Goal: Task Accomplishment & Management: Use online tool/utility

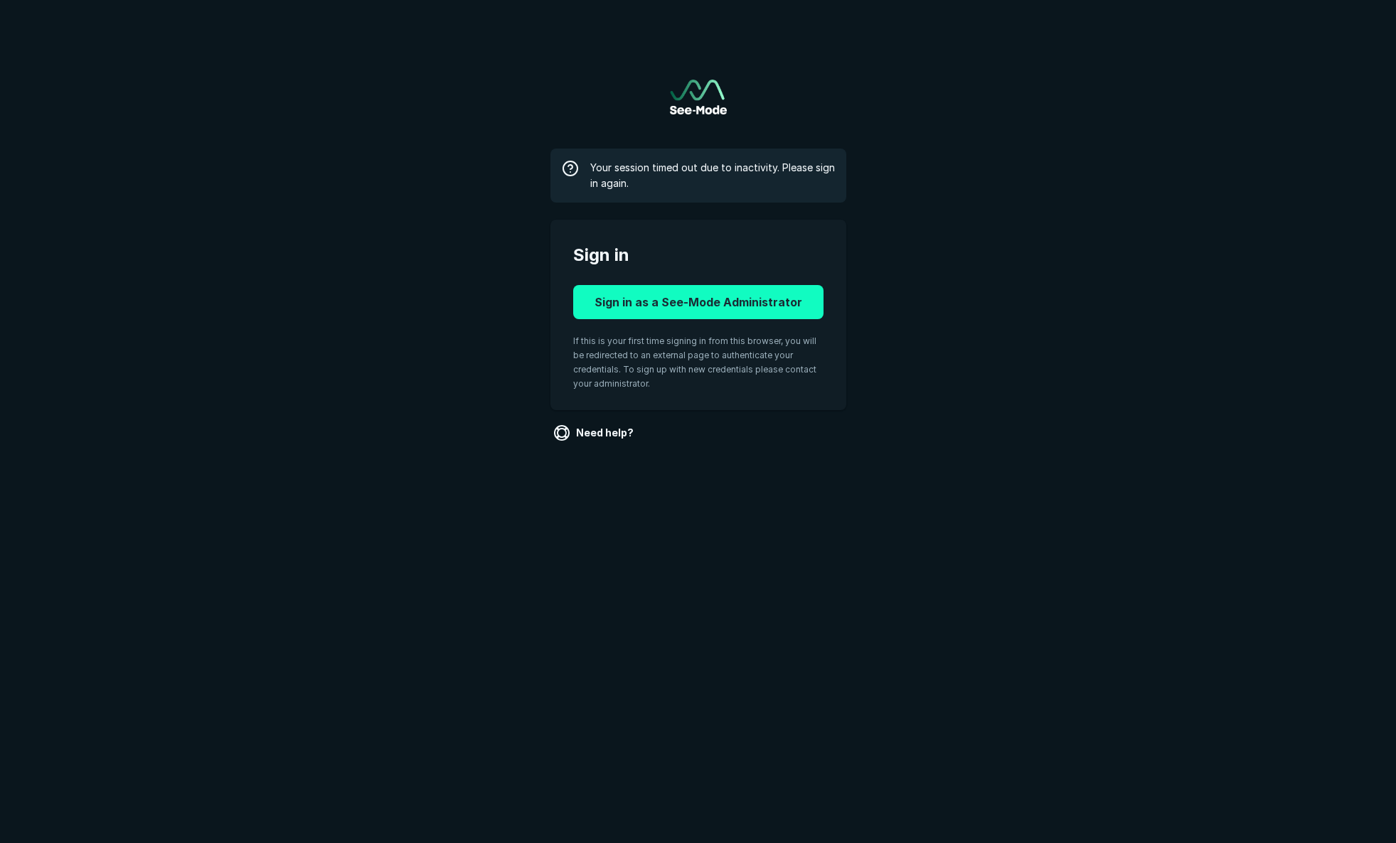
click at [777, 297] on button "Sign in as a See-Mode Administrator" at bounding box center [698, 302] width 250 height 34
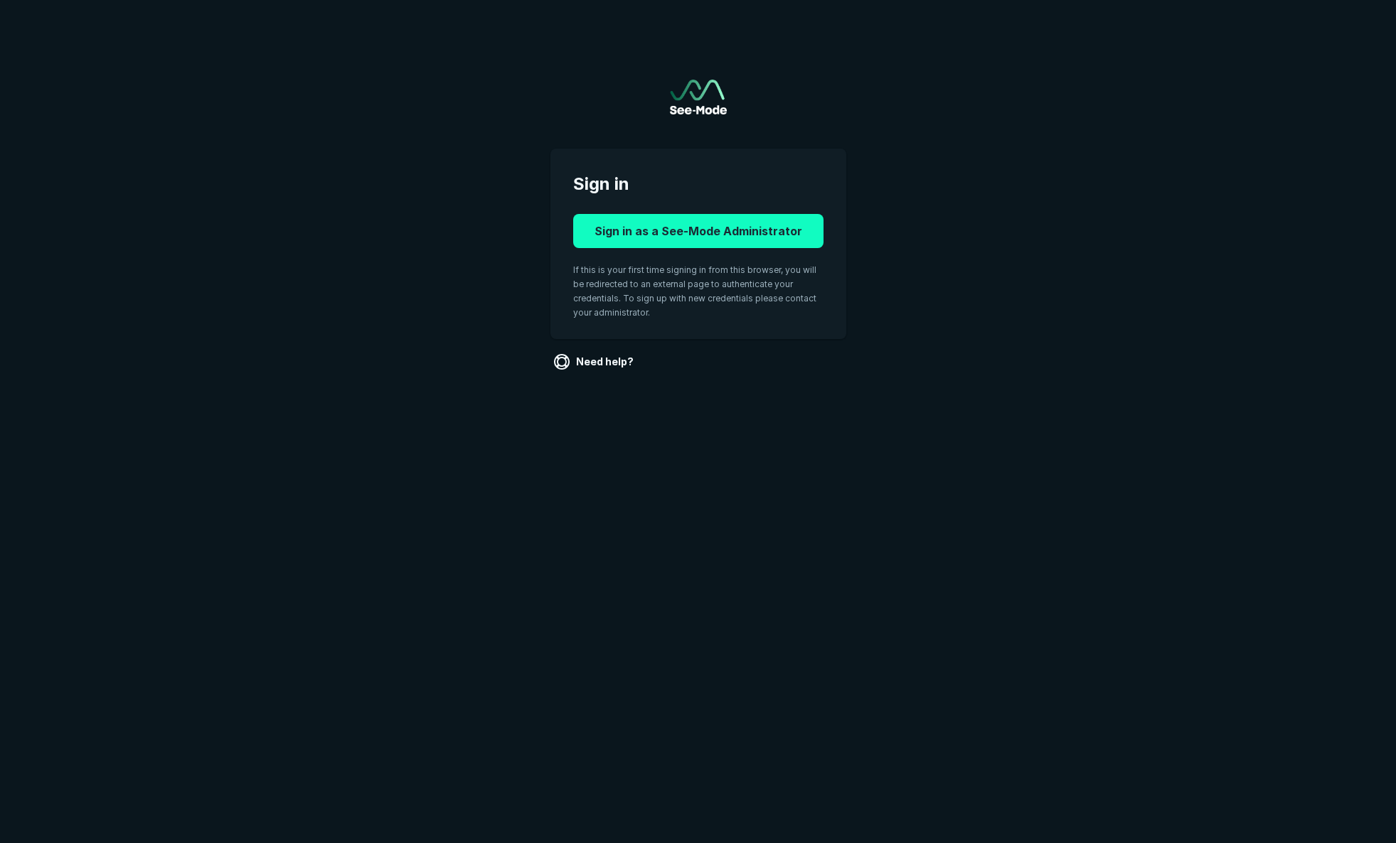
click at [740, 237] on button "Sign in as a See-Mode Administrator" at bounding box center [698, 231] width 250 height 34
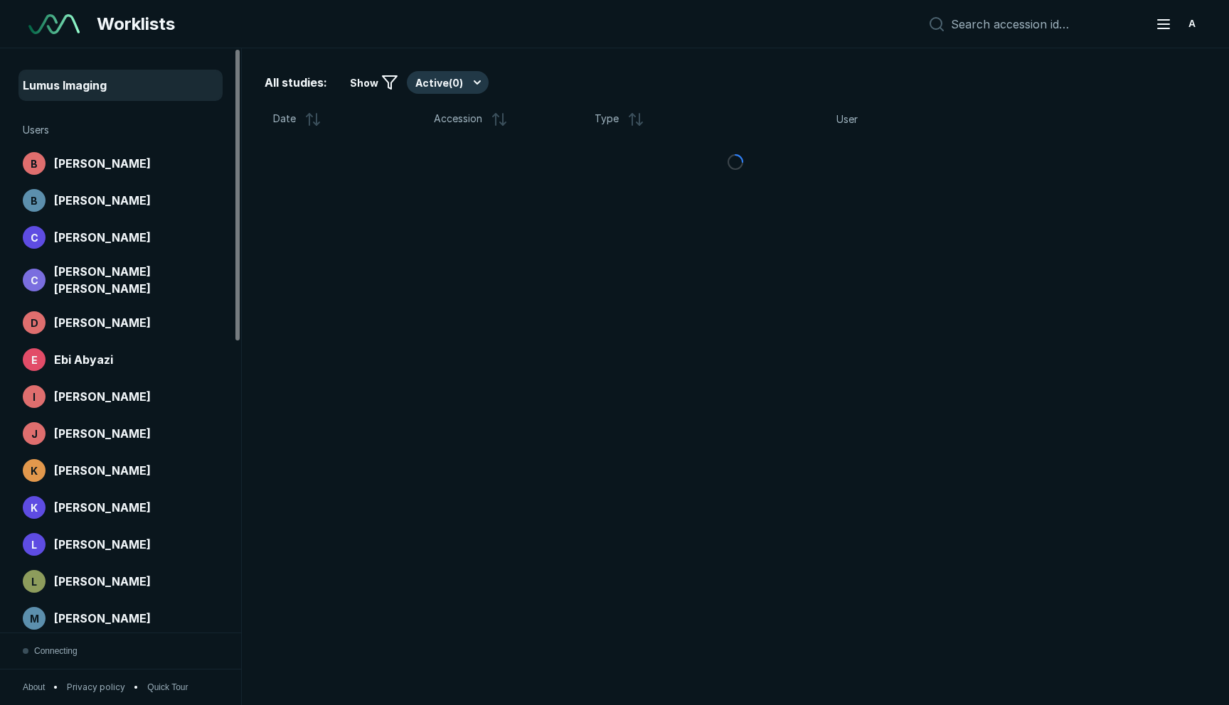
scroll to position [4526, 6042]
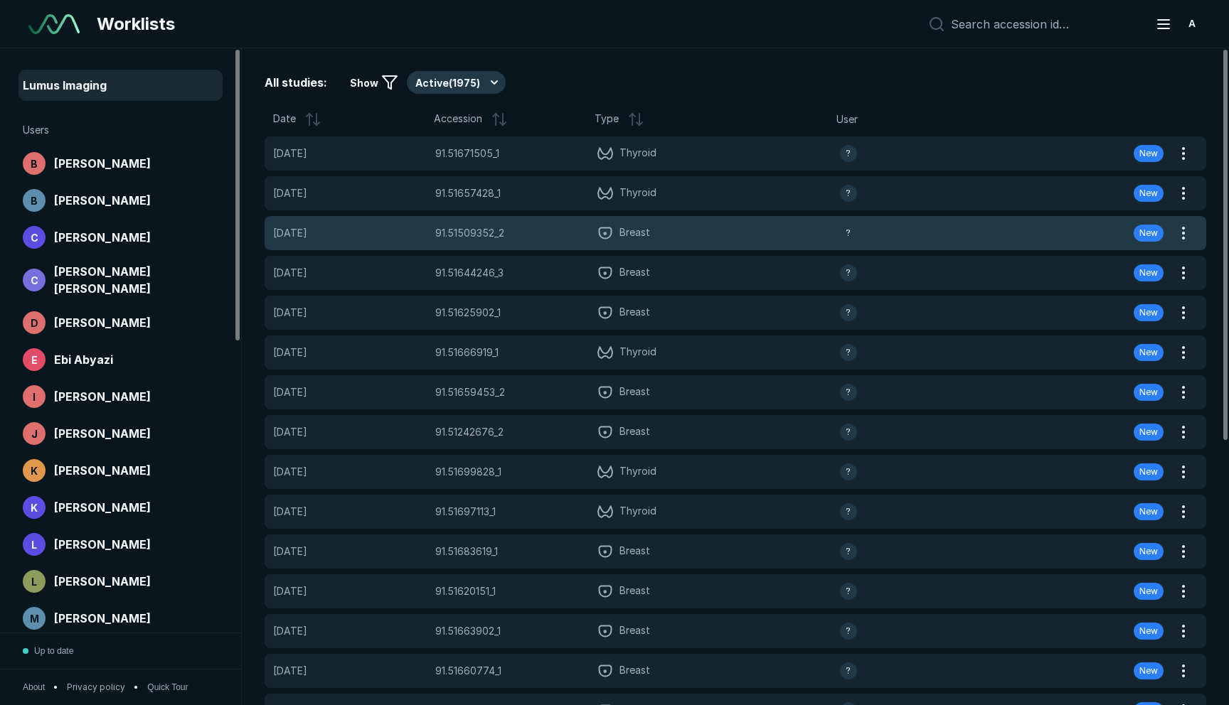
click at [480, 240] on span "91.51509352_2" at bounding box center [469, 233] width 69 height 16
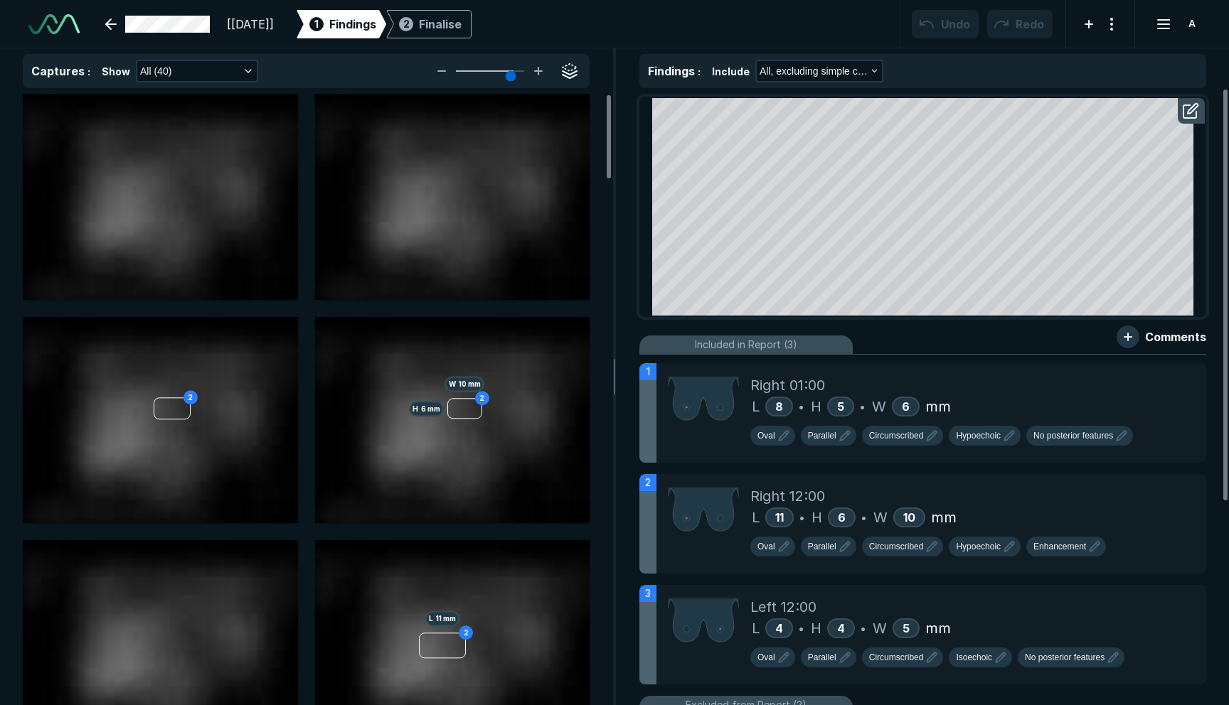
scroll to position [2778, 4365]
click at [1162, 390] on div at bounding box center [1163, 377] width 28 height 28
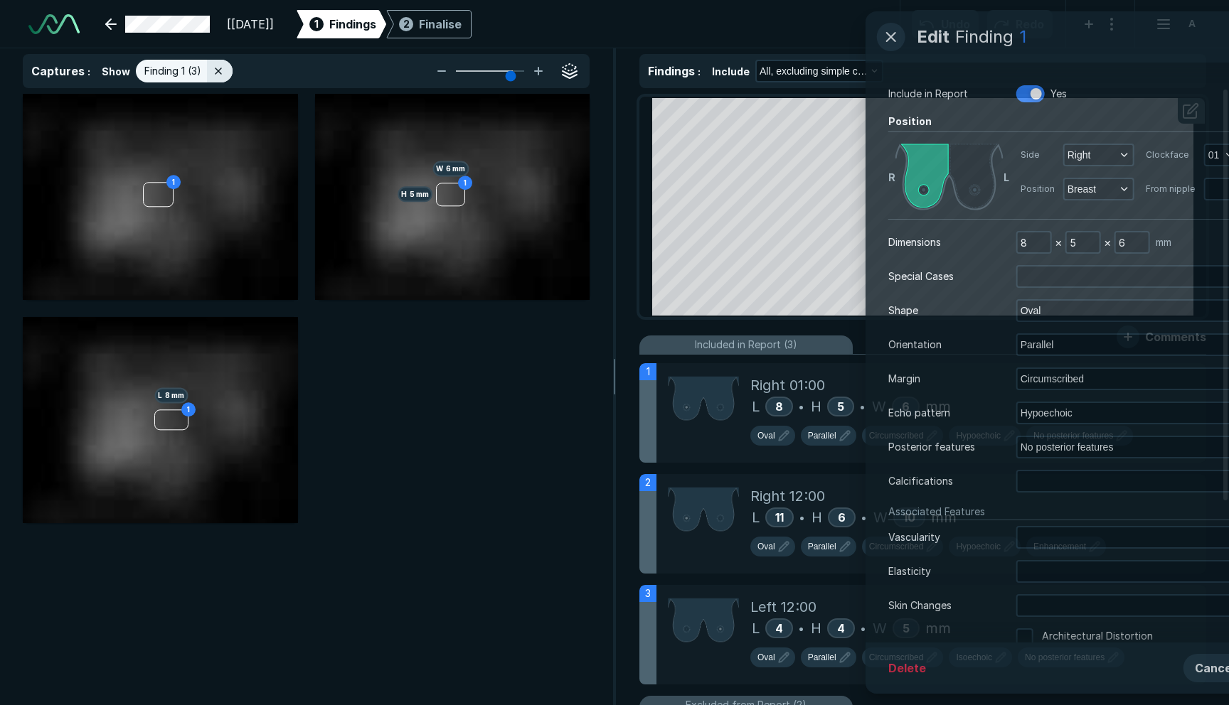
scroll to position [4424, 4355]
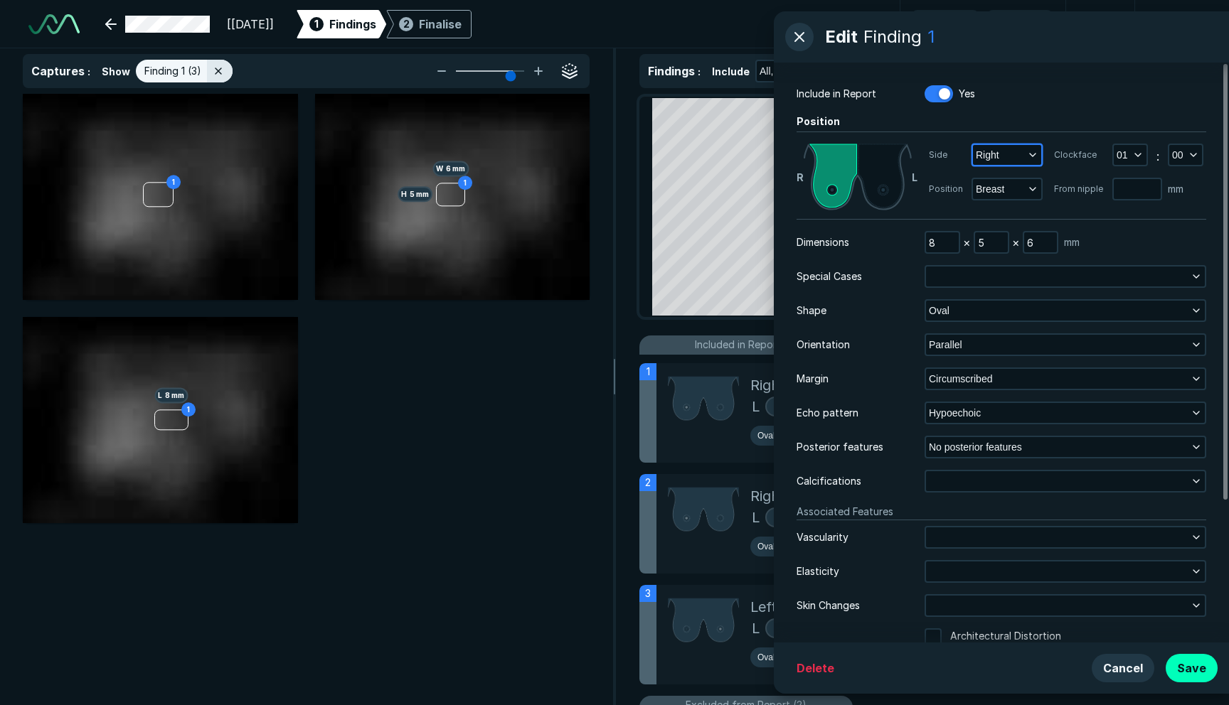
click at [1016, 159] on button "Right" at bounding box center [1007, 155] width 68 height 20
click at [1021, 159] on button "Right" at bounding box center [1007, 155] width 68 height 20
click at [1021, 181] on button "Breast" at bounding box center [1007, 189] width 68 height 20
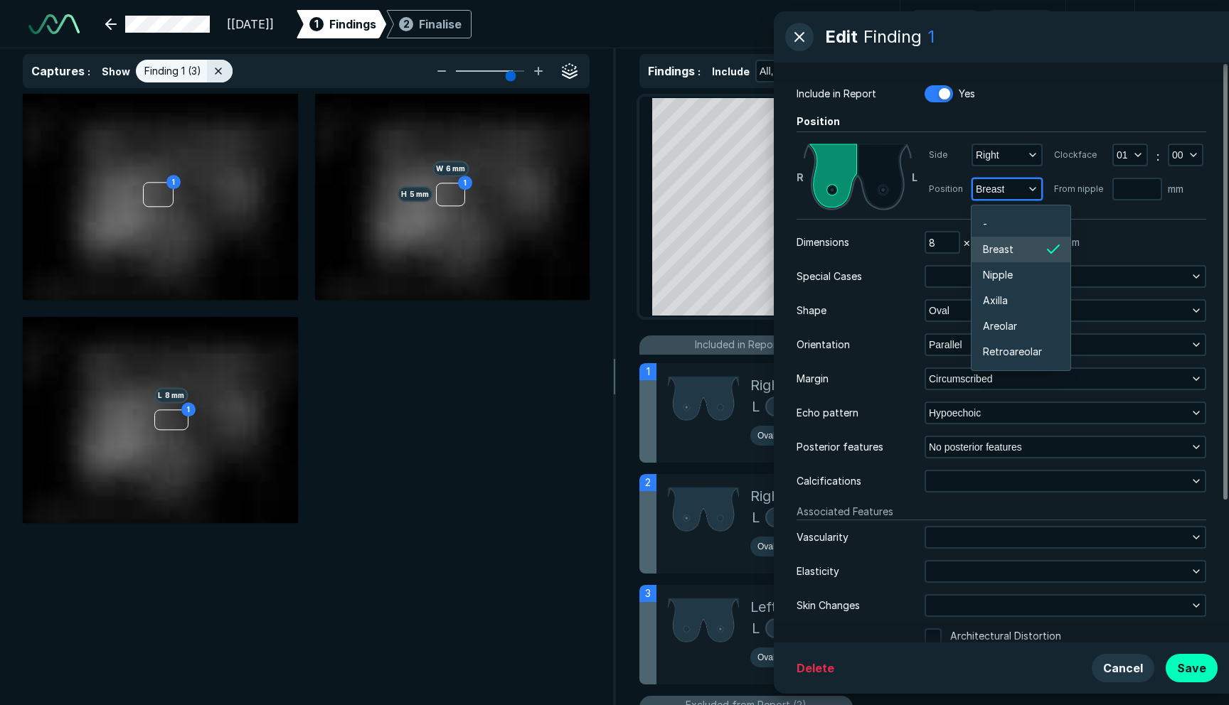
scroll to position [2488, 2266]
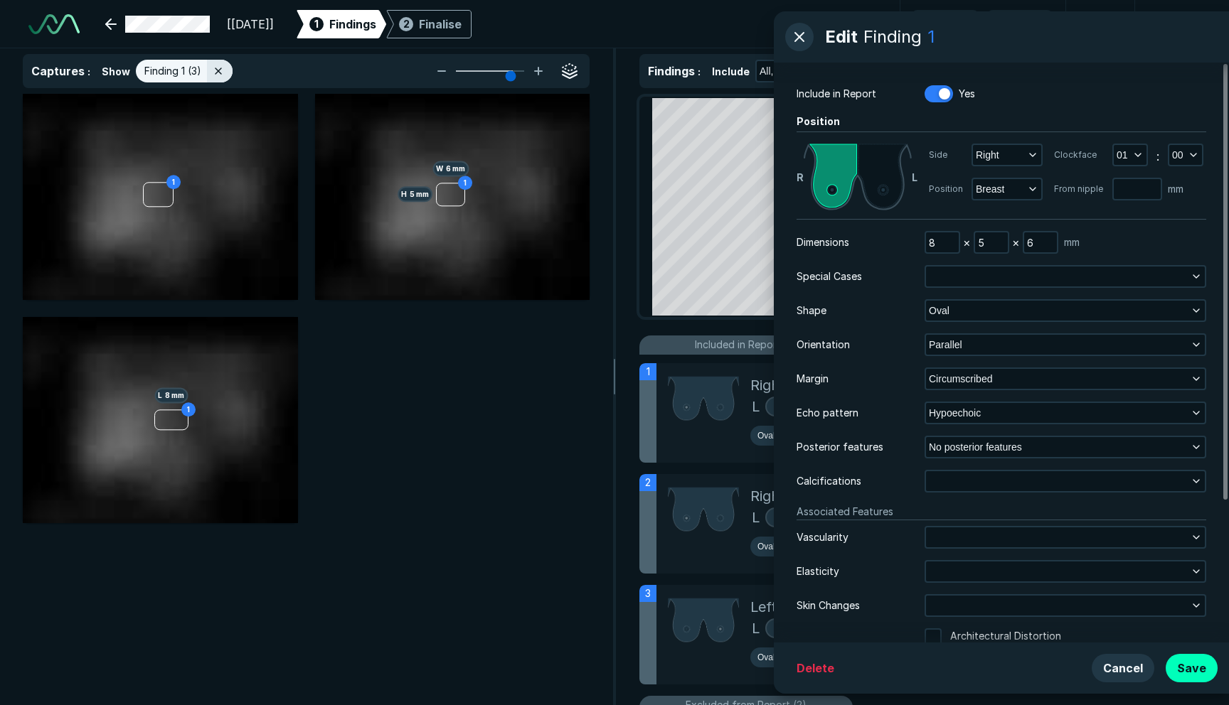
click at [1022, 174] on div "Side Right Position Breast" at bounding box center [986, 177] width 114 height 67
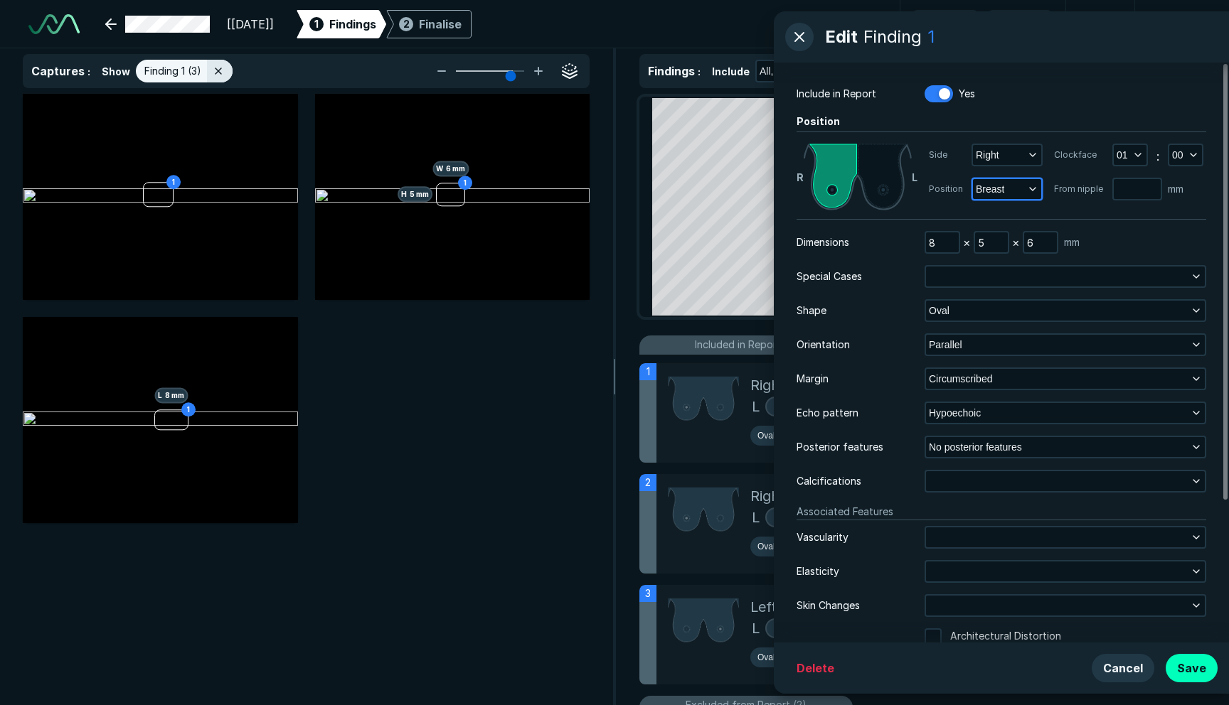
click at [986, 186] on span "Breast" at bounding box center [990, 189] width 28 height 16
click at [1053, 116] on div "Position" at bounding box center [1001, 123] width 410 height 18
click at [809, 44] on button "button" at bounding box center [799, 37] width 28 height 28
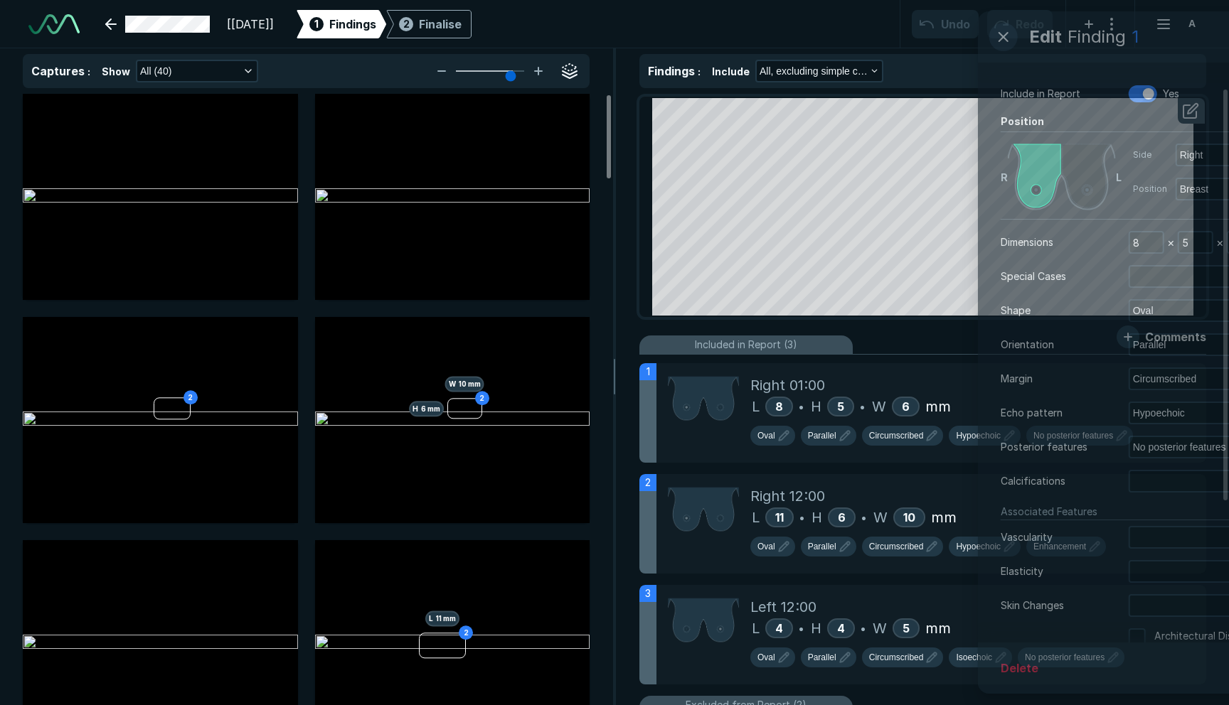
scroll to position [4424, 4355]
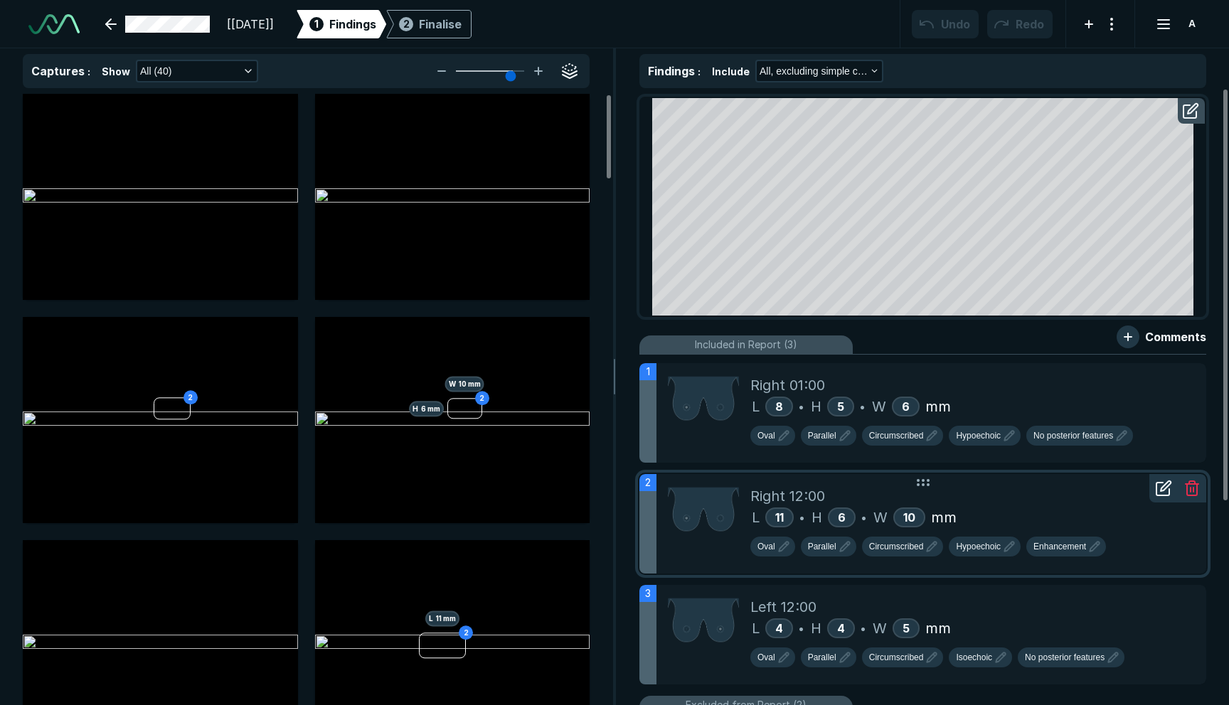
click at [888, 487] on div "Right 12:00" at bounding box center [972, 496] width 444 height 21
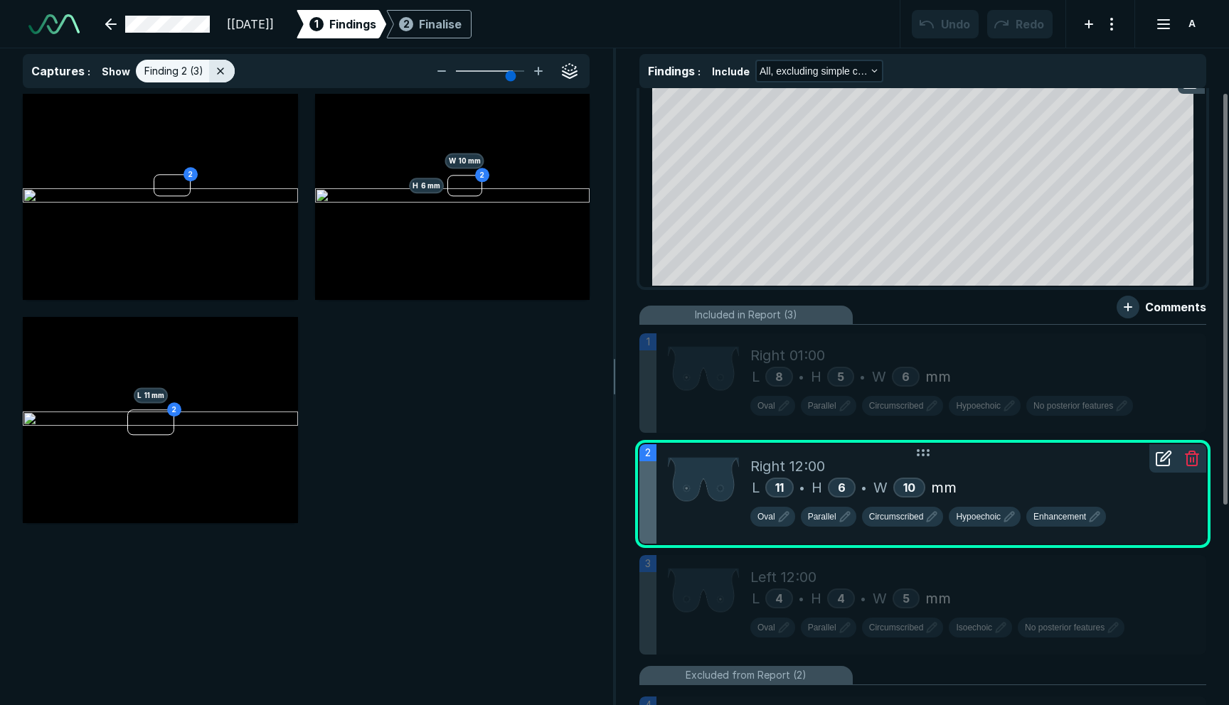
scroll to position [32, 0]
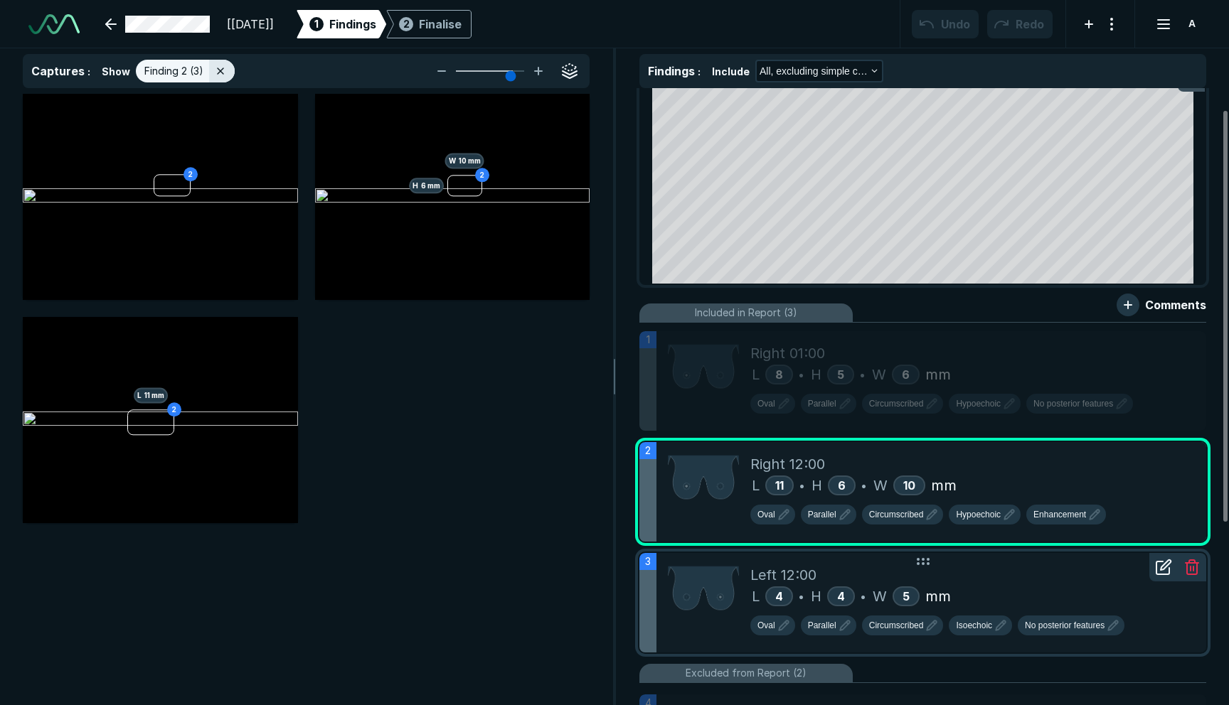
click at [851, 572] on div "Left 12:00" at bounding box center [972, 575] width 444 height 21
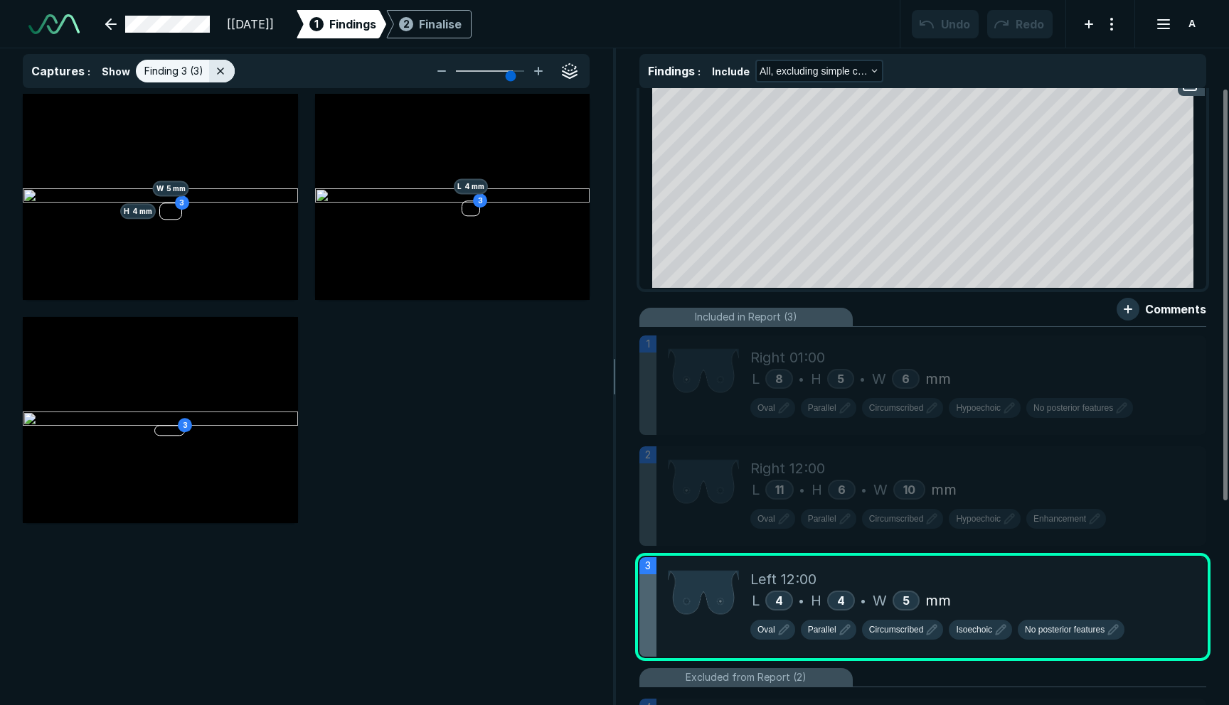
scroll to position [0, 0]
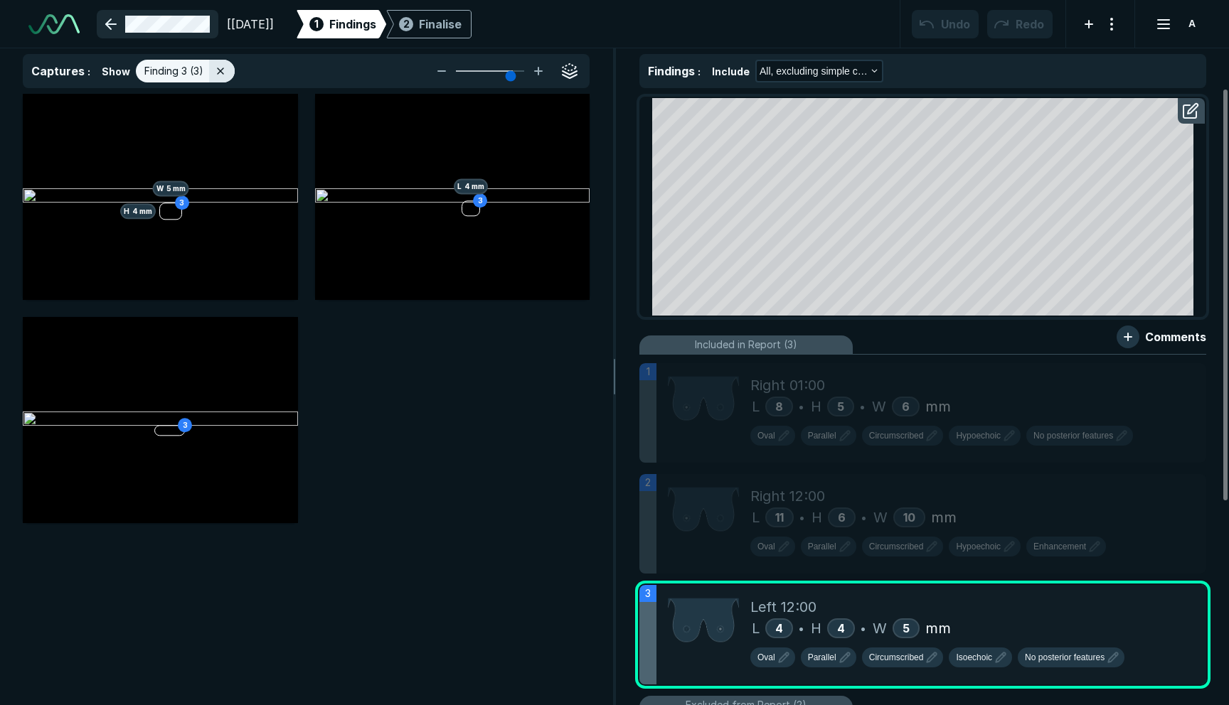
click at [178, 16] on link at bounding box center [158, 24] width 122 height 28
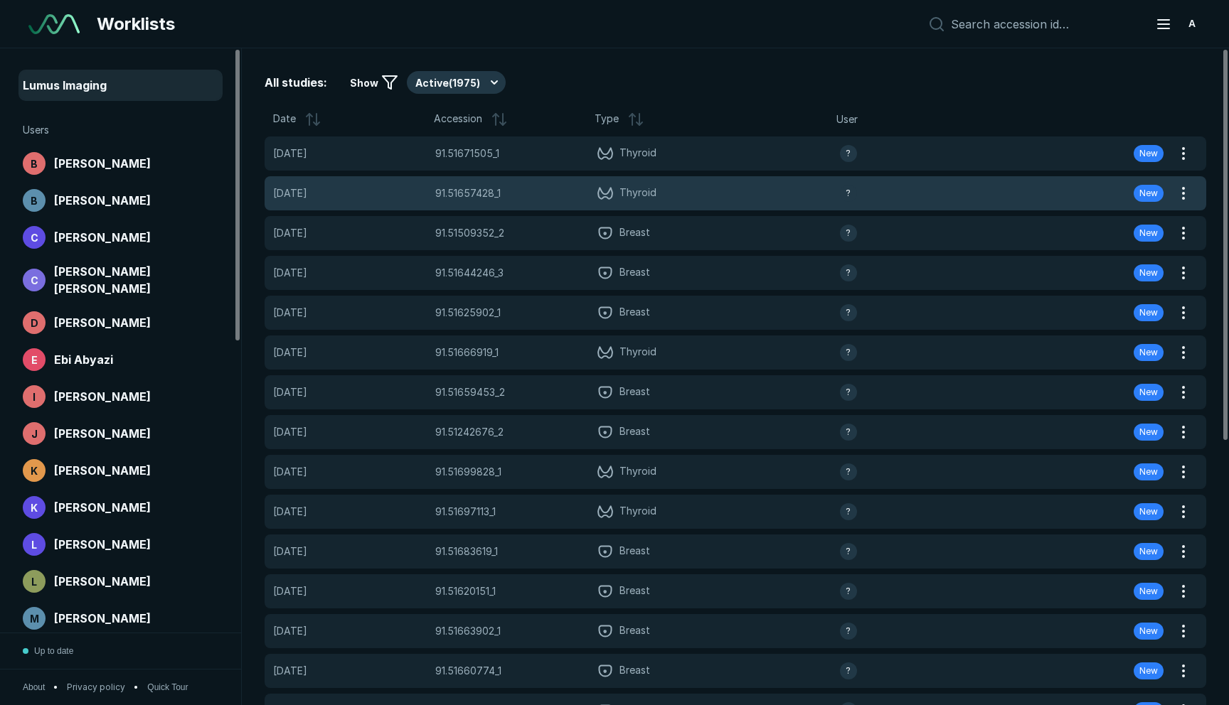
scroll to position [4754, 7357]
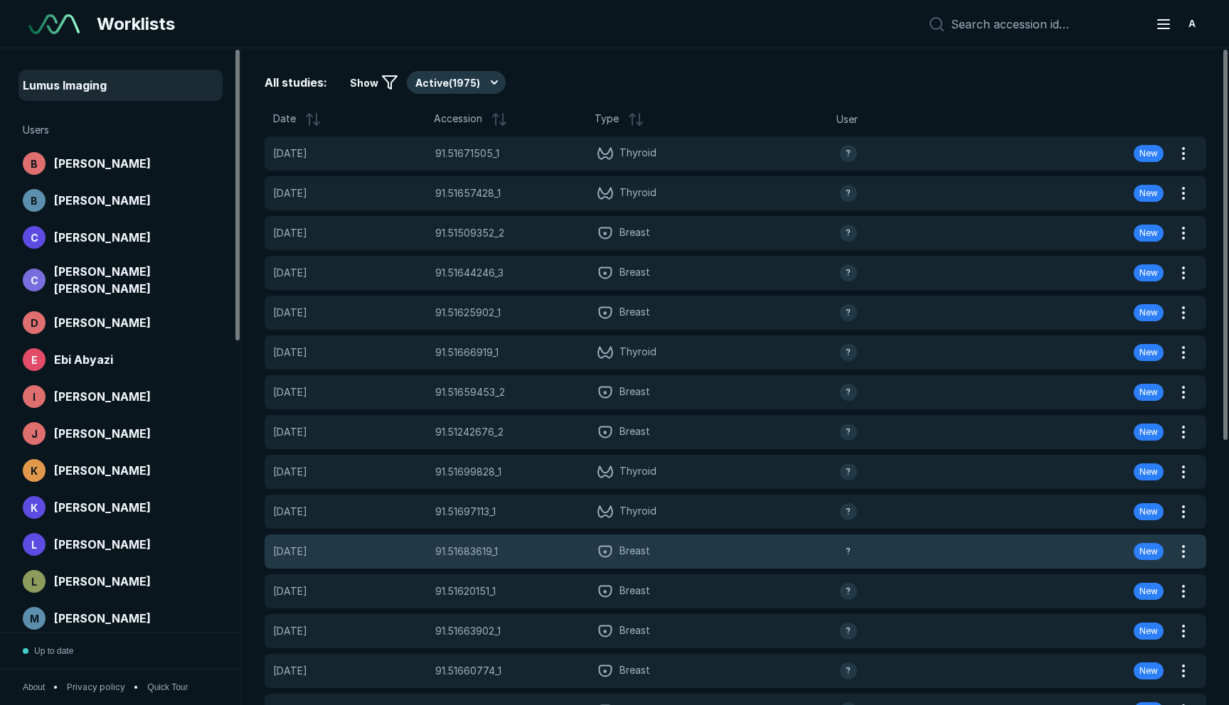
click at [653, 553] on span "Breast" at bounding box center [718, 551] width 242 height 17
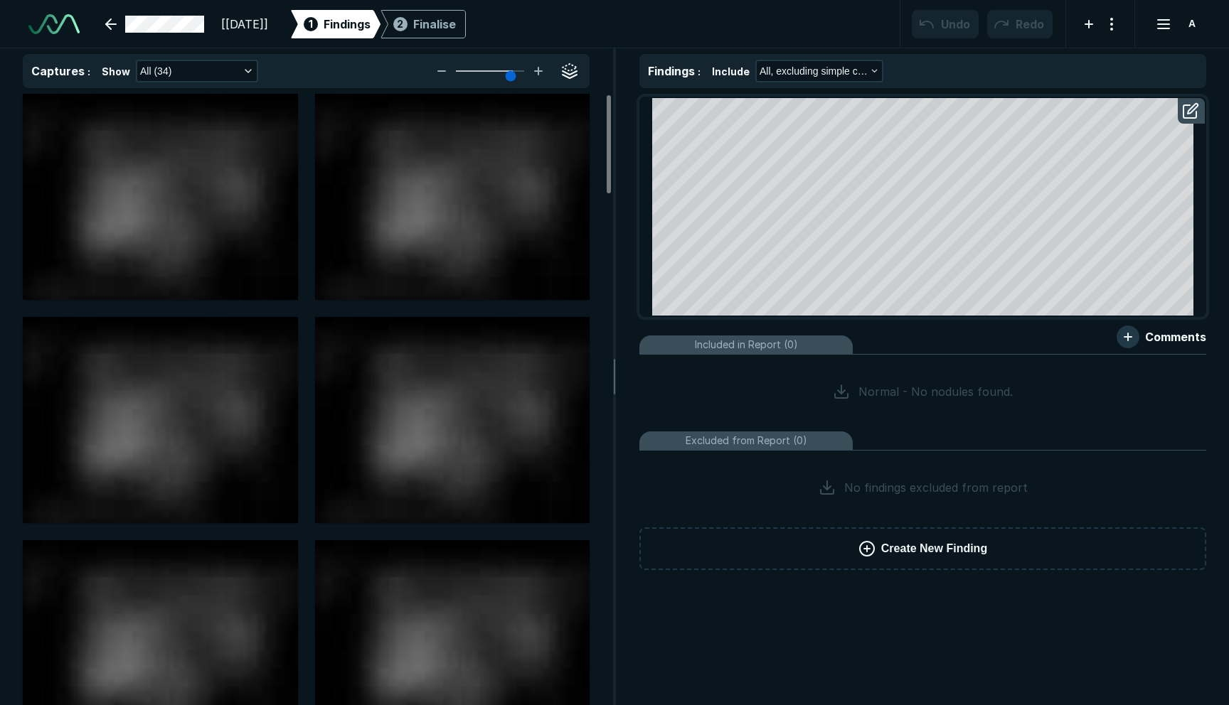
scroll to position [2778, 4365]
click at [165, 10] on div "[[DATE]]" at bounding box center [182, 24] width 171 height 28
click at [164, 22] on link at bounding box center [155, 24] width 116 height 28
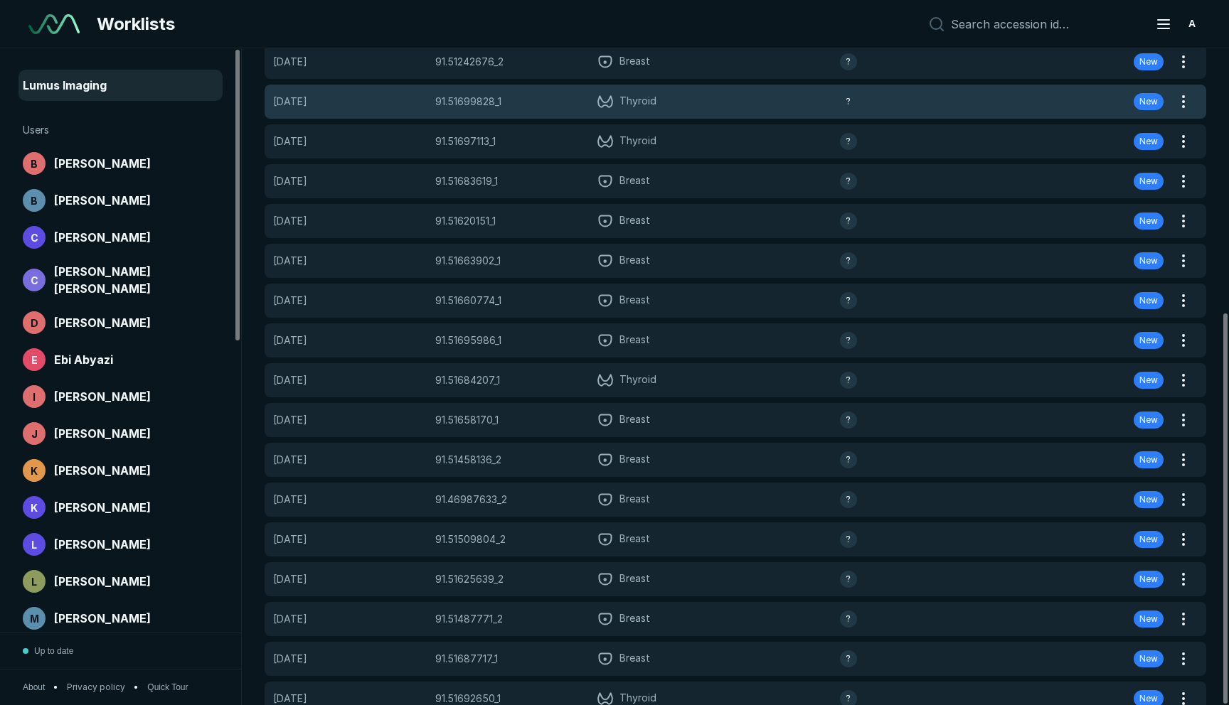
scroll to position [444, 0]
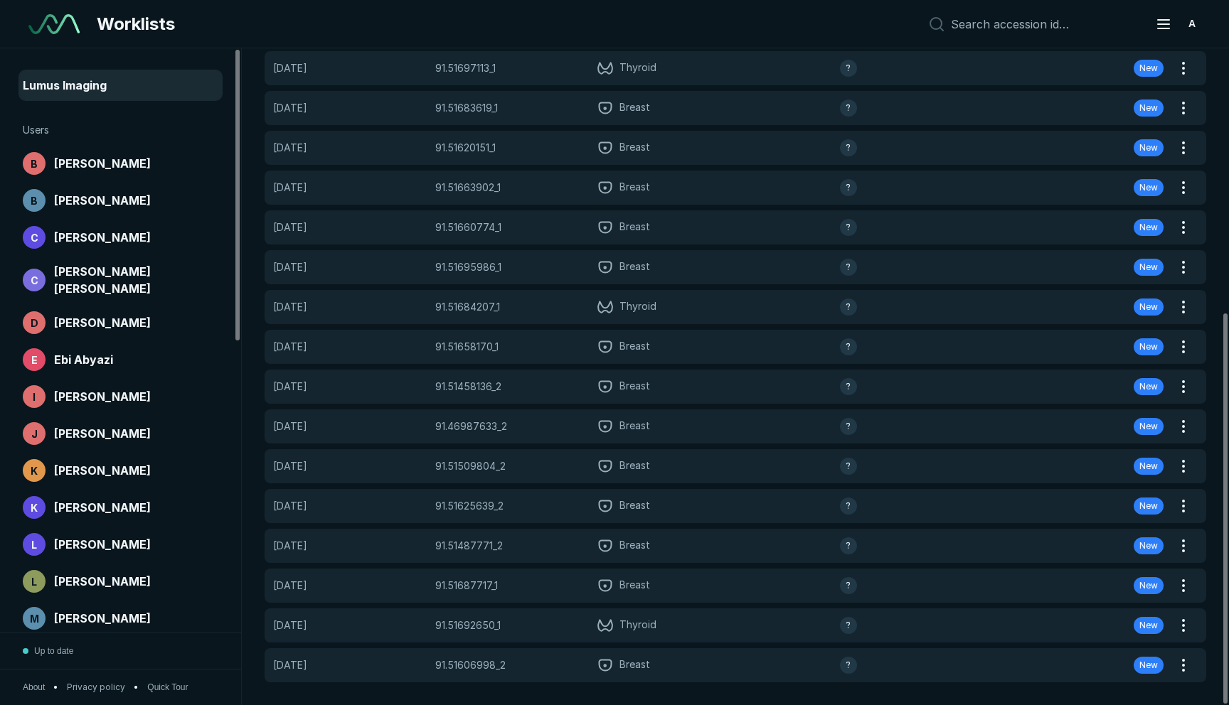
click at [511, 525] on div "[DATE] 91.51671505_1 91.51671505_1 Thyroid ? New [DATE] 91.51657428_1 91.516574…" at bounding box center [736, 188] width 942 height 990
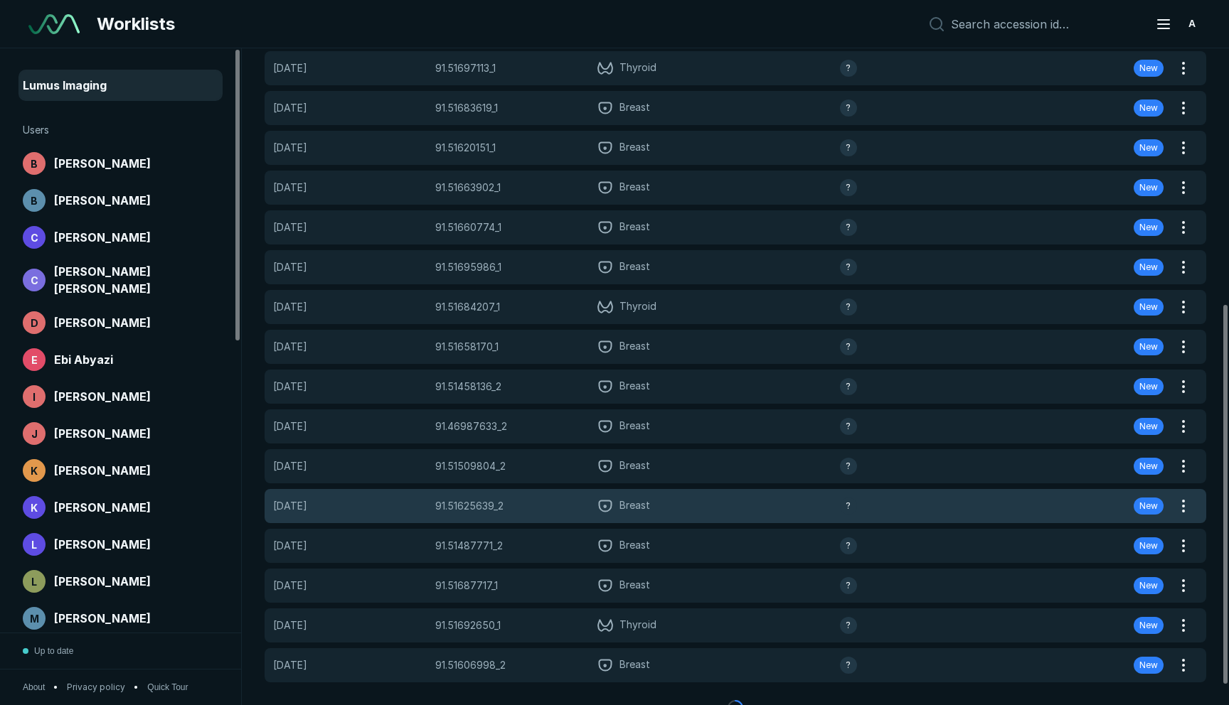
click at [511, 517] on div "[DATE] 91.51625639_2 91.51625639_2 Breast ? New" at bounding box center [718, 506] width 907 height 34
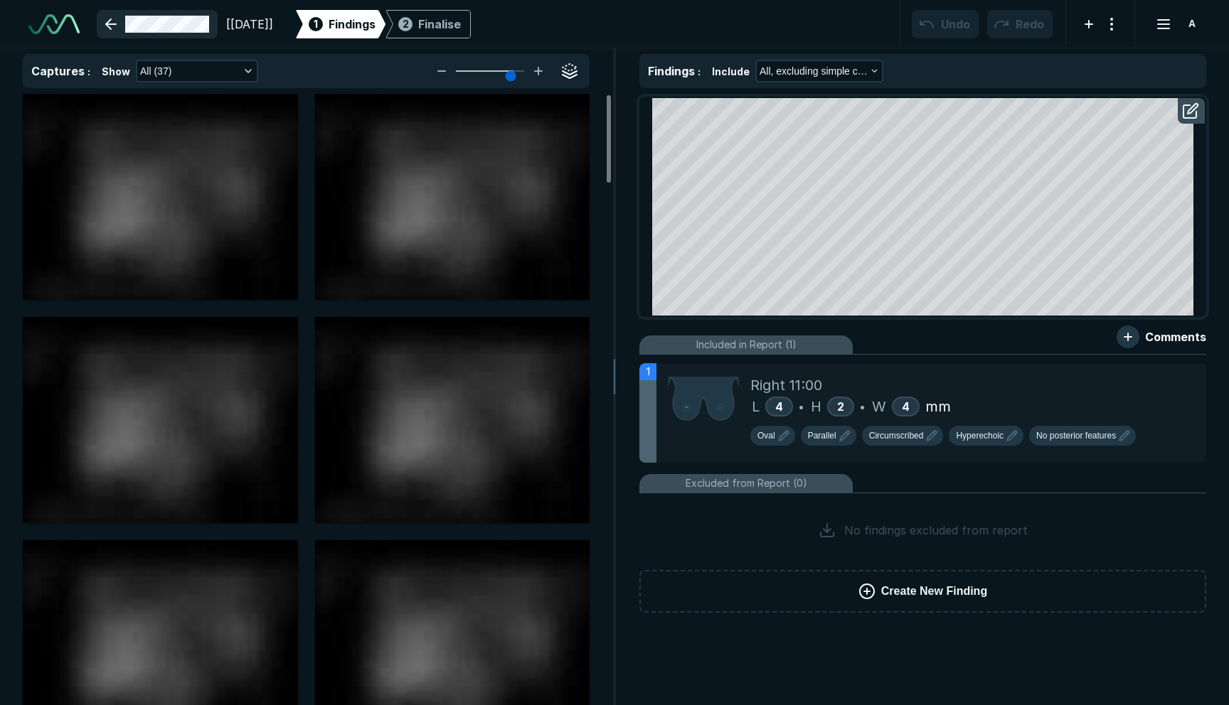
click at [156, 28] on link at bounding box center [157, 24] width 121 height 28
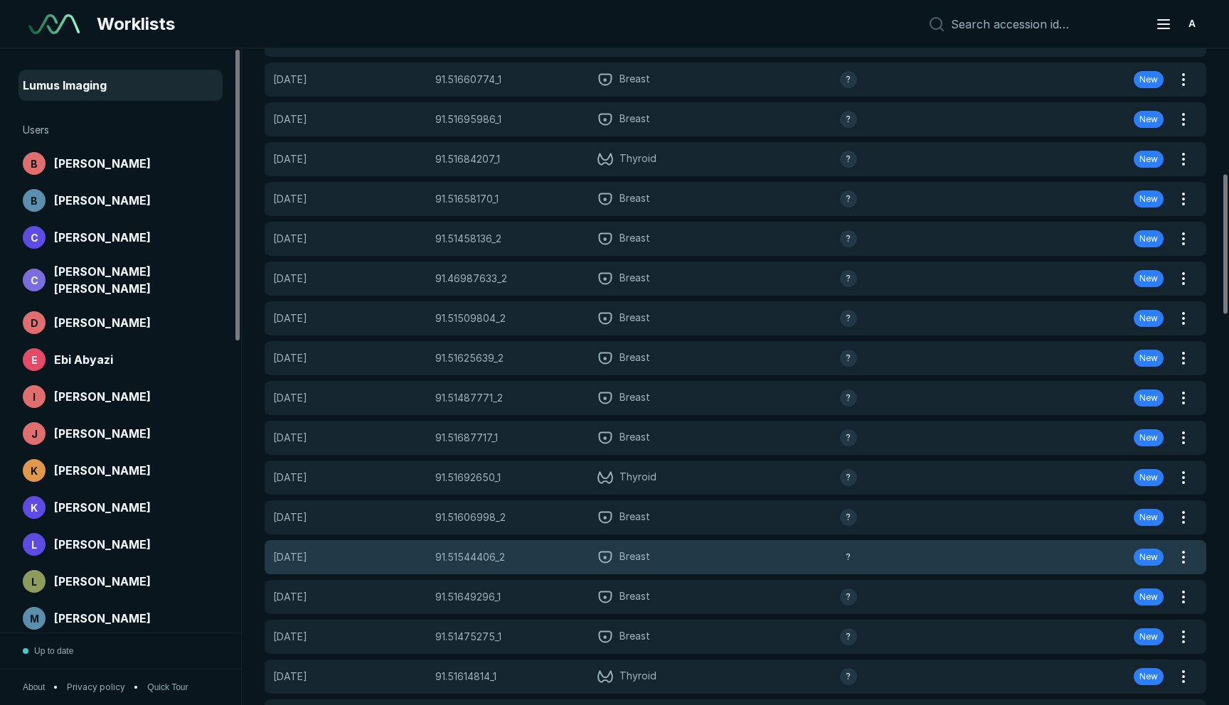
click at [594, 540] on div "[DATE] 91.51544406_2 91.51544406_2 Breast ? New" at bounding box center [718, 557] width 907 height 34
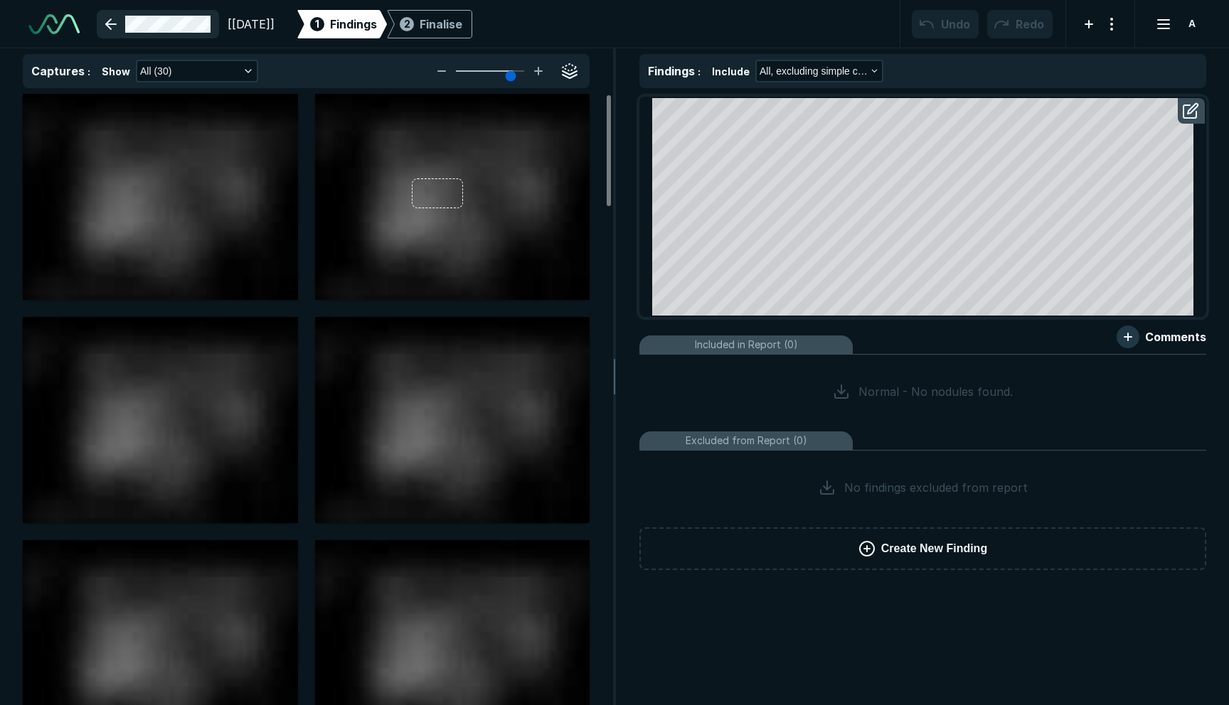
click at [150, 16] on link at bounding box center [158, 24] width 122 height 28
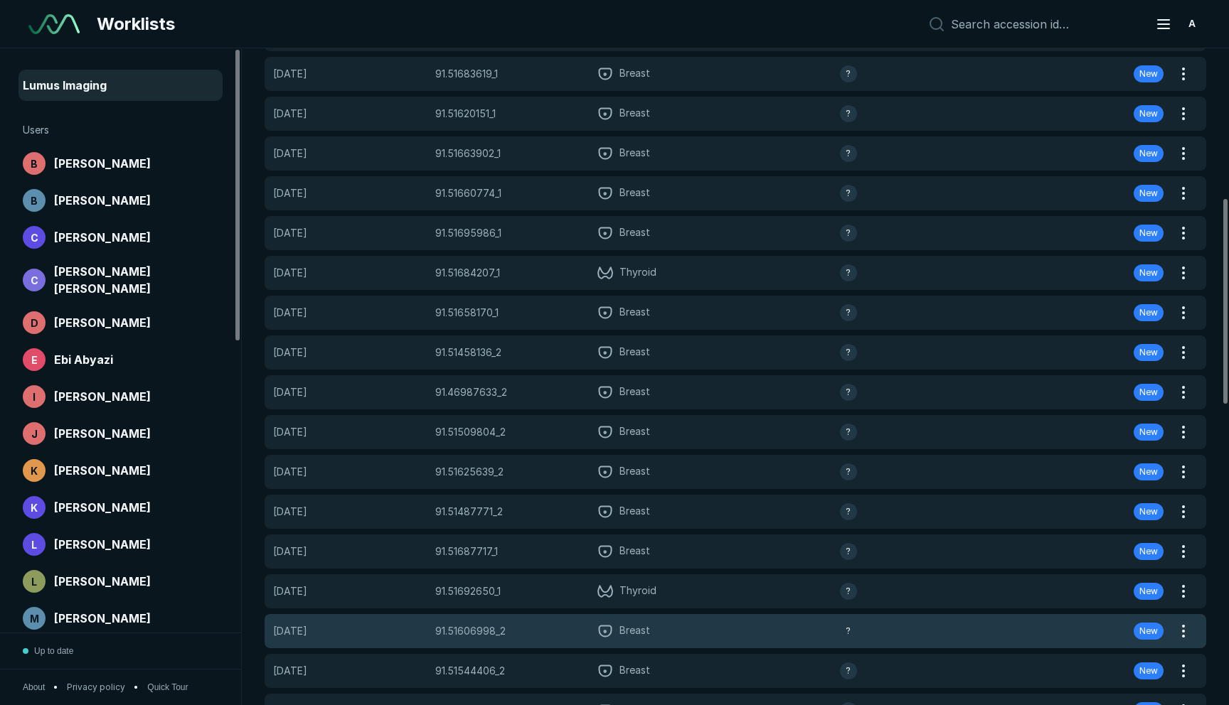
click at [567, 635] on div "91.51606998_2 91.51606998_2" at bounding box center [512, 632] width 154 height 16
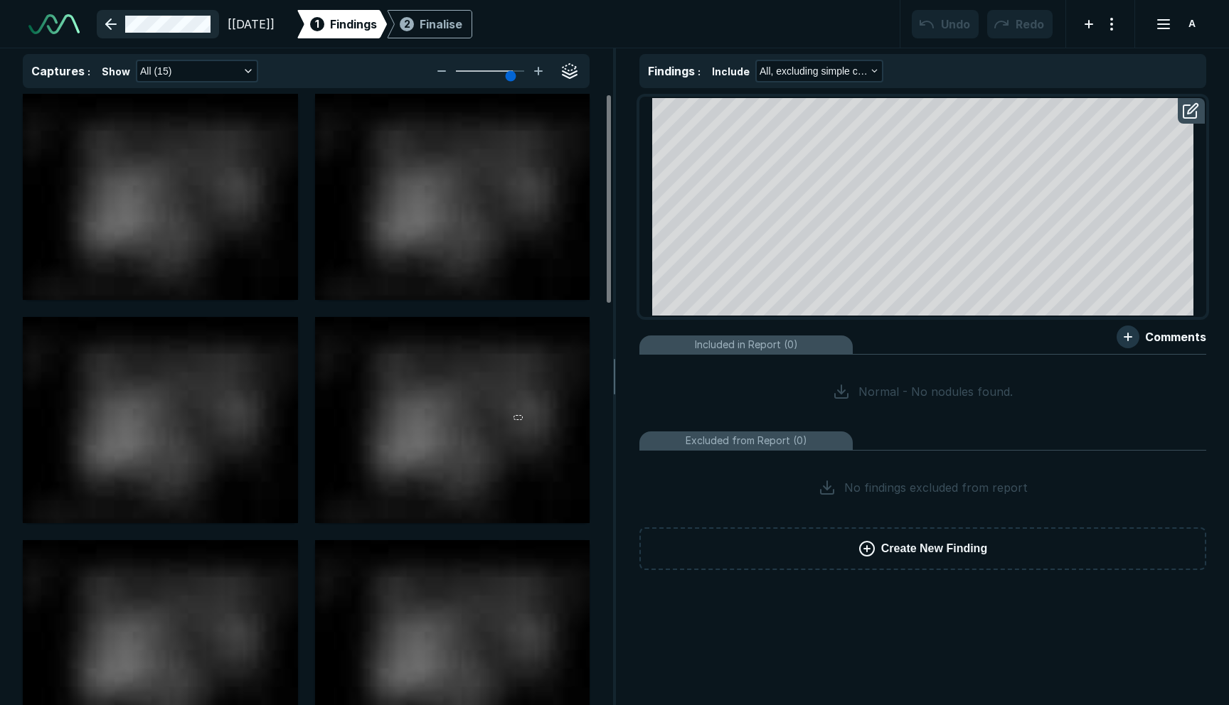
click at [133, 26] on link at bounding box center [158, 24] width 122 height 28
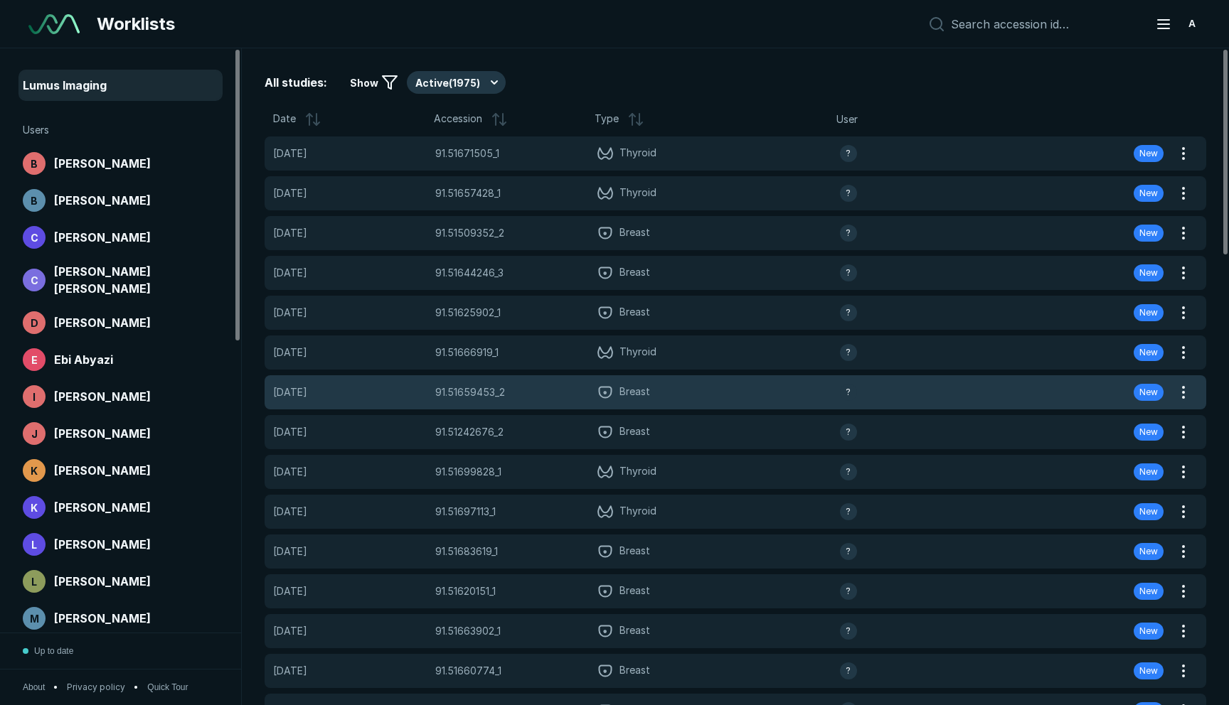
click at [474, 388] on span "91.51659453_2" at bounding box center [470, 393] width 70 height 16
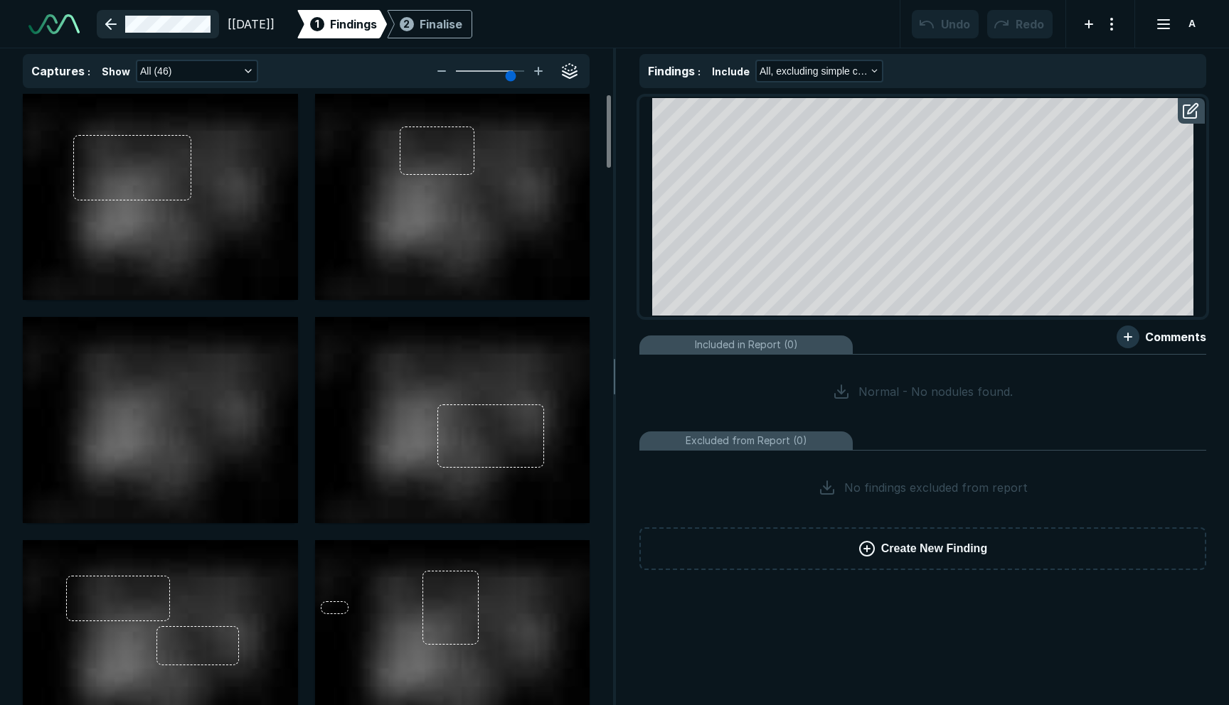
click at [166, 21] on link at bounding box center [158, 24] width 122 height 28
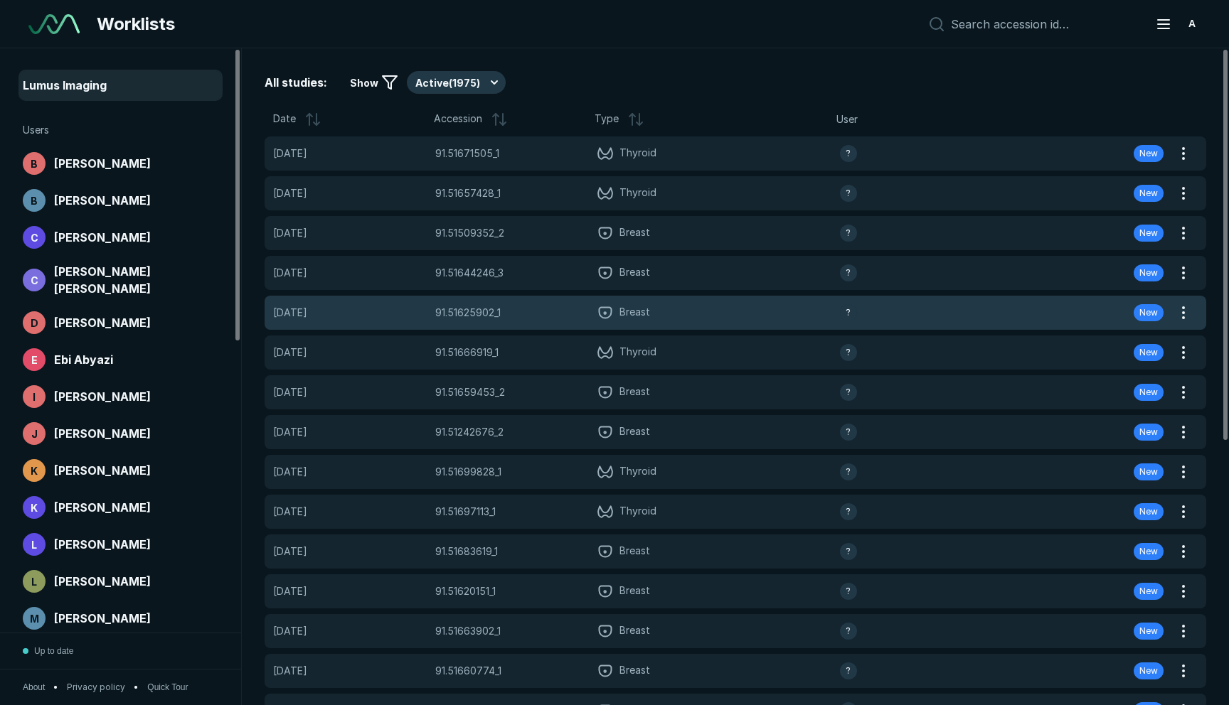
click at [586, 314] on div "91.51625902_1 91.51625902_1" at bounding box center [512, 313] width 154 height 16
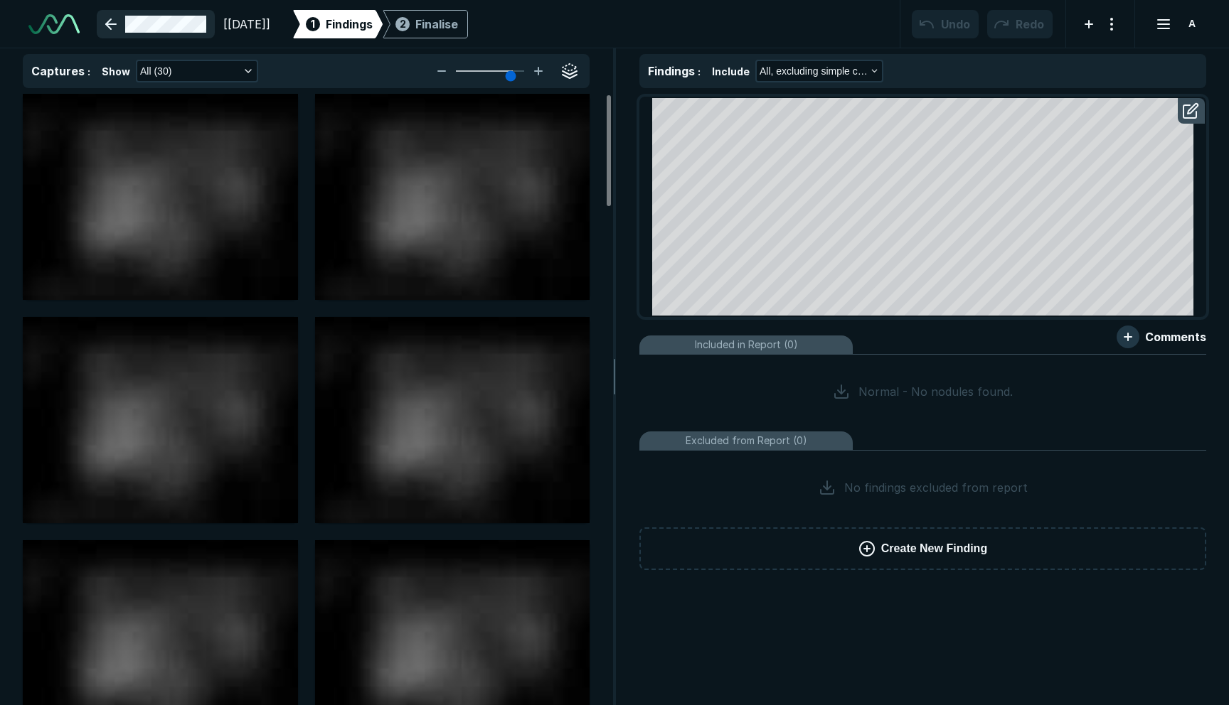
click at [150, 21] on link at bounding box center [156, 24] width 118 height 28
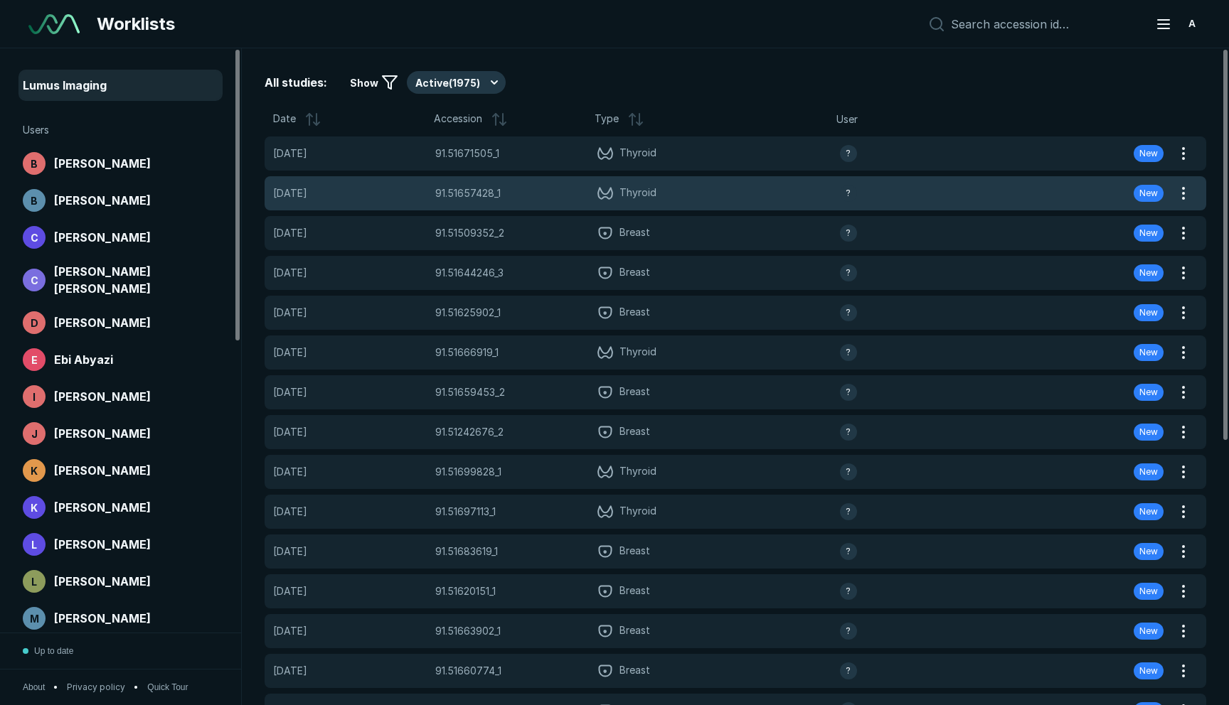
click at [424, 200] on span "[DATE]" at bounding box center [350, 194] width 154 height 16
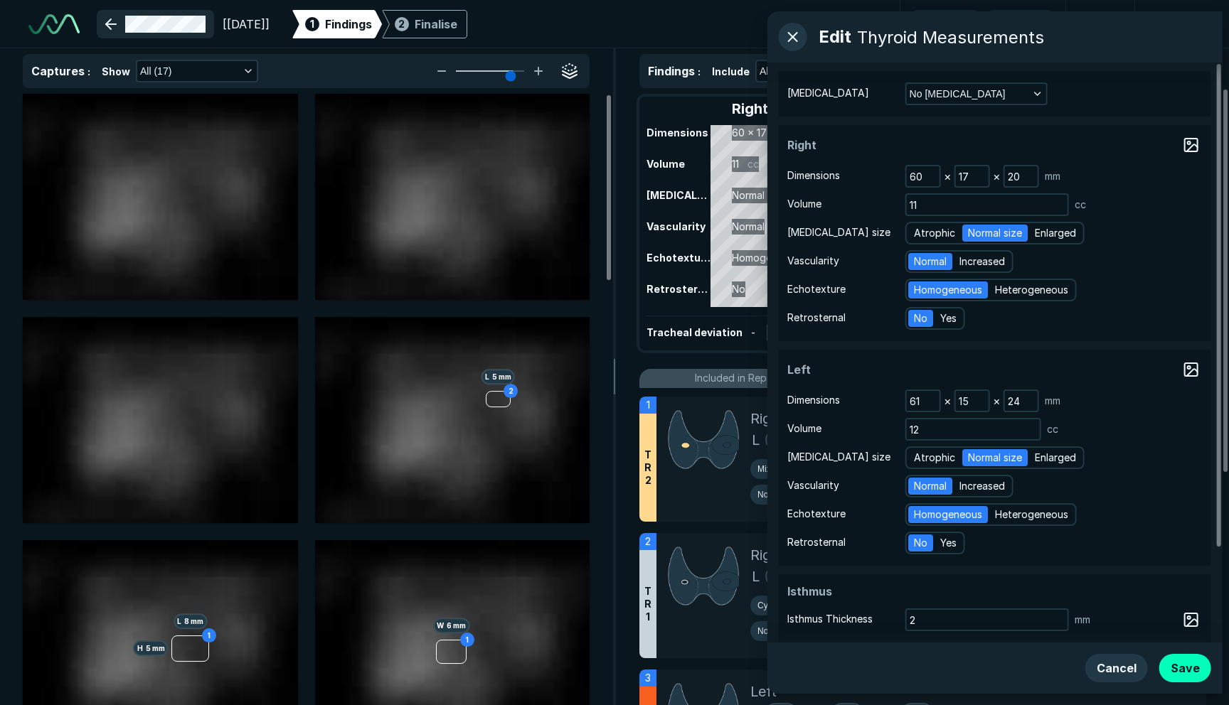
click at [139, 26] on link at bounding box center [155, 24] width 117 height 28
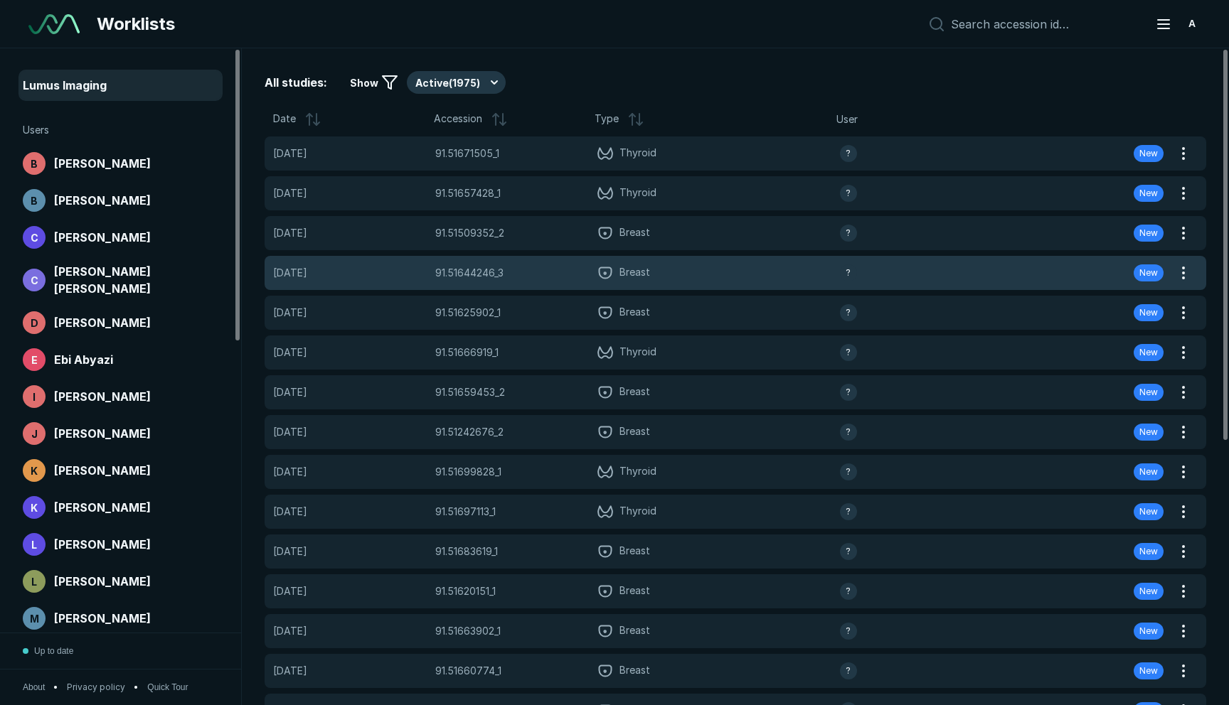
click at [482, 284] on div "[DATE] 91.51644246_3 91.51644246_3 Breast ? New" at bounding box center [718, 273] width 907 height 34
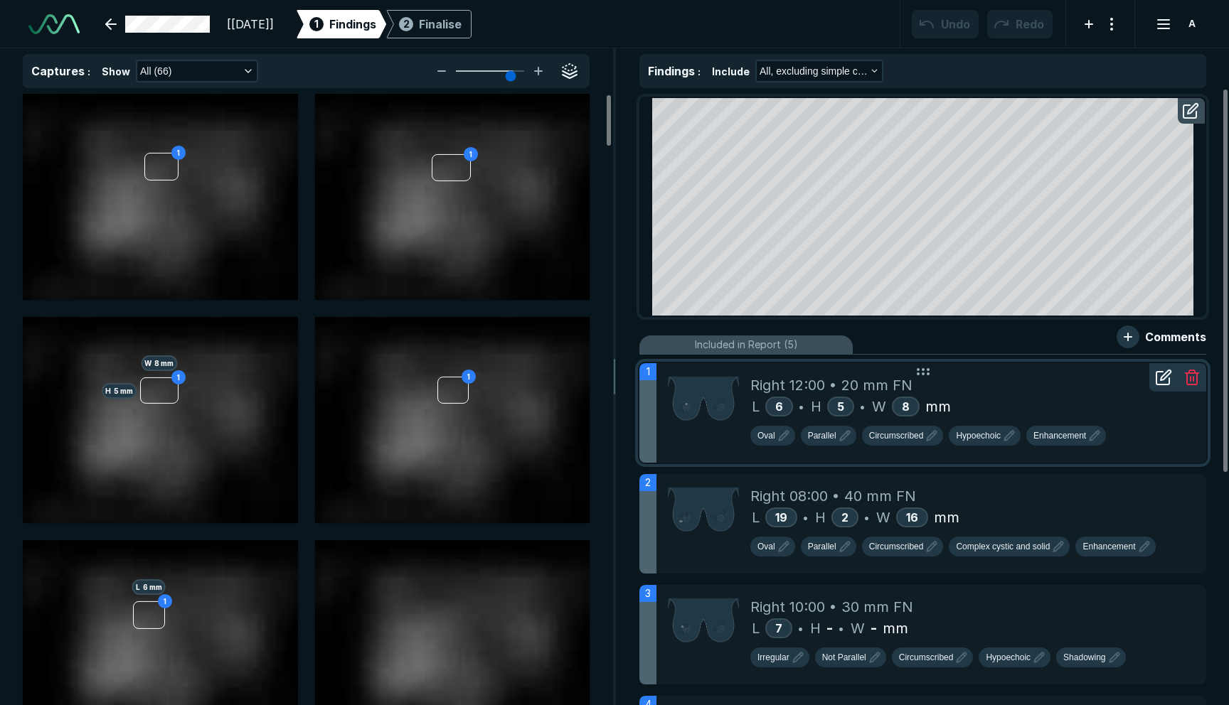
click at [1163, 385] on icon at bounding box center [1162, 378] width 13 height 13
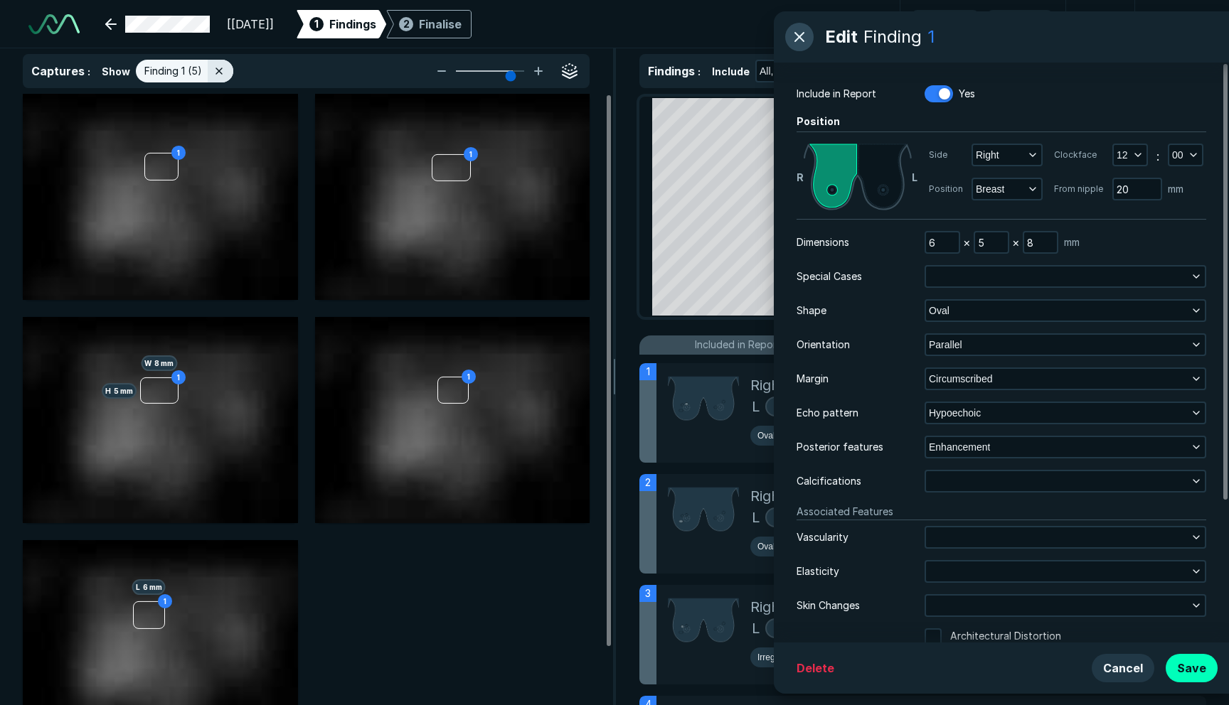
click at [808, 33] on button "button" at bounding box center [799, 37] width 28 height 28
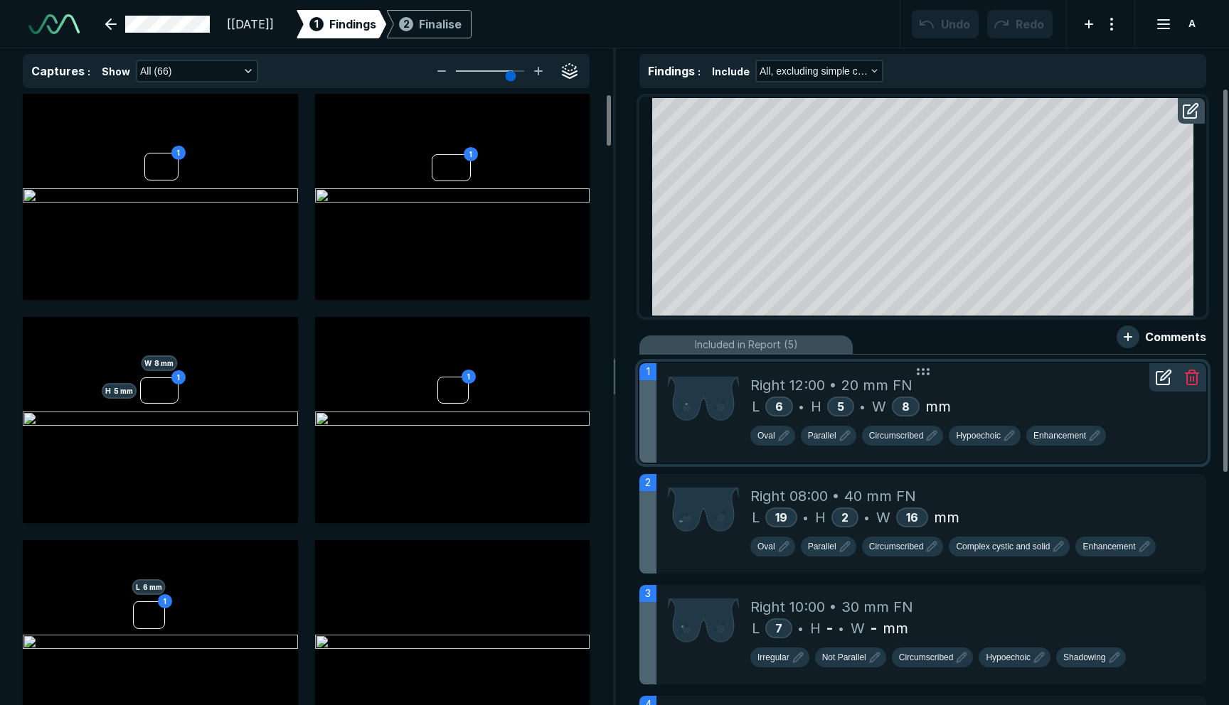
click at [1158, 385] on icon at bounding box center [1162, 378] width 13 height 13
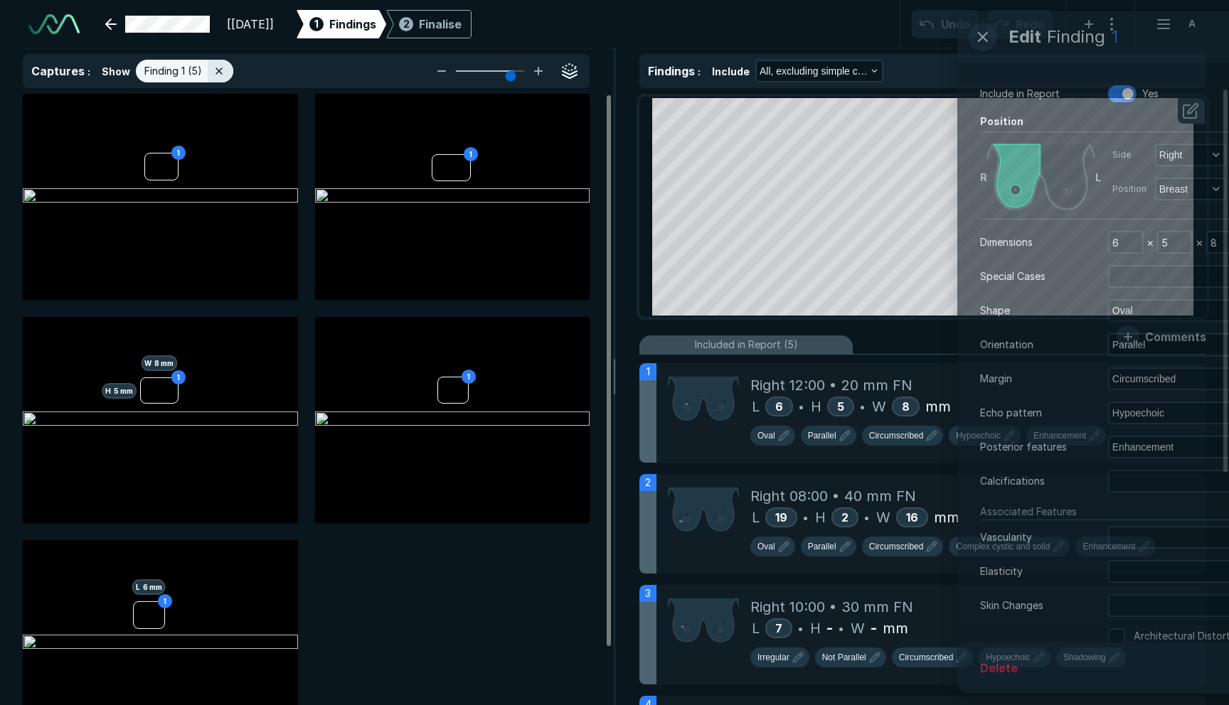
scroll to position [4424, 4355]
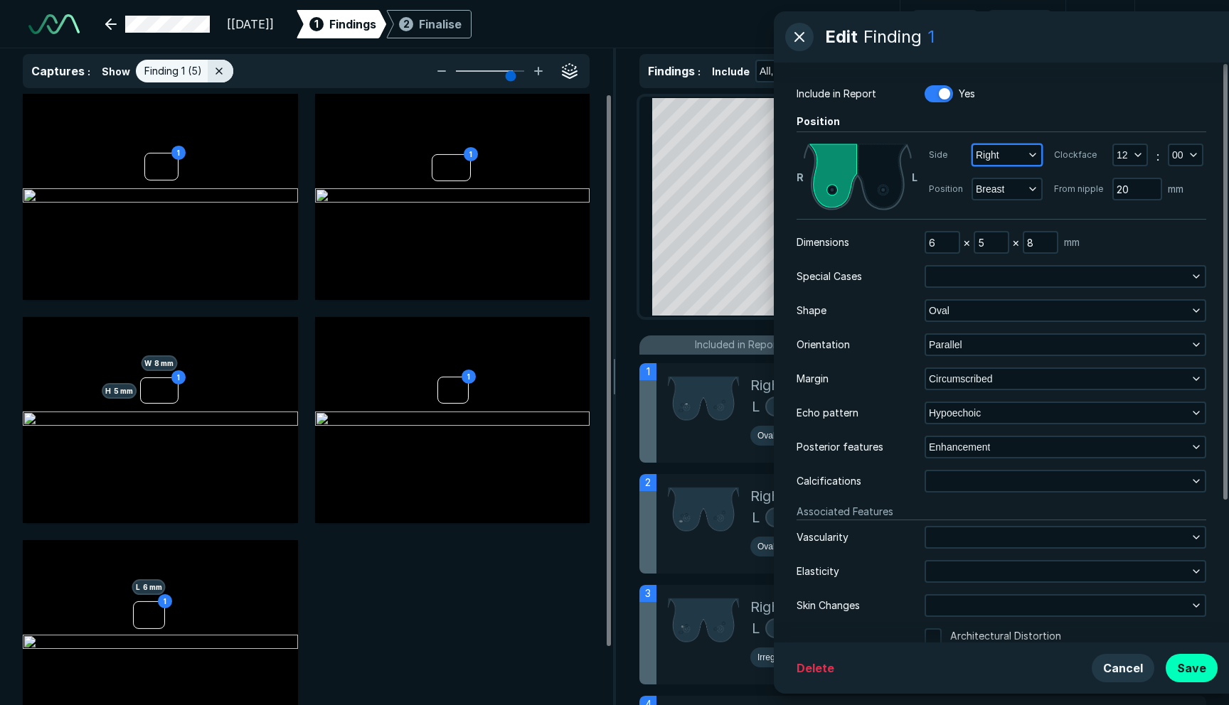
click at [999, 159] on button "Right" at bounding box center [1007, 155] width 68 height 20
click at [1061, 155] on span "Clockface" at bounding box center [1079, 155] width 50 height 13
click at [797, 33] on button "button" at bounding box center [799, 37] width 28 height 28
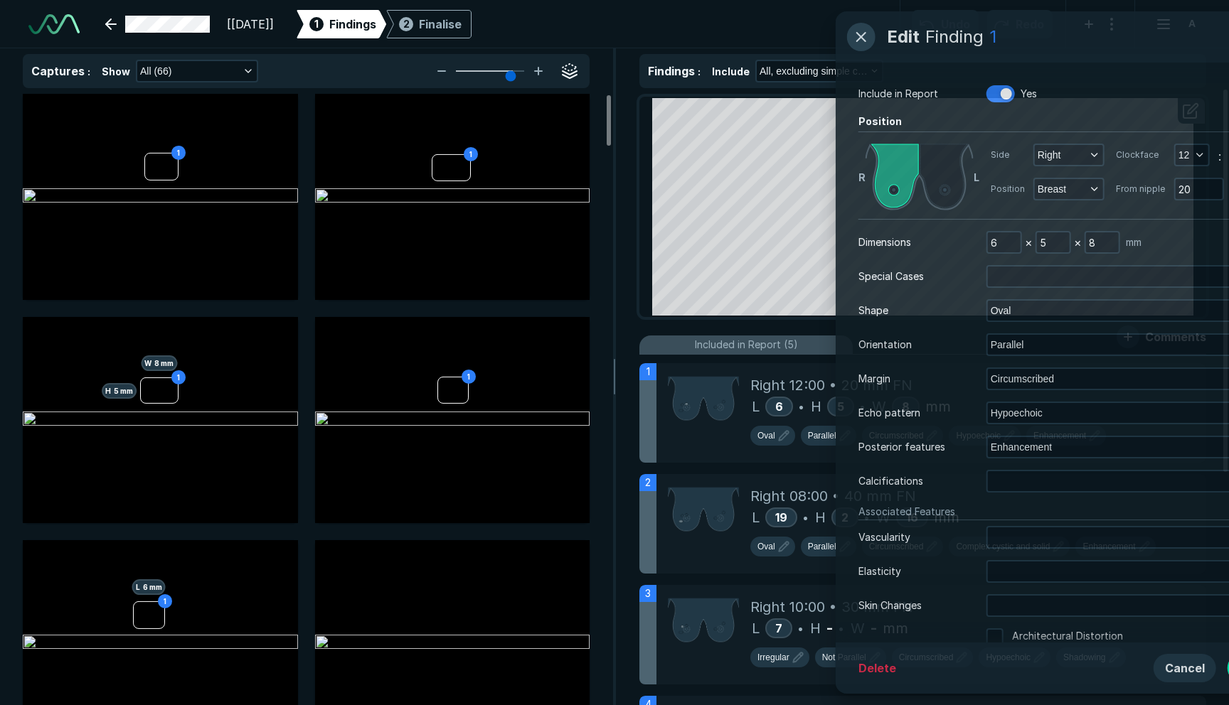
scroll to position [4424, 4355]
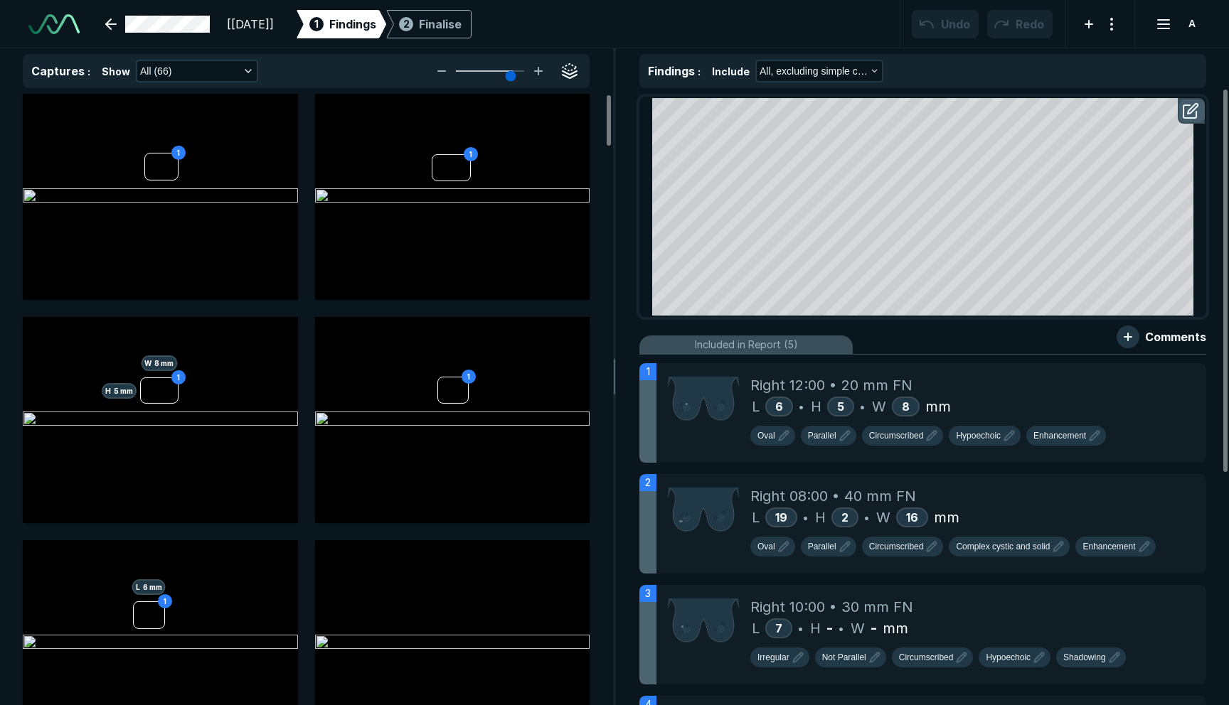
click at [1193, 119] on button "button" at bounding box center [1192, 111] width 26 height 23
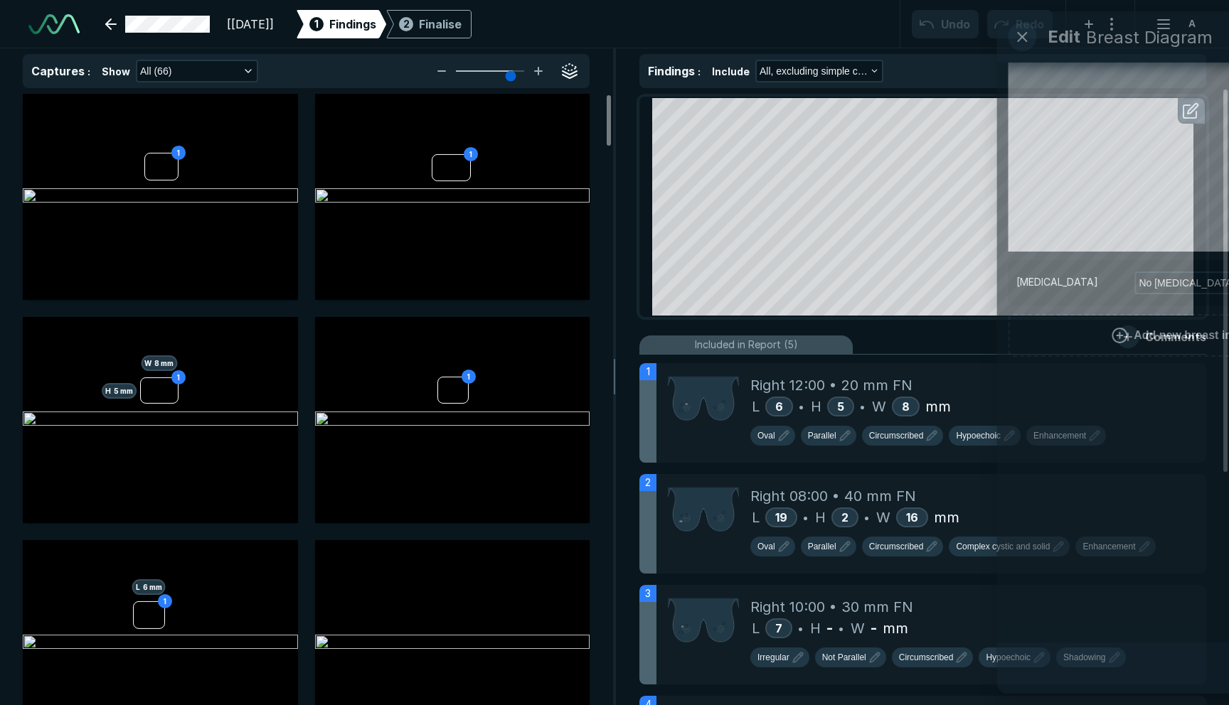
scroll to position [4408, 3773]
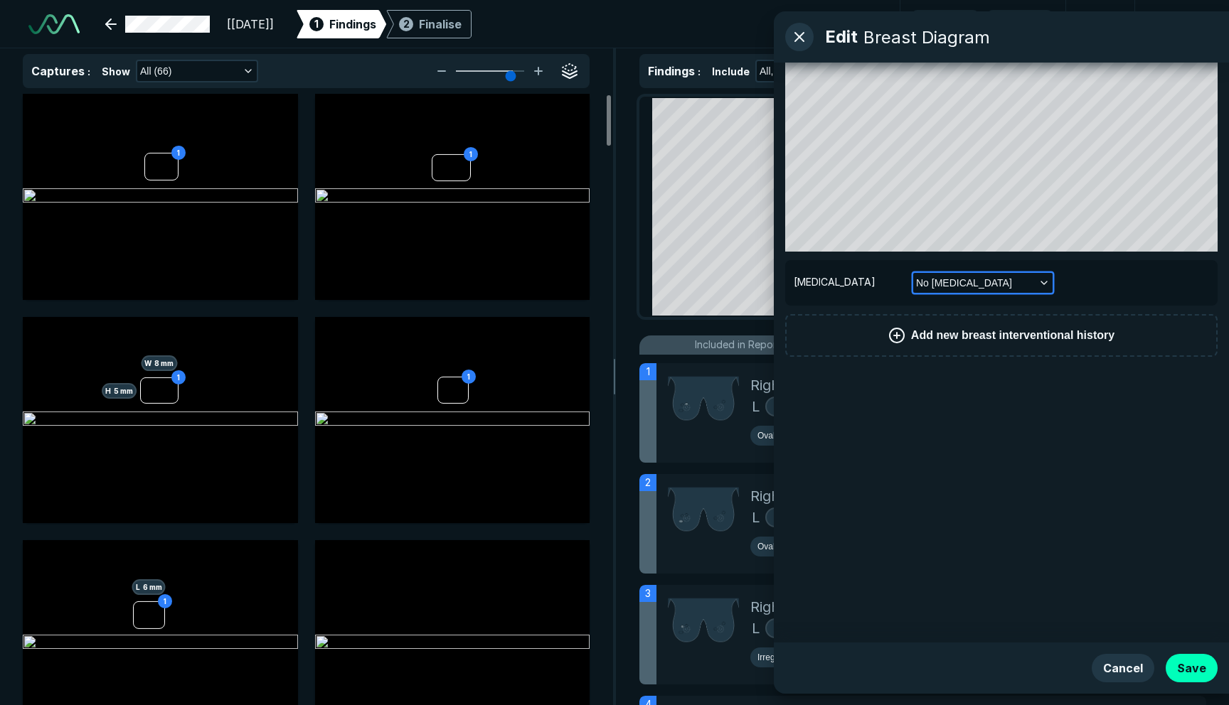
click at [961, 283] on span "No [MEDICAL_DATA]" at bounding box center [964, 283] width 96 height 16
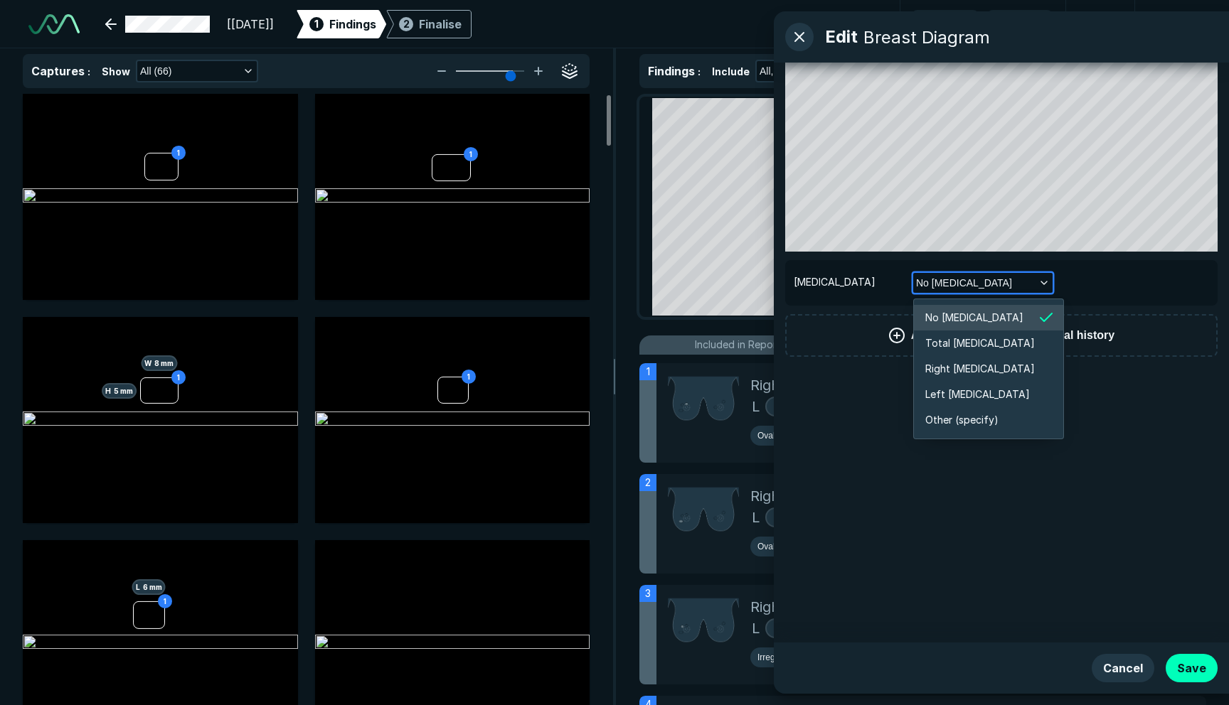
scroll to position [2373, 2451]
click at [1113, 316] on button "Add new breast interventional history" at bounding box center [1001, 335] width 432 height 43
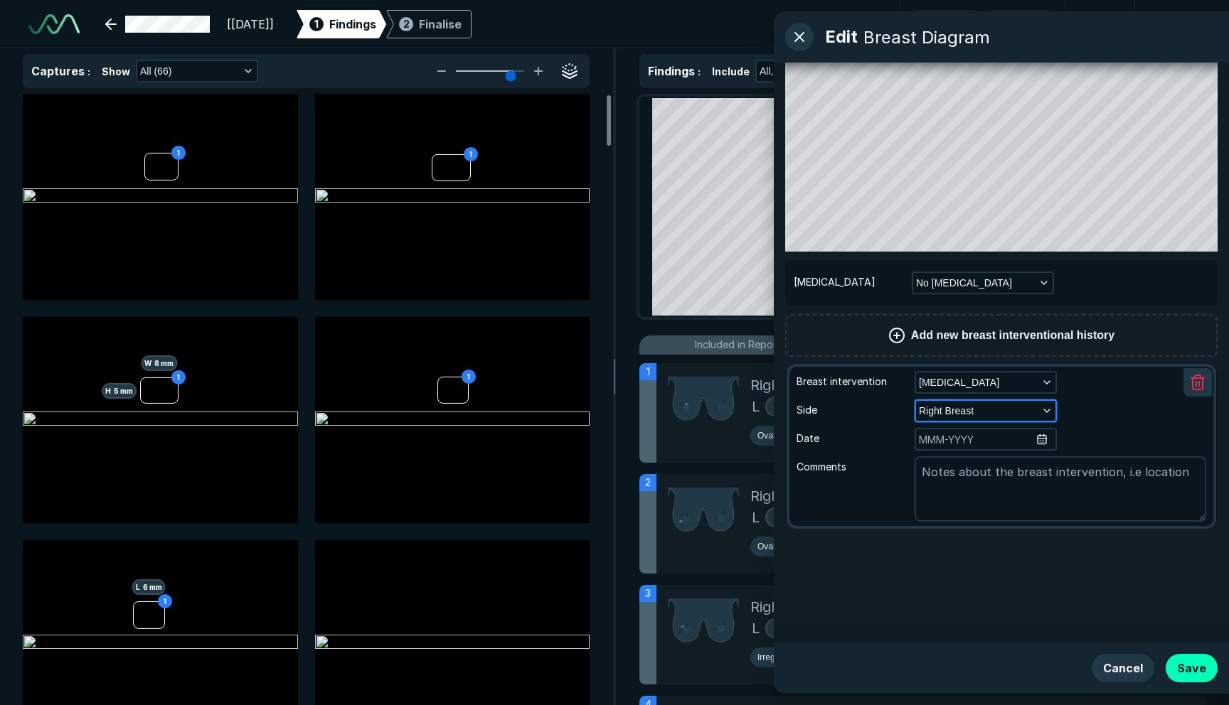
click at [980, 407] on button "Right Breast" at bounding box center [985, 411] width 139 height 20
click at [969, 467] on span "Left Breast" at bounding box center [954, 472] width 53 height 16
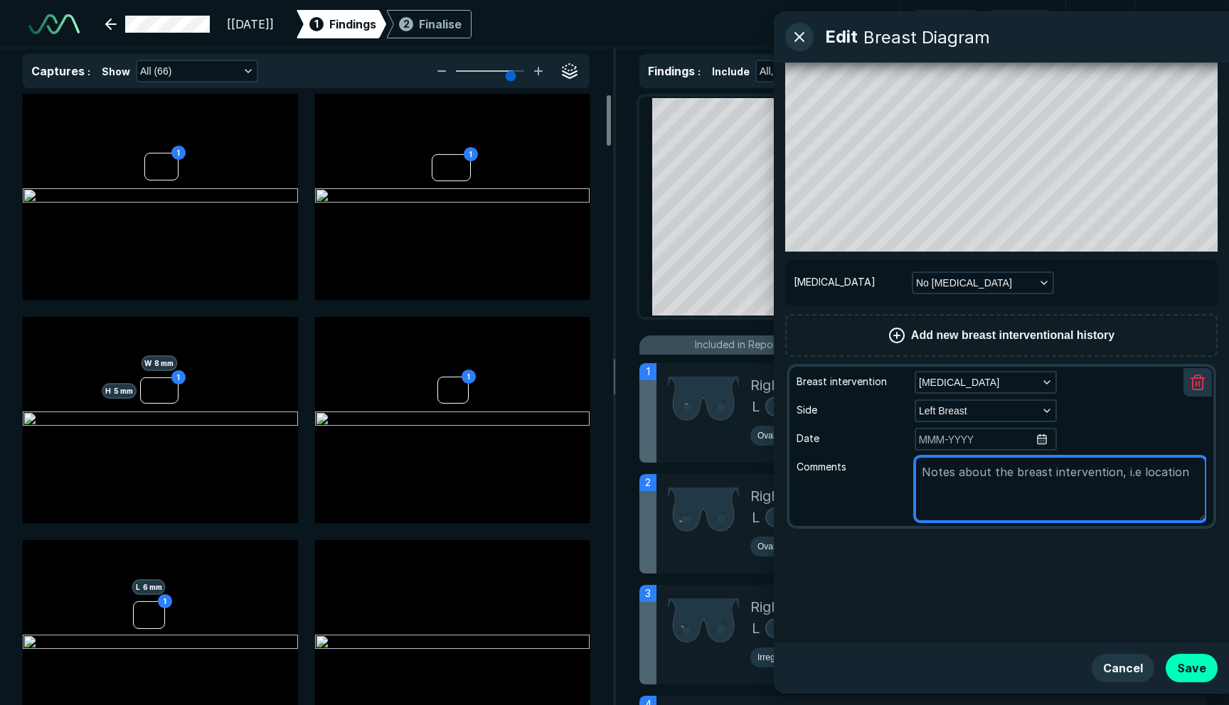
click at [983, 464] on textarea at bounding box center [1061, 489] width 292 height 65
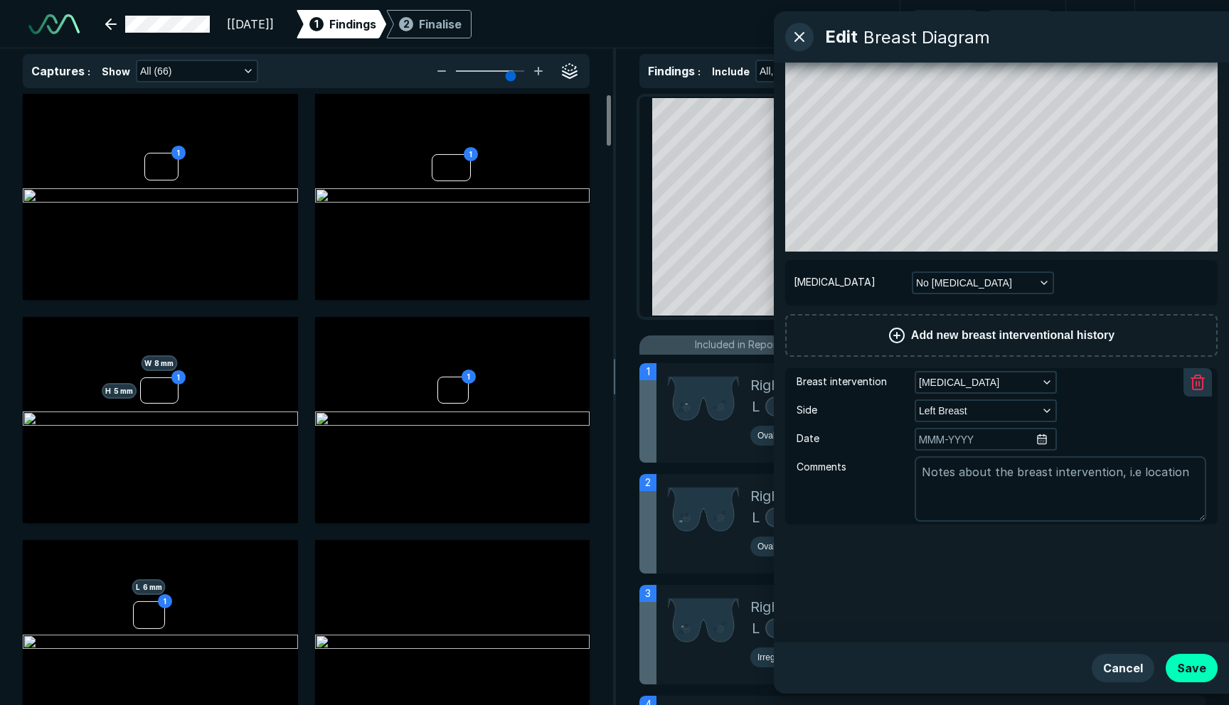
click at [1031, 341] on span "Add new breast interventional history" at bounding box center [1012, 335] width 203 height 17
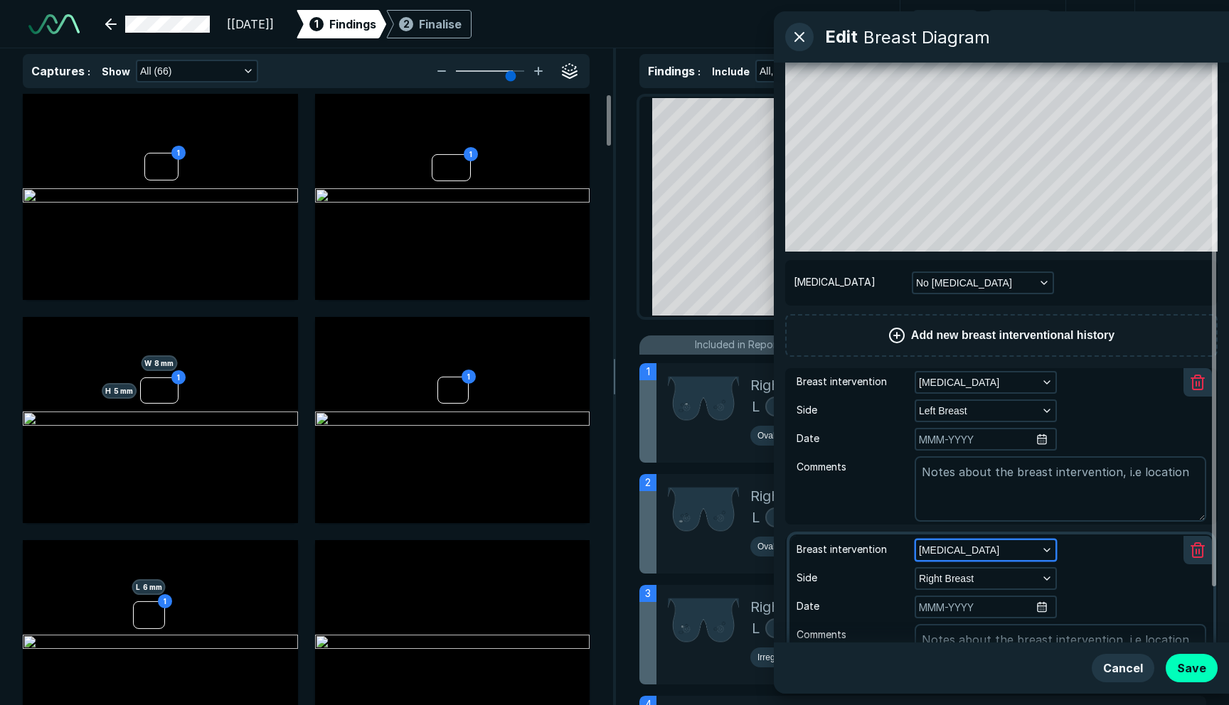
click at [980, 554] on button "[MEDICAL_DATA]" at bounding box center [985, 550] width 139 height 20
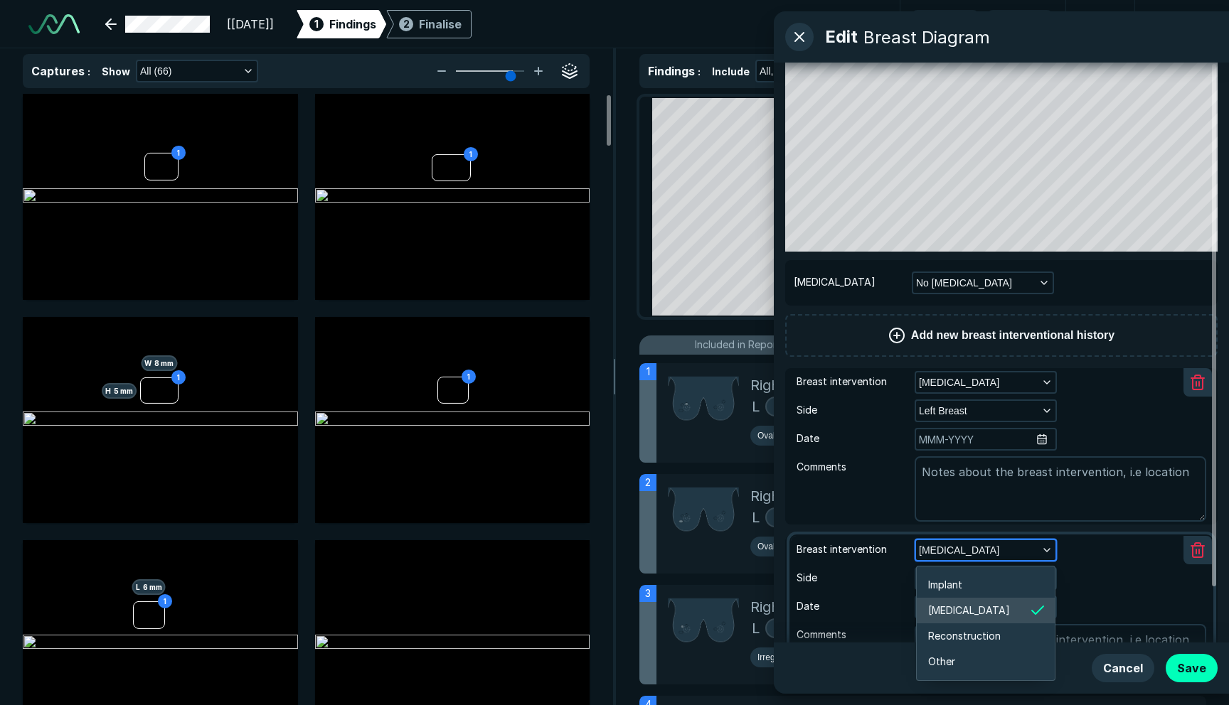
scroll to position [2258, 2451]
click at [966, 590] on li "Implant" at bounding box center [986, 585] width 138 height 26
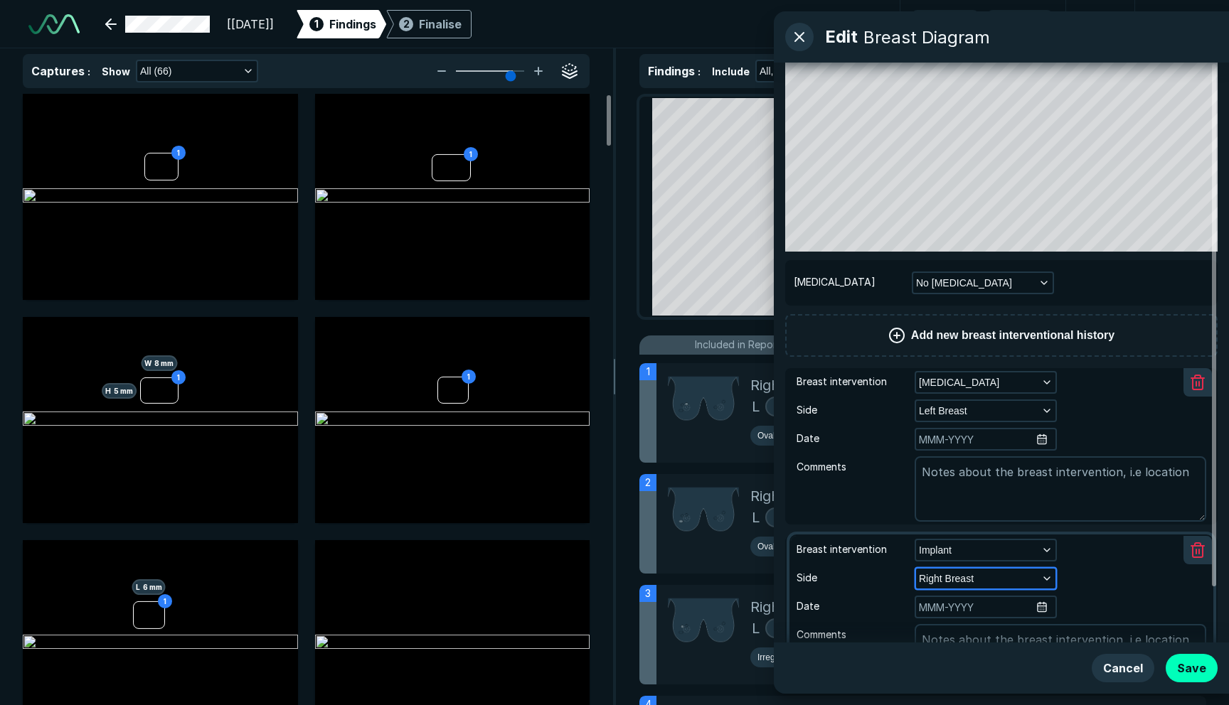
click at [971, 580] on span "Right Breast" at bounding box center [946, 579] width 55 height 16
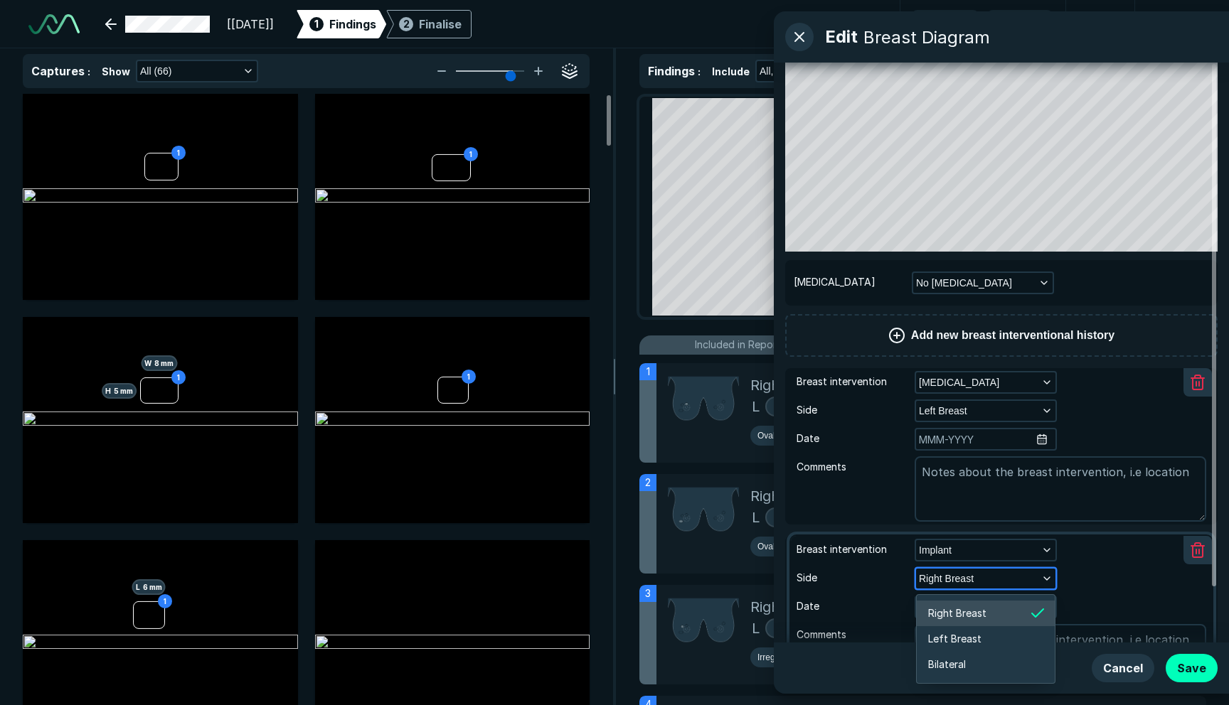
scroll to position [2143, 2451]
click at [949, 657] on span "Bilateral" at bounding box center [947, 665] width 38 height 16
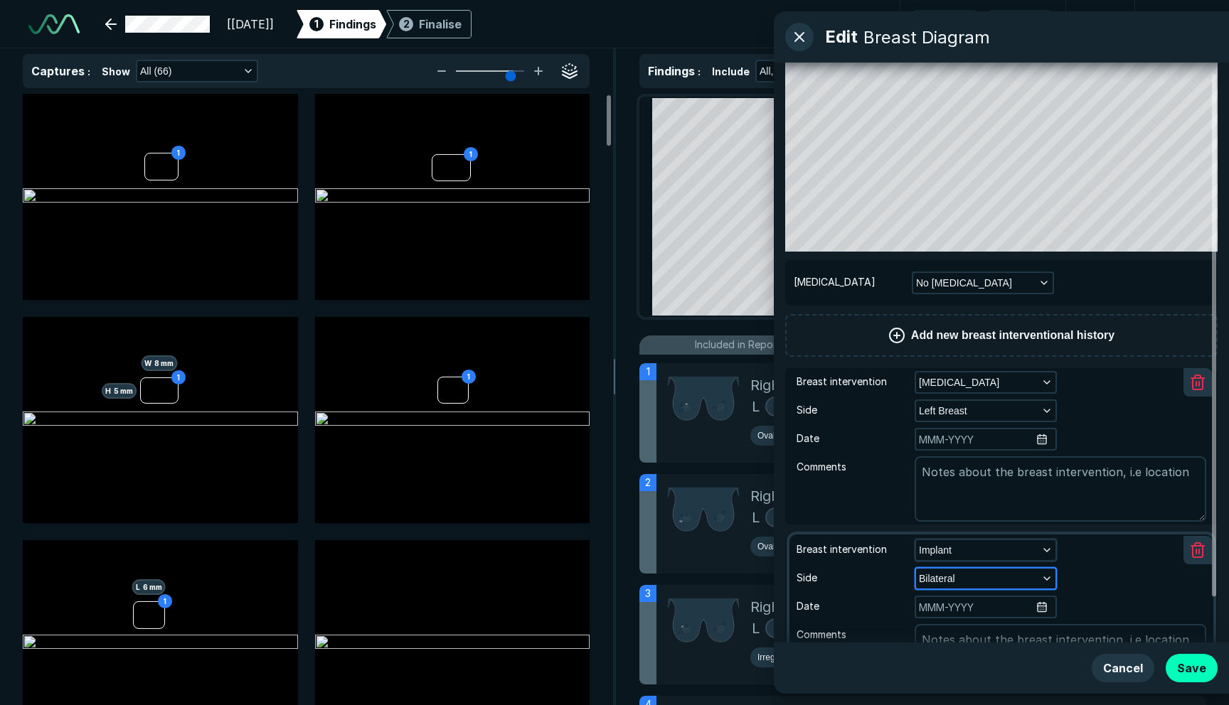
scroll to position [61, 0]
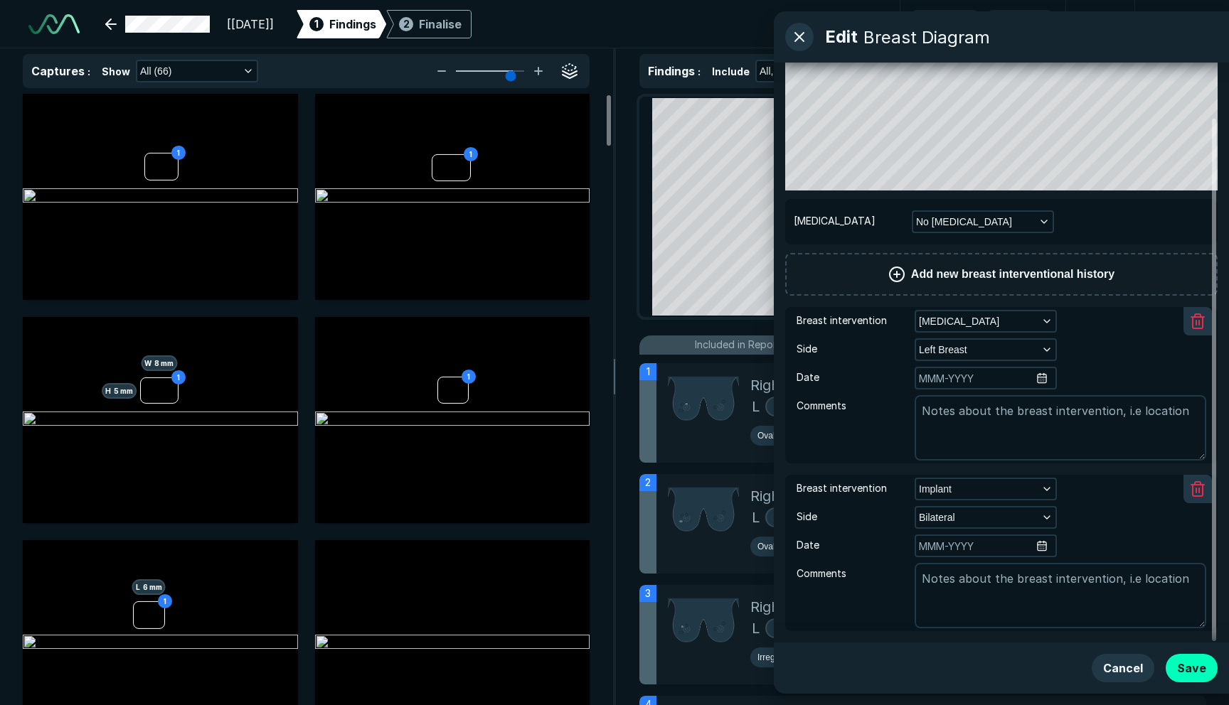
click at [1011, 277] on span "Add new breast interventional history" at bounding box center [1012, 274] width 203 height 17
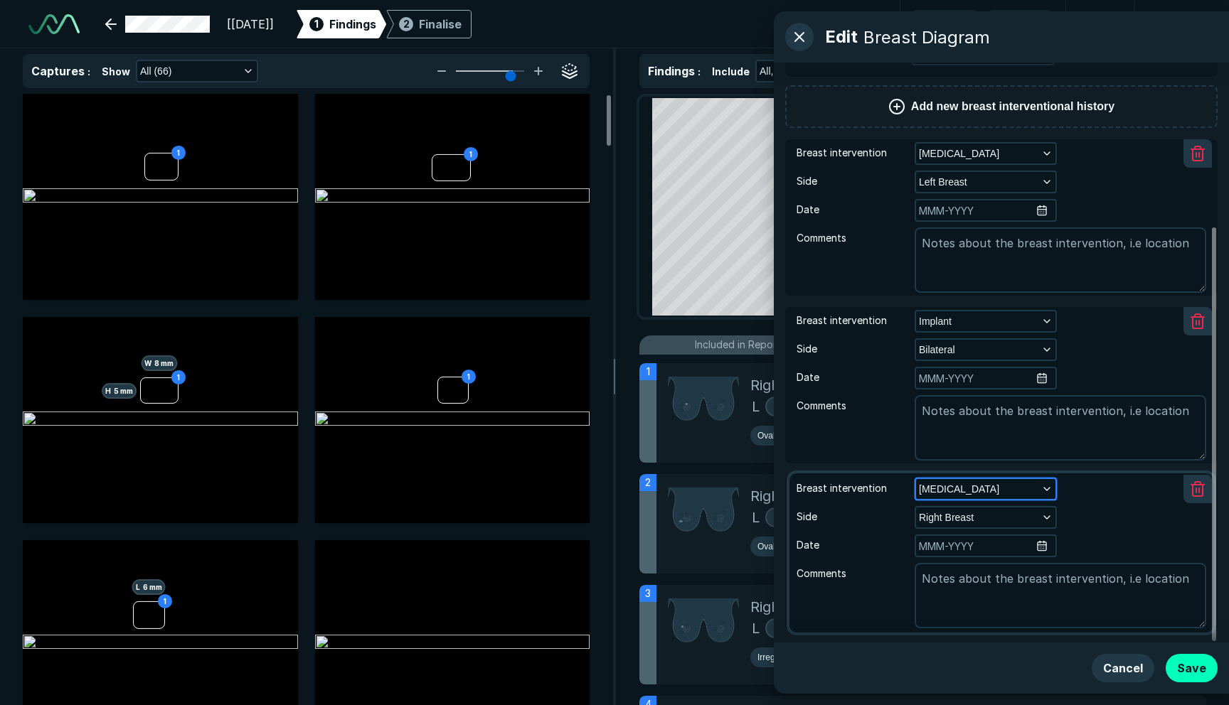
click at [980, 496] on button "[MEDICAL_DATA]" at bounding box center [985, 489] width 139 height 20
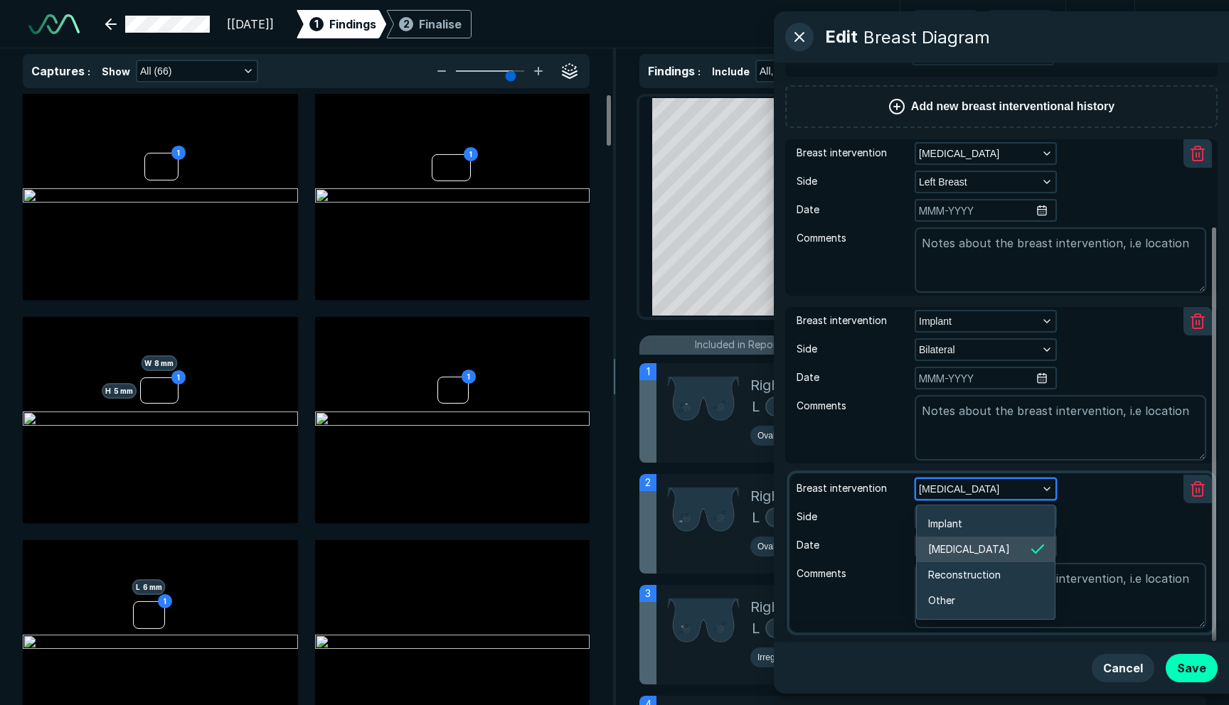
scroll to position [2258, 2451]
click at [957, 586] on li "Reconstruction" at bounding box center [986, 576] width 138 height 26
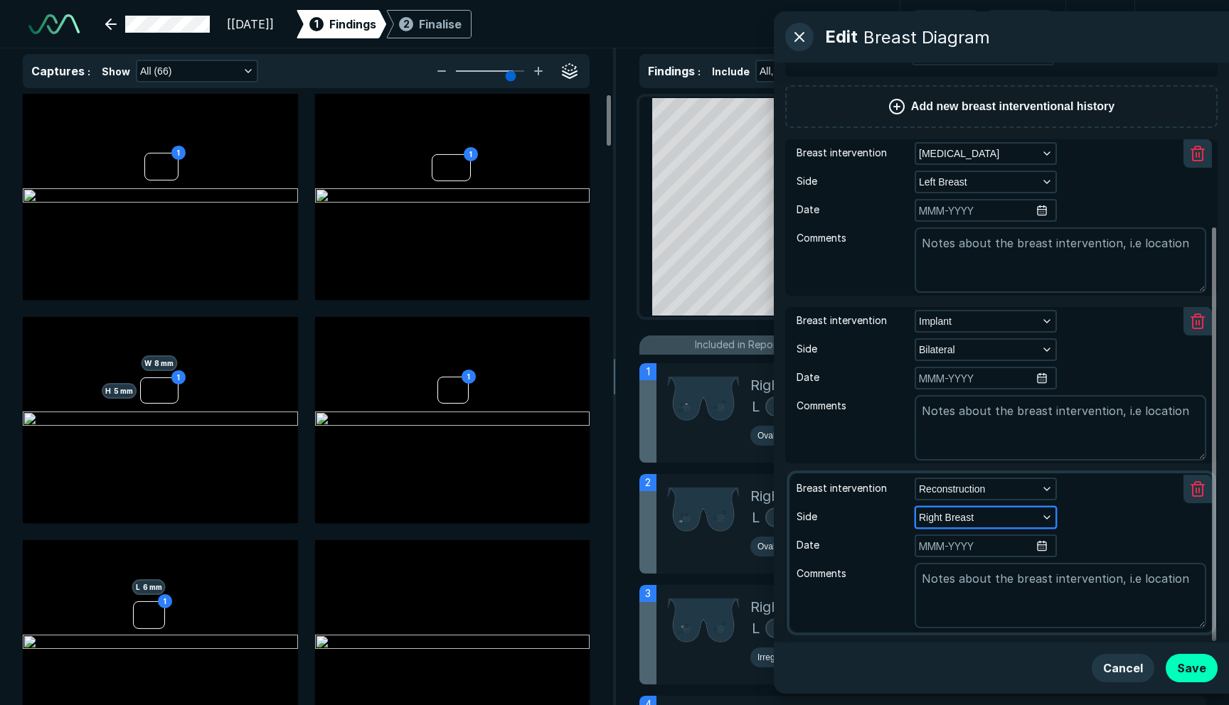
click at [976, 517] on button "Right Breast" at bounding box center [985, 518] width 139 height 20
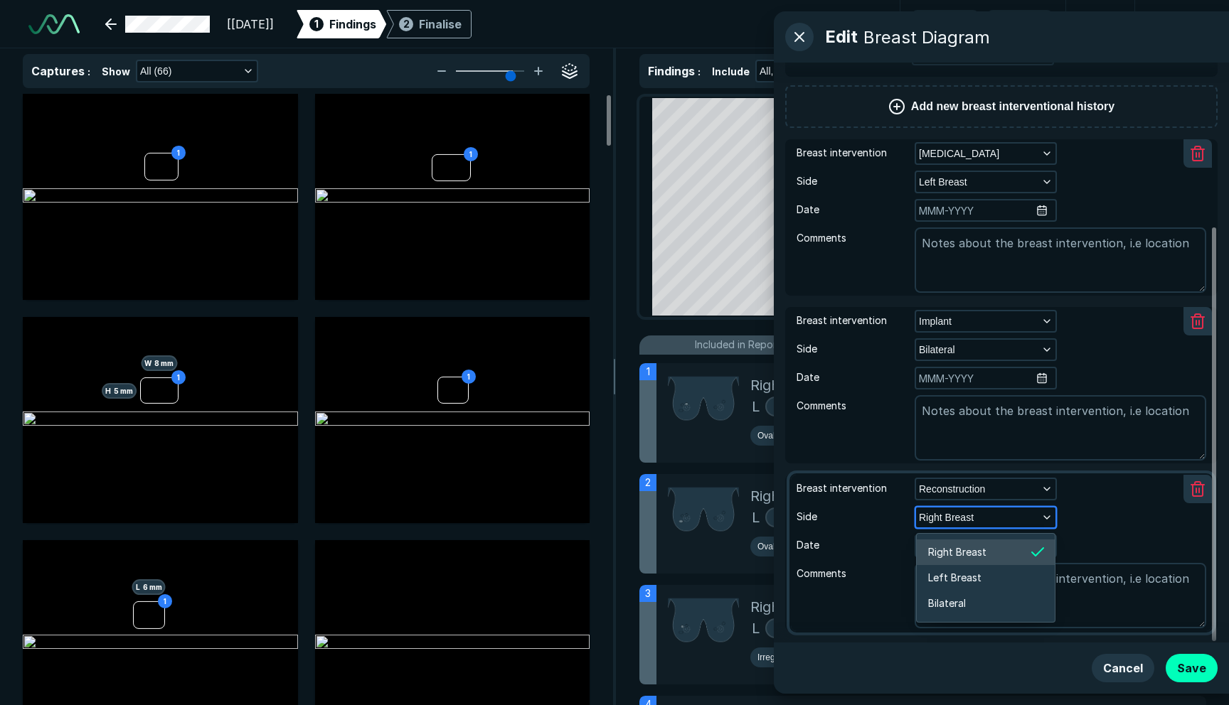
scroll to position [2143, 2451]
click at [964, 595] on li "Bilateral" at bounding box center [986, 604] width 138 height 26
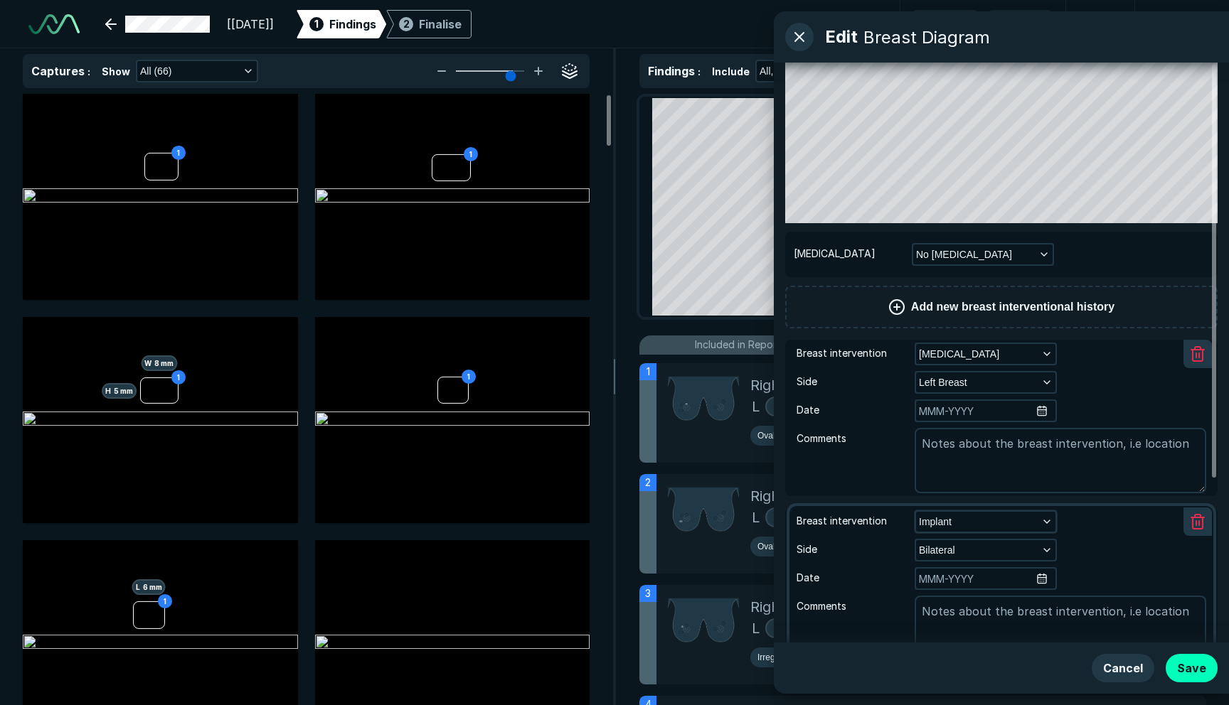
scroll to position [0, 0]
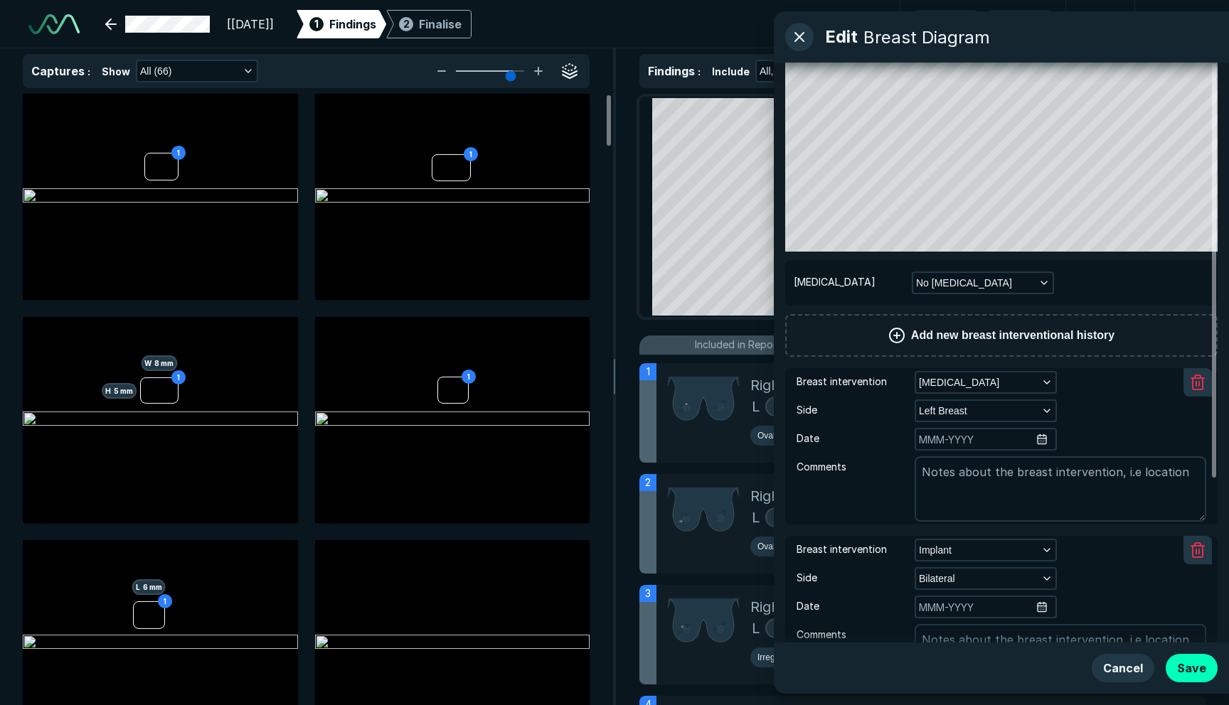
click at [992, 327] on span "Add new breast interventional history" at bounding box center [1012, 335] width 203 height 17
click at [979, 374] on button "[MEDICAL_DATA]" at bounding box center [985, 383] width 139 height 20
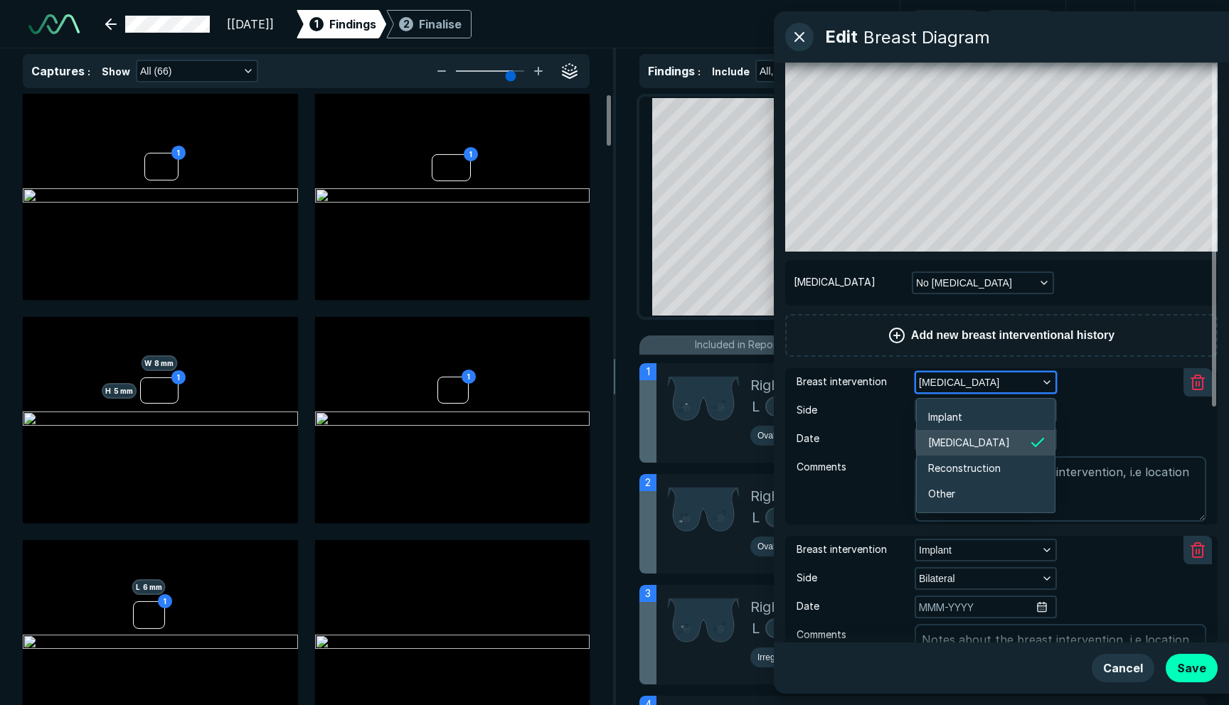
scroll to position [2258, 2451]
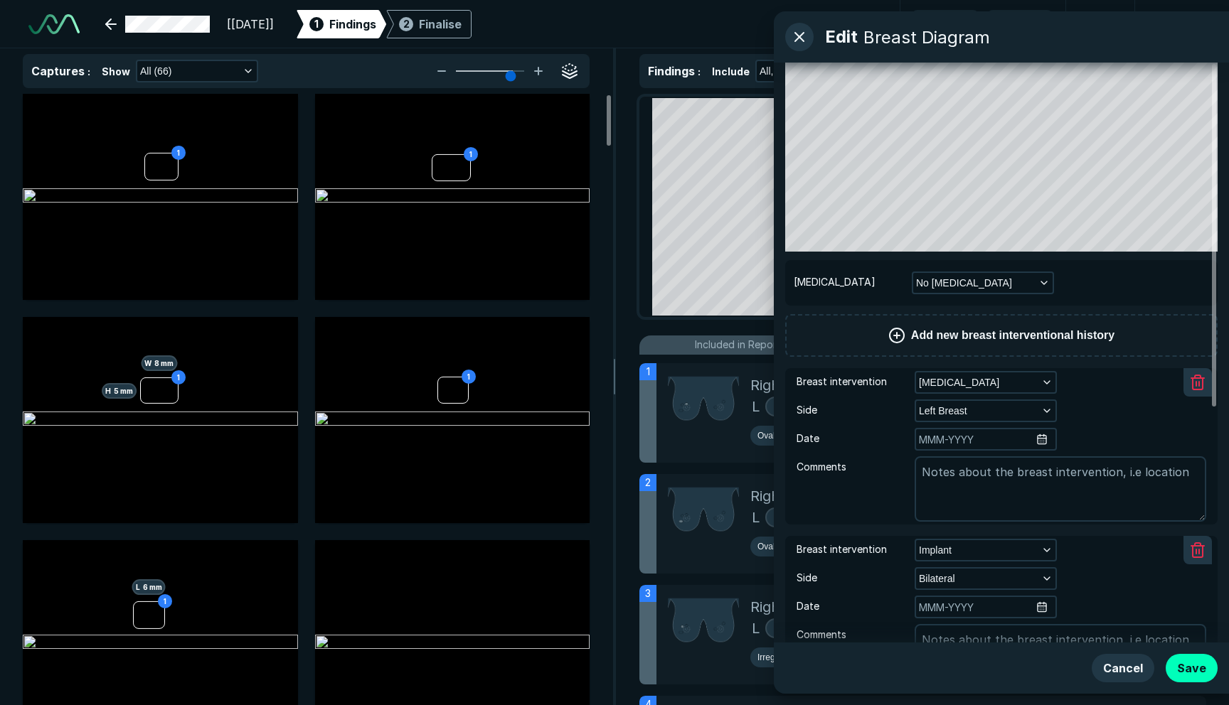
click at [1064, 364] on div "[MEDICAL_DATA] No [MEDICAL_DATA] Add new breast interventional history Breast i…" at bounding box center [1001, 353] width 432 height 580
click at [1025, 398] on td "Side Left Breast" at bounding box center [1001, 411] width 410 height 28
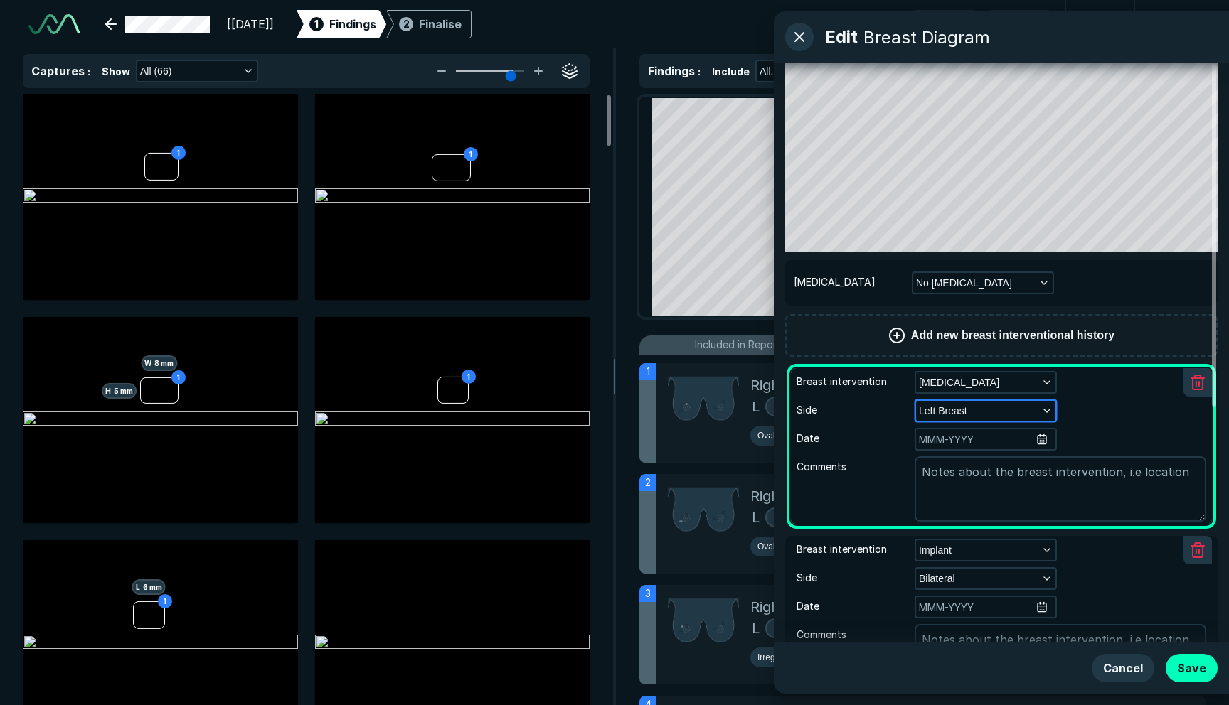
click at [1025, 403] on button "Left Breast" at bounding box center [985, 411] width 139 height 20
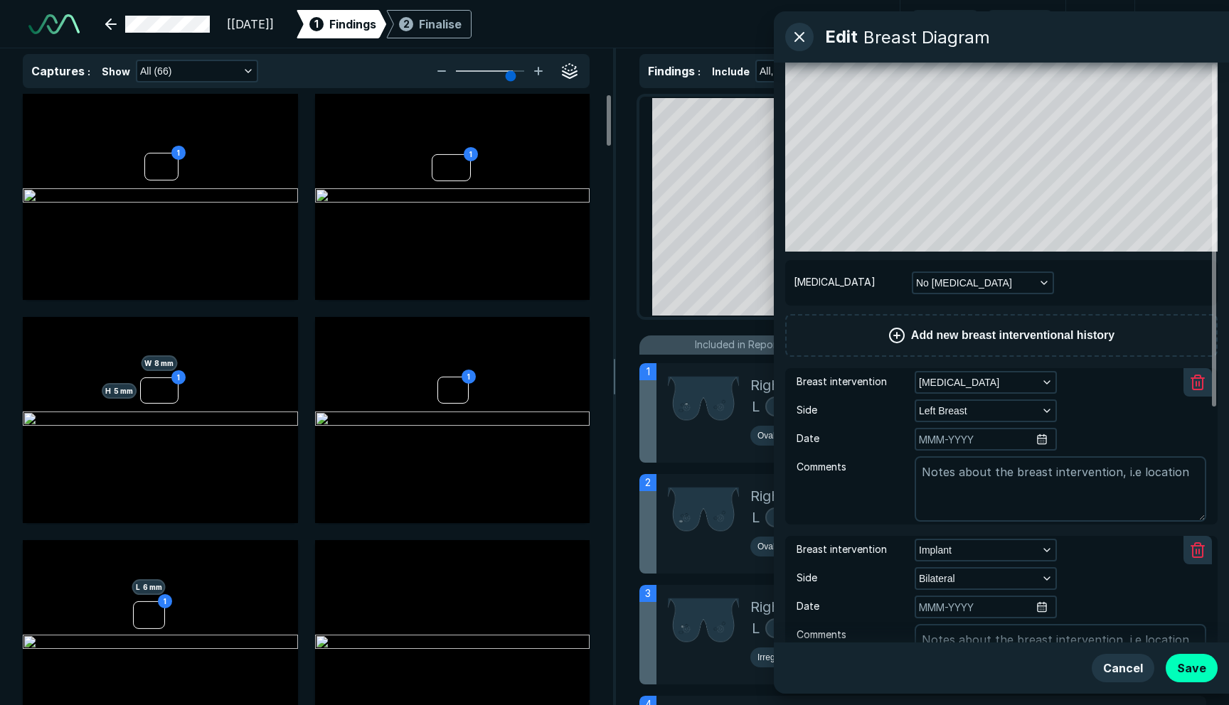
click at [1020, 259] on div "[MEDICAL_DATA] No [MEDICAL_DATA] Add new breast interventional history Breast i…" at bounding box center [1001, 353] width 432 height 580
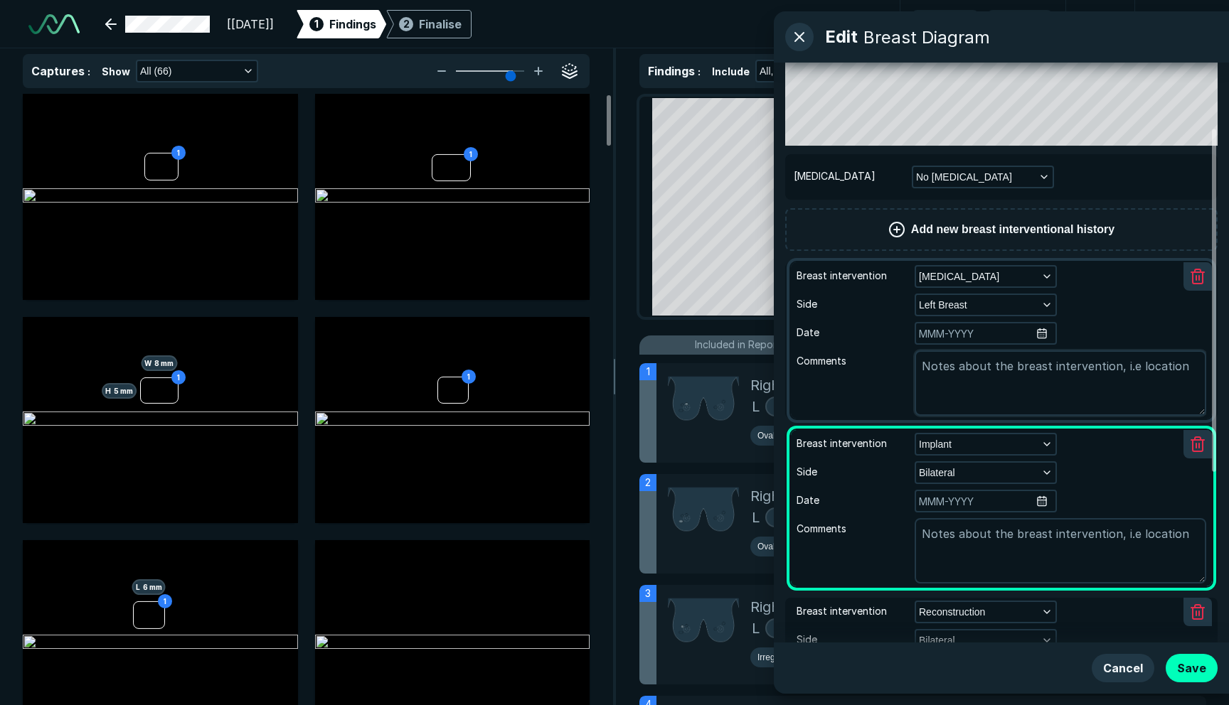
scroll to position [114, 0]
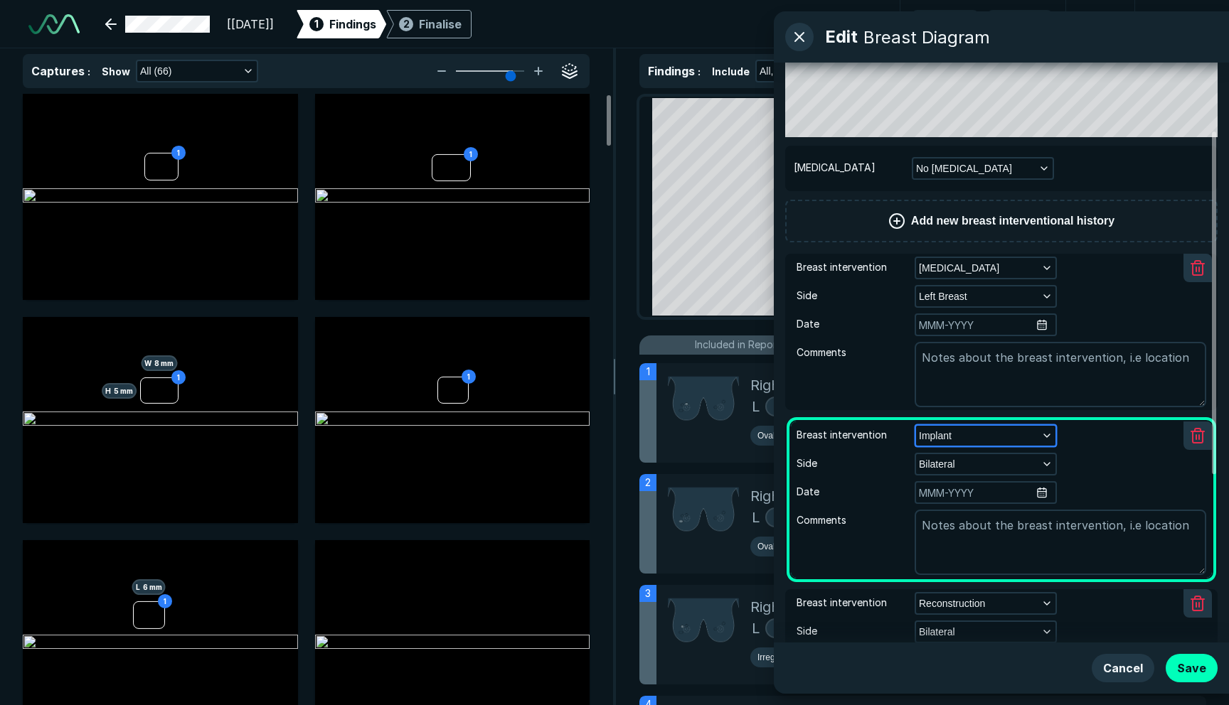
click at [1027, 432] on button "Implant" at bounding box center [985, 436] width 139 height 20
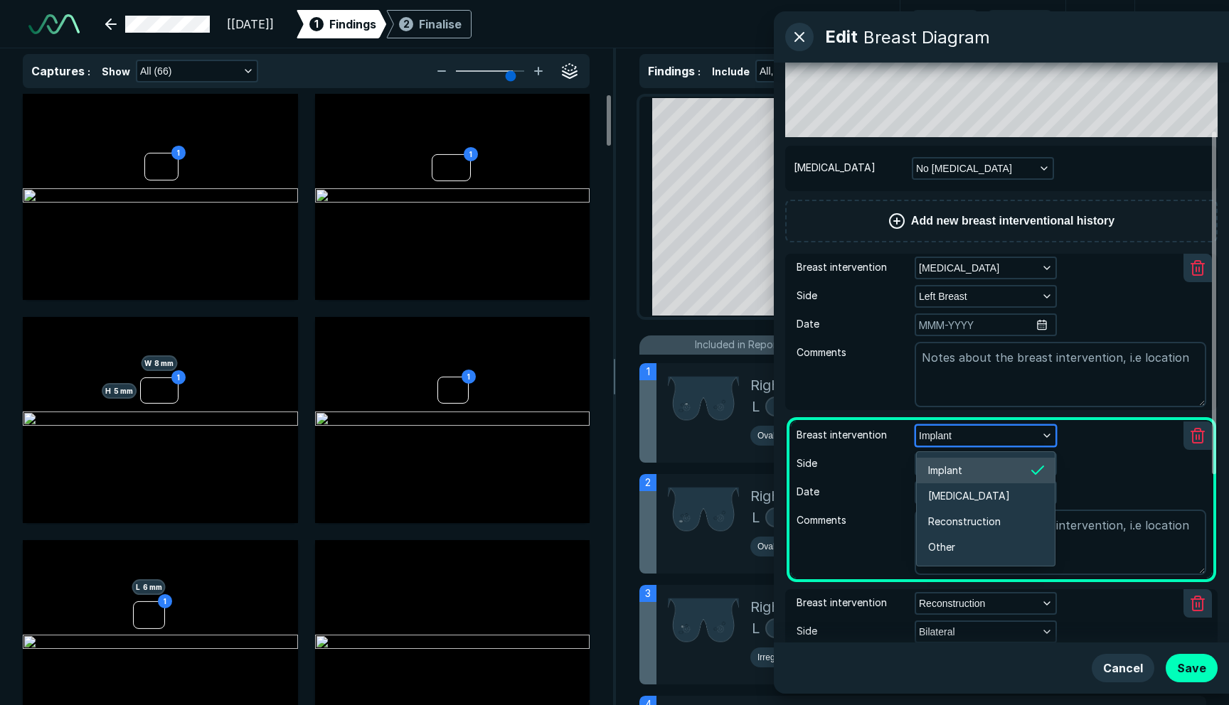
scroll to position [2258, 2451]
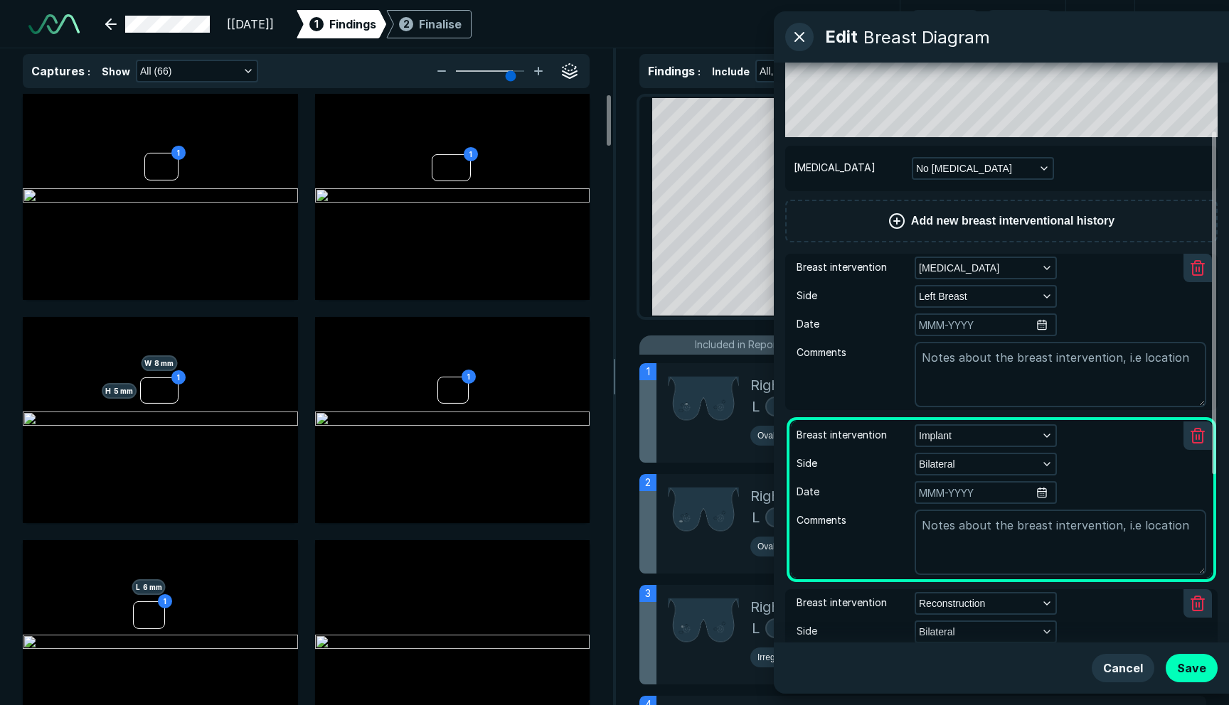
drag, startPoint x: 1098, startPoint y: 473, endPoint x: 1082, endPoint y: 477, distance: 16.9
click at [1099, 473] on div "Bilateral" at bounding box center [1061, 464] width 292 height 23
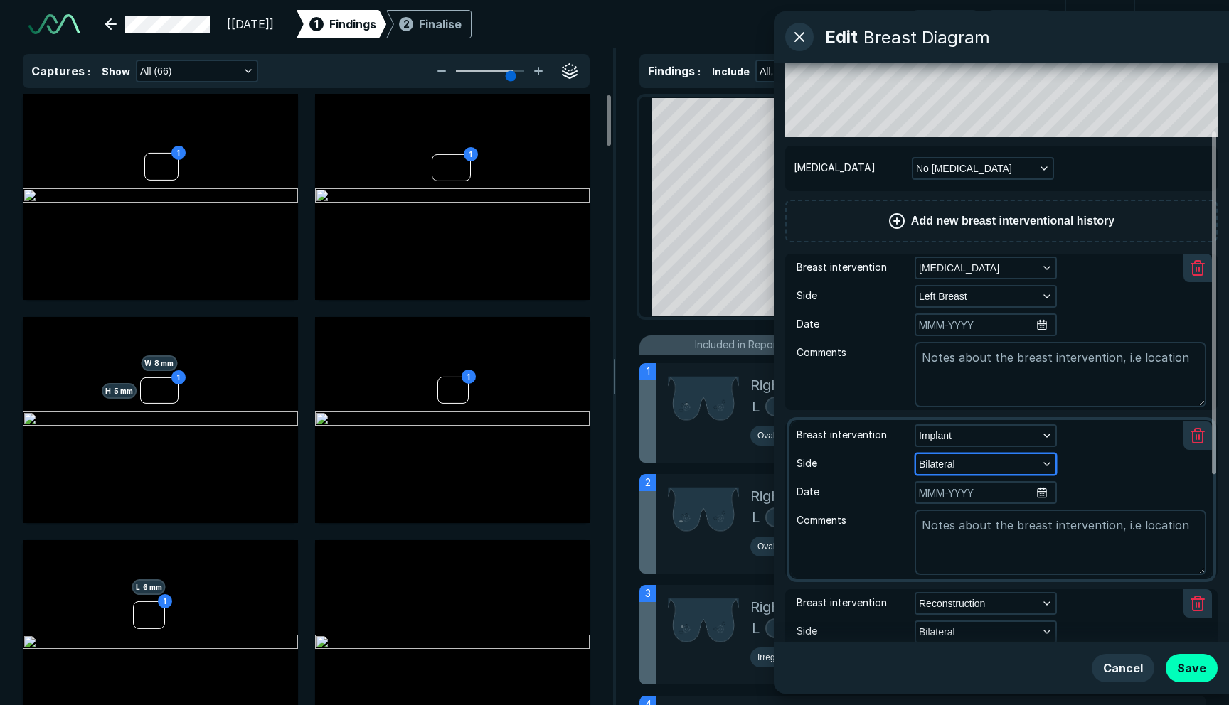
click at [1037, 468] on button "Bilateral" at bounding box center [985, 464] width 139 height 20
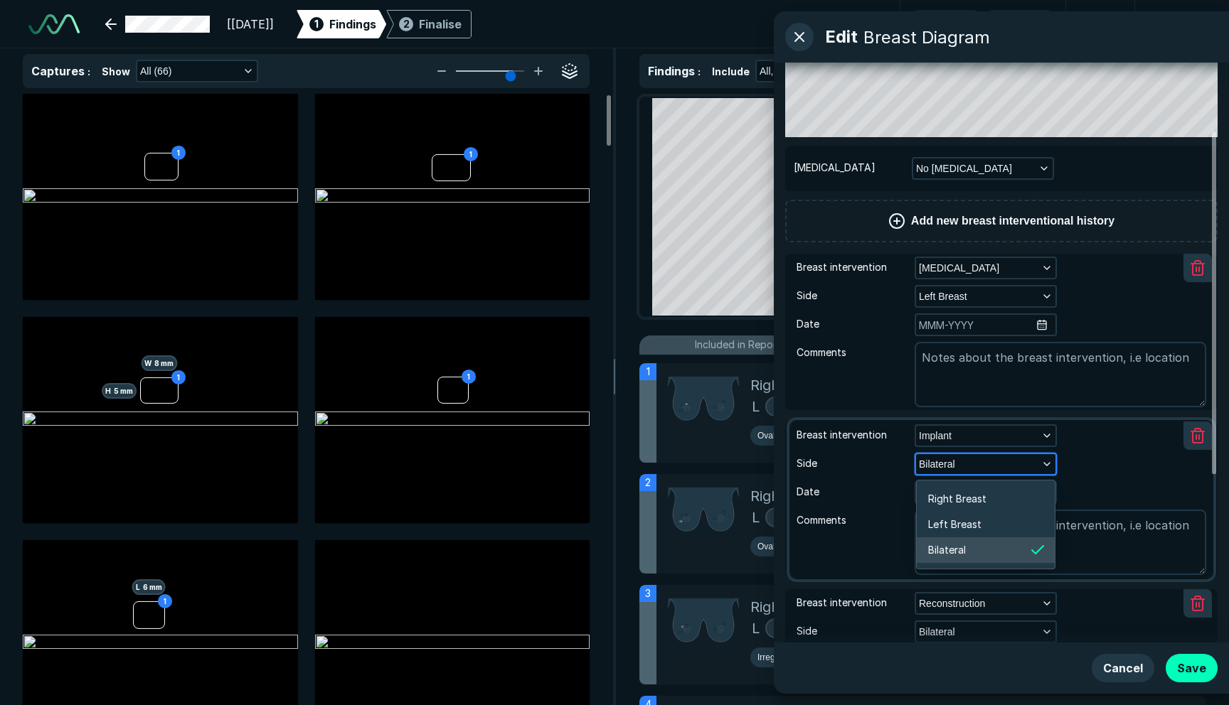
scroll to position [2143, 2451]
click at [1005, 532] on li "Left Breast" at bounding box center [986, 525] width 138 height 26
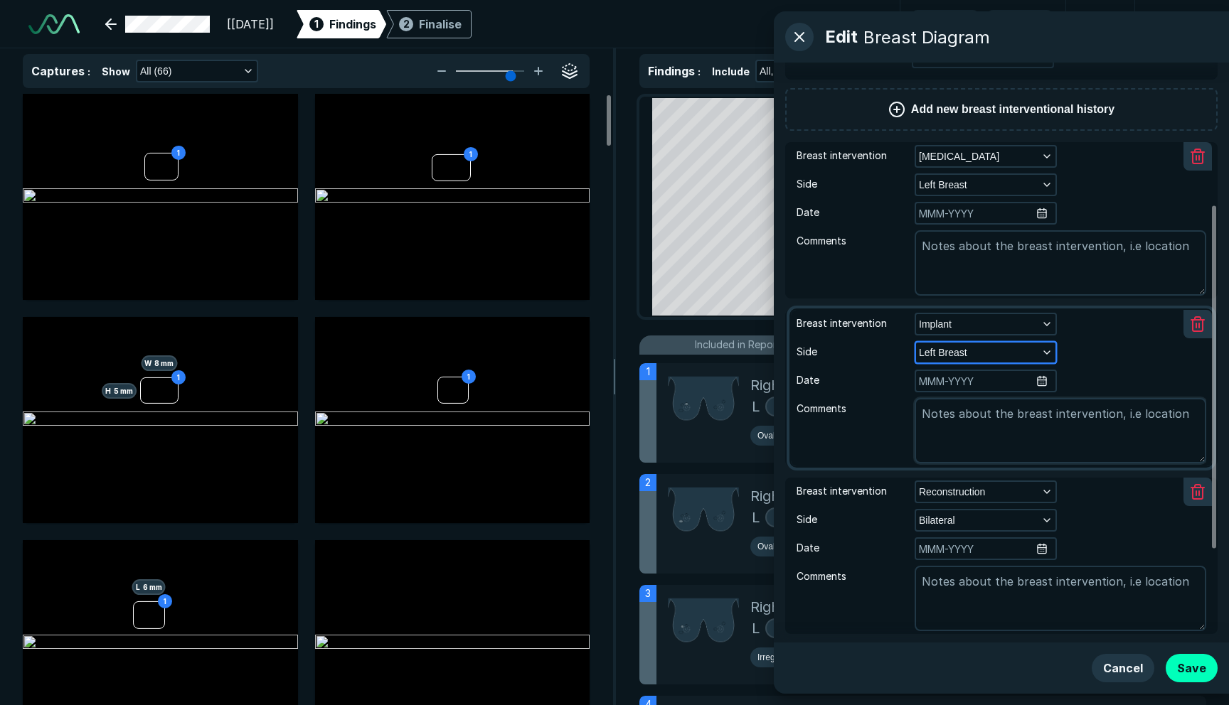
scroll to position [262, 0]
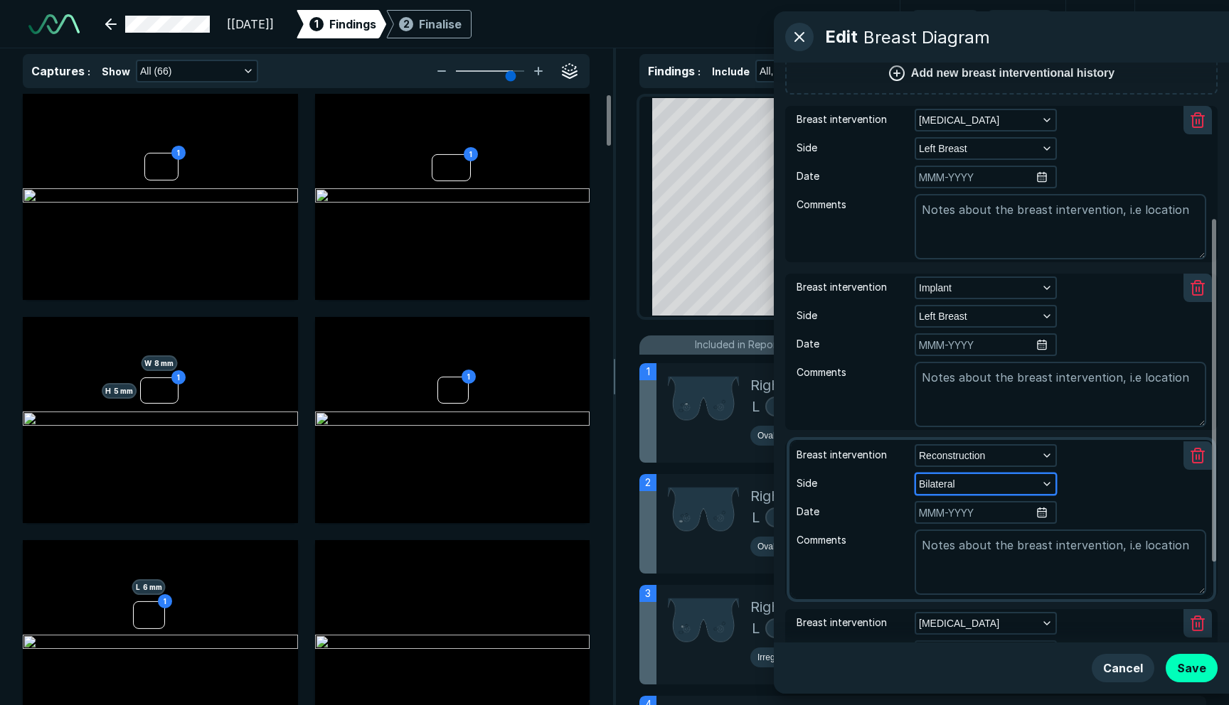
click at [990, 487] on button "Bilateral" at bounding box center [985, 484] width 139 height 20
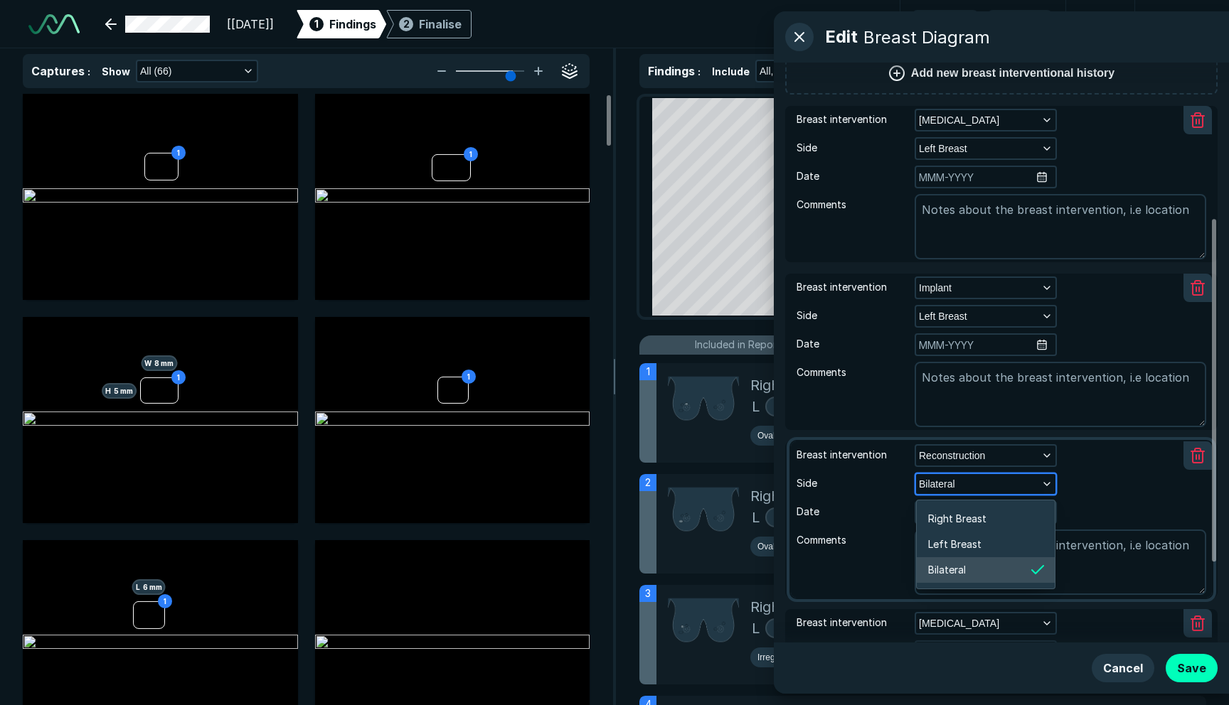
scroll to position [2143, 2451]
click at [994, 510] on li "Right Breast" at bounding box center [986, 519] width 138 height 26
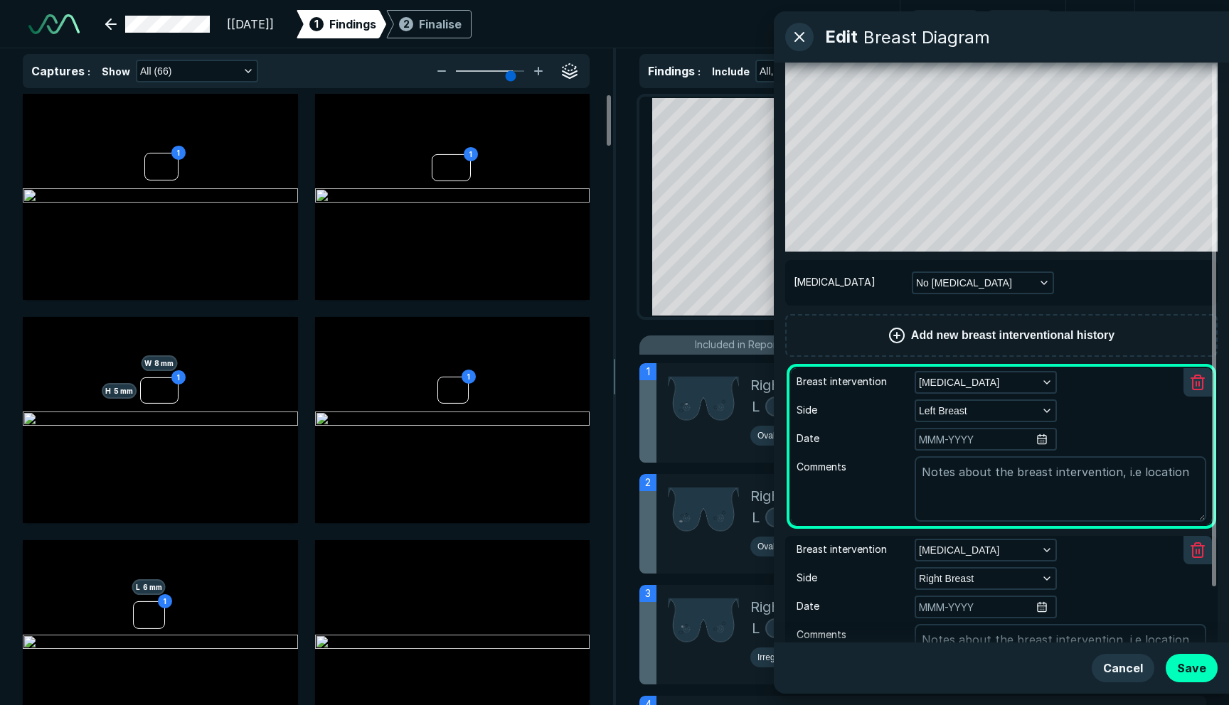
scroll to position [61, 0]
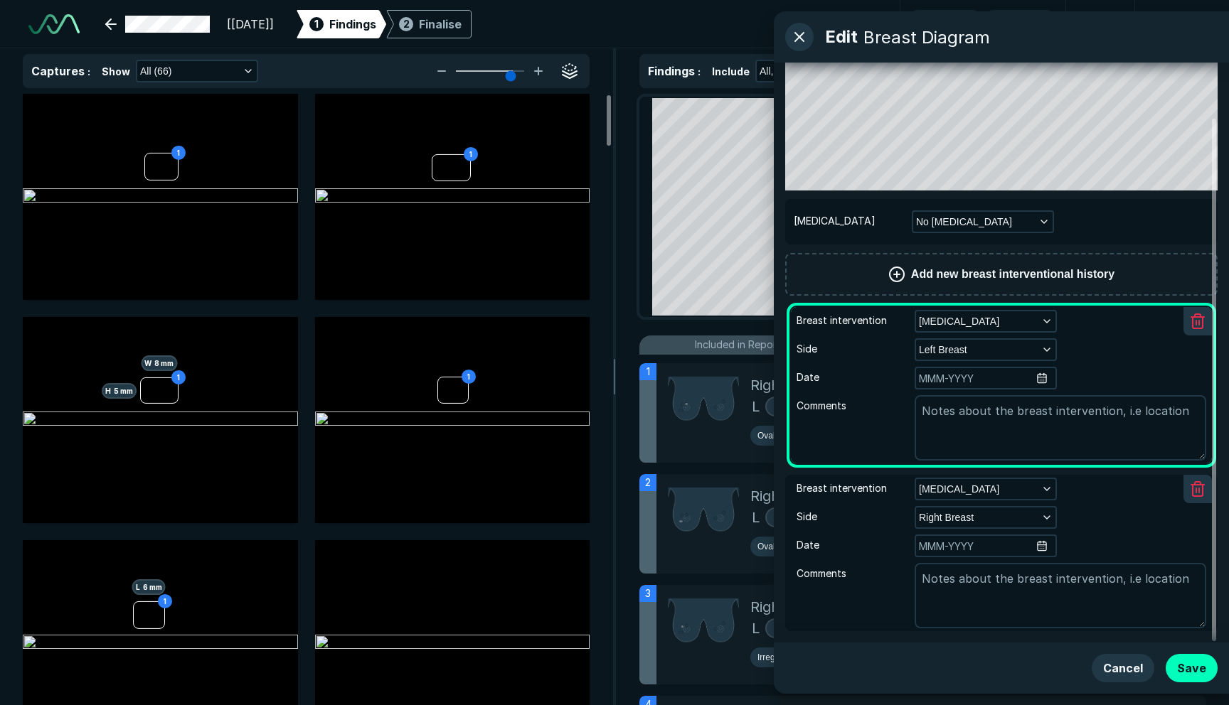
click at [1065, 267] on span "Add new breast interventional history" at bounding box center [1012, 274] width 203 height 17
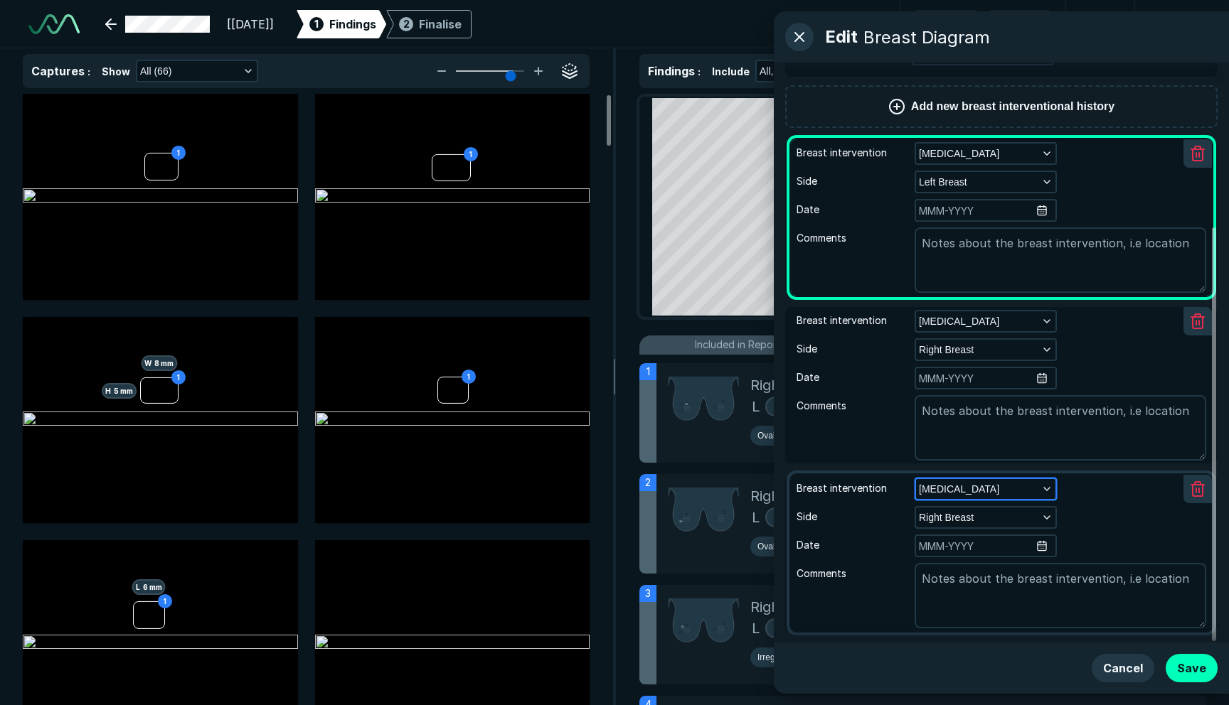
click at [985, 489] on button "[MEDICAL_DATA]" at bounding box center [985, 489] width 139 height 20
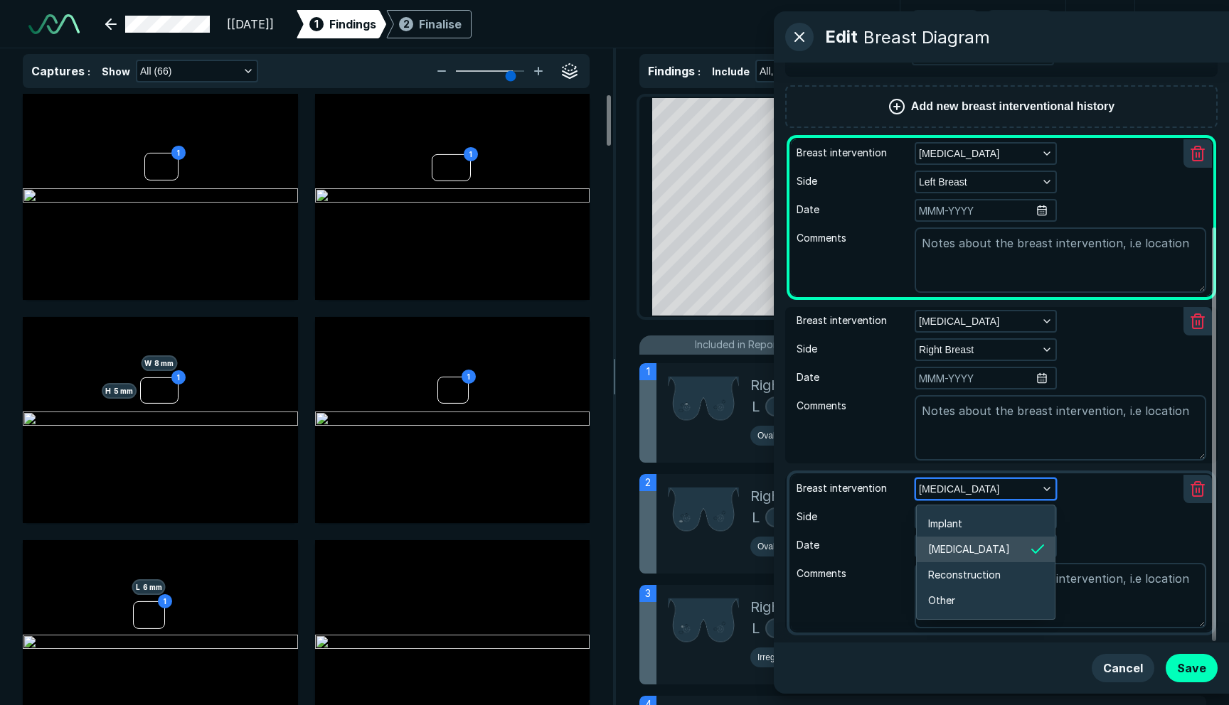
scroll to position [2258, 2451]
click at [981, 523] on li "Implant" at bounding box center [986, 524] width 138 height 26
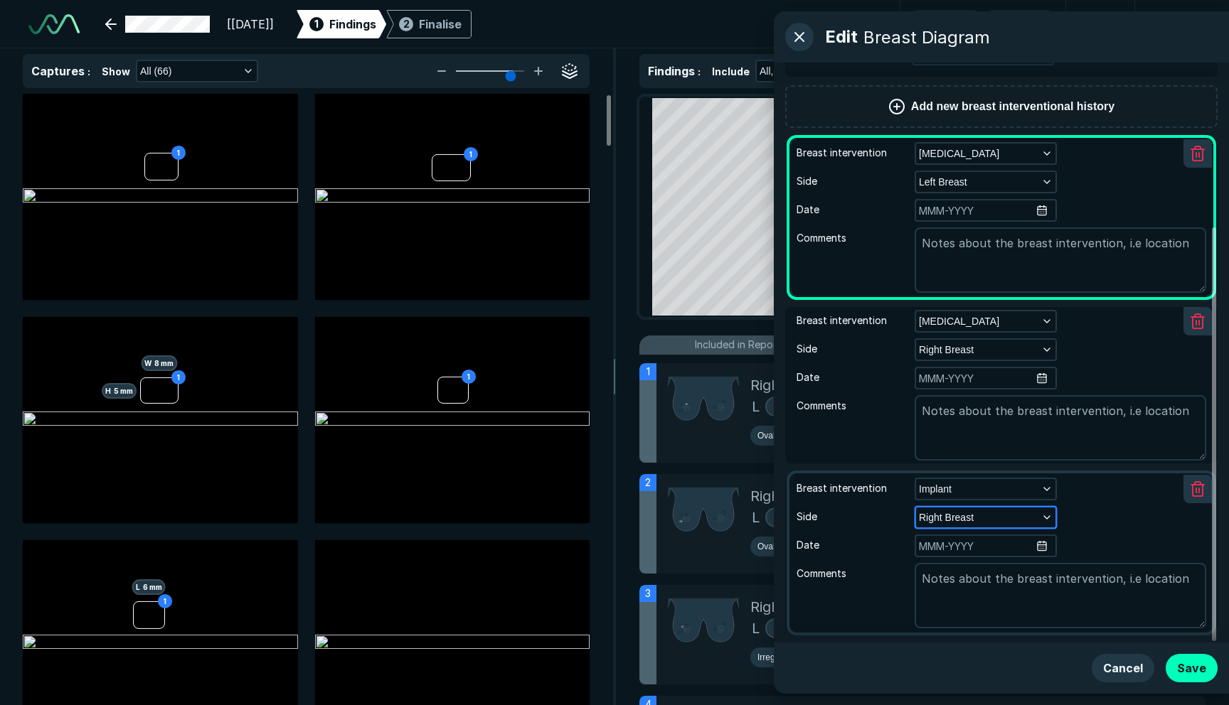
click at [973, 524] on span "Right Breast" at bounding box center [946, 518] width 55 height 16
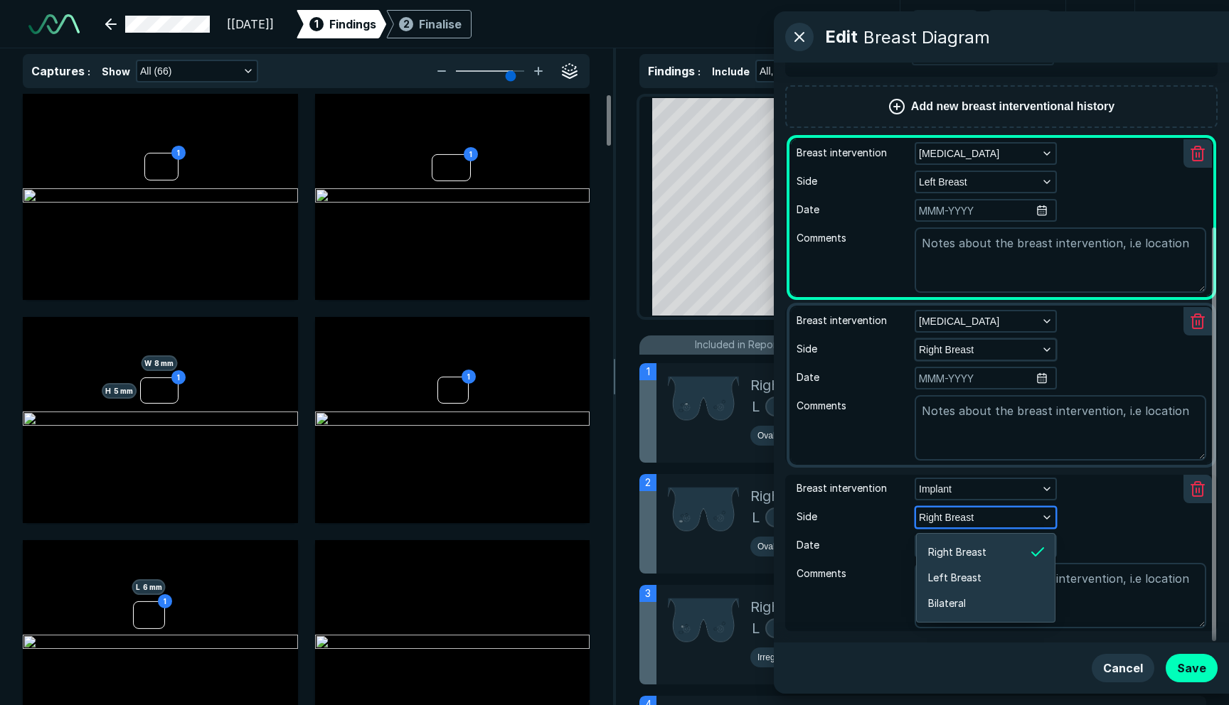
scroll to position [0, 0]
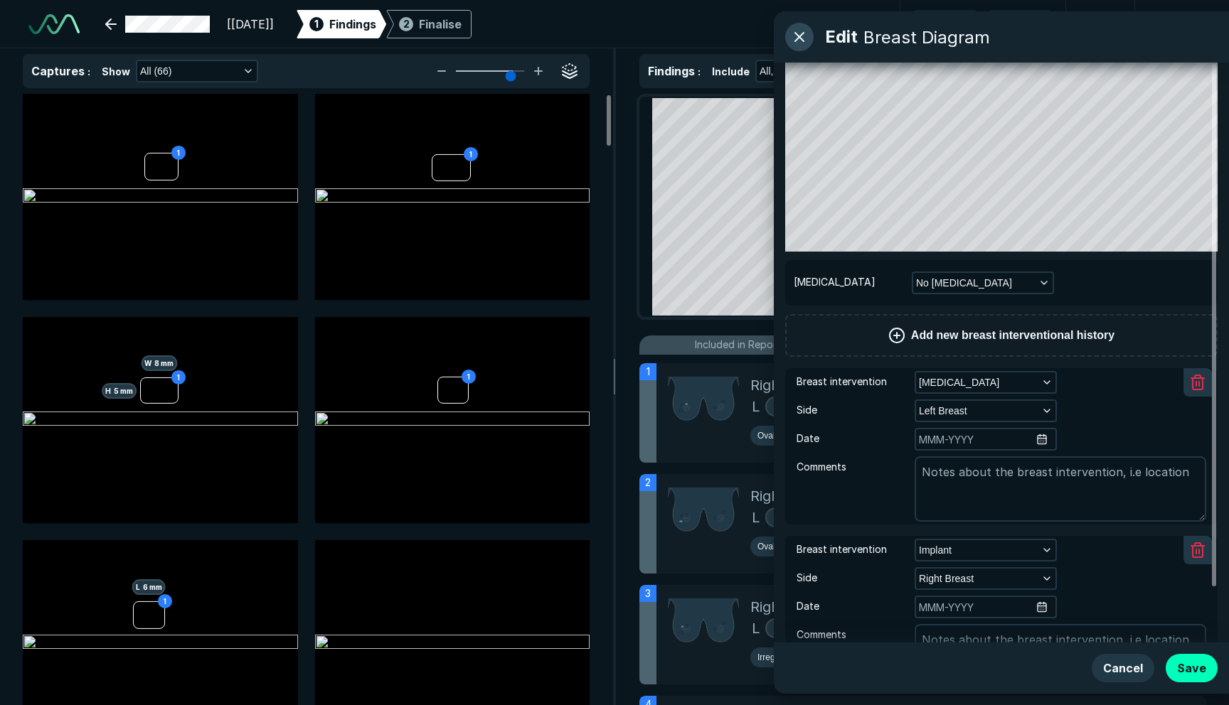
click at [804, 43] on button "button" at bounding box center [799, 37] width 28 height 28
click at [791, 43] on button "button" at bounding box center [799, 37] width 28 height 28
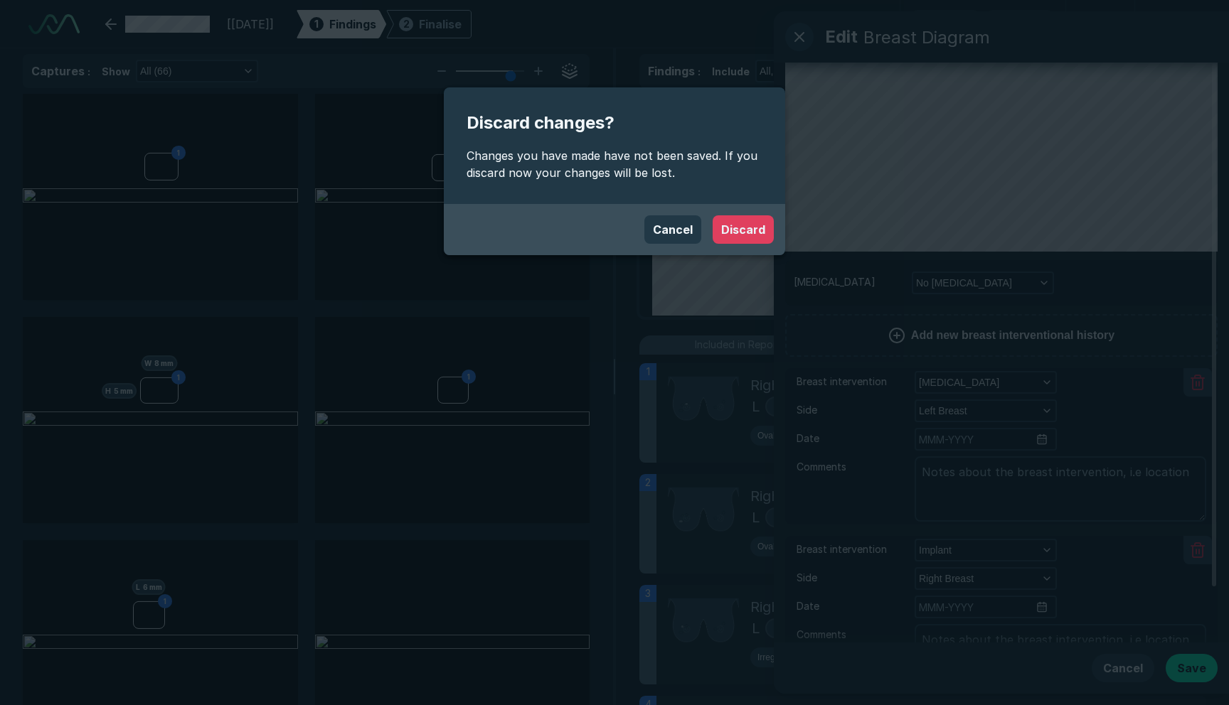
click at [729, 220] on button "Discard" at bounding box center [743, 229] width 61 height 28
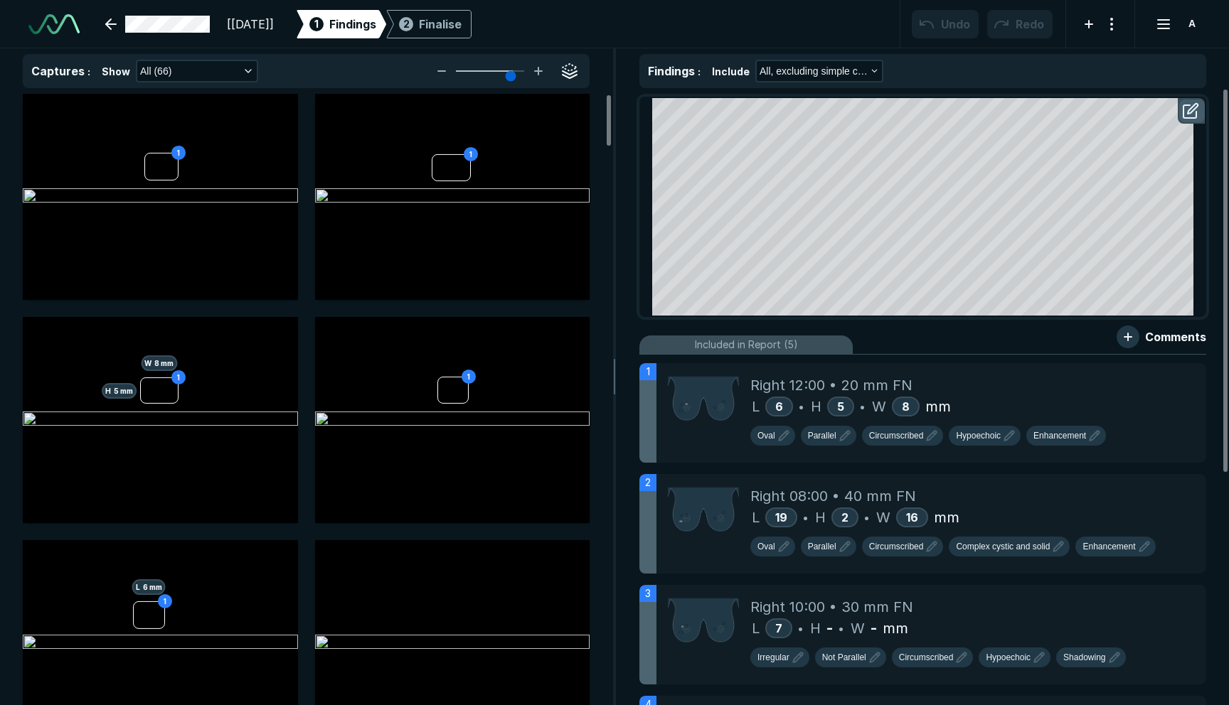
click at [1189, 112] on button "button" at bounding box center [1192, 111] width 26 height 23
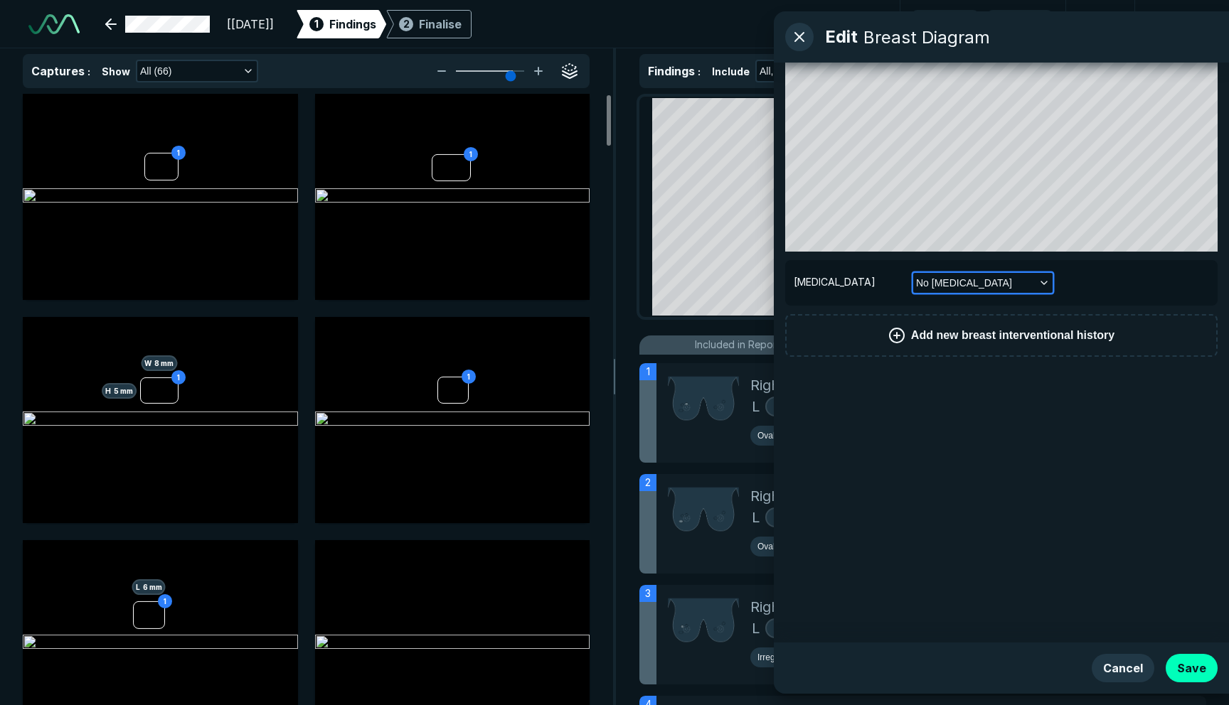
click at [963, 286] on span "No [MEDICAL_DATA]" at bounding box center [964, 283] width 96 height 16
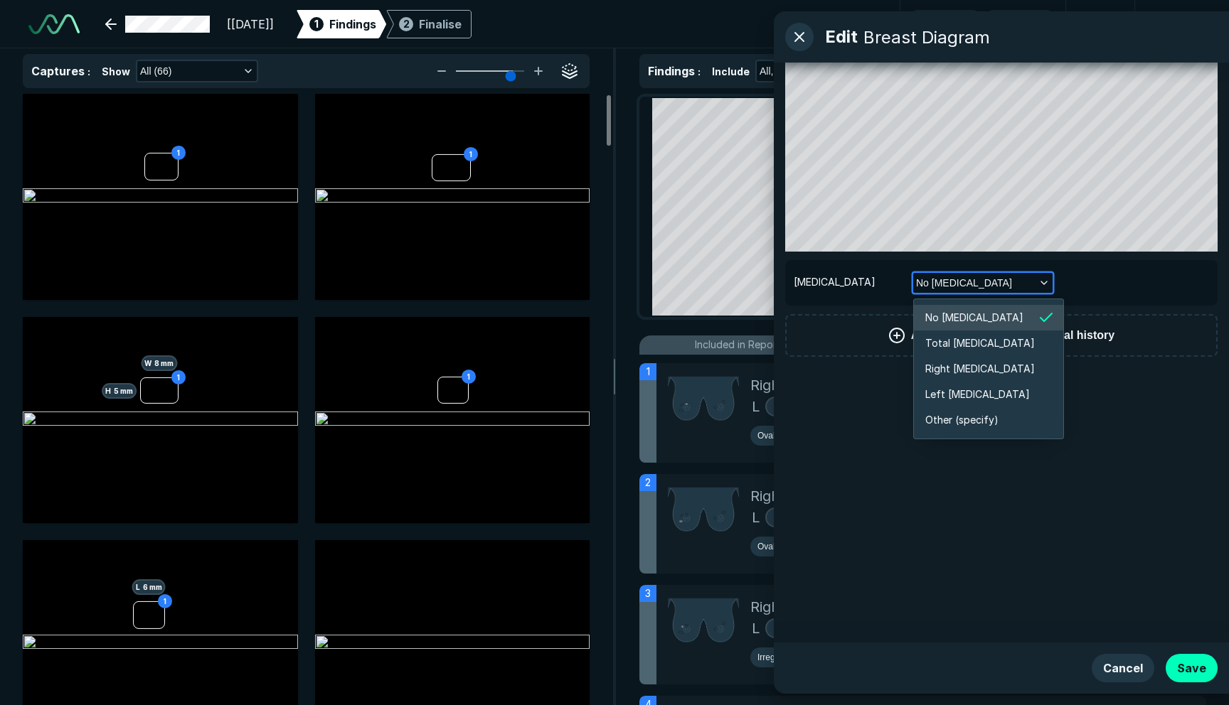
scroll to position [2373, 2451]
click at [954, 364] on span "Right [MEDICAL_DATA]" at bounding box center [980, 369] width 110 height 16
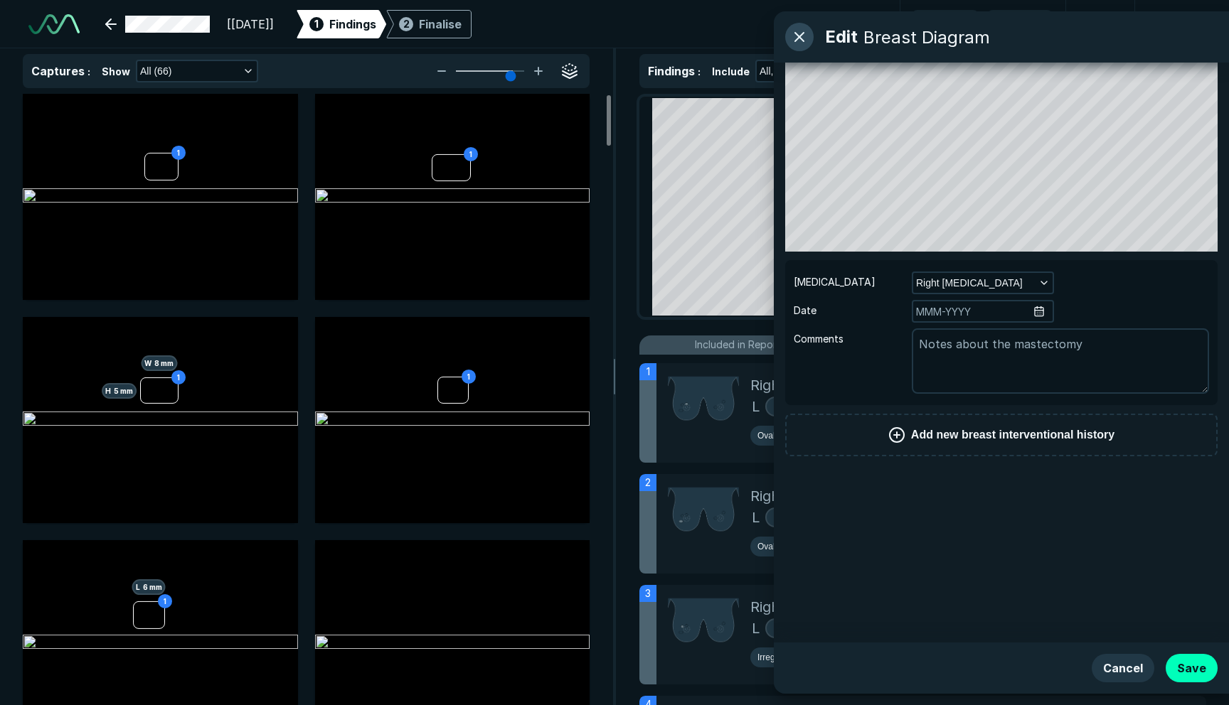
click at [802, 41] on button "button" at bounding box center [799, 37] width 28 height 28
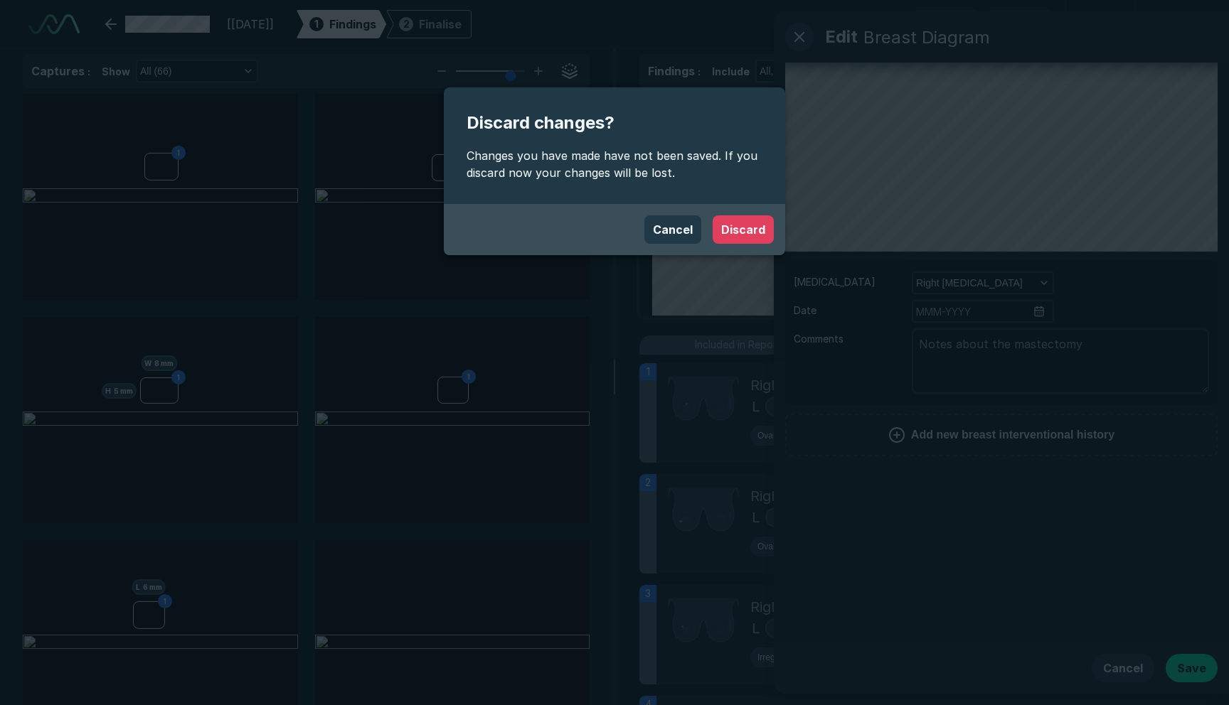
click at [734, 221] on button "Discard" at bounding box center [743, 229] width 61 height 28
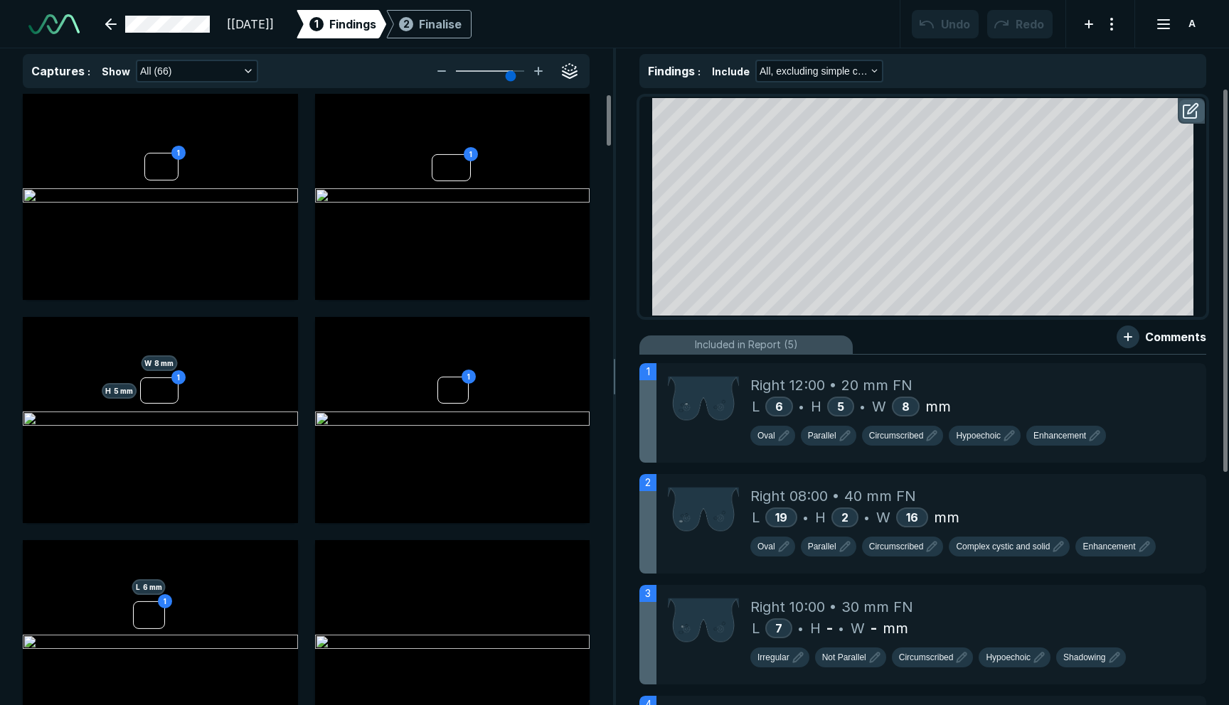
click at [1181, 116] on button "button" at bounding box center [1192, 111] width 26 height 23
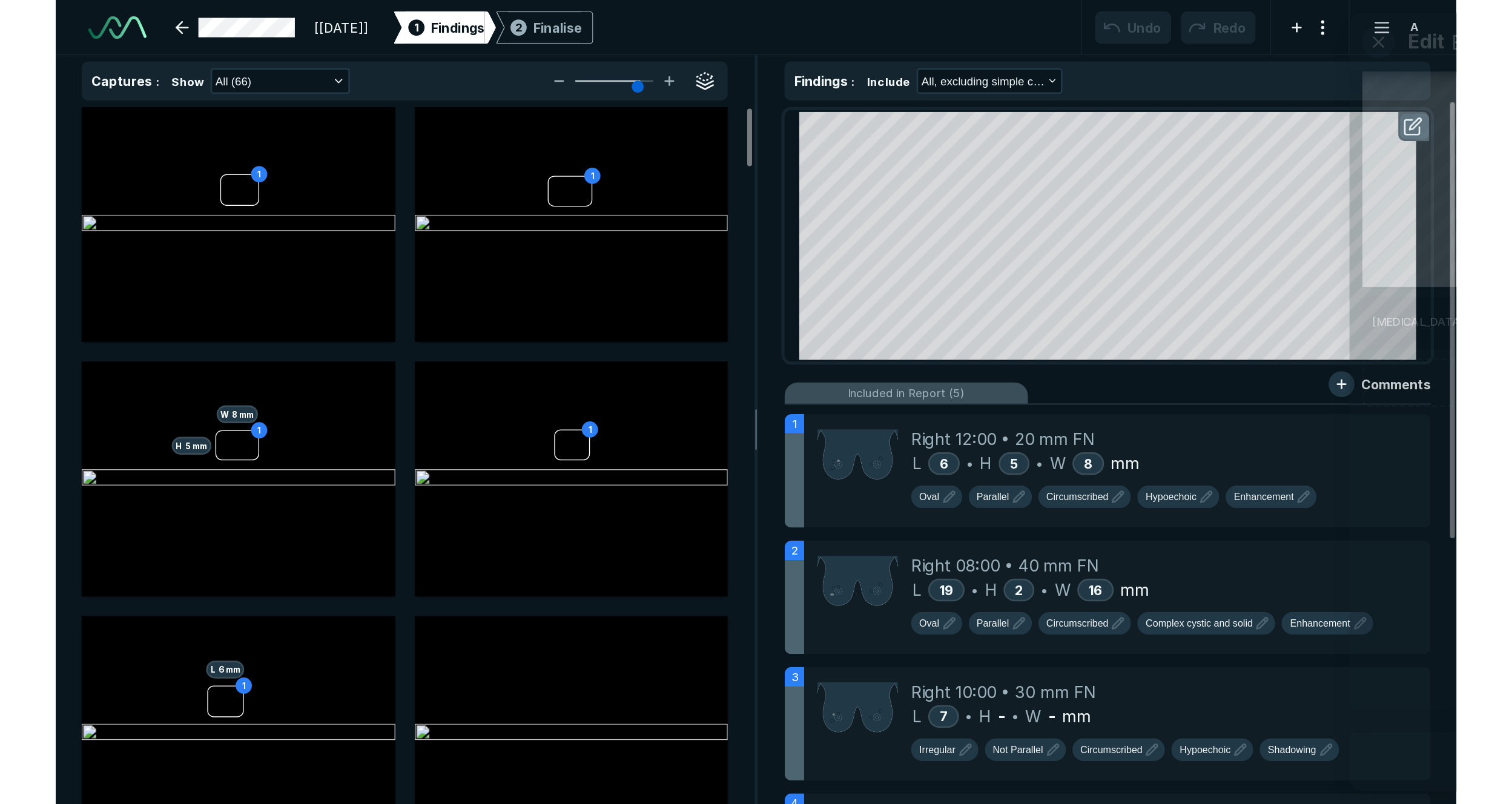
scroll to position [3754, 3212]
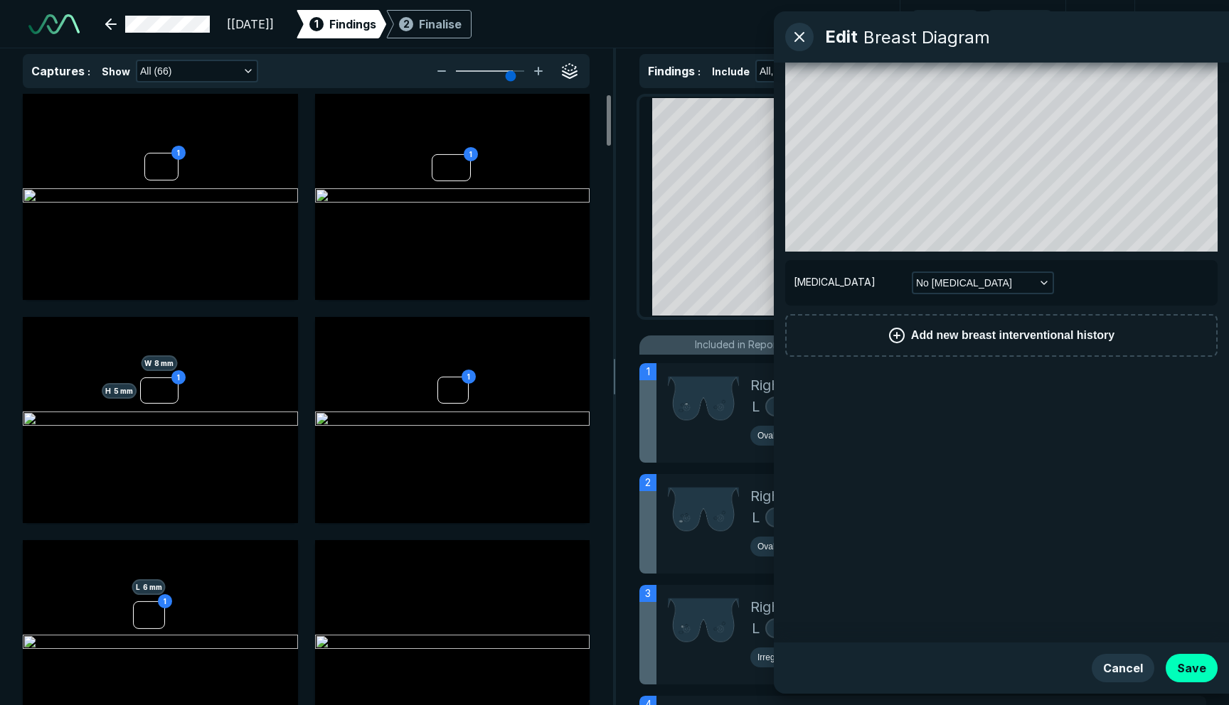
click at [966, 350] on button "Add new breast interventional history" at bounding box center [1001, 335] width 432 height 43
click at [929, 331] on span "Add new breast interventional history" at bounding box center [1012, 335] width 203 height 17
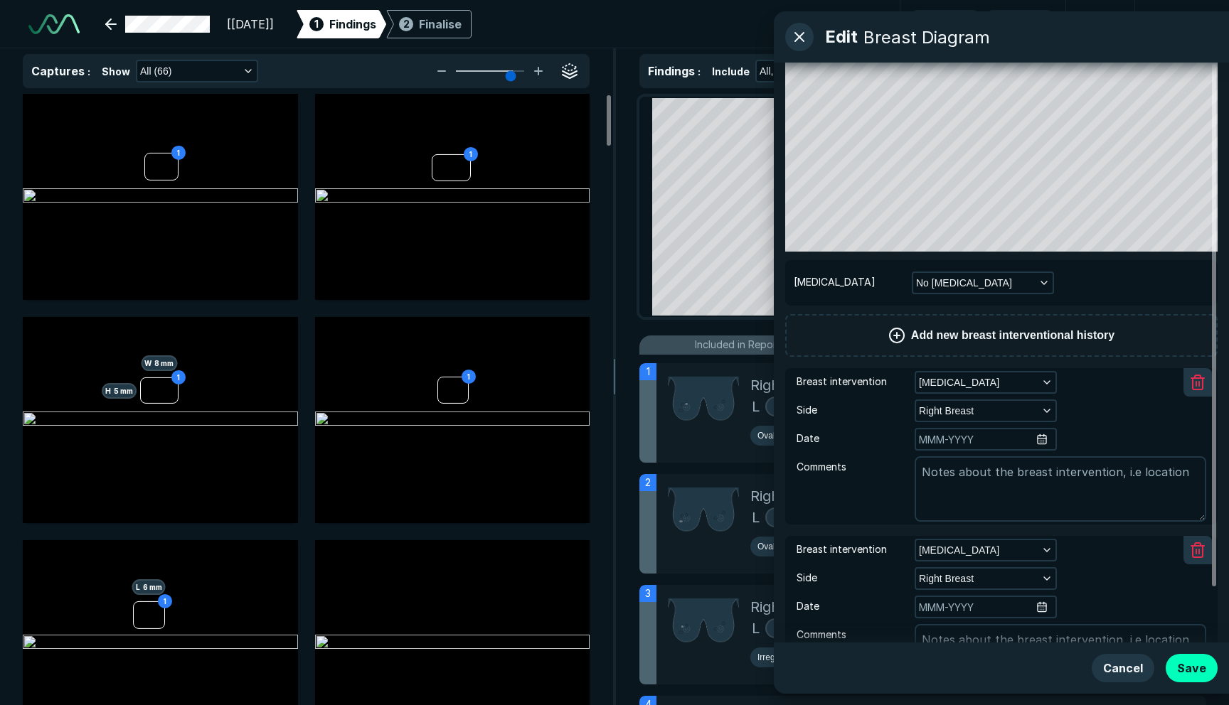
type textarea "x"
type input "3"
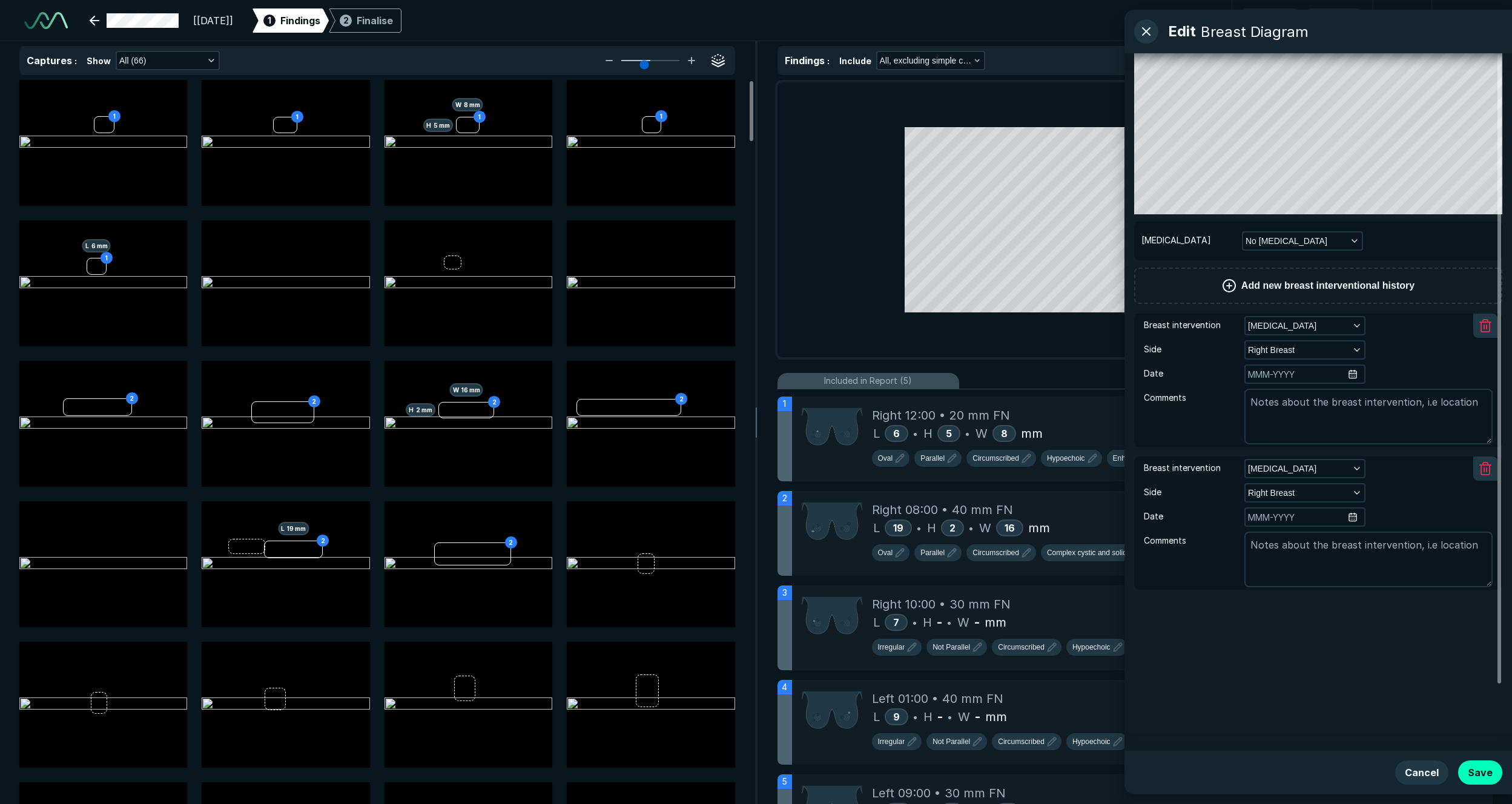
scroll to position [2757, 4763]
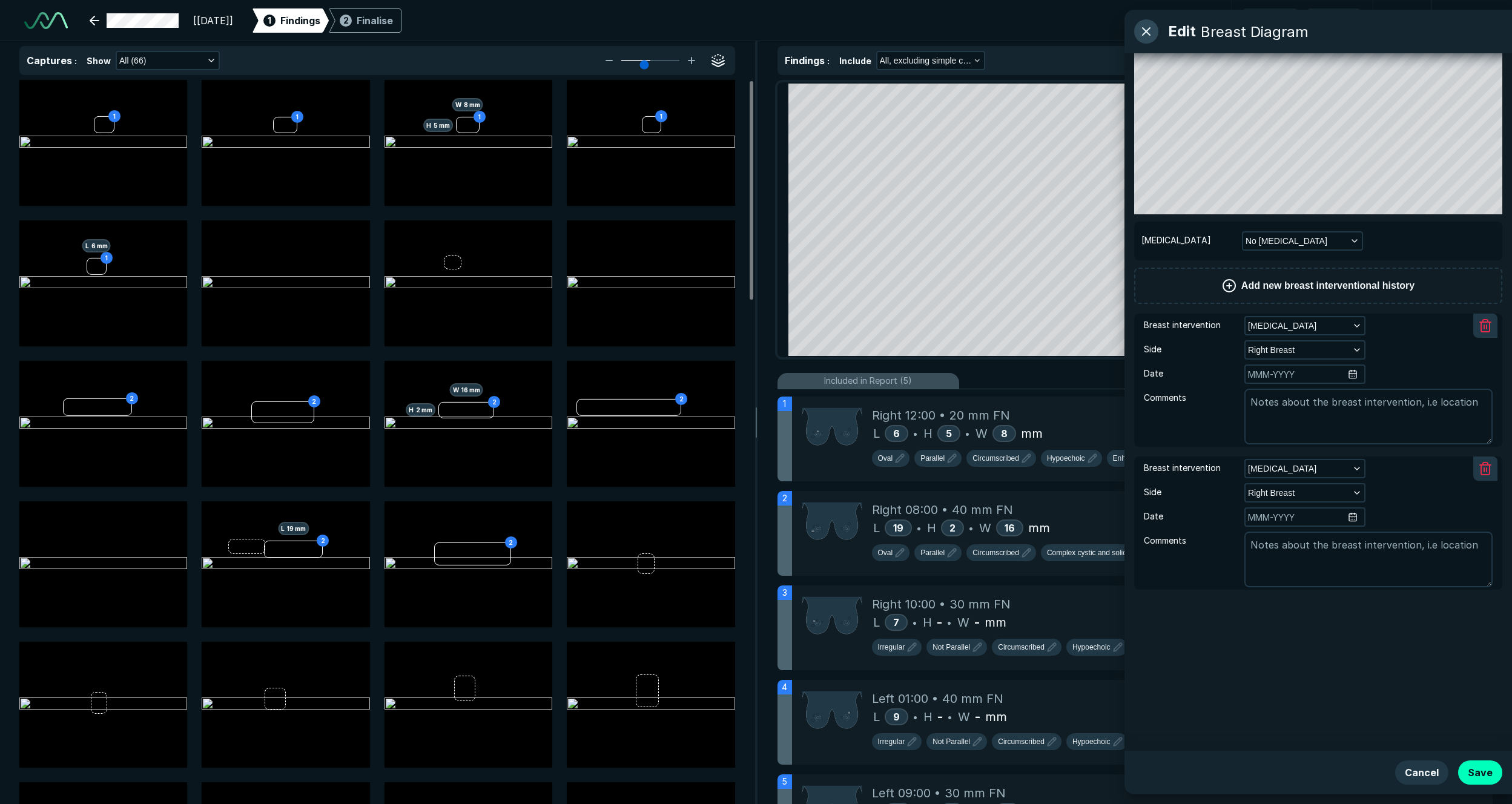
click at [1045, 34] on button "button" at bounding box center [1146, 32] width 24 height 24
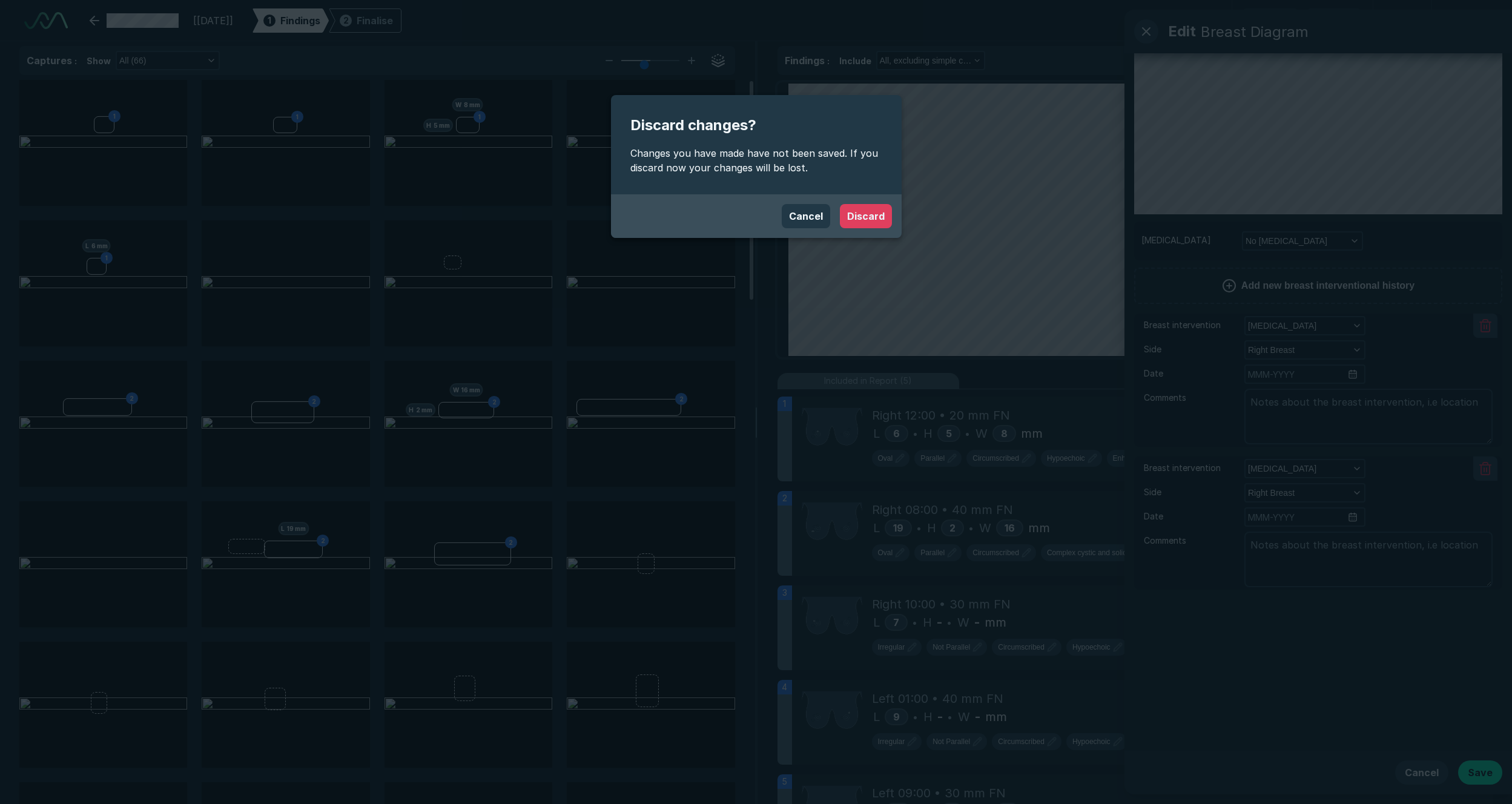
click at [848, 213] on button "Discard" at bounding box center [865, 216] width 52 height 24
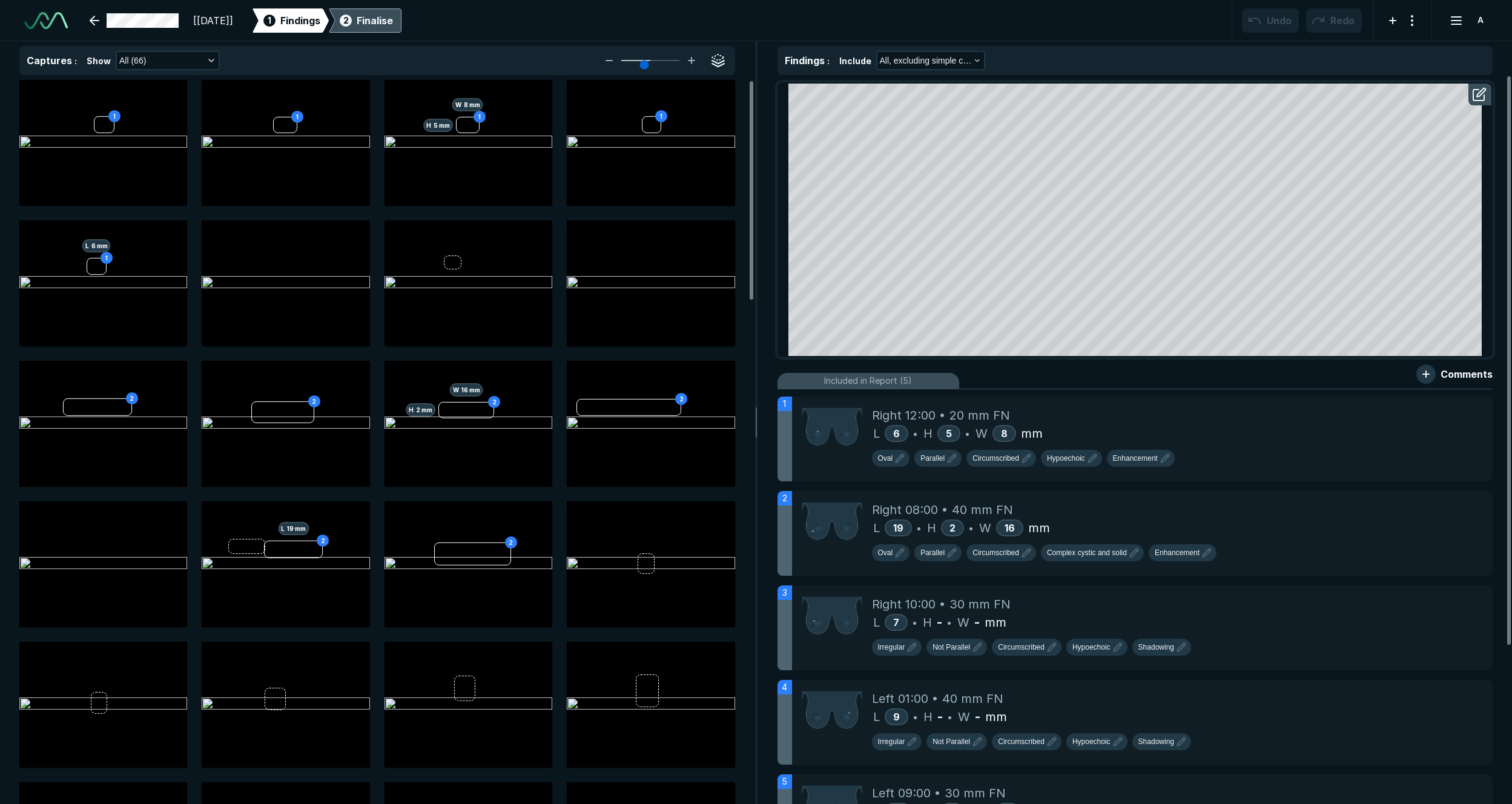
click at [393, 25] on div "Finalise" at bounding box center [375, 20] width 37 height 14
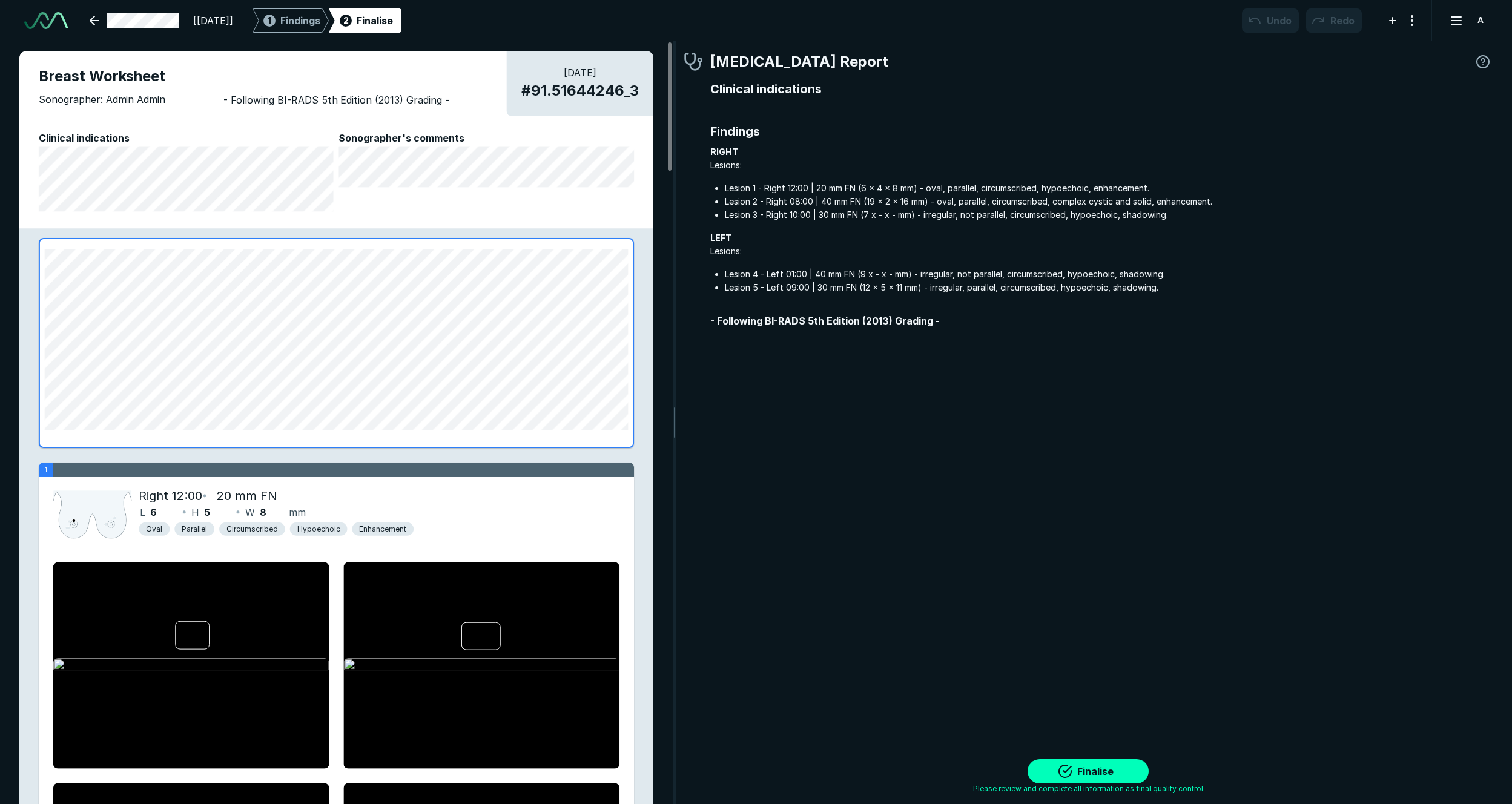
scroll to position [4921, 5176]
drag, startPoint x: 324, startPoint y: 26, endPoint x: 331, endPoint y: 26, distance: 7.0
click at [320, 26] on span "Findings" at bounding box center [300, 20] width 40 height 14
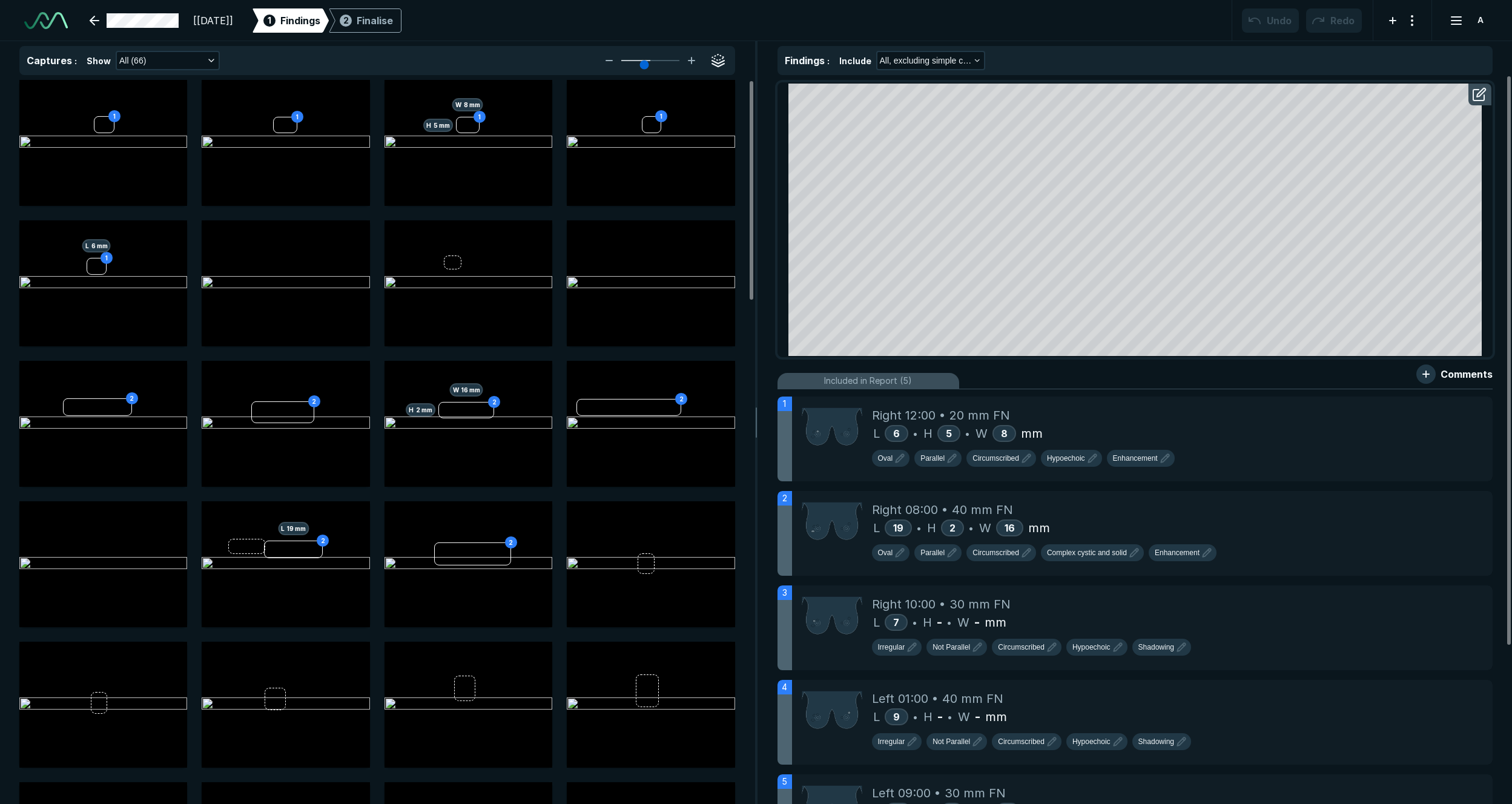
scroll to position [4780, 4755]
click at [383, 25] on div "2 Finalise" at bounding box center [364, 20] width 55 height 24
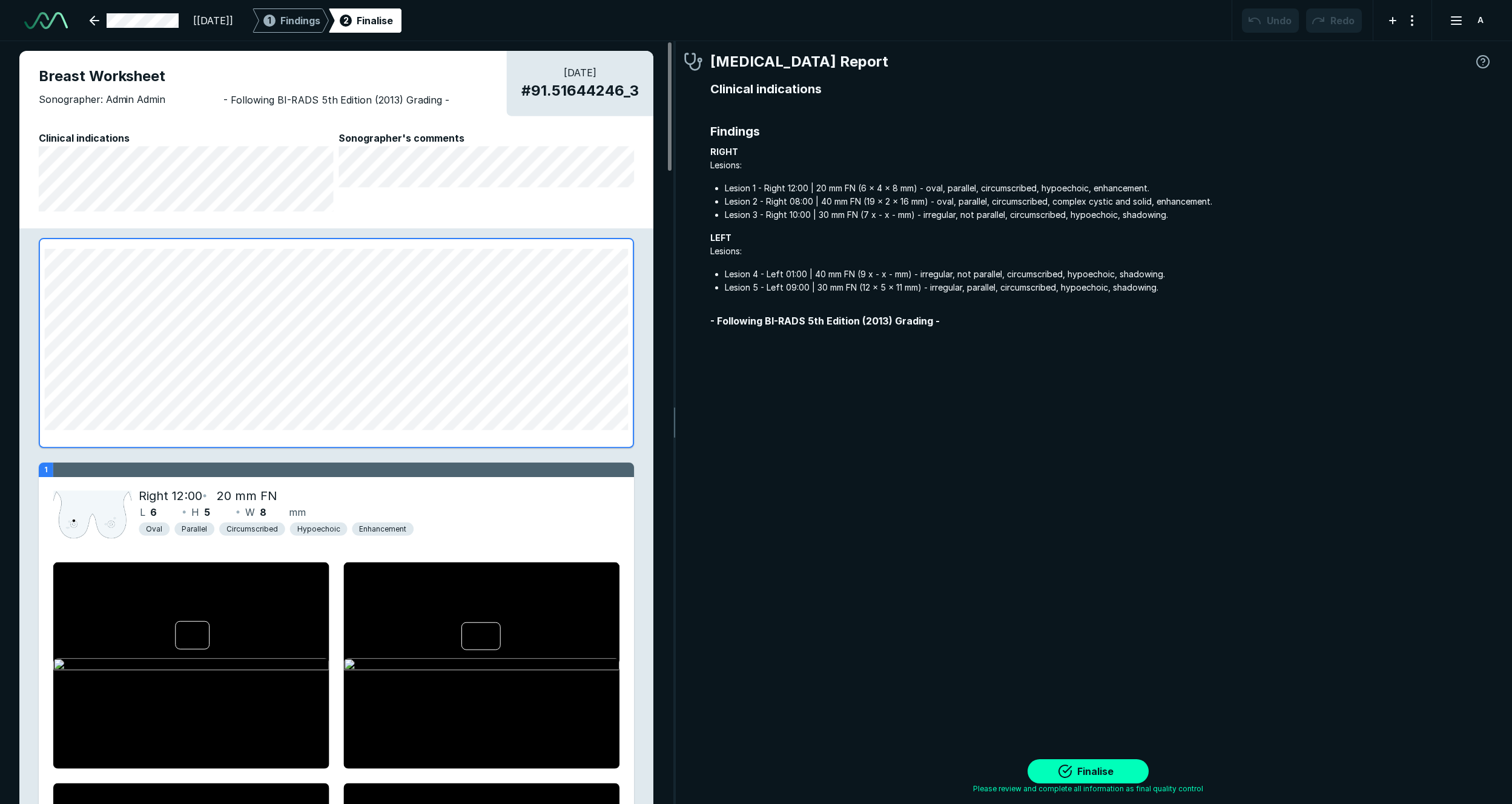
scroll to position [4921, 5176]
click at [320, 24] on span "Findings" at bounding box center [300, 20] width 40 height 14
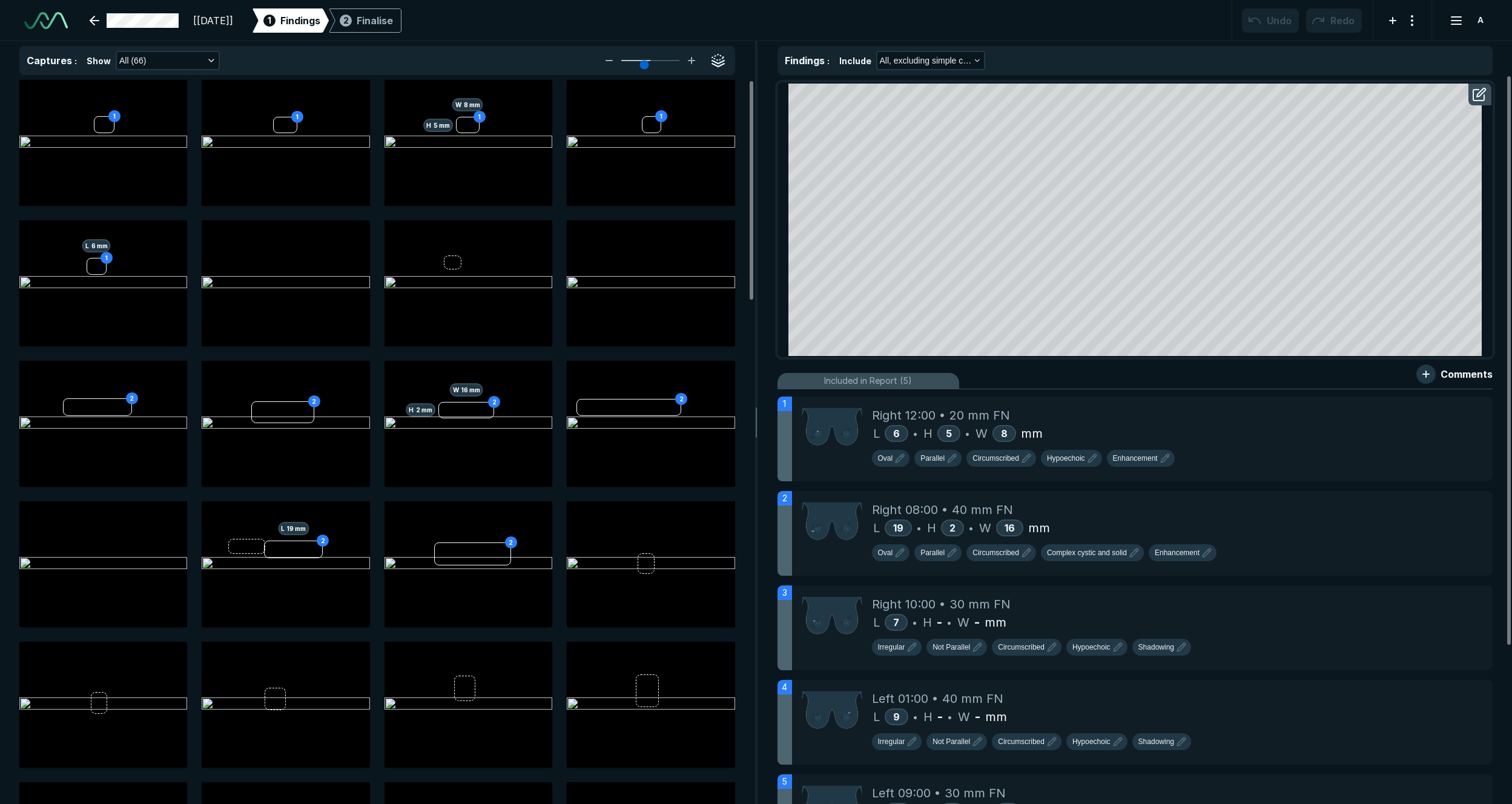
scroll to position [4780, 4755]
click at [1045, 409] on icon at bounding box center [1456, 408] width 14 height 14
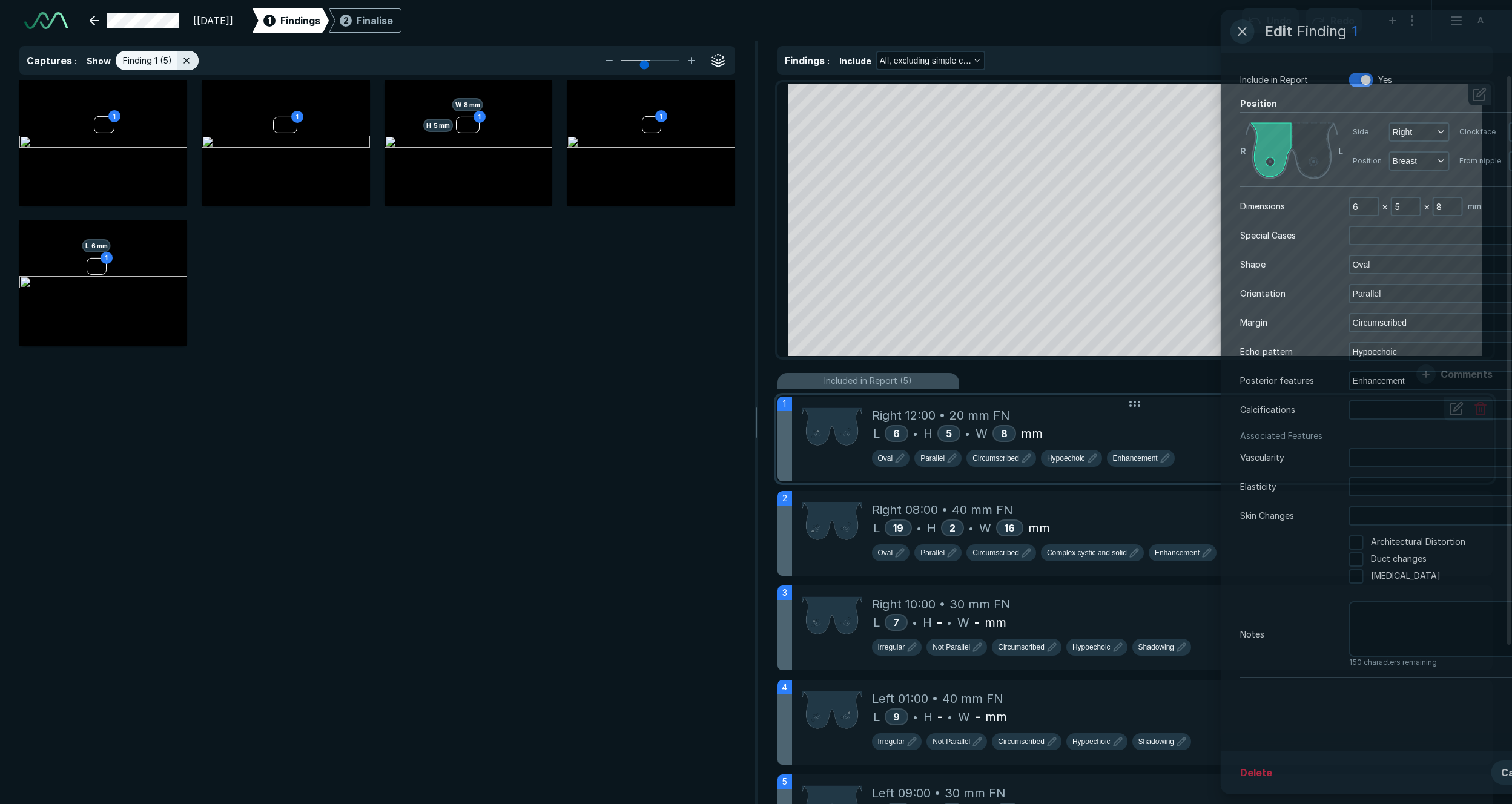
scroll to position [4683, 4755]
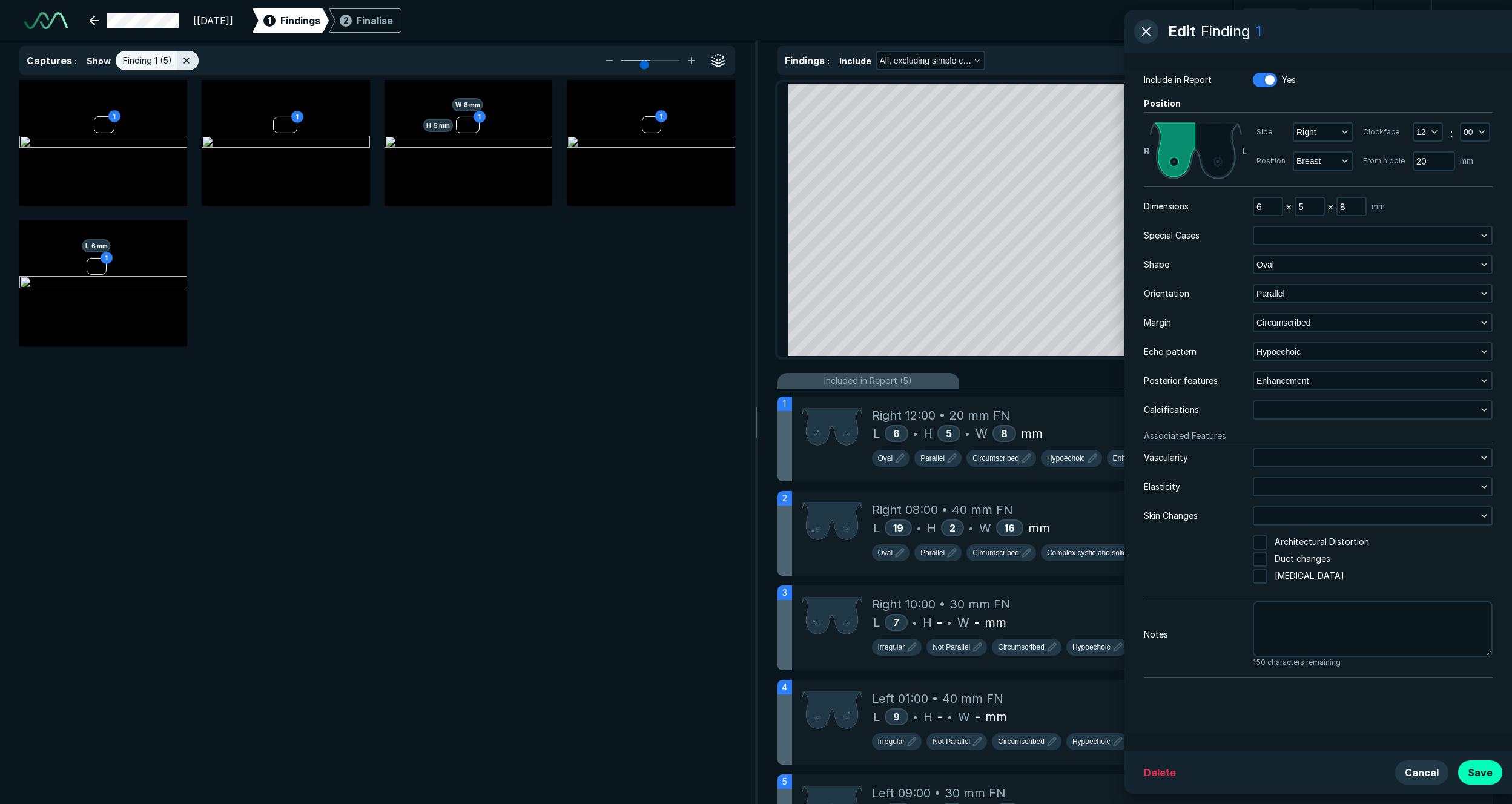
click at [1045, 399] on div "Dimensions 6 × 5 × 8 mm Special Cases Shape Oval Orientation Parallel Margin Ci…" at bounding box center [1318, 432] width 349 height 471
click at [1045, 401] on button "button" at bounding box center [1372, 410] width 238 height 17
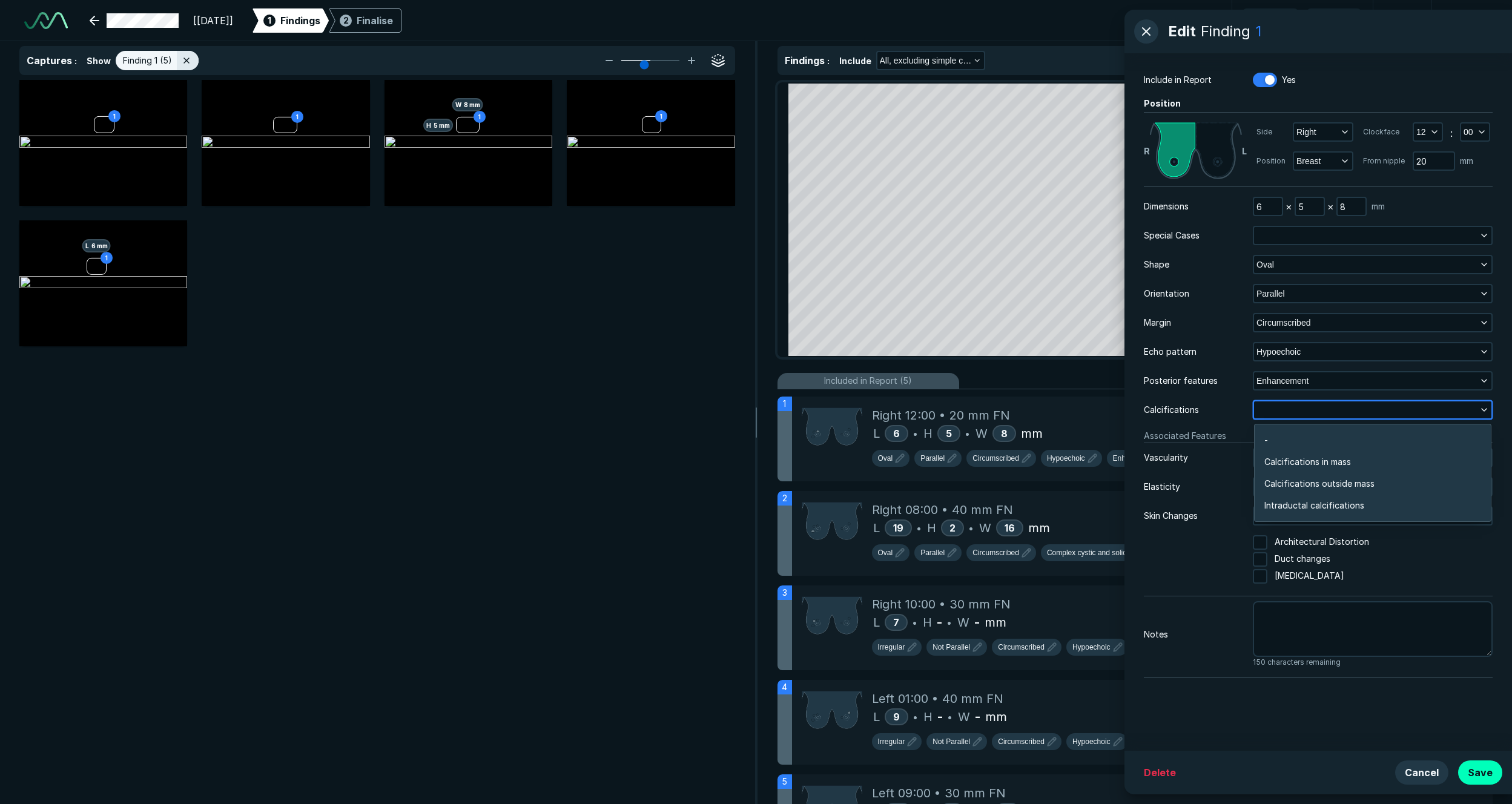
scroll to position [1923, 2619]
click at [1045, 422] on div "Dimensions 6 × 5 × 8 mm Special Cases Shape Oval Orientation Parallel Margin Ci…" at bounding box center [1318, 432] width 349 height 471
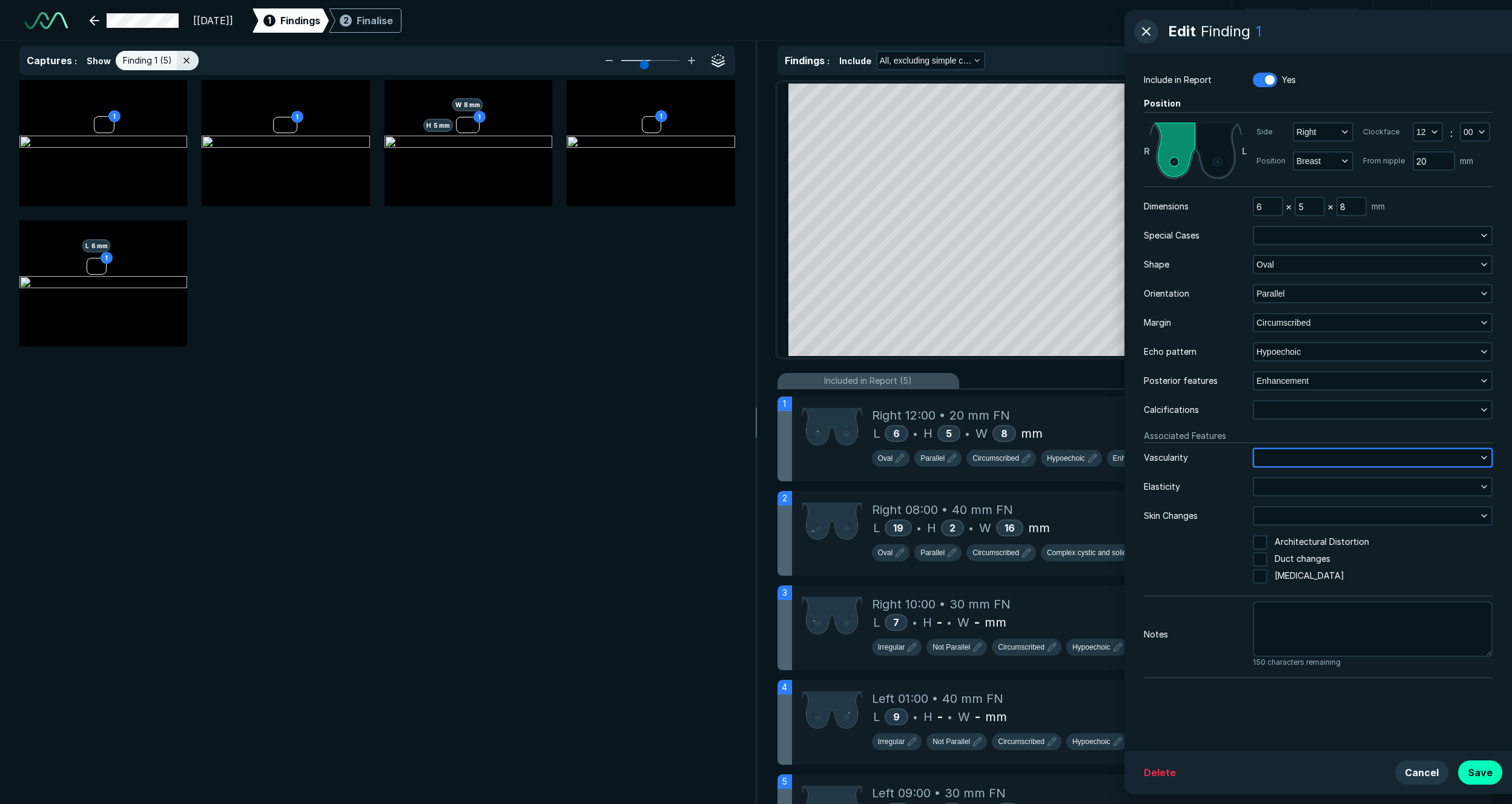
click at [1045, 460] on button "button" at bounding box center [1372, 458] width 238 height 17
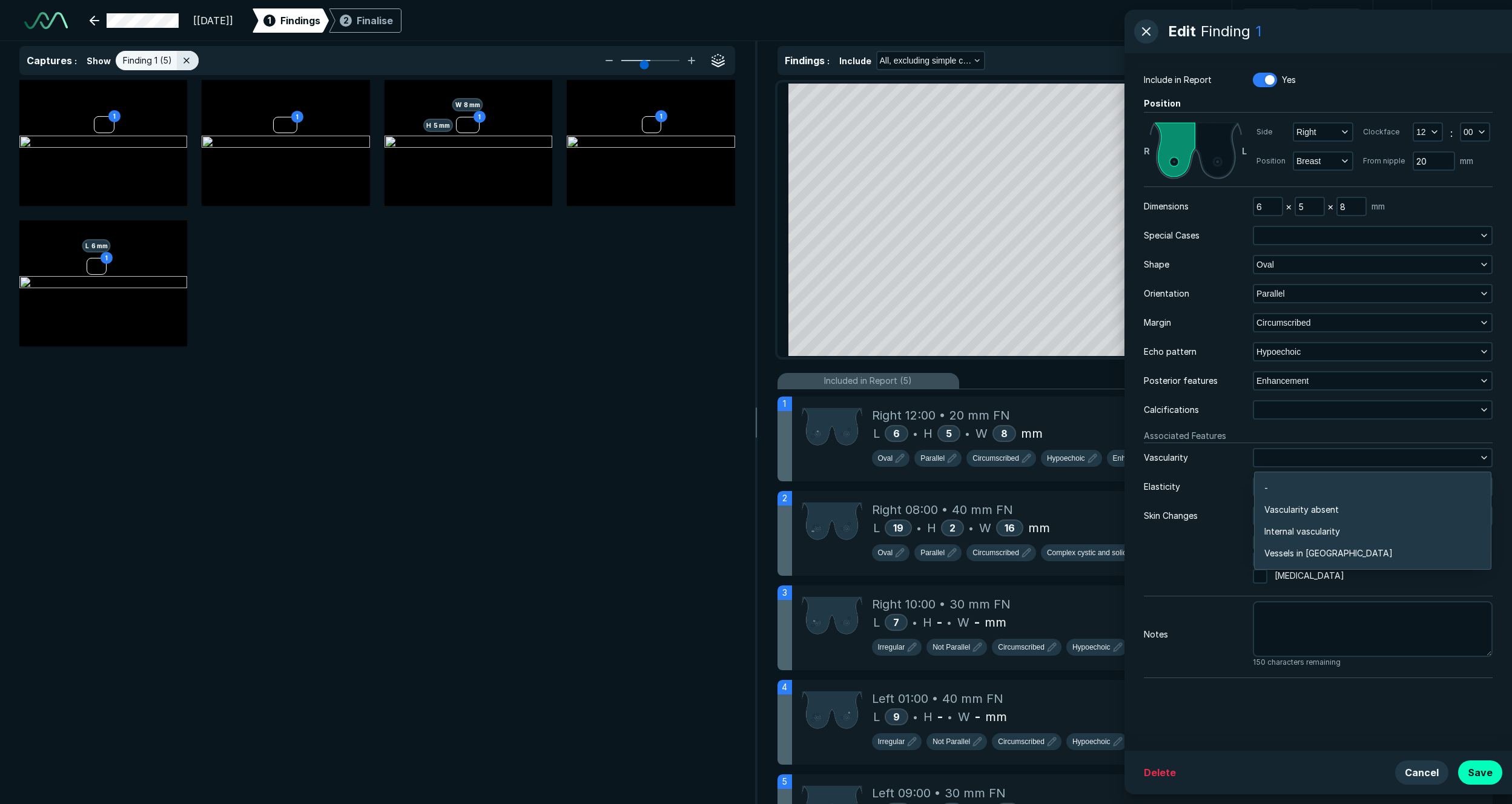
click at [1045, 490] on div "Elasticity" at bounding box center [1198, 487] width 109 height 14
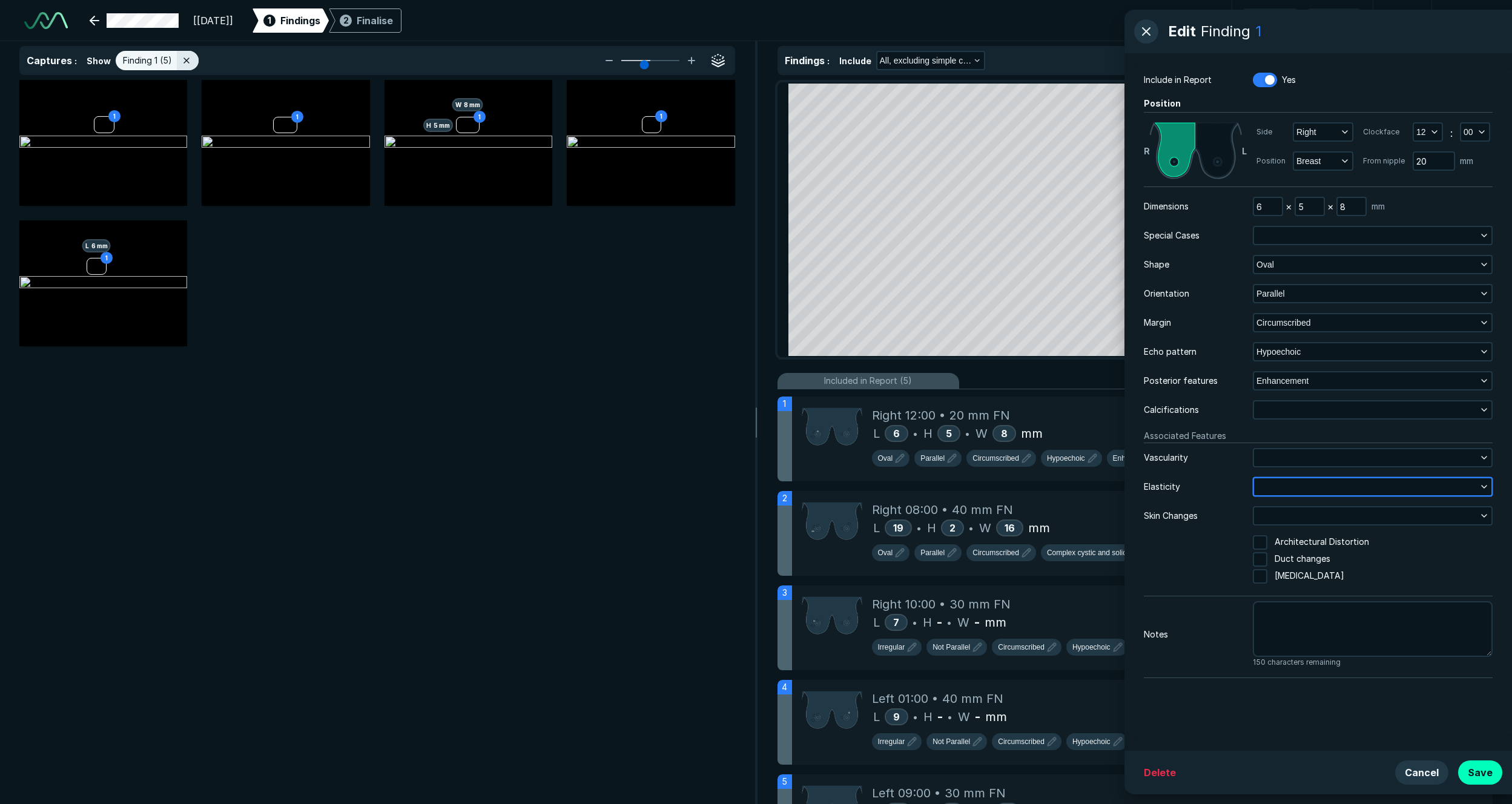
click at [1045, 488] on button "button" at bounding box center [1372, 487] width 238 height 17
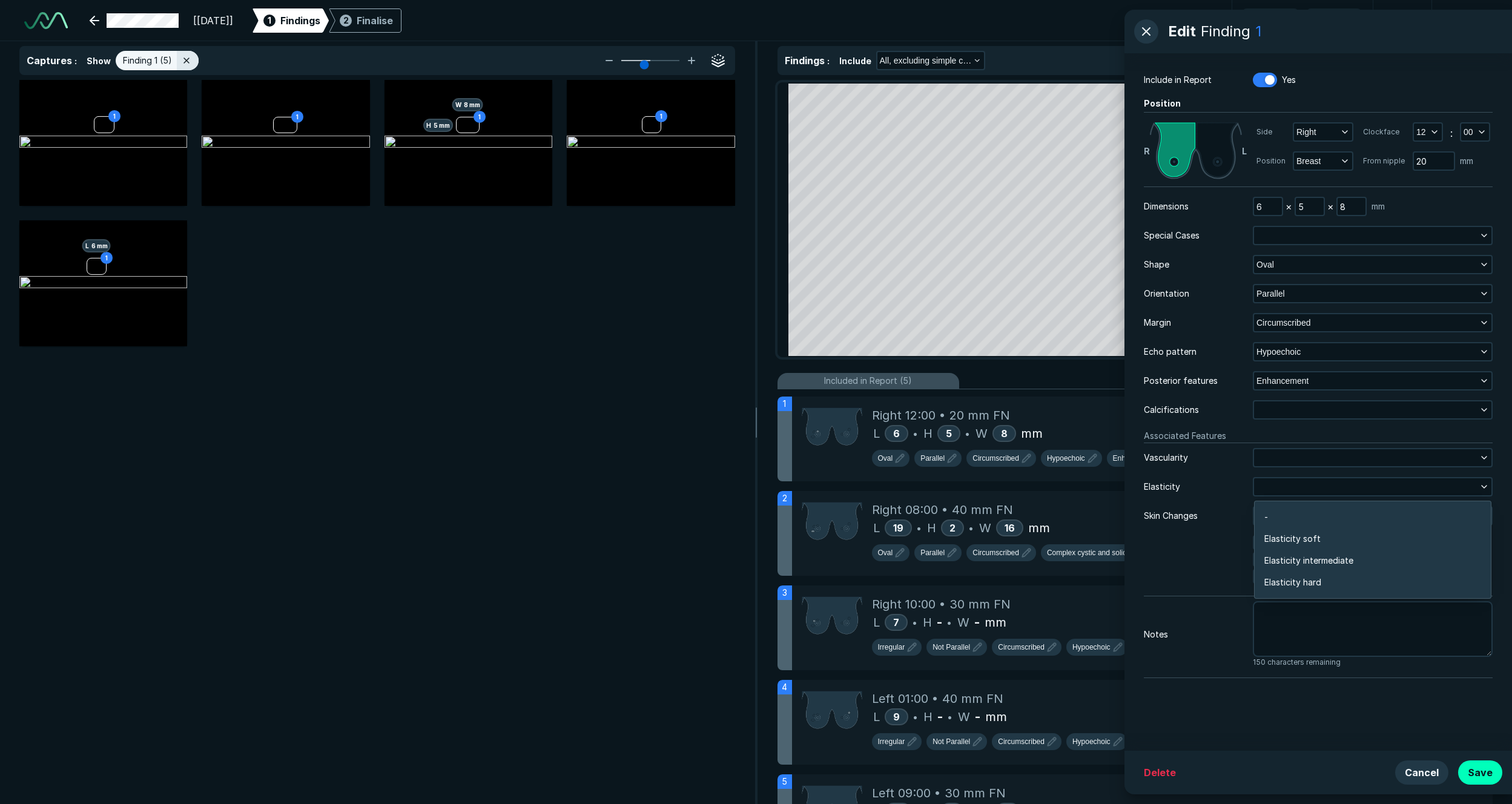
click at [1045, 509] on div "Skin Changes" at bounding box center [1198, 516] width 109 height 14
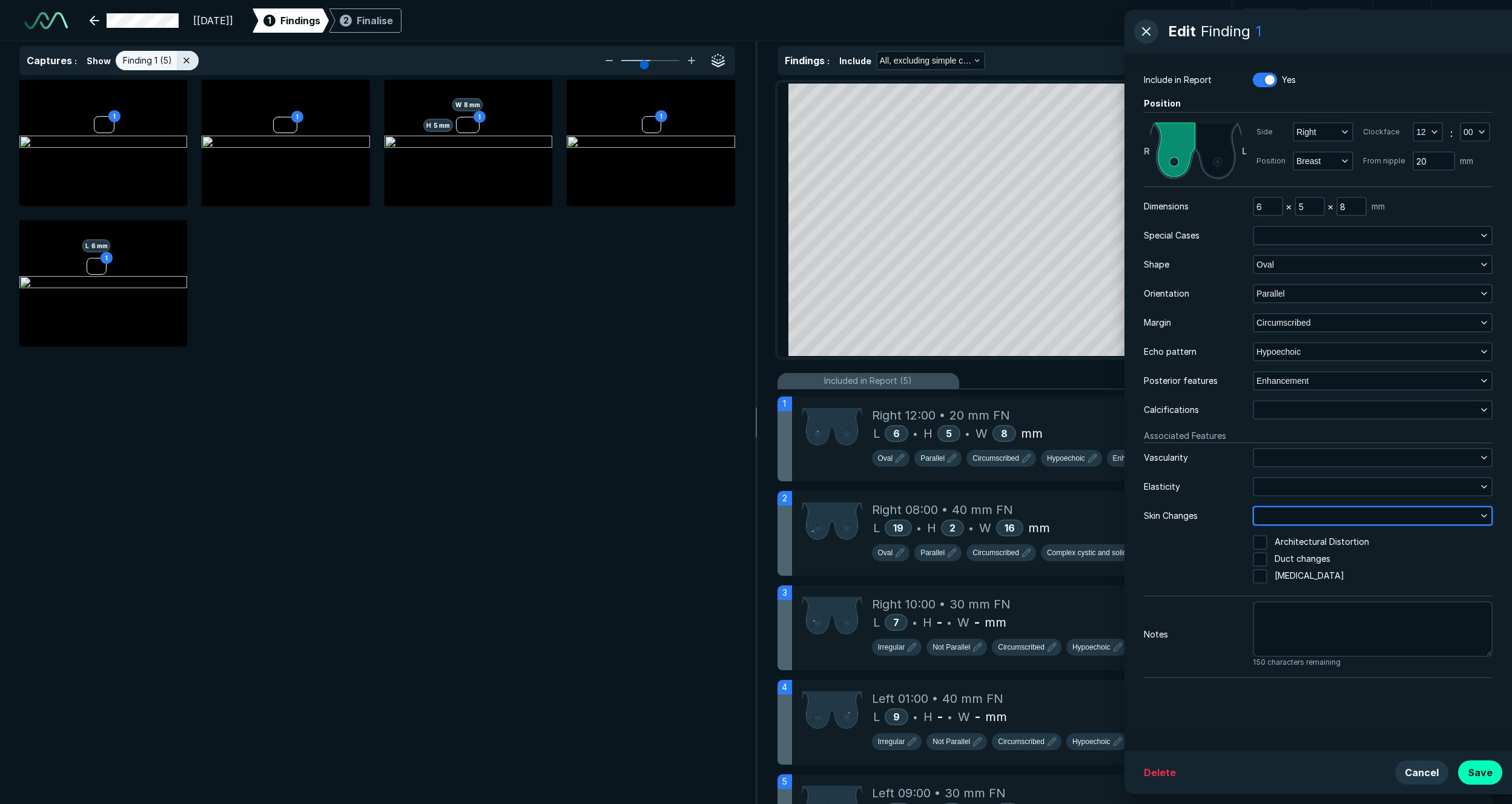
click at [1045, 519] on button "button" at bounding box center [1372, 516] width 238 height 17
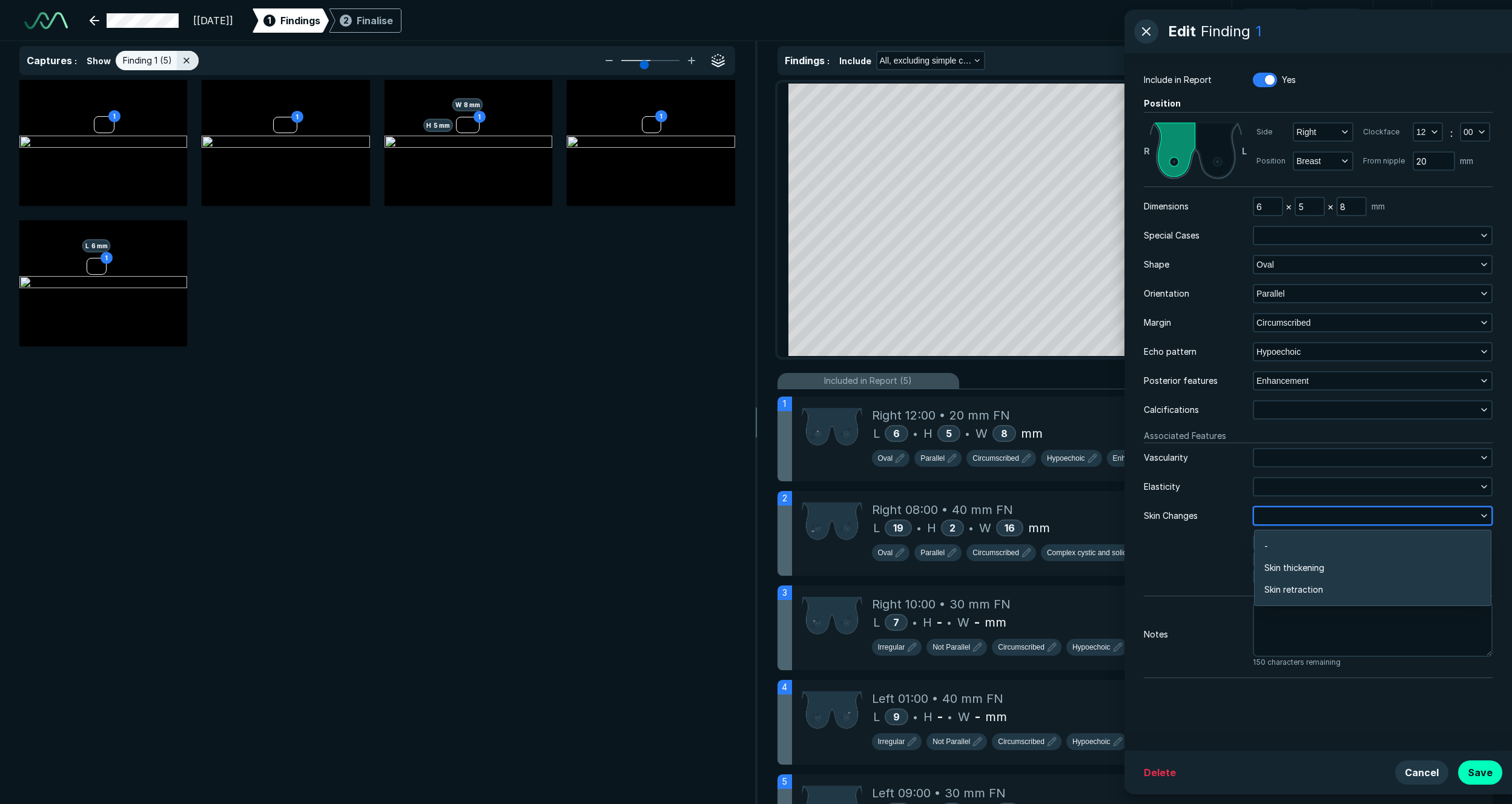
scroll to position [1825, 2619]
click at [1045, 514] on div "Skin Changes" at bounding box center [1198, 516] width 109 height 14
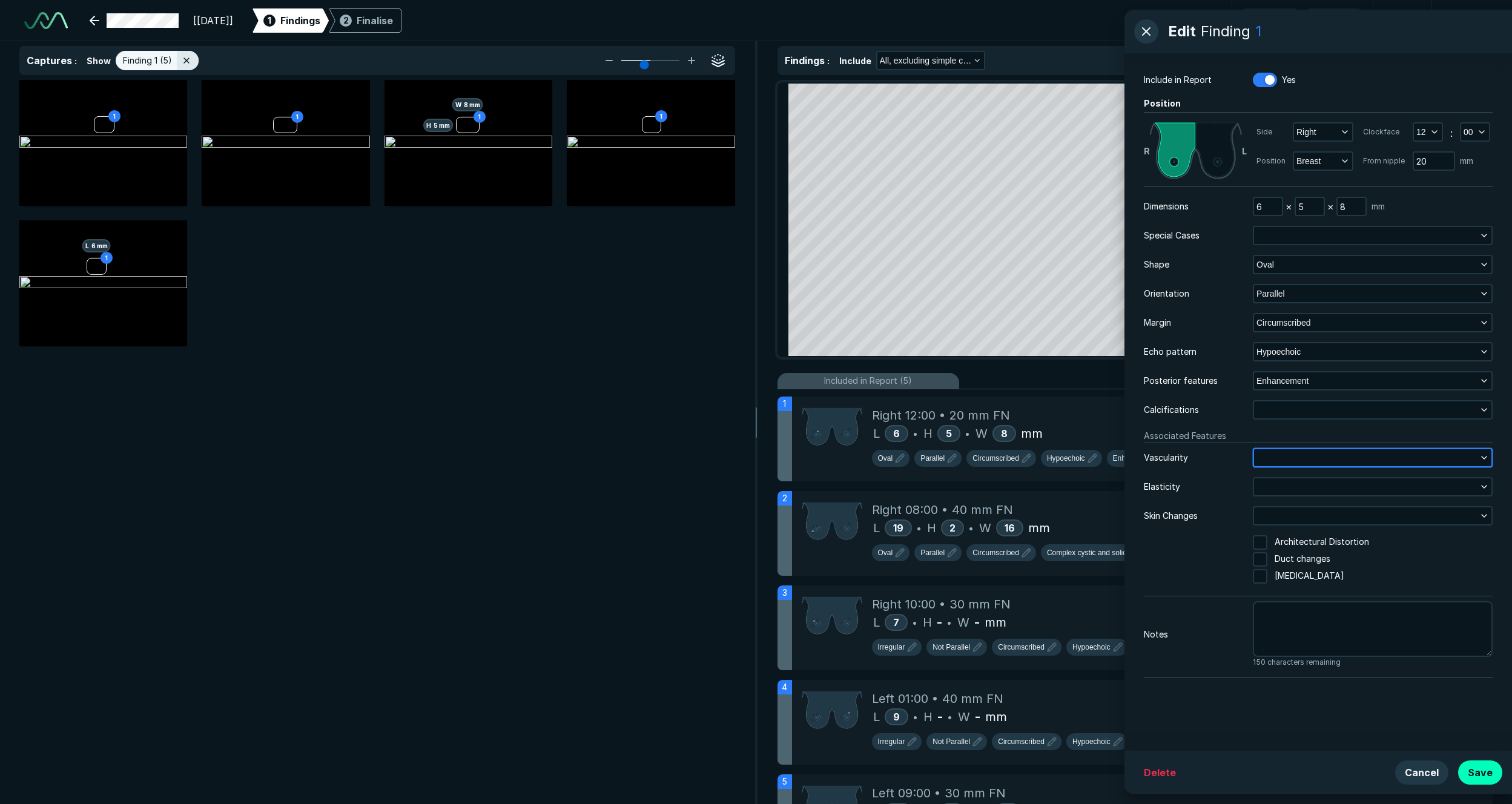
click at [1045, 460] on button "button" at bounding box center [1372, 458] width 238 height 17
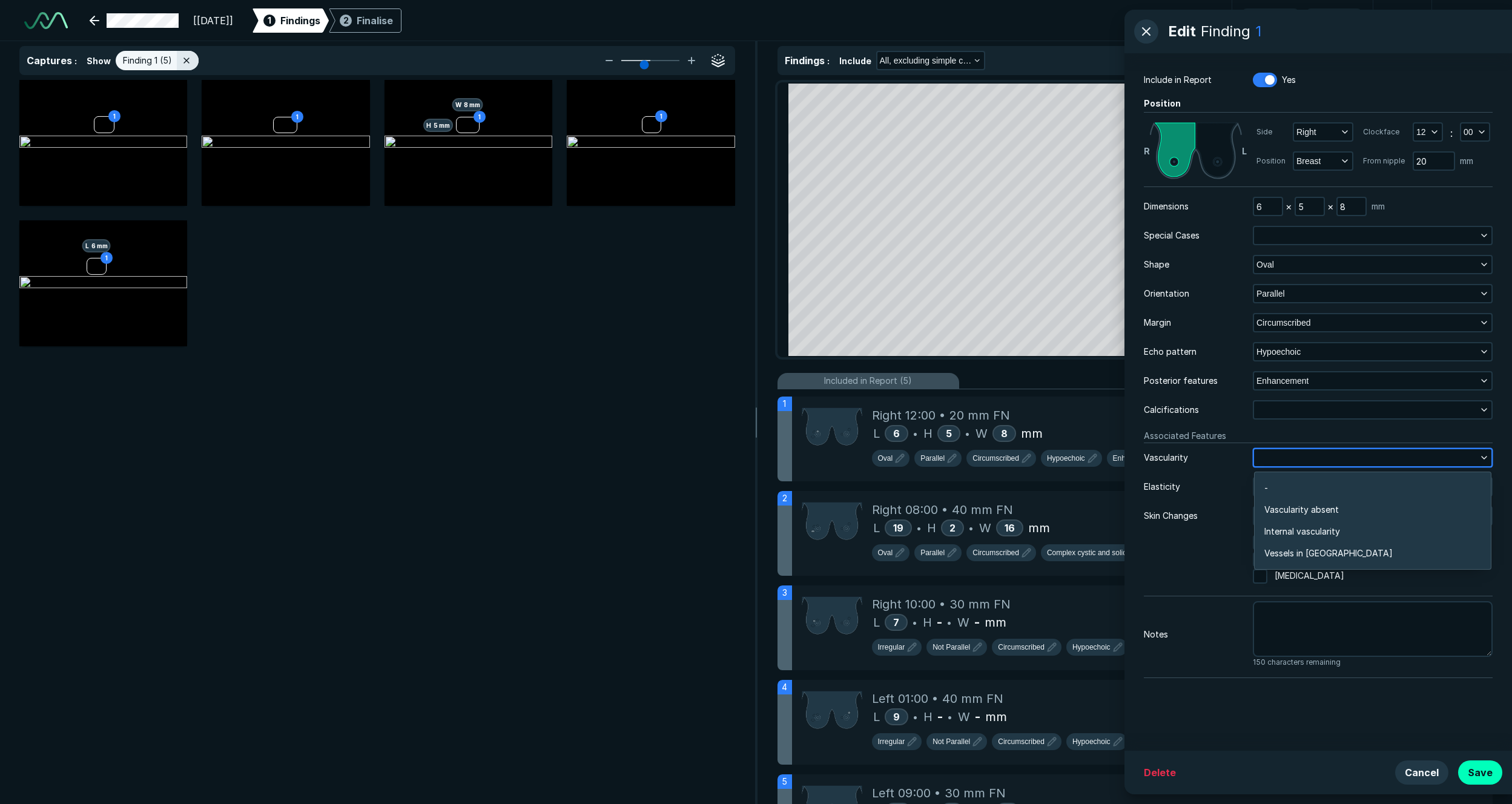
scroll to position [1923, 2619]
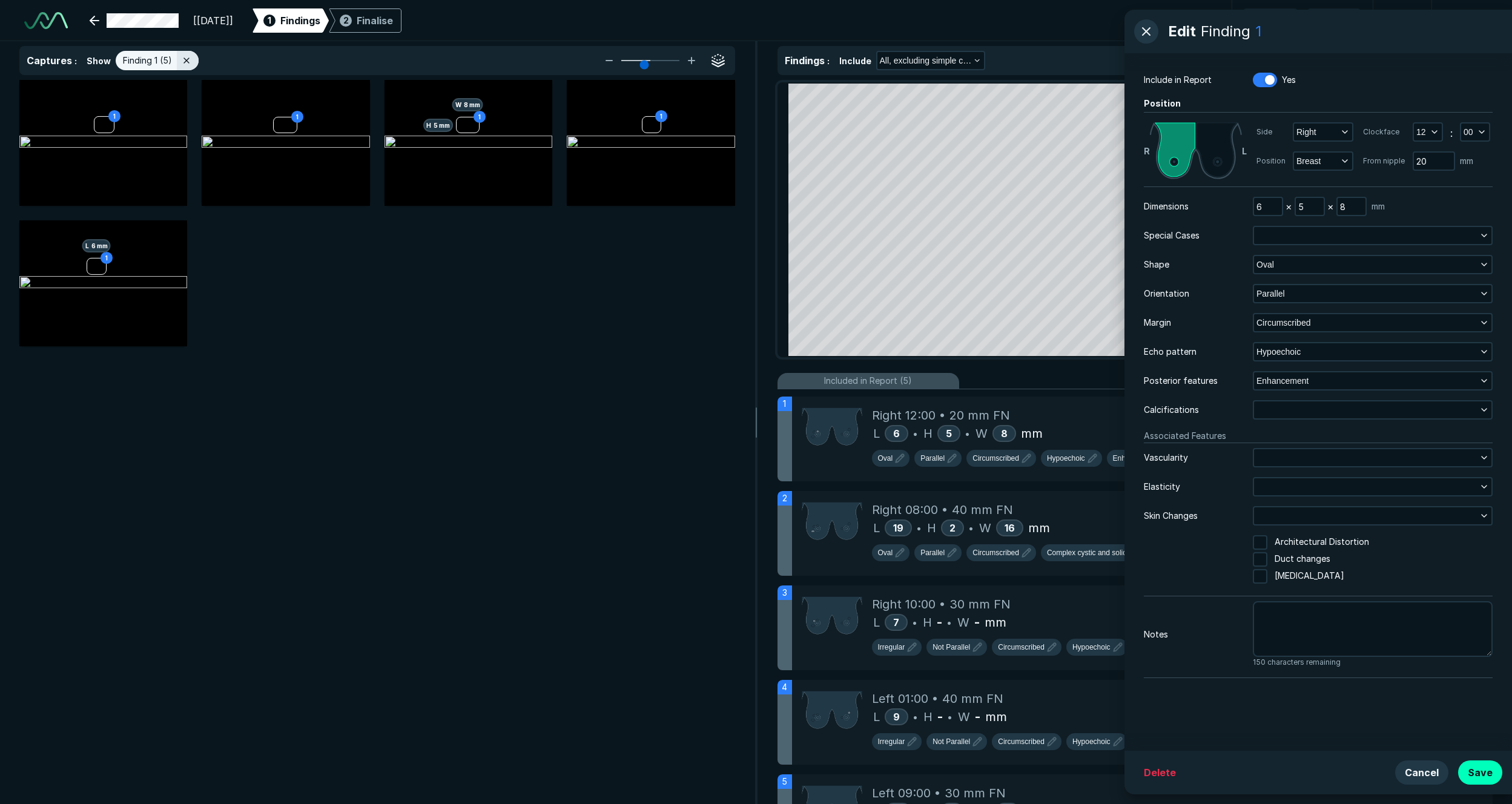
click at [1045, 494] on div "Elasticity" at bounding box center [1198, 487] width 109 height 14
click at [1045, 228] on button "button" at bounding box center [1372, 236] width 238 height 17
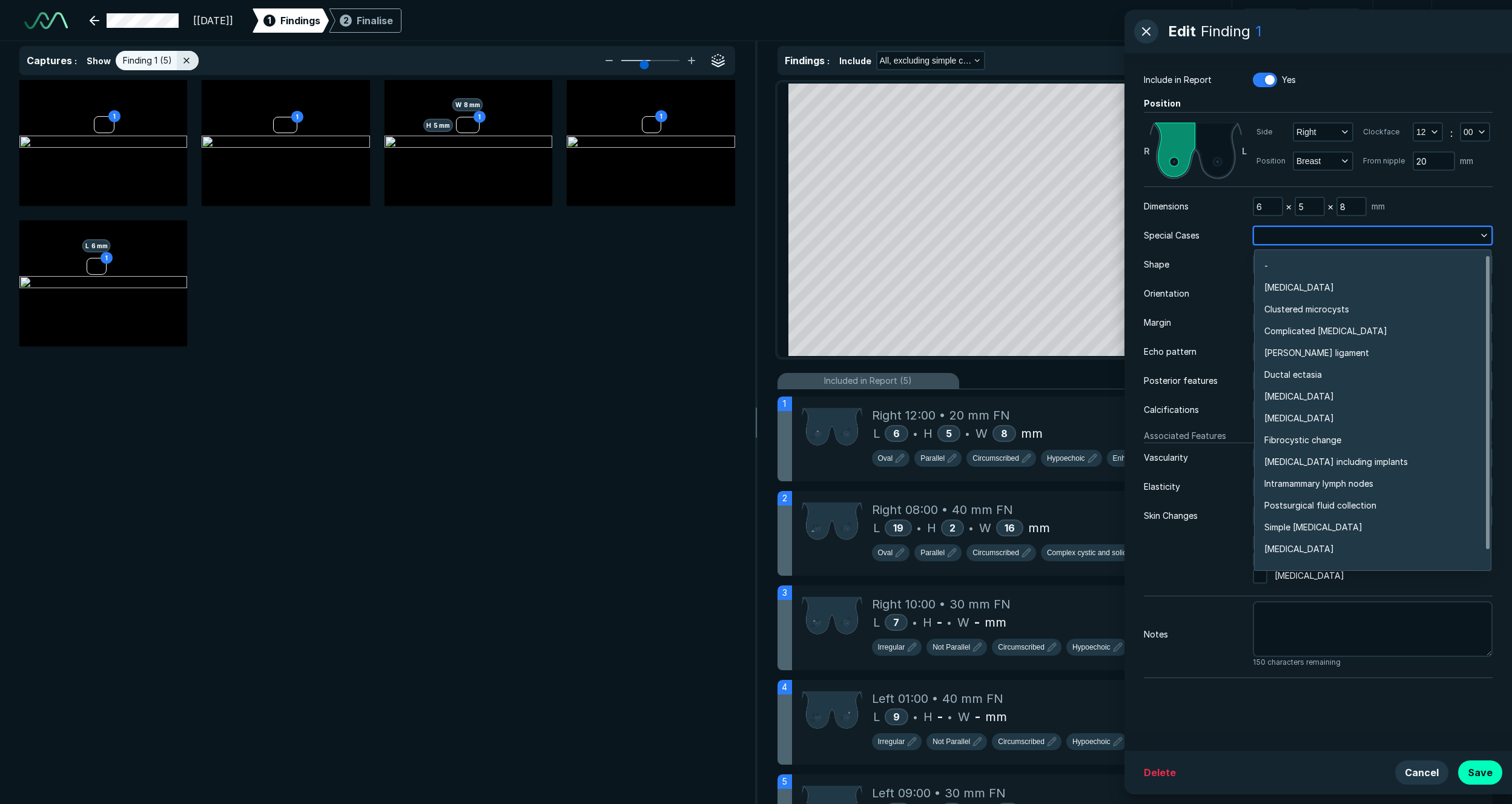
scroll to position [2930, 2619]
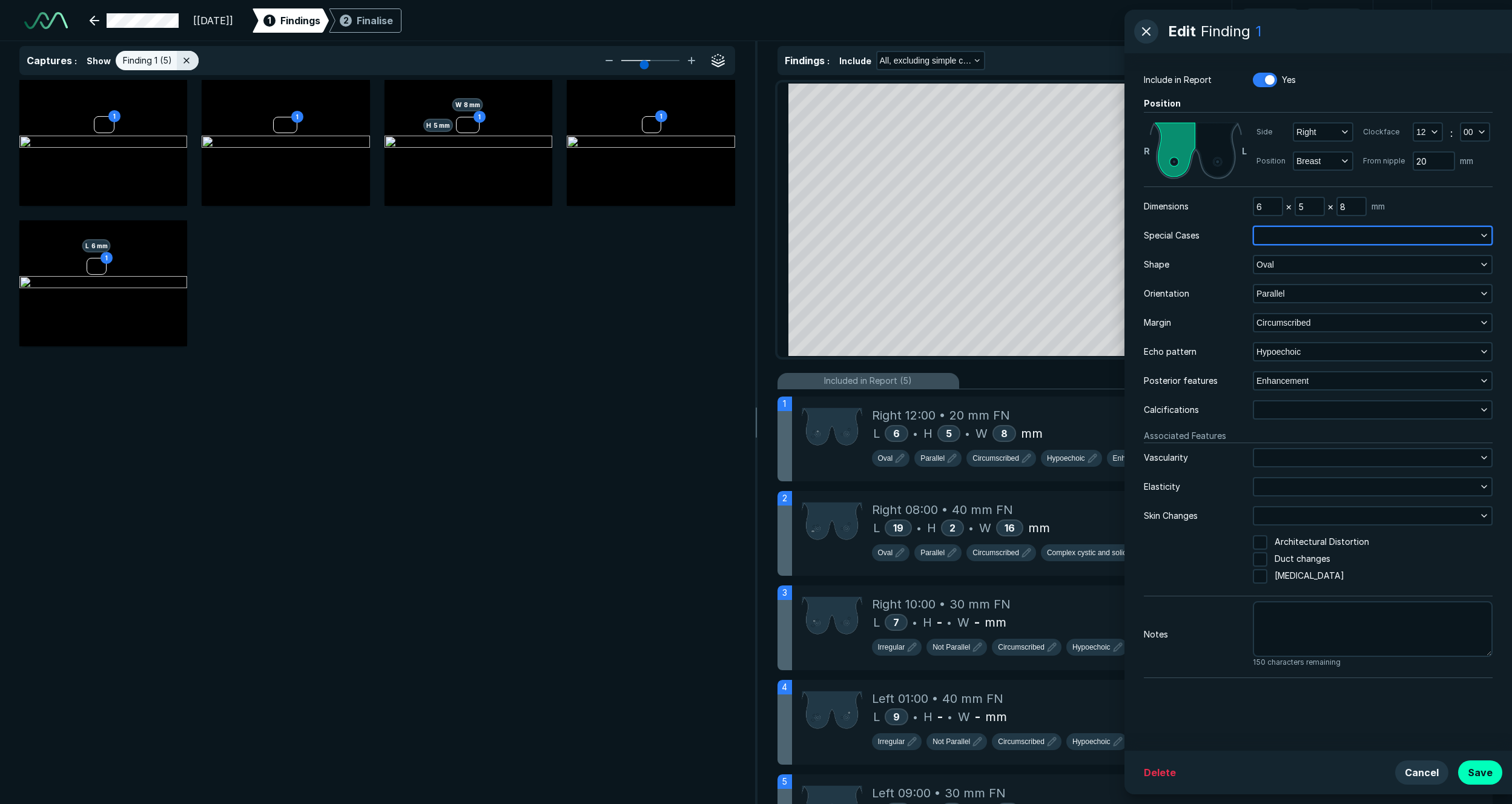
click at [1045, 242] on button "button" at bounding box center [1372, 236] width 238 height 17
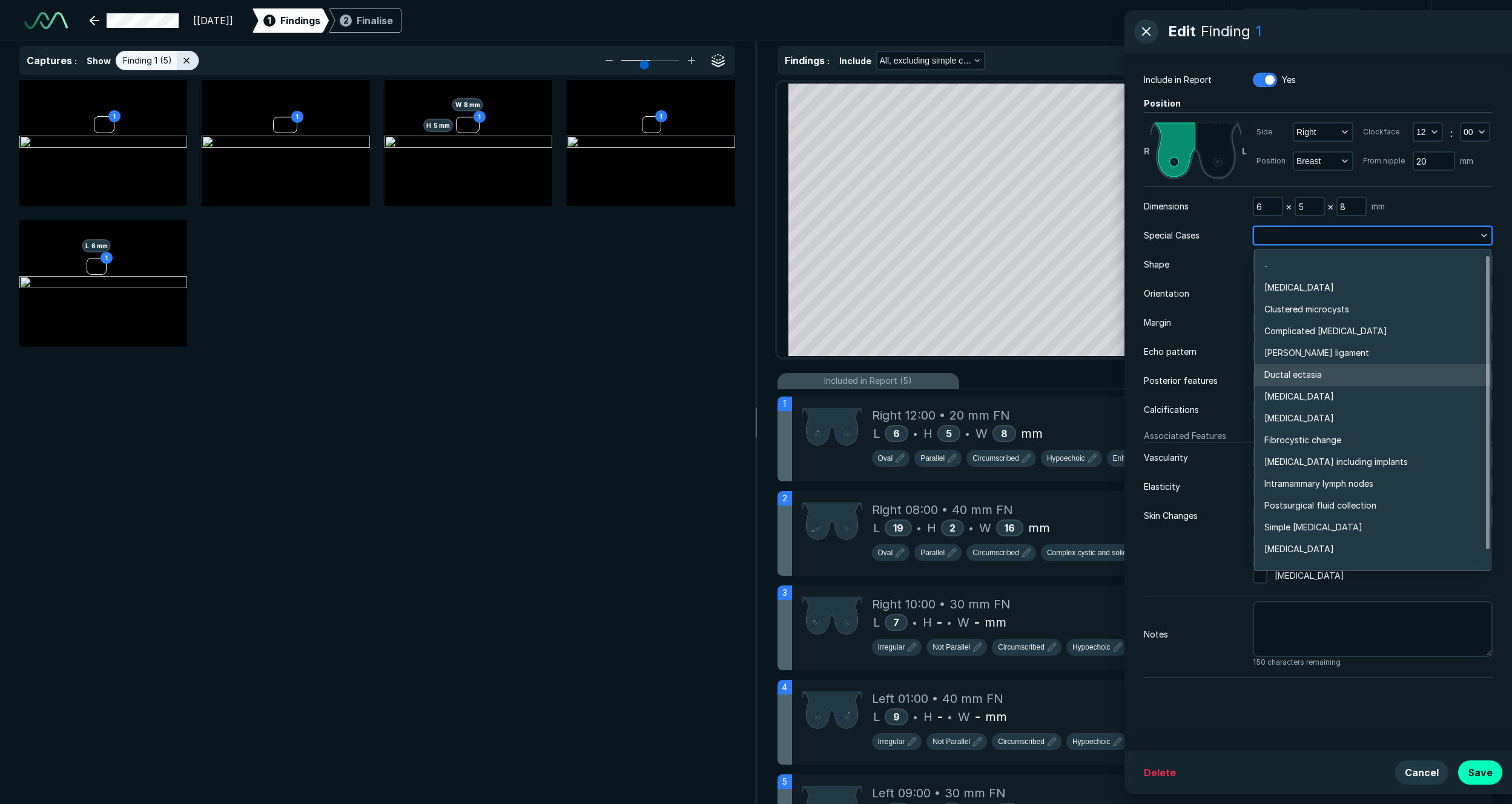
click at [1045, 373] on li "Ductal ectasia" at bounding box center [1372, 375] width 236 height 22
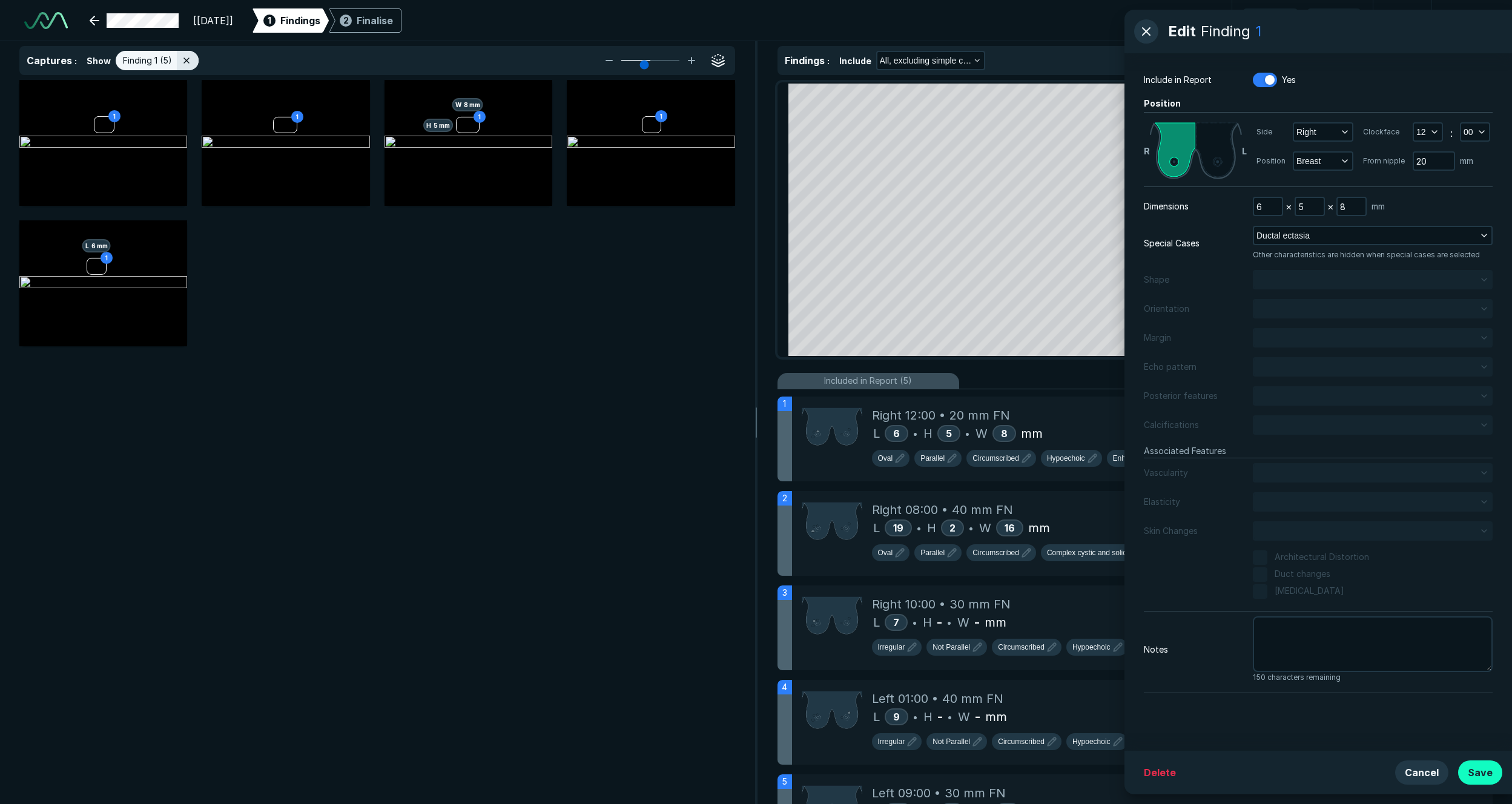
click at [1045, 600] on button "Save" at bounding box center [1480, 772] width 44 height 24
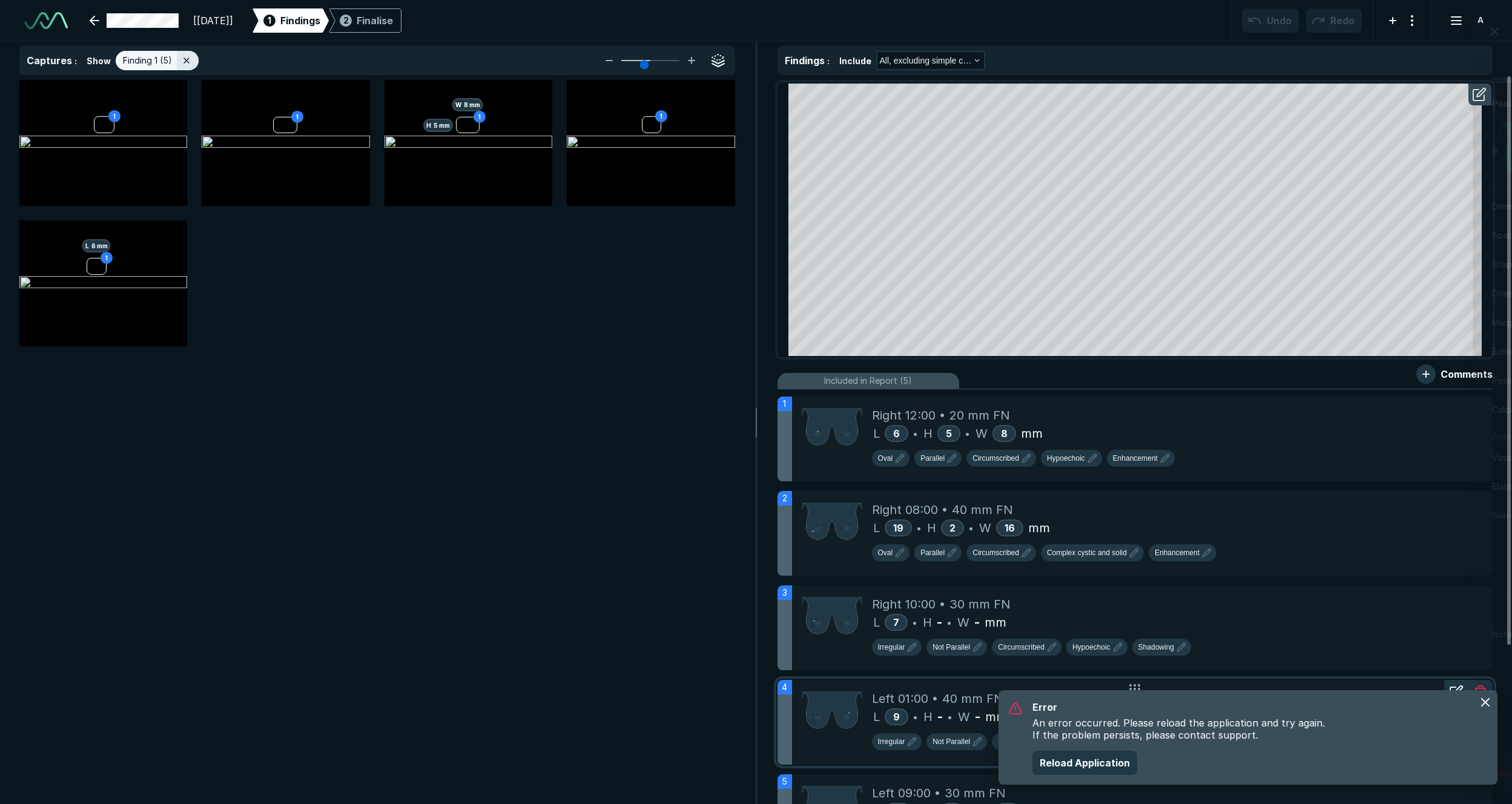
scroll to position [4477, 3106]
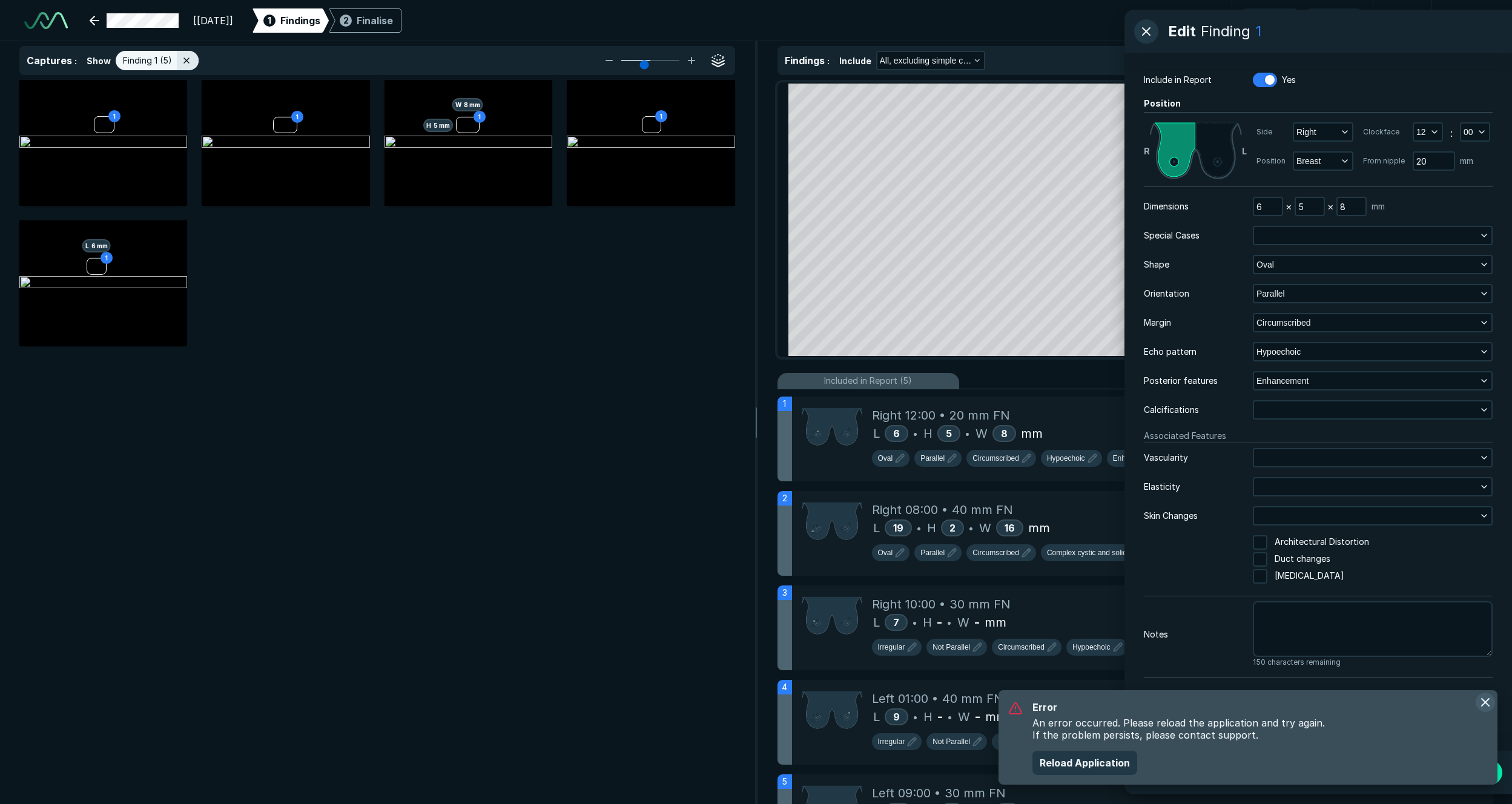
click at [1045, 600] on button "button" at bounding box center [1485, 703] width 20 height 20
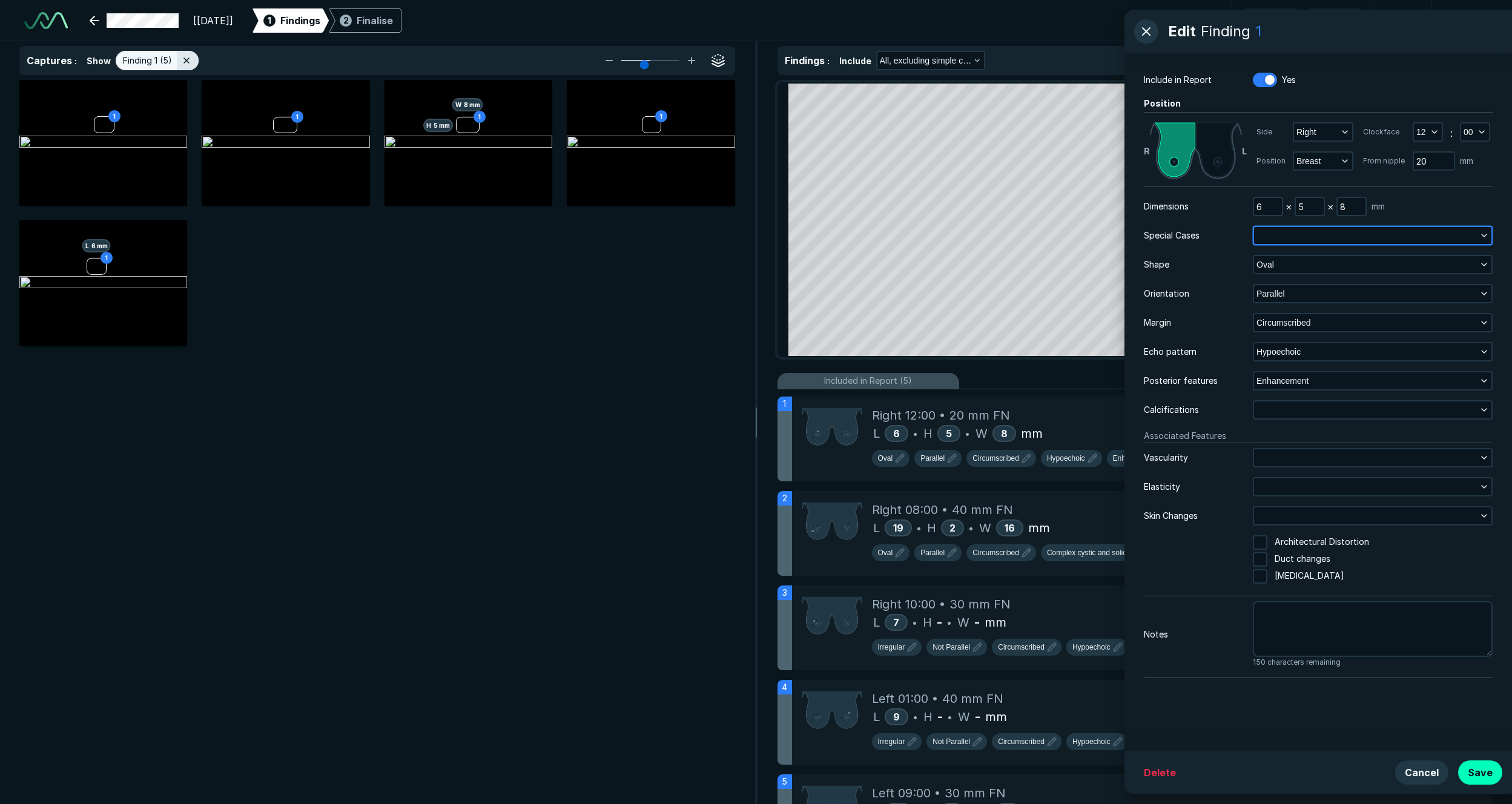
click at [1045, 242] on button "button" at bounding box center [1372, 236] width 238 height 17
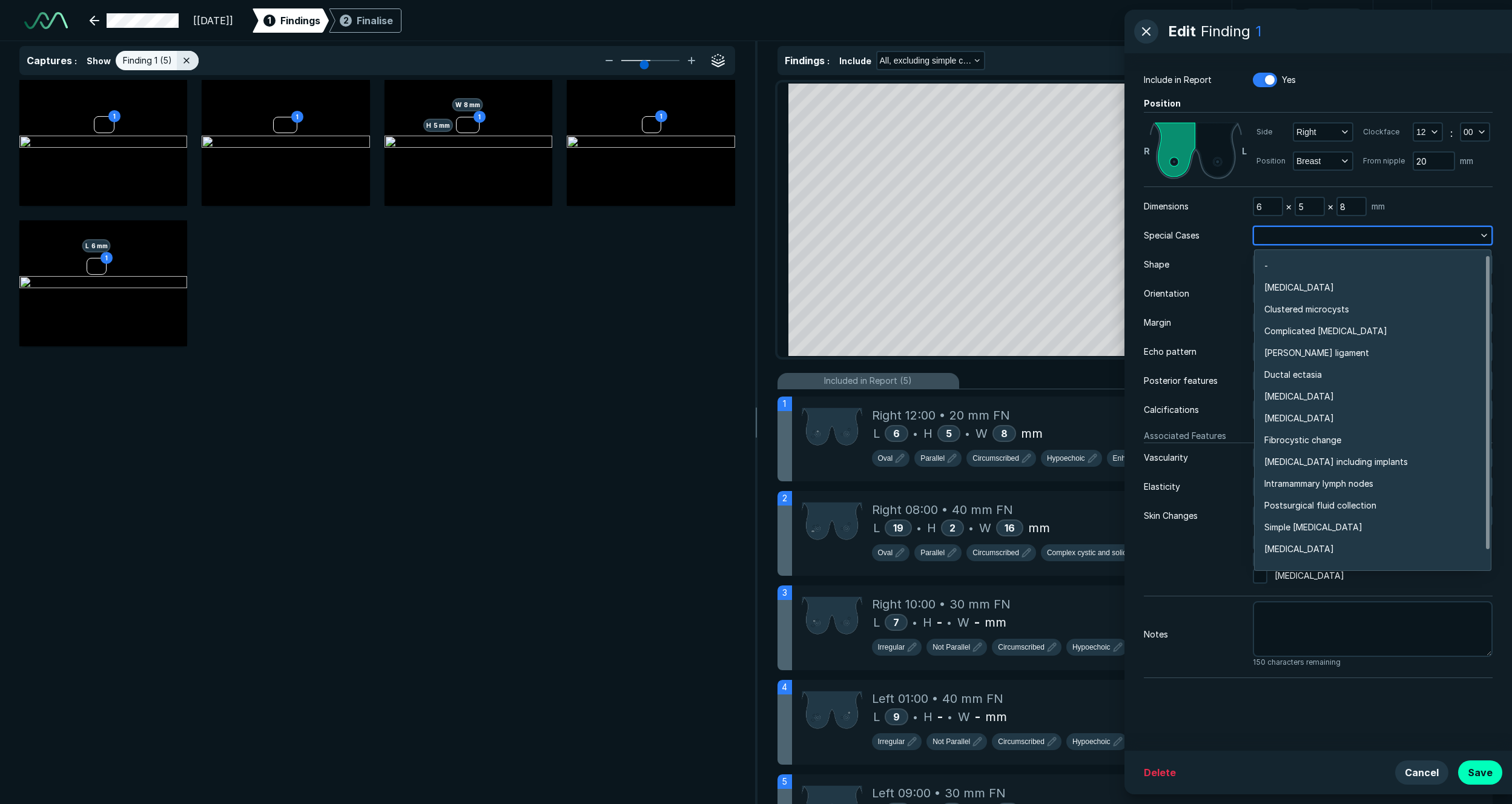
scroll to position [2930, 2619]
click at [1045, 377] on span "Ductal ectasia" at bounding box center [1293, 375] width 58 height 14
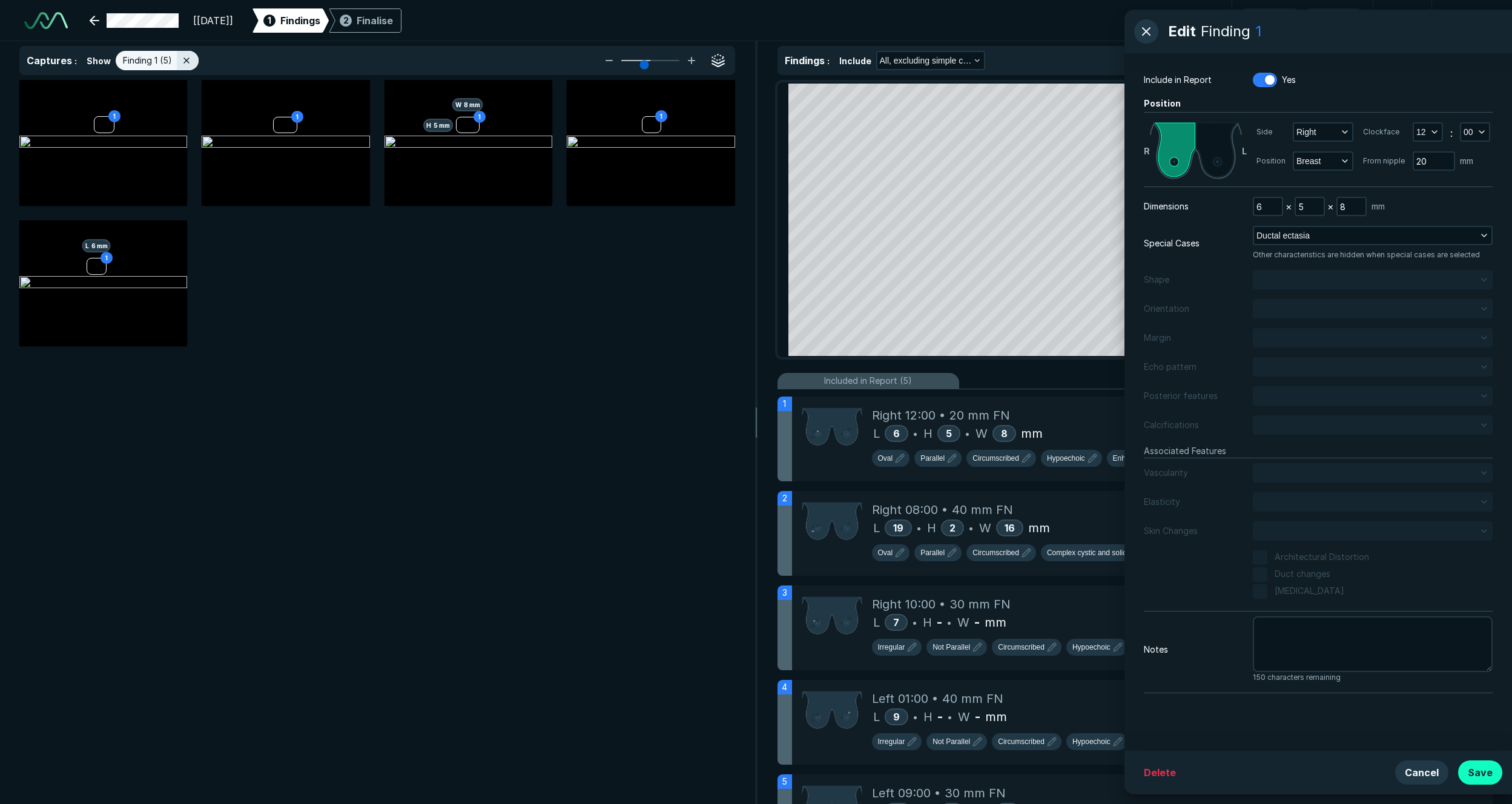
click at [1045, 600] on button "Save" at bounding box center [1480, 772] width 44 height 24
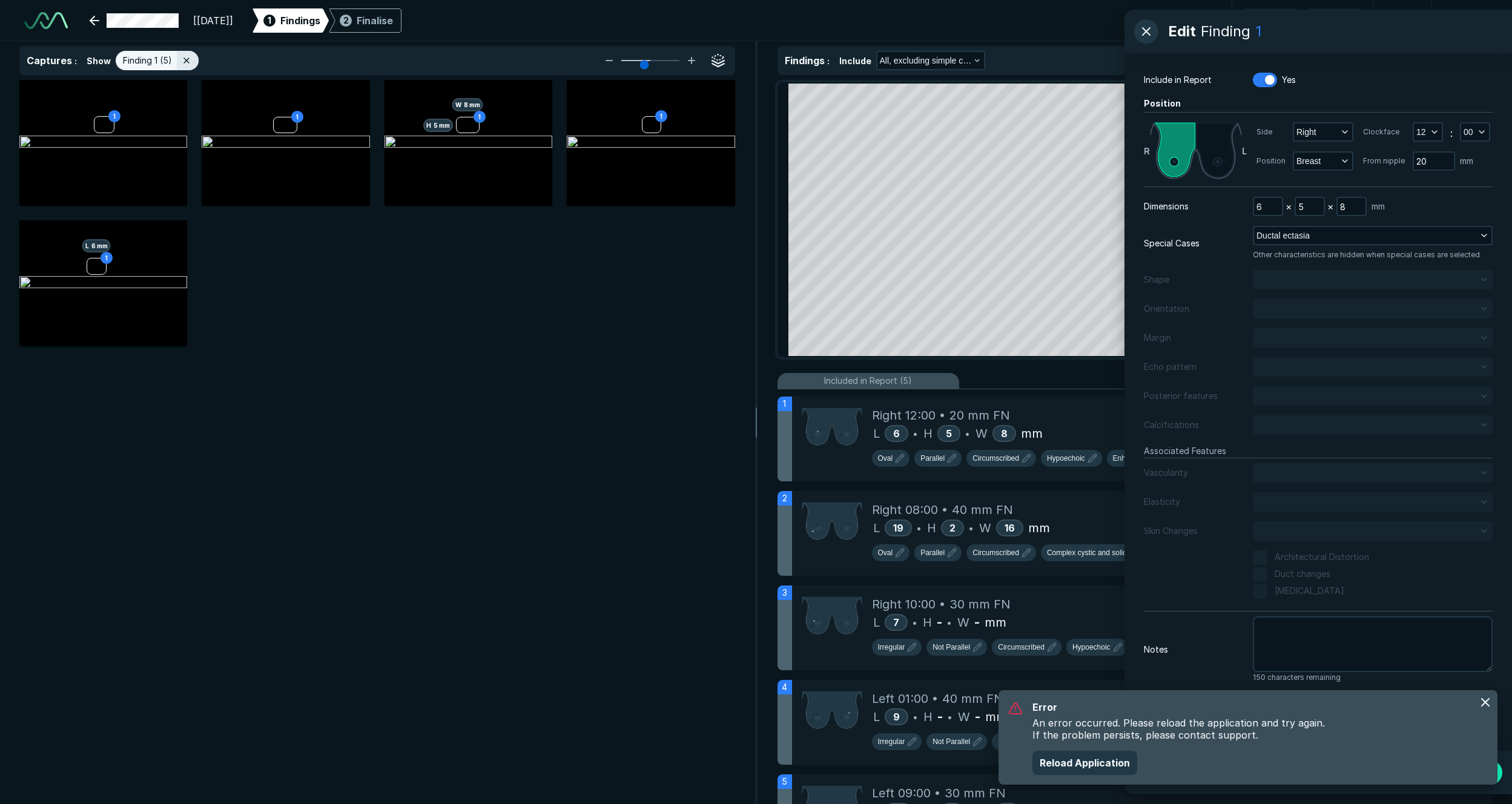
scroll to position [4683, 4755]
click at [1045, 600] on button "button" at bounding box center [1485, 703] width 20 height 20
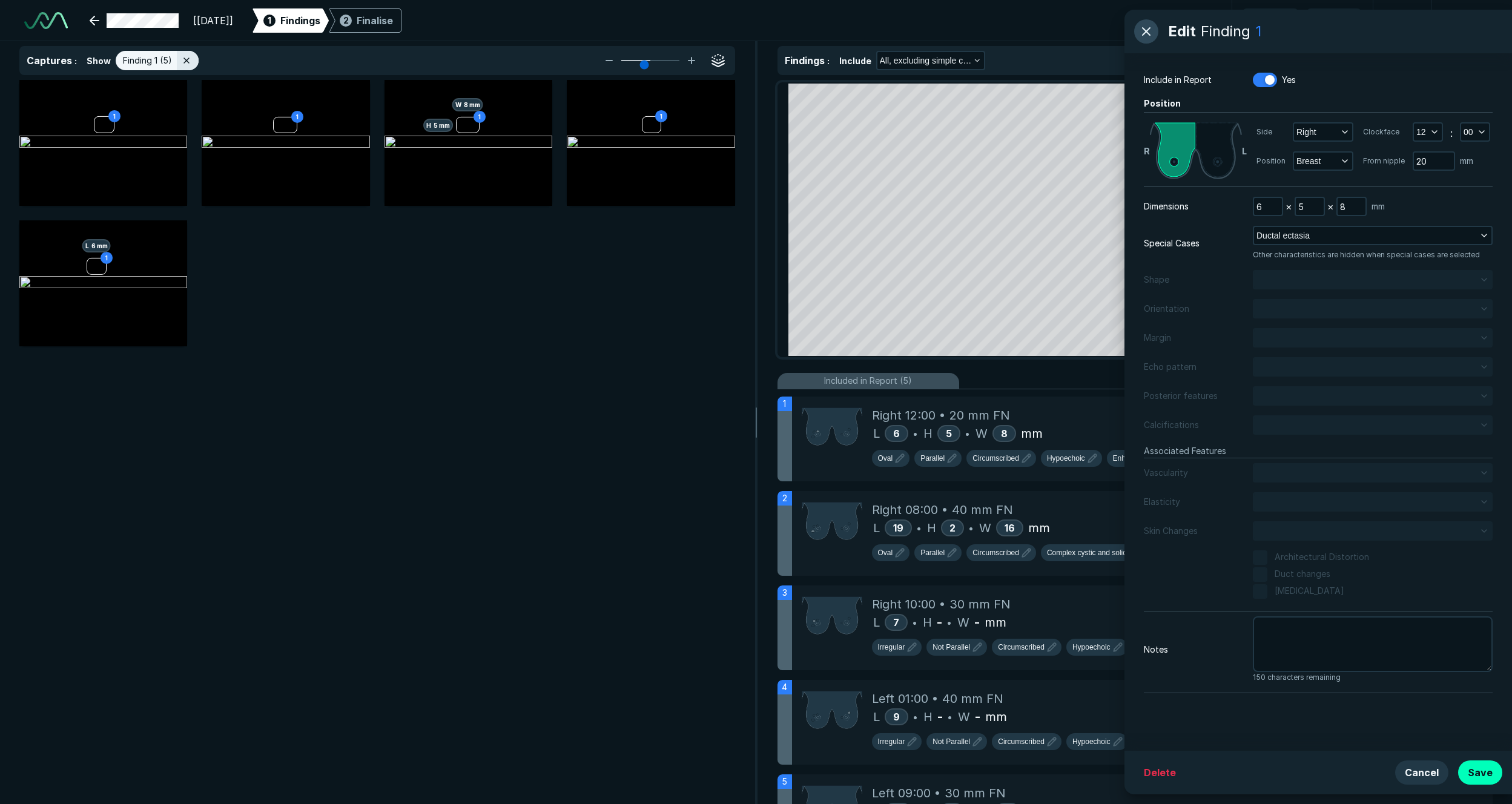
click at [1045, 27] on button "button" at bounding box center [1146, 32] width 24 height 24
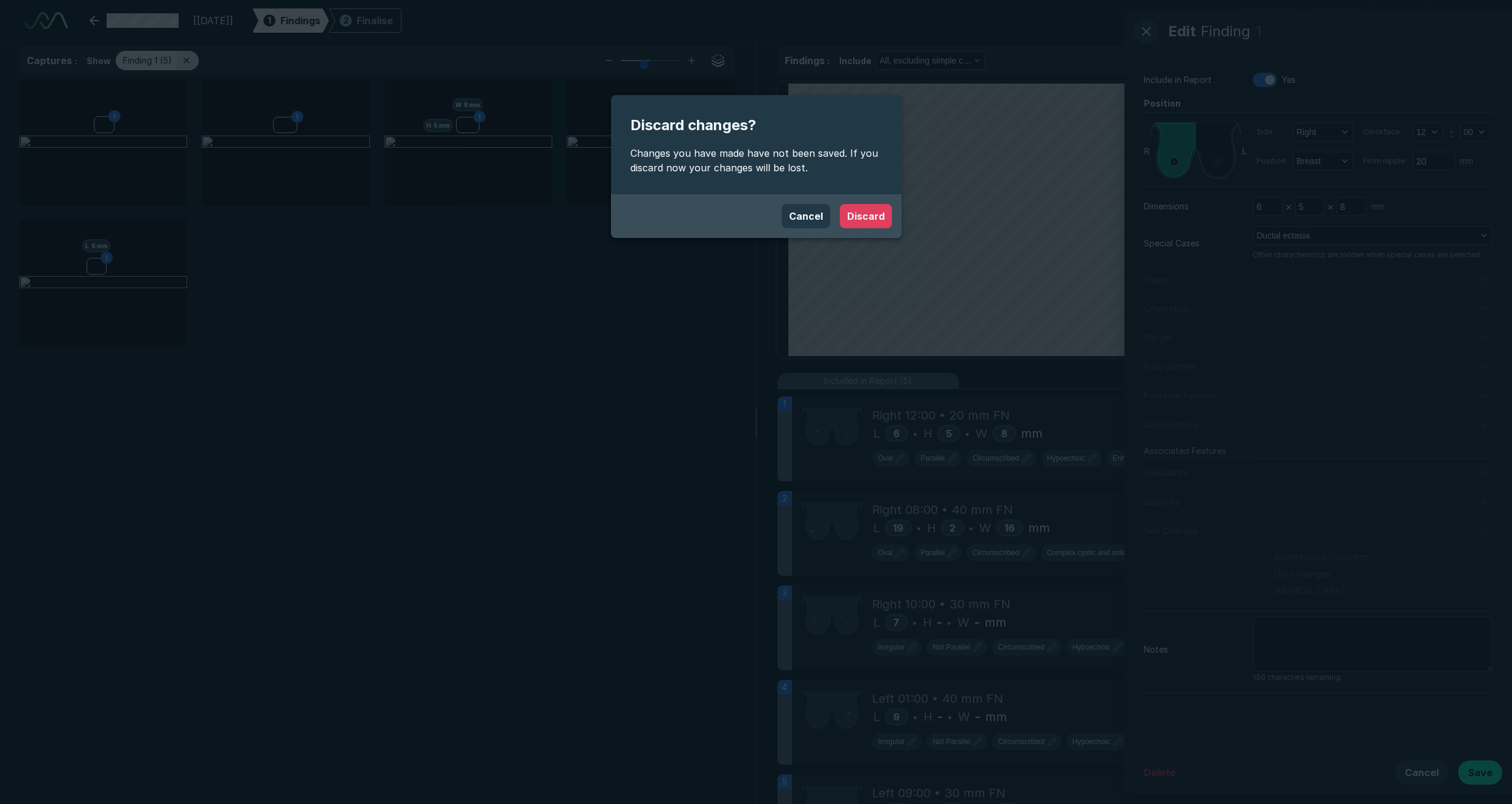
click at [850, 220] on button "Discard" at bounding box center [865, 216] width 52 height 24
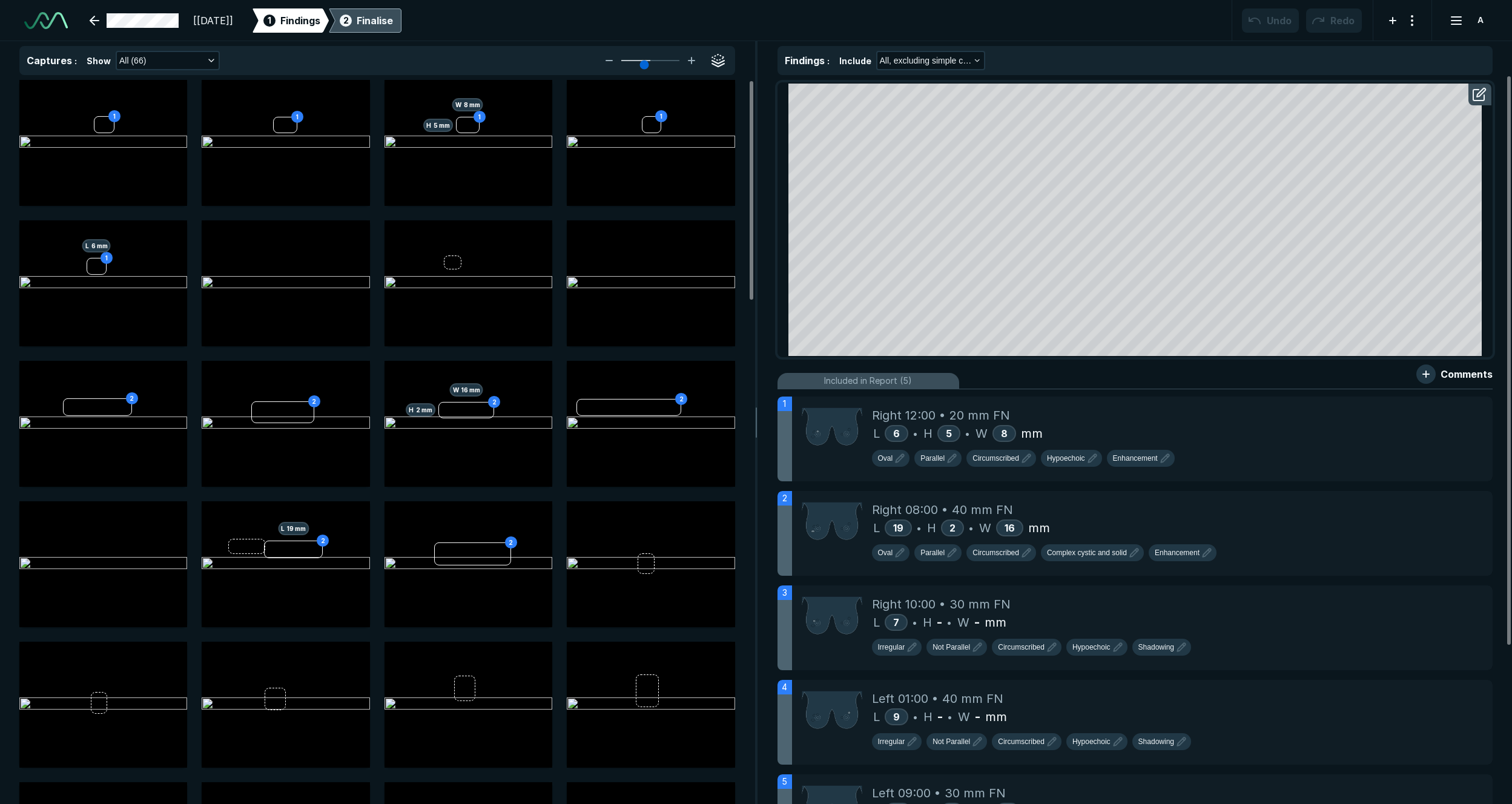
click at [393, 29] on div "2 Finalise" at bounding box center [364, 20] width 55 height 24
type textarea "x"
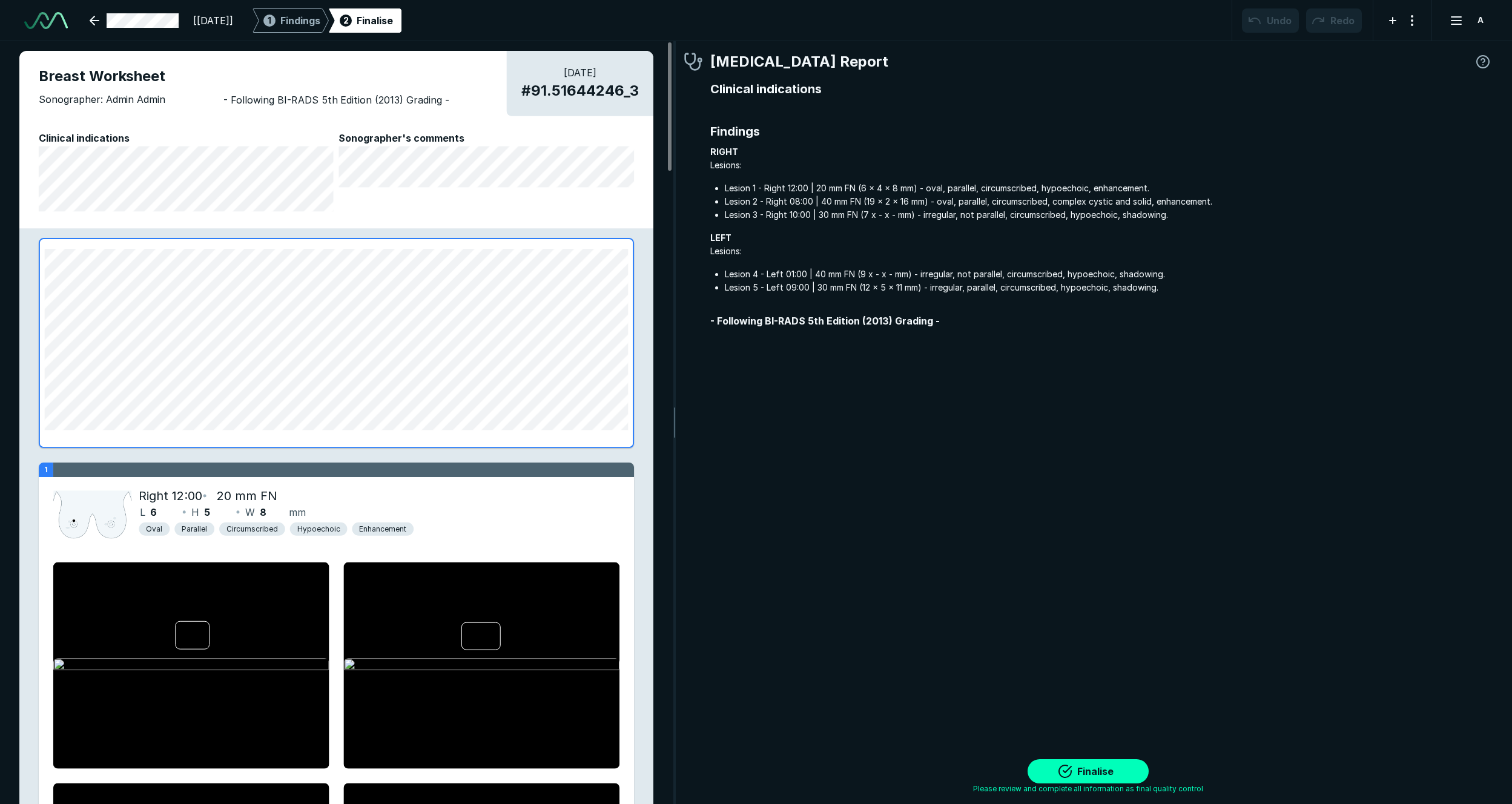
scroll to position [4921, 5176]
click at [320, 23] on span "Findings" at bounding box center [300, 20] width 40 height 14
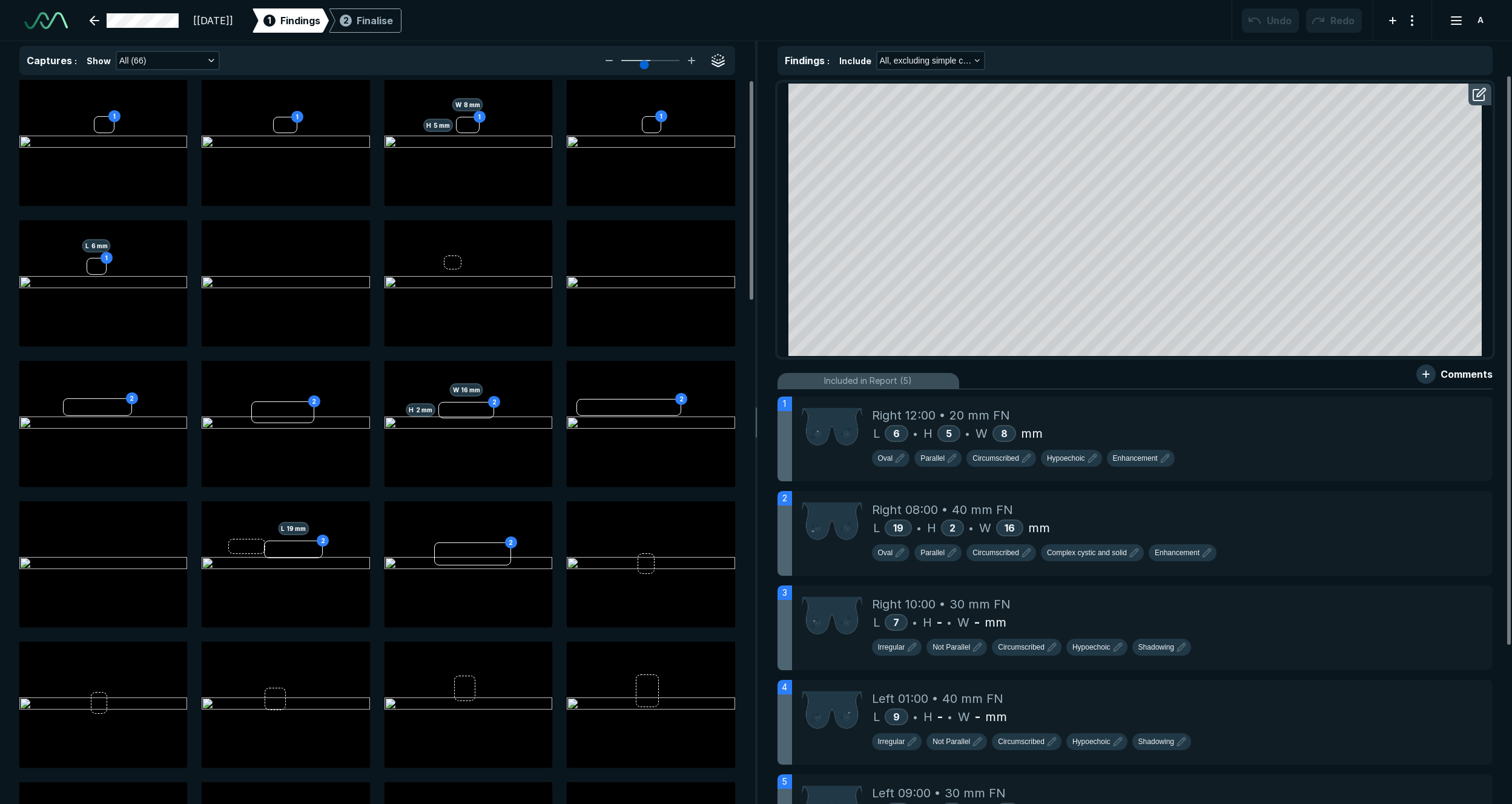
scroll to position [4780, 4755]
click at [1045, 411] on icon at bounding box center [1456, 408] width 14 height 14
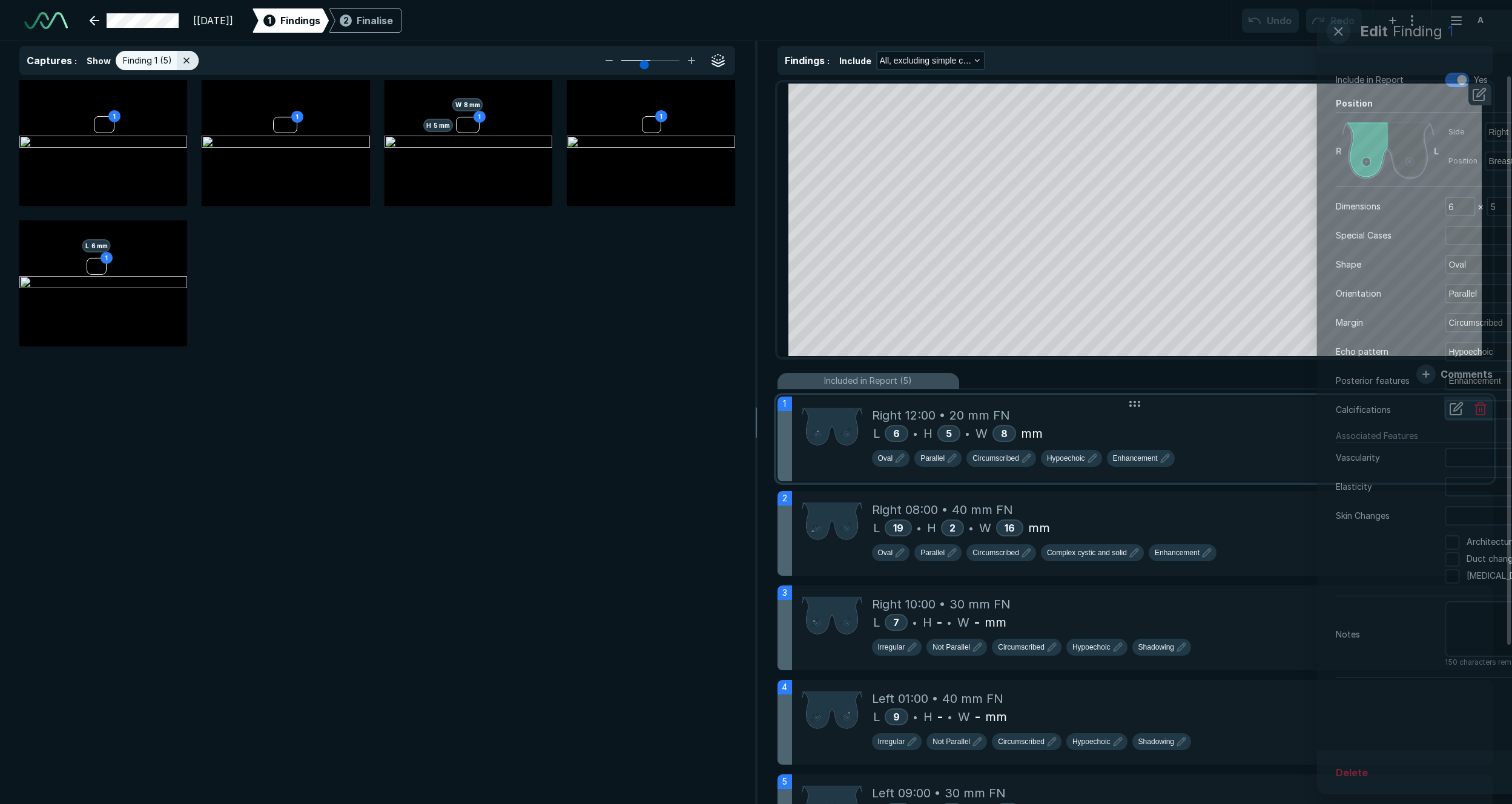
scroll to position [4683, 4755]
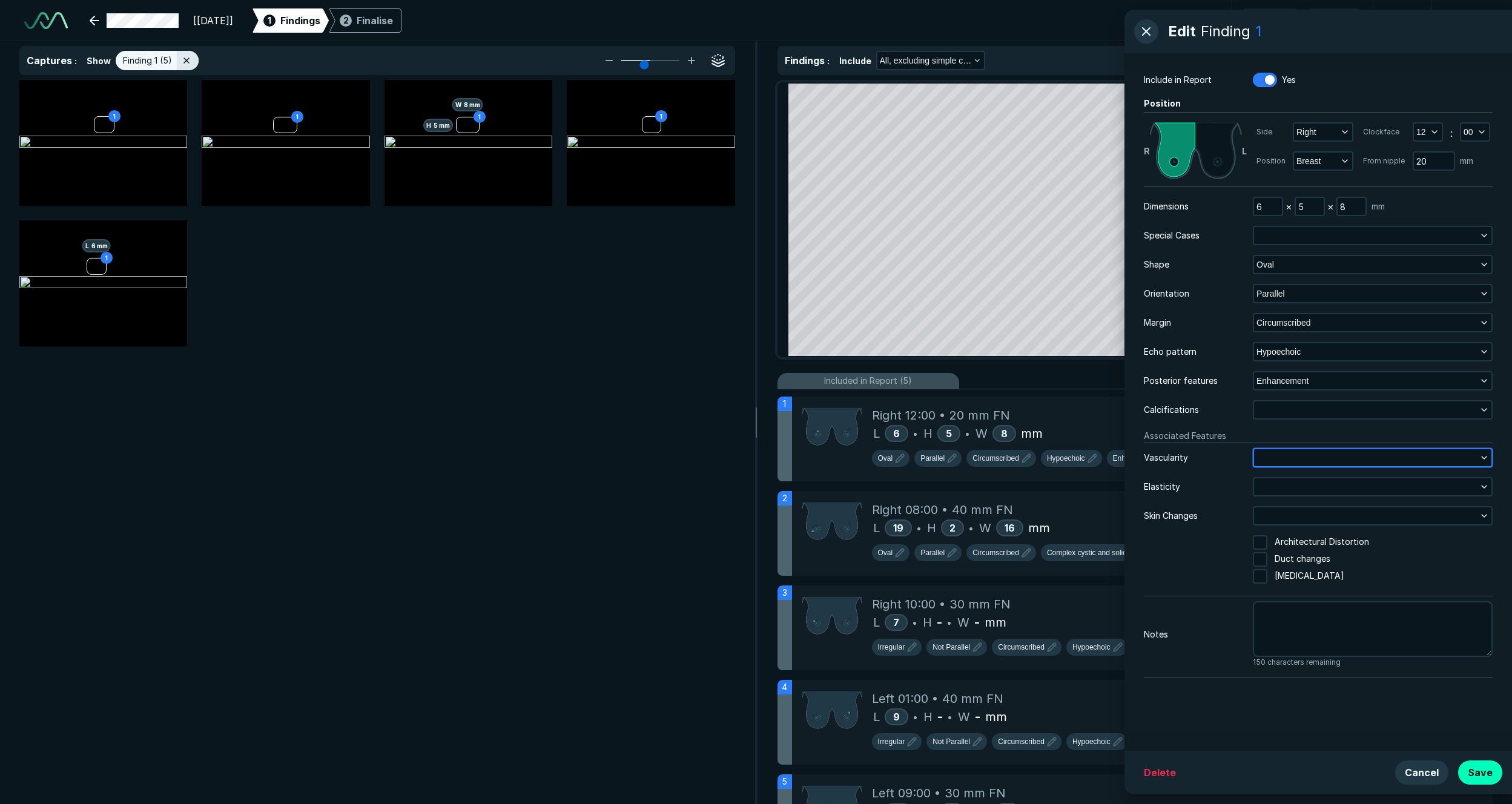
click at [1045, 462] on button "button" at bounding box center [1372, 458] width 238 height 17
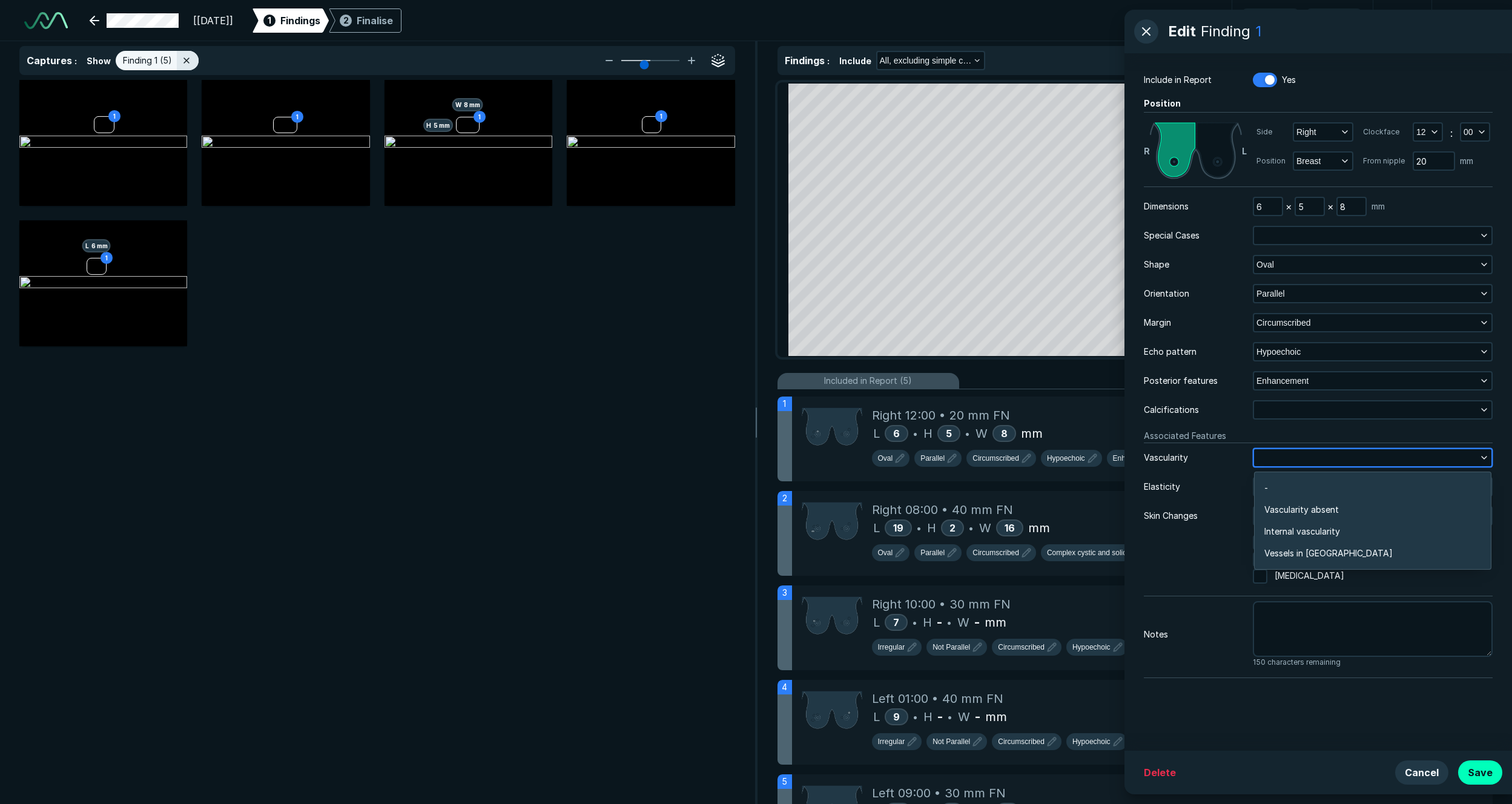
scroll to position [1923, 2619]
click at [1045, 506] on div "Dimensions 6 × 5 × 8 mm Special Cases Shape Oval Orientation Parallel Margin Ci…" at bounding box center [1318, 432] width 349 height 471
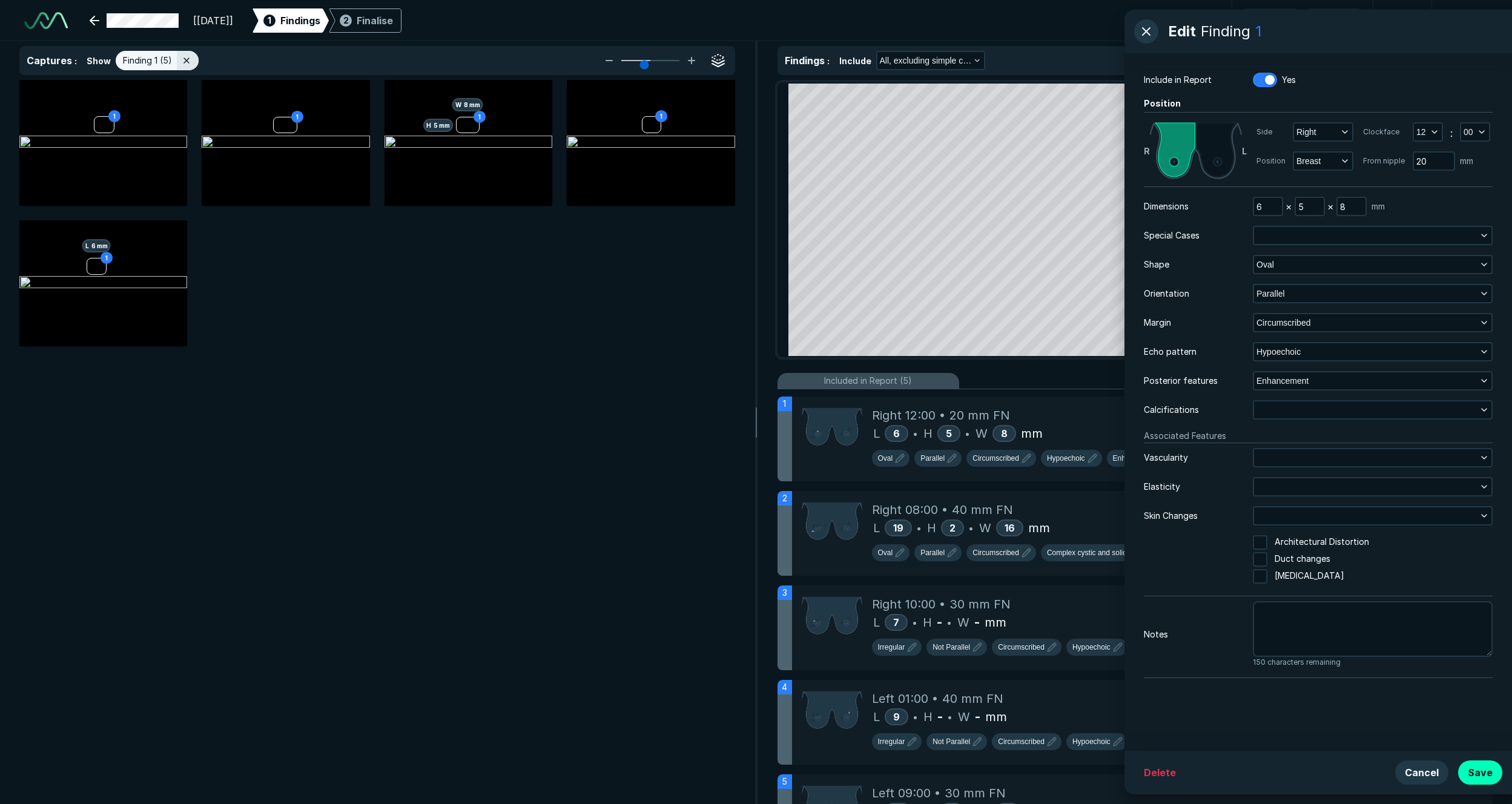
click at [1045, 474] on div "Dimensions 6 × 5 × 8 mm Special Cases Shape Oval Orientation Parallel Margin Ci…" at bounding box center [1318, 432] width 349 height 471
click at [1045, 485] on button "button" at bounding box center [1372, 487] width 238 height 17
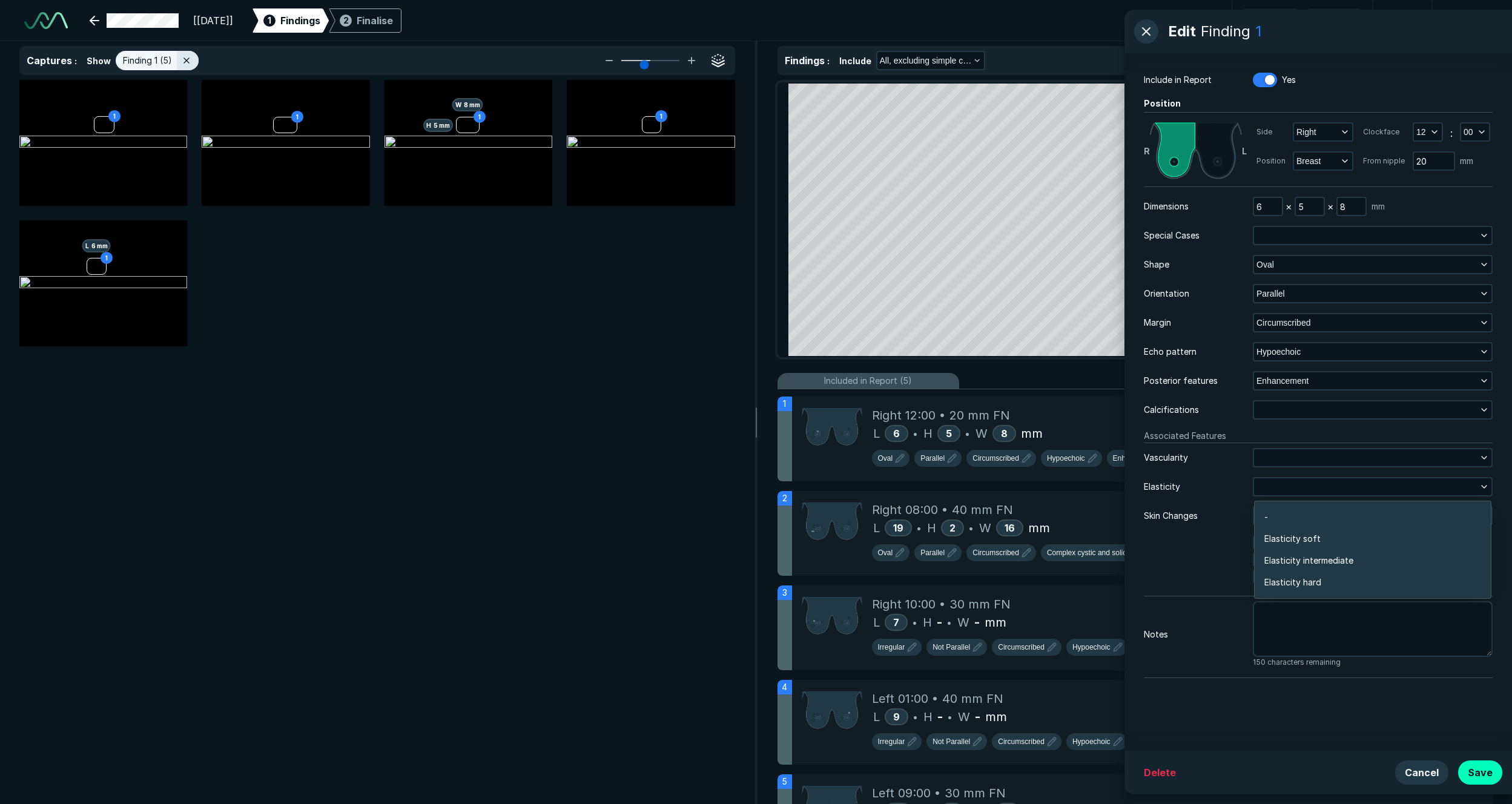
click at [1045, 523] on div "Skin Changes" at bounding box center [1198, 516] width 109 height 14
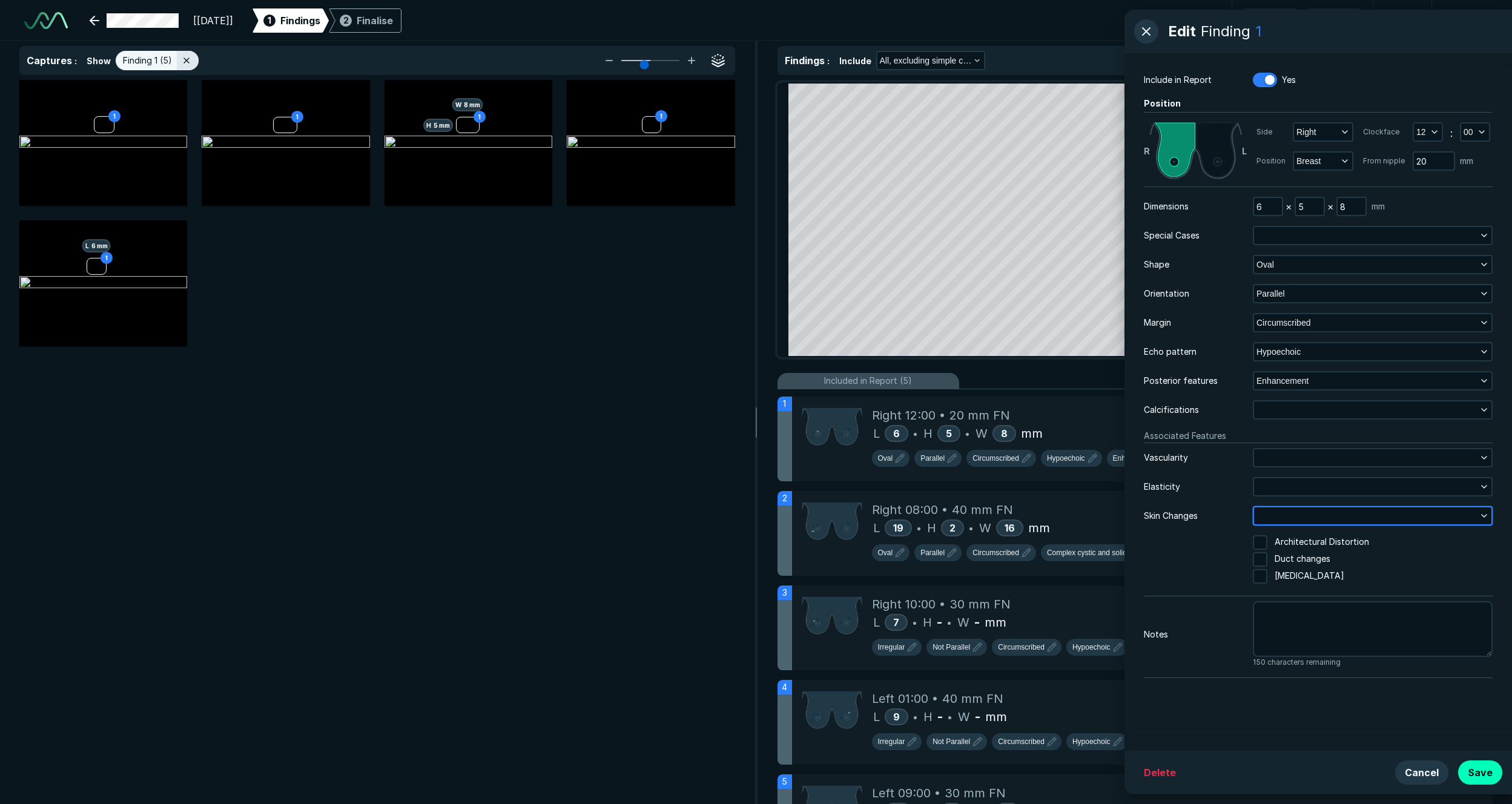
click at [1045, 523] on button "button" at bounding box center [1372, 516] width 238 height 17
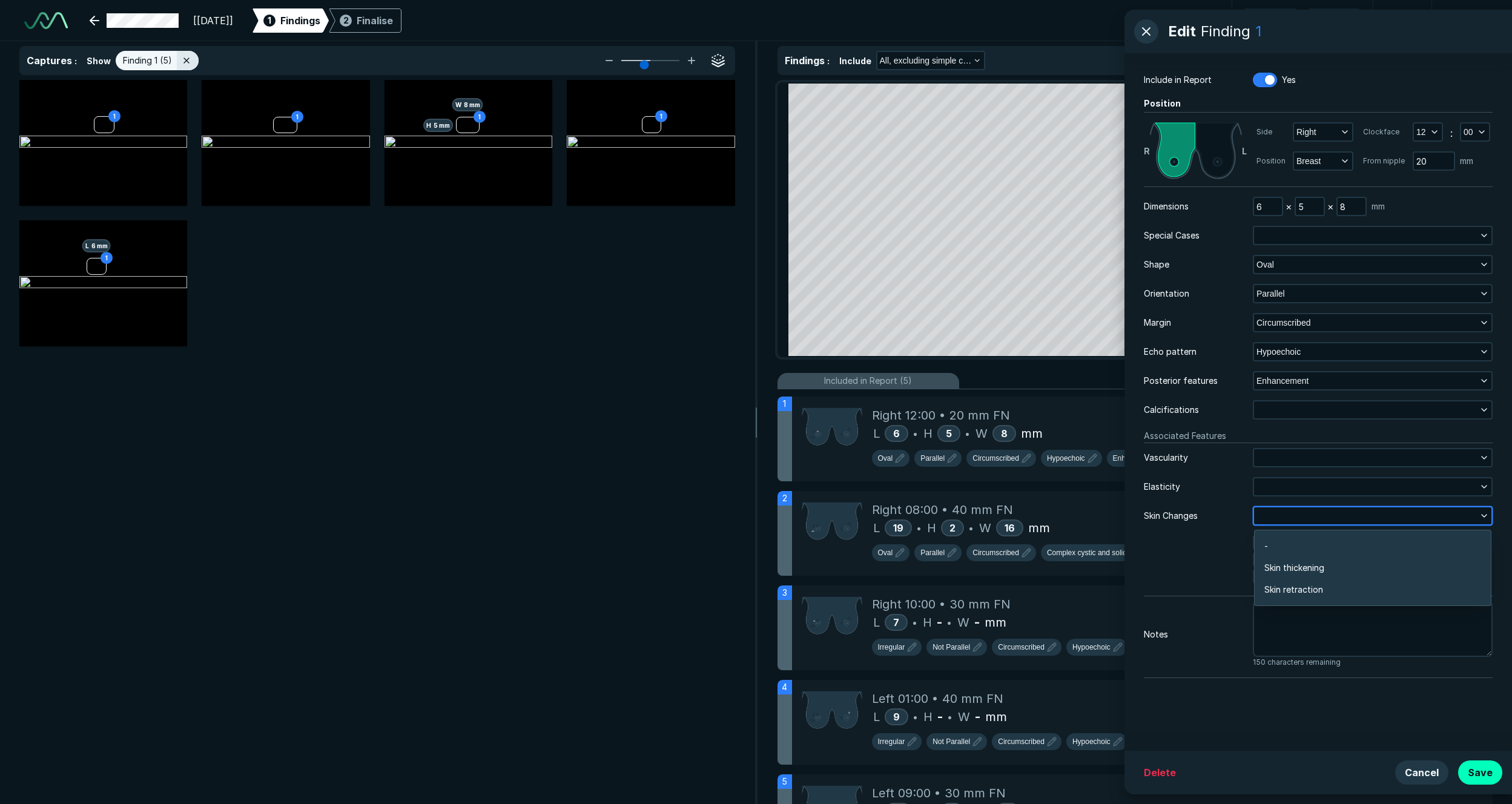
scroll to position [1825, 2619]
click at [1045, 569] on div "Architectural Distortion Duct changes [MEDICAL_DATA]" at bounding box center [1318, 561] width 349 height 51
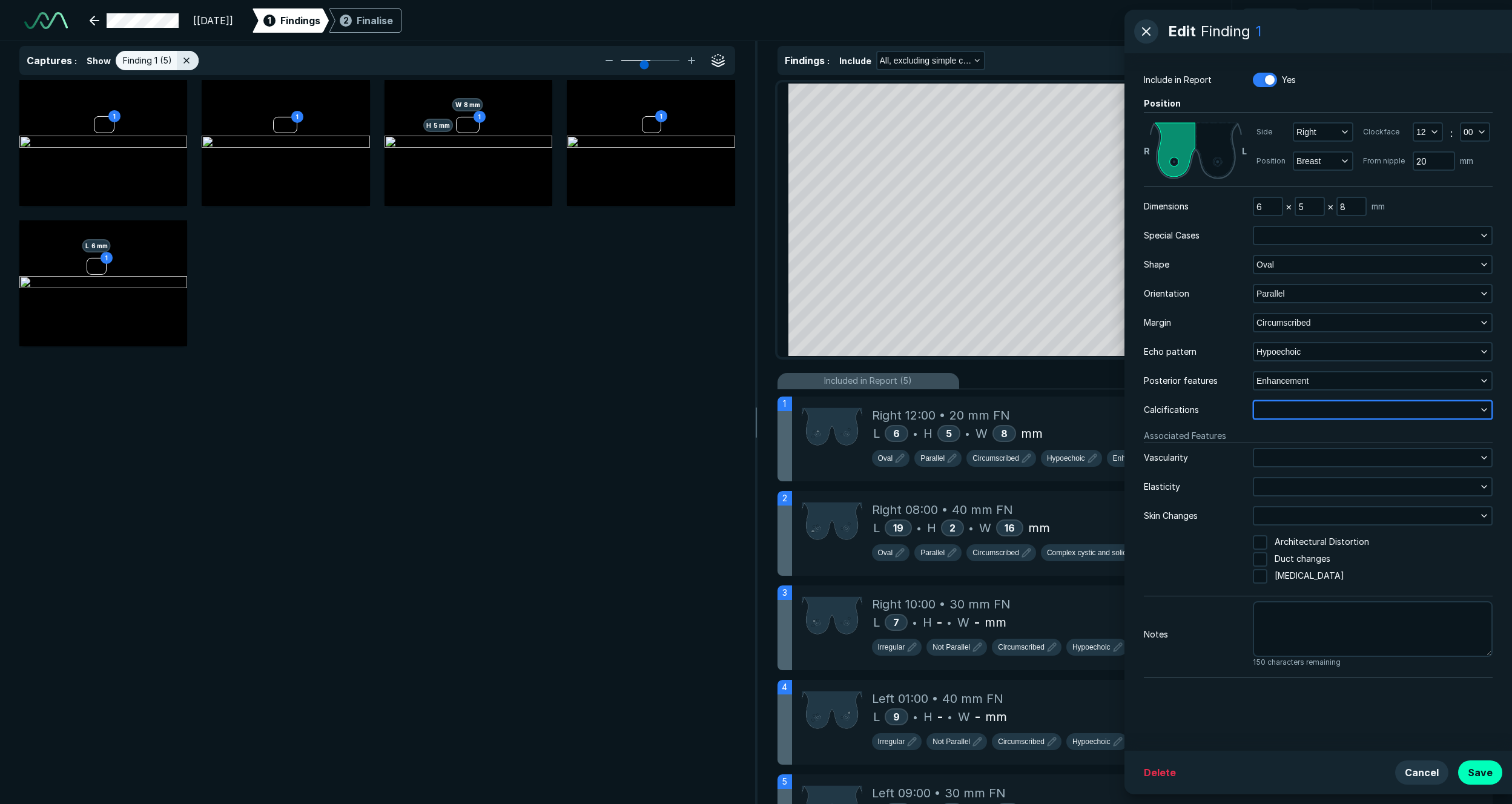
click at [1045, 408] on button "button" at bounding box center [1372, 410] width 238 height 17
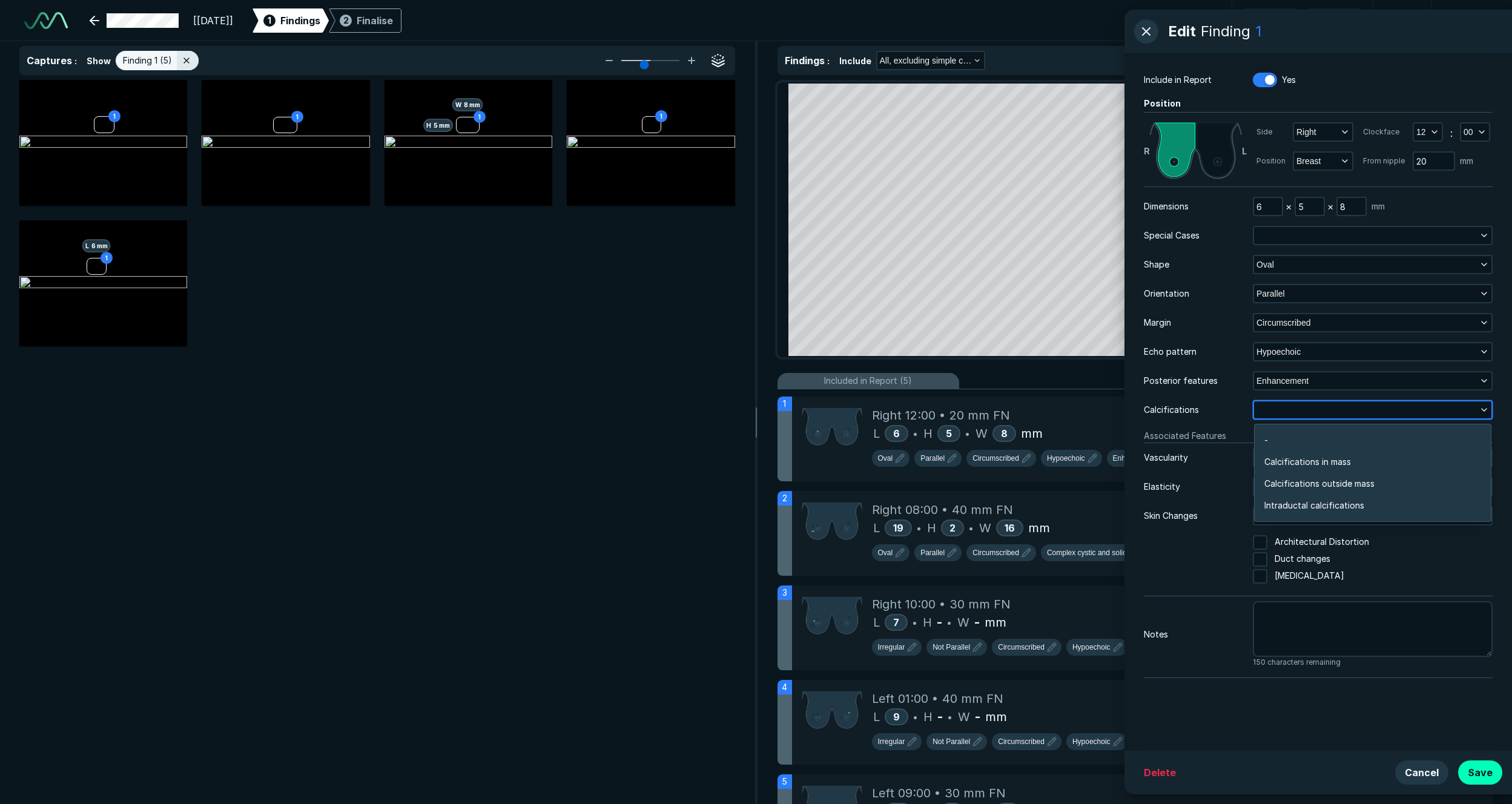
scroll to position [1923, 2619]
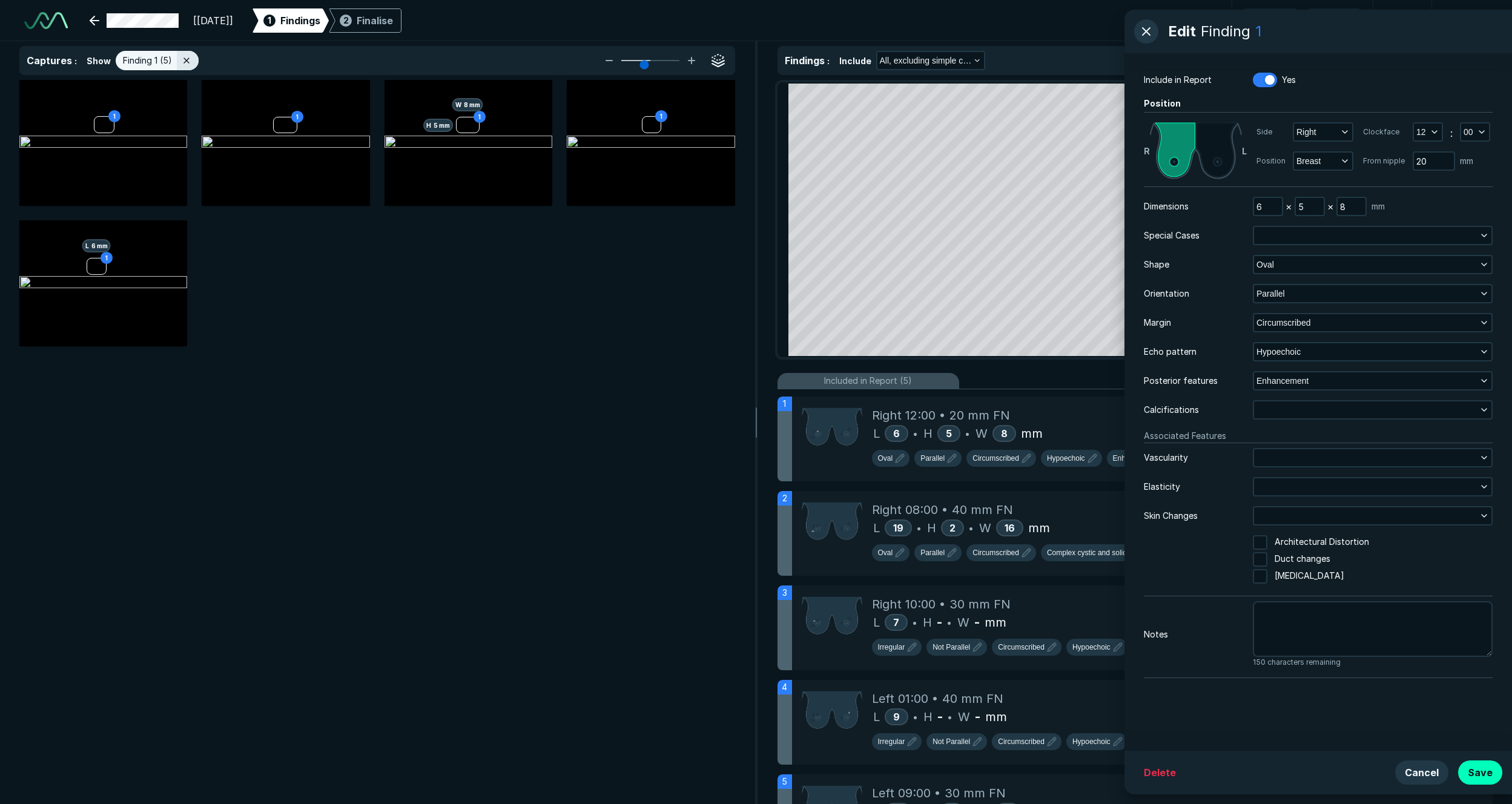
click at [1045, 422] on div "Dimensions 6 × 5 × 8 mm Special Cases Shape Oval Orientation Parallel Margin Ci…" at bounding box center [1318, 432] width 349 height 471
click at [1045, 291] on span "Parallel" at bounding box center [1270, 294] width 28 height 14
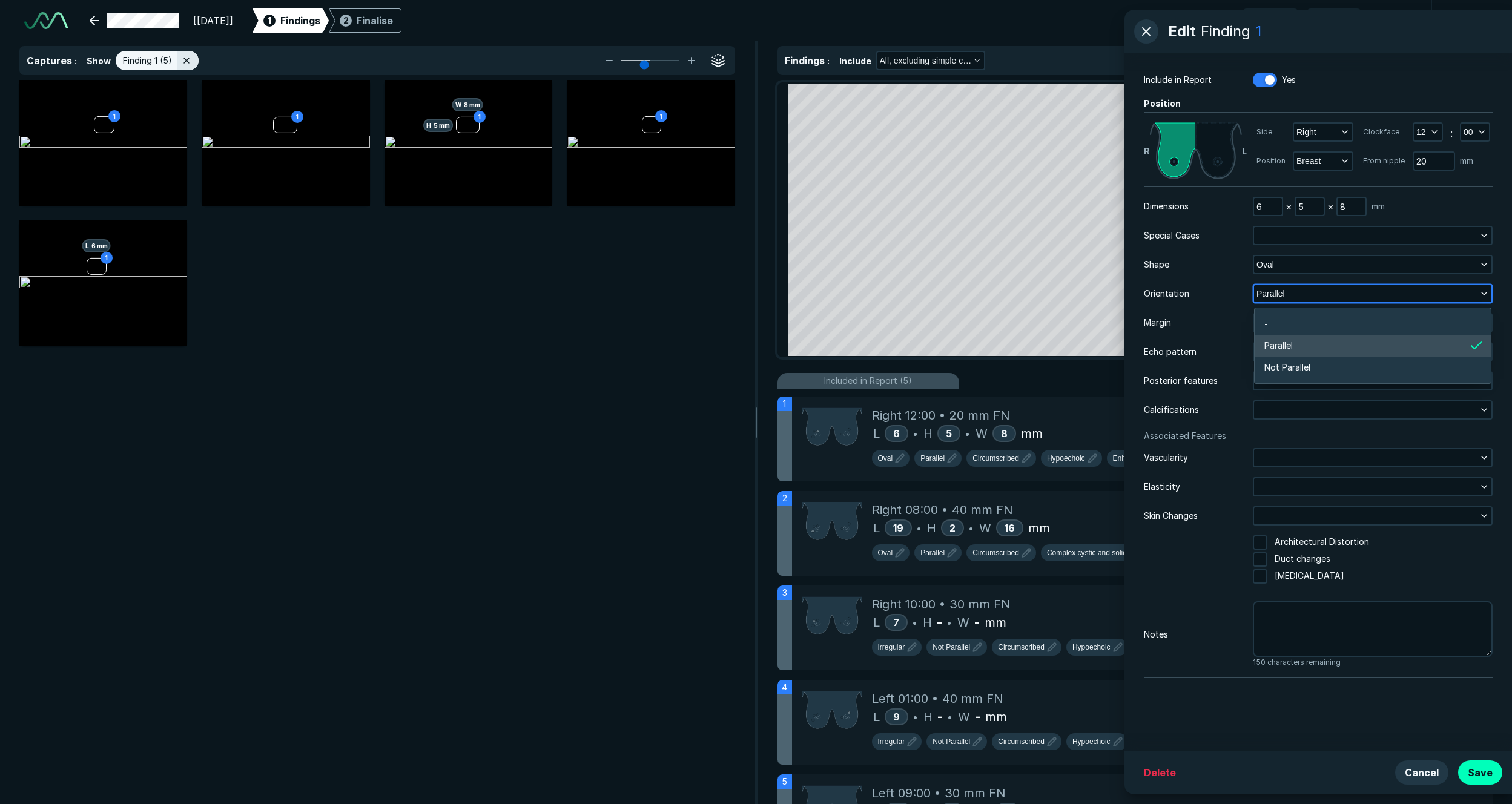
scroll to position [1825, 2619]
click at [1045, 289] on button "Parallel" at bounding box center [1372, 294] width 238 height 17
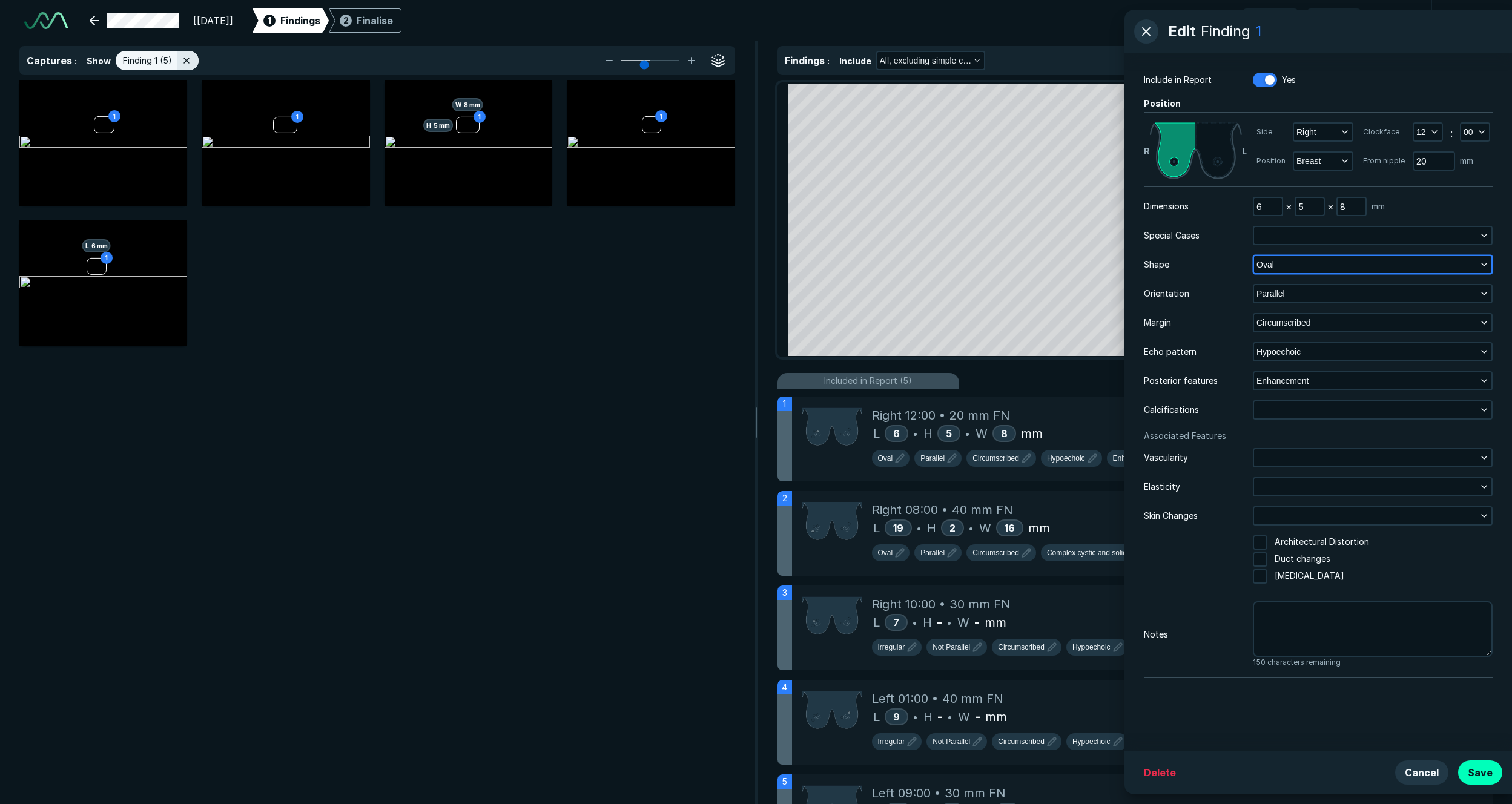
click at [1045, 269] on button "Oval" at bounding box center [1372, 265] width 238 height 17
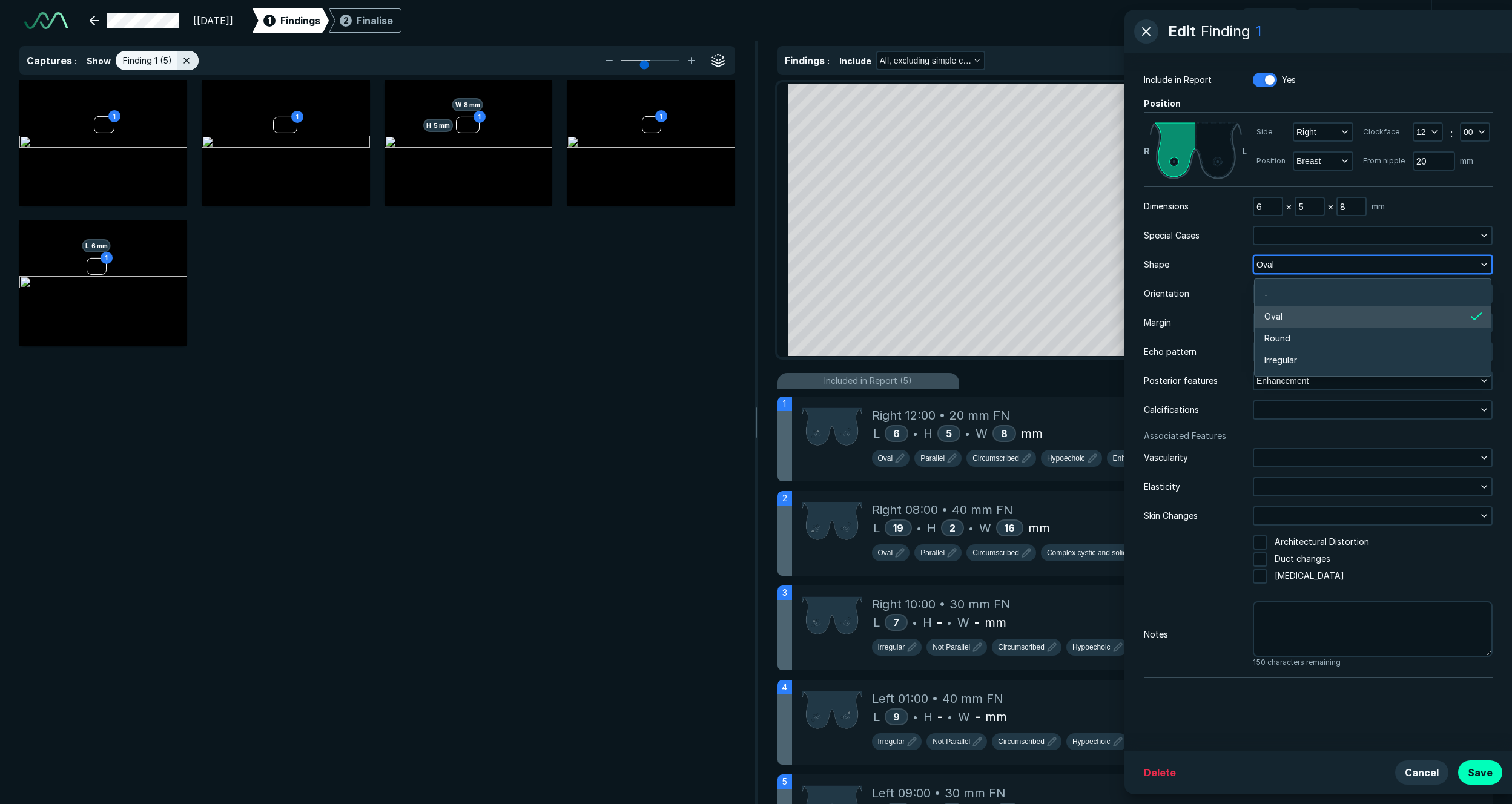
scroll to position [1923, 2619]
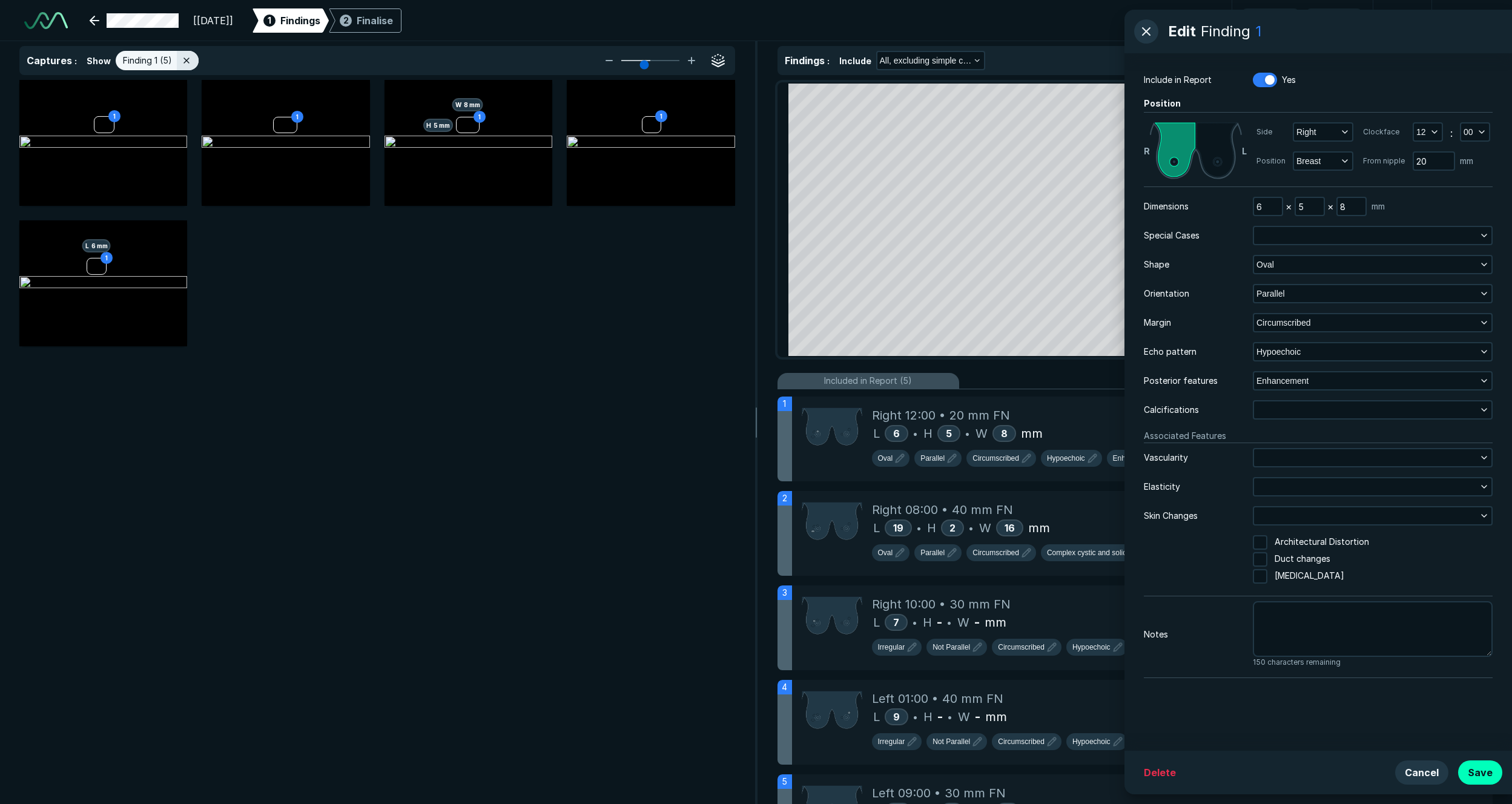
click at [1045, 292] on div "Orientation" at bounding box center [1198, 294] width 109 height 14
click at [1045, 244] on button "button" at bounding box center [1372, 236] width 238 height 17
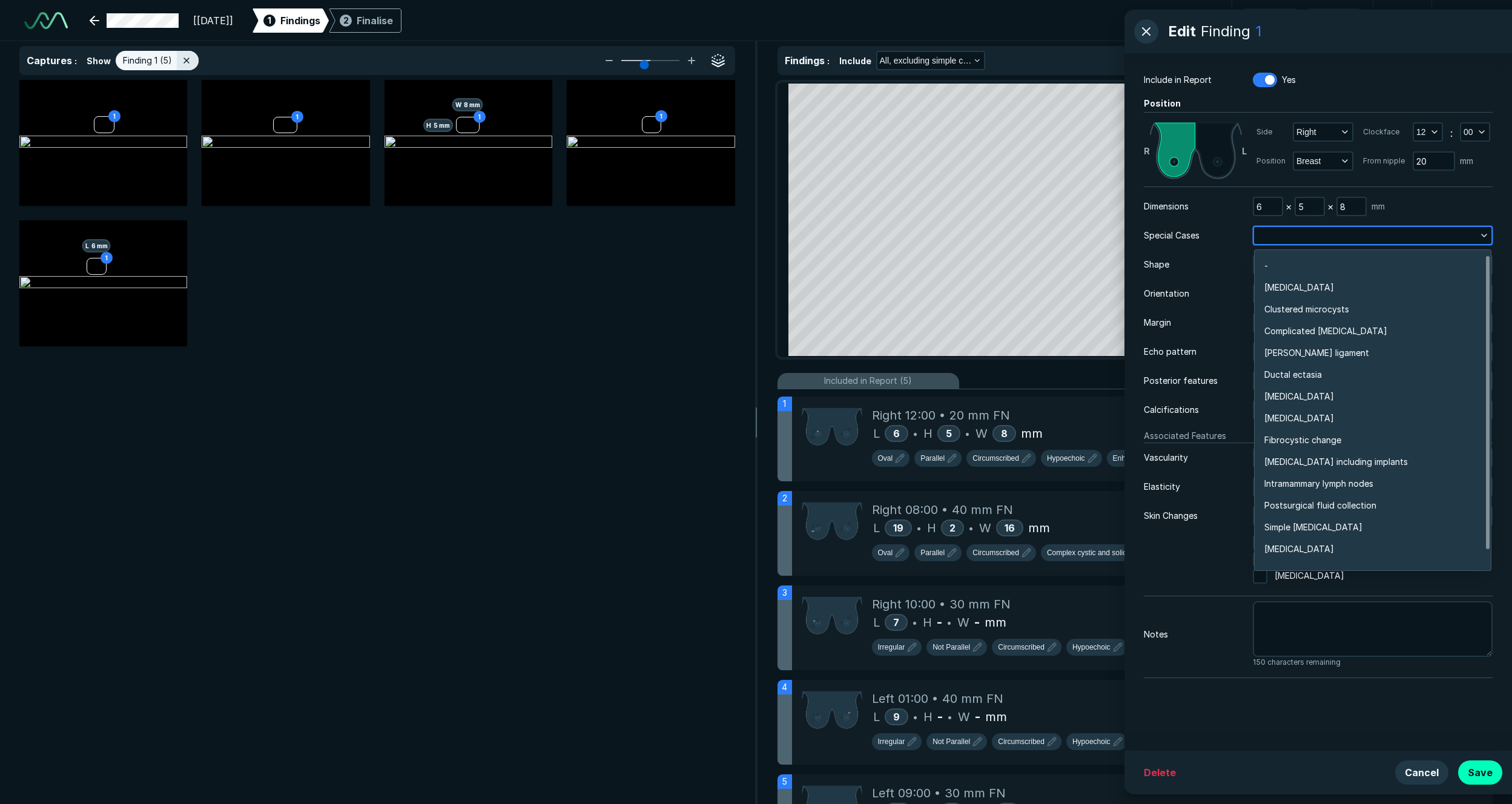
scroll to position [2930, 2619]
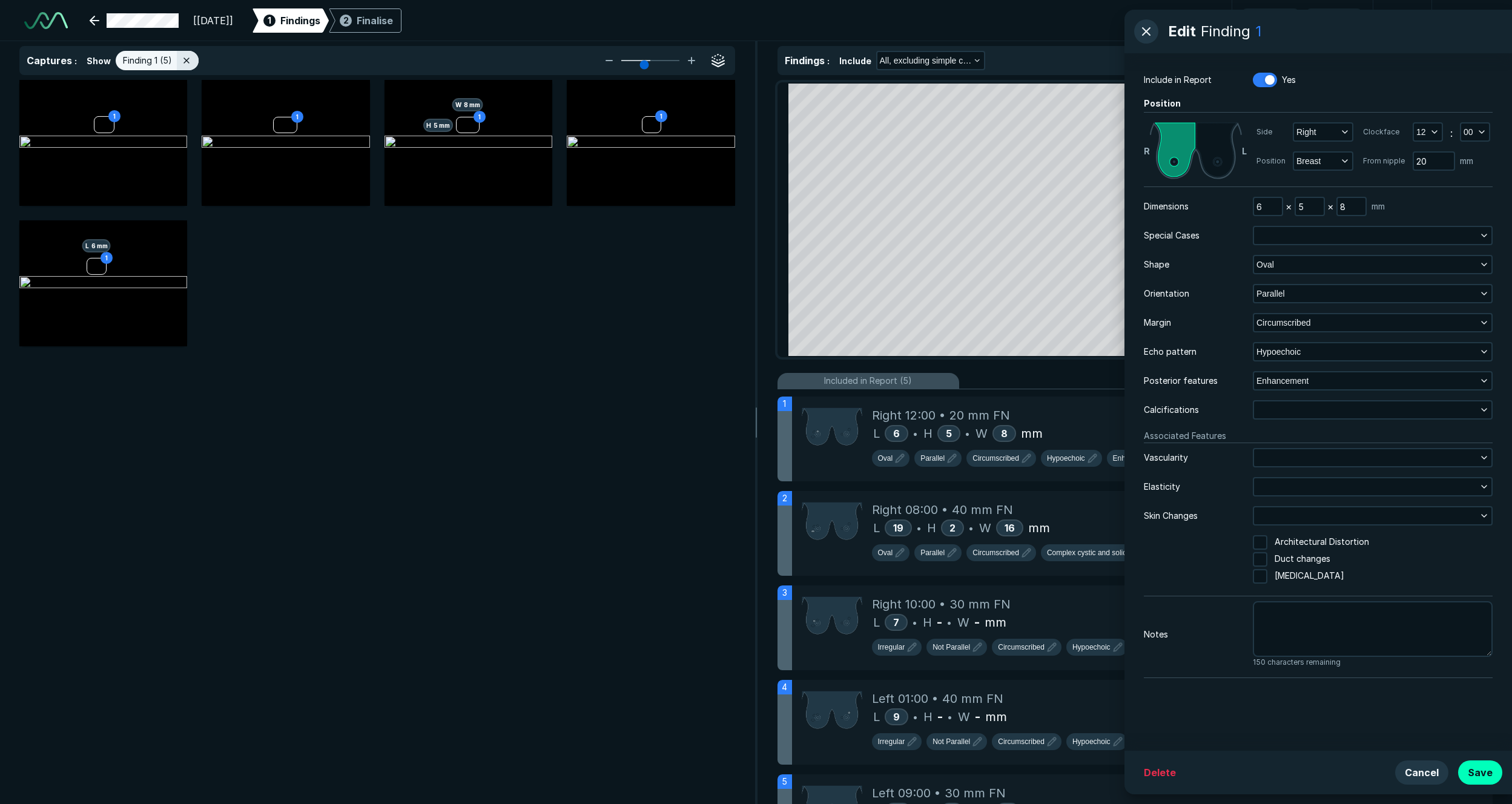
click at [1045, 313] on div "Margin Circumscribed" at bounding box center [1318, 323] width 349 height 20
click at [1045, 315] on button "Circumscribed" at bounding box center [1372, 323] width 238 height 17
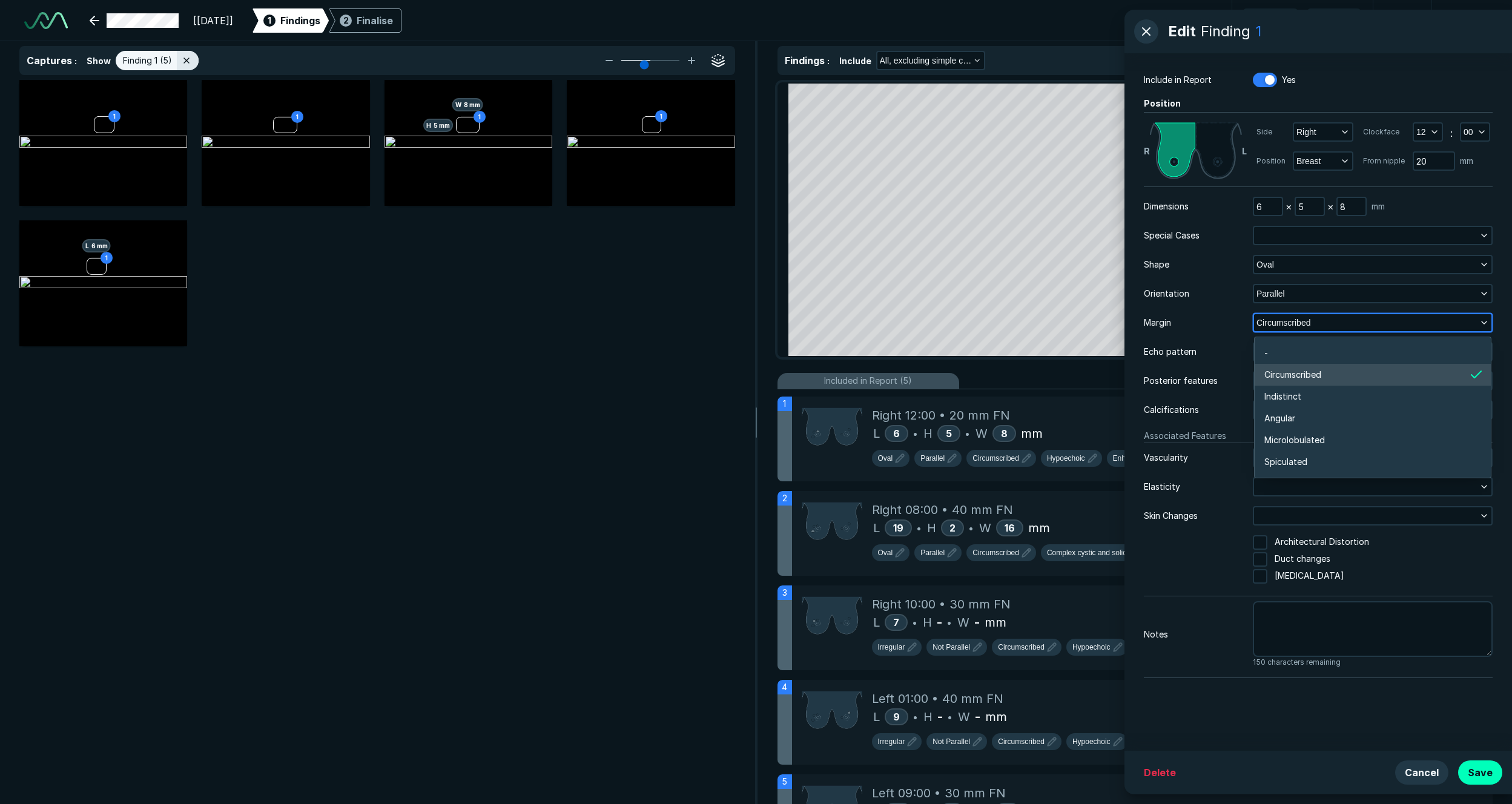
scroll to position [2119, 2619]
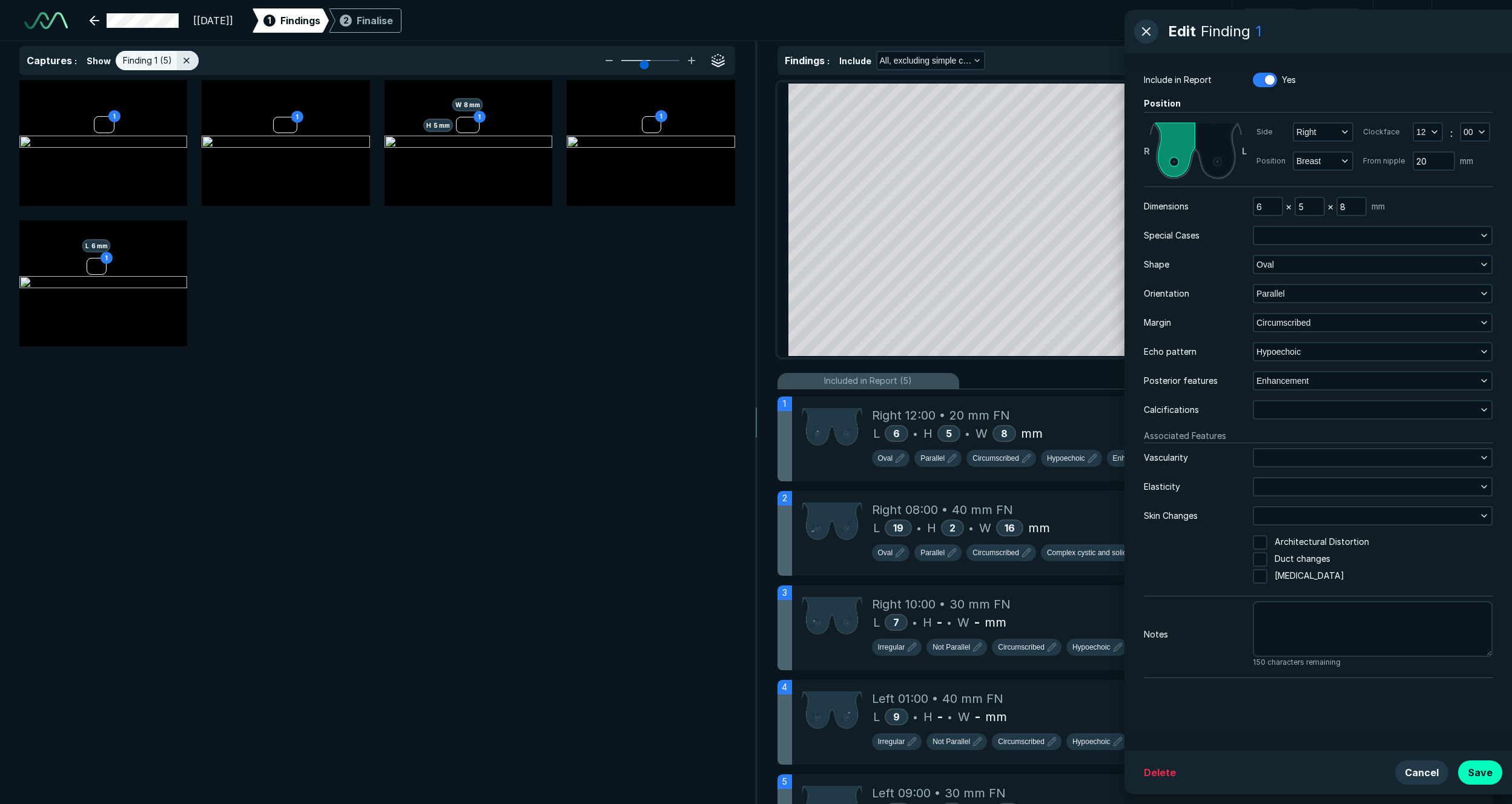
click at [1045, 331] on div "Margin Circumscribed" at bounding box center [1318, 323] width 349 height 20
click at [1045, 361] on div "Hypoechoic" at bounding box center [1372, 352] width 240 height 20
click at [1045, 371] on div "Enhancement" at bounding box center [1372, 381] width 240 height 20
click at [1045, 386] on span "Enhancement" at bounding box center [1282, 381] width 52 height 14
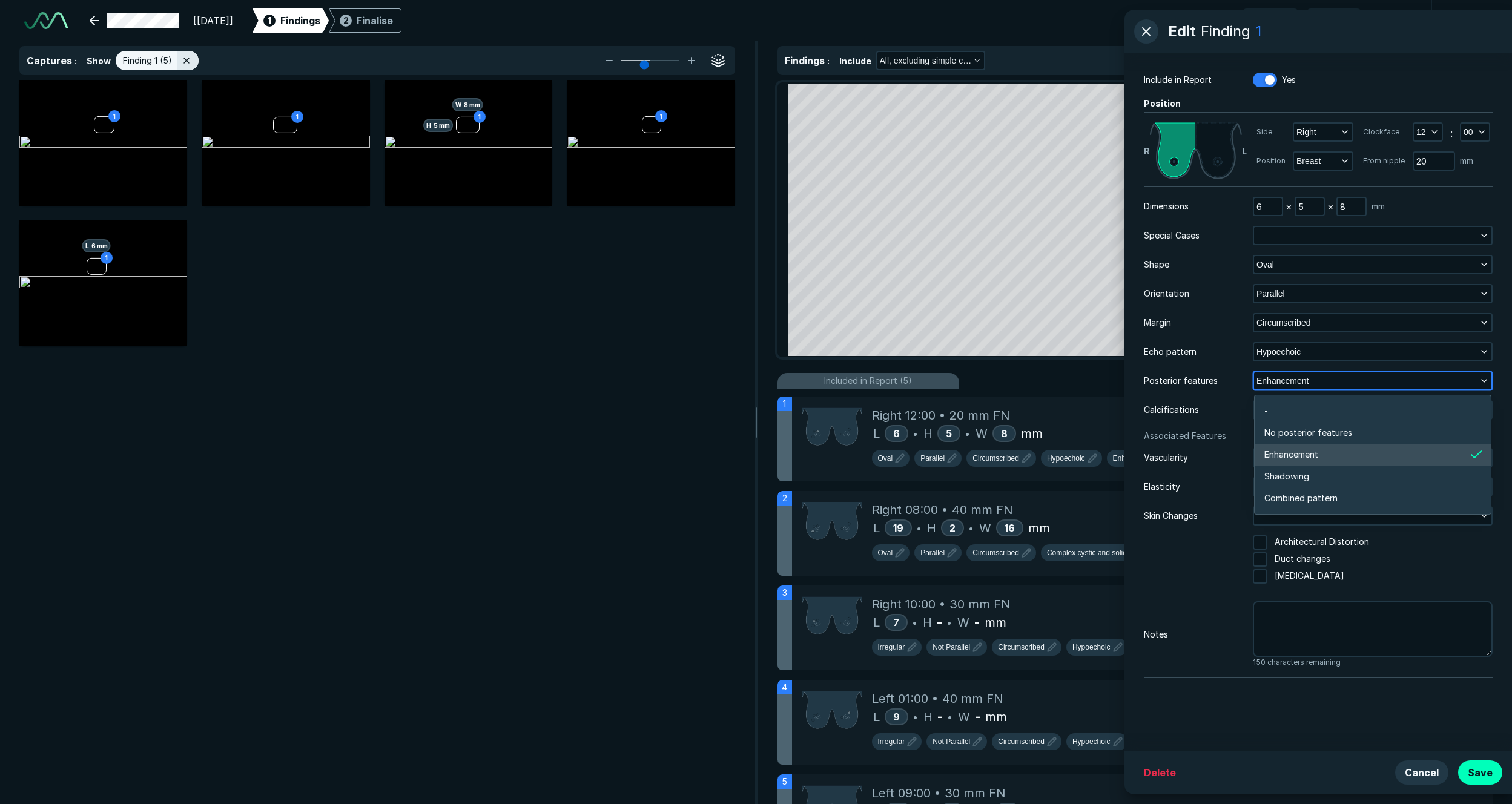
scroll to position [2021, 2619]
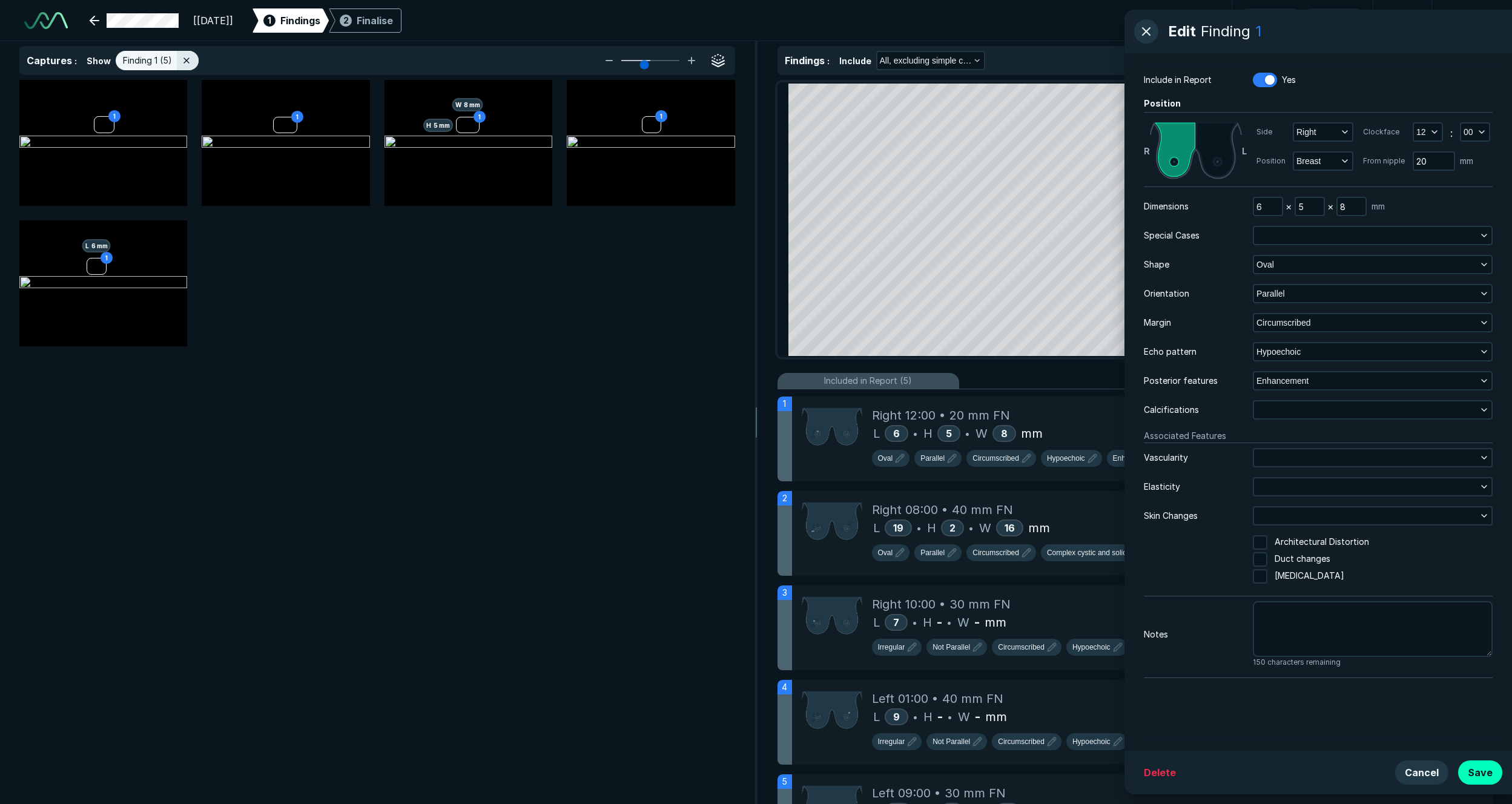
click at [1045, 280] on div "Dimensions 6 × 5 × 8 mm Special Cases Shape Oval Orientation Parallel Margin Ci…" at bounding box center [1318, 432] width 349 height 471
click at [1045, 269] on button "Oval" at bounding box center [1372, 265] width 238 height 17
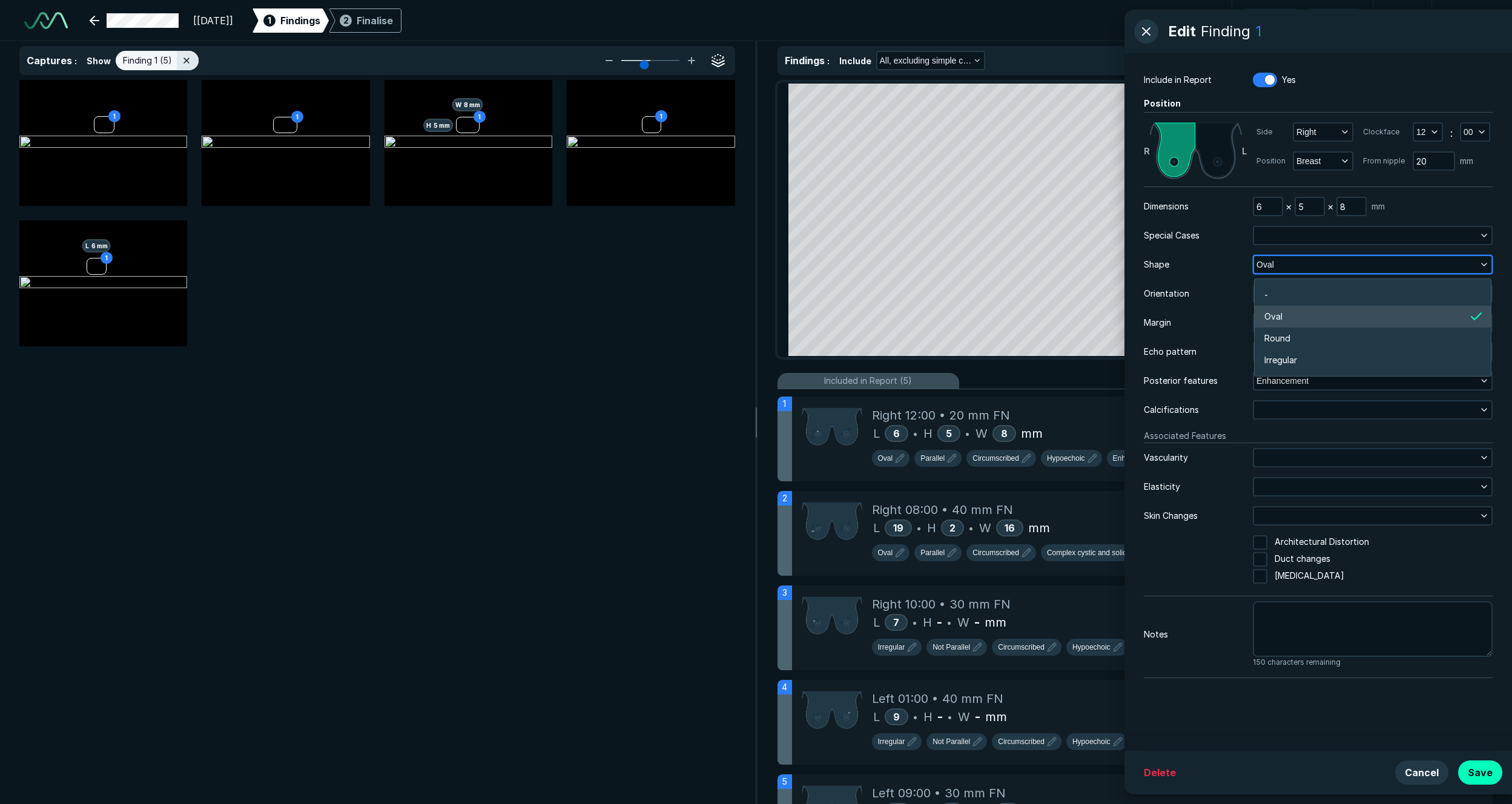
scroll to position [1923, 2619]
click at [1045, 292] on div "Orientation" at bounding box center [1198, 294] width 109 height 14
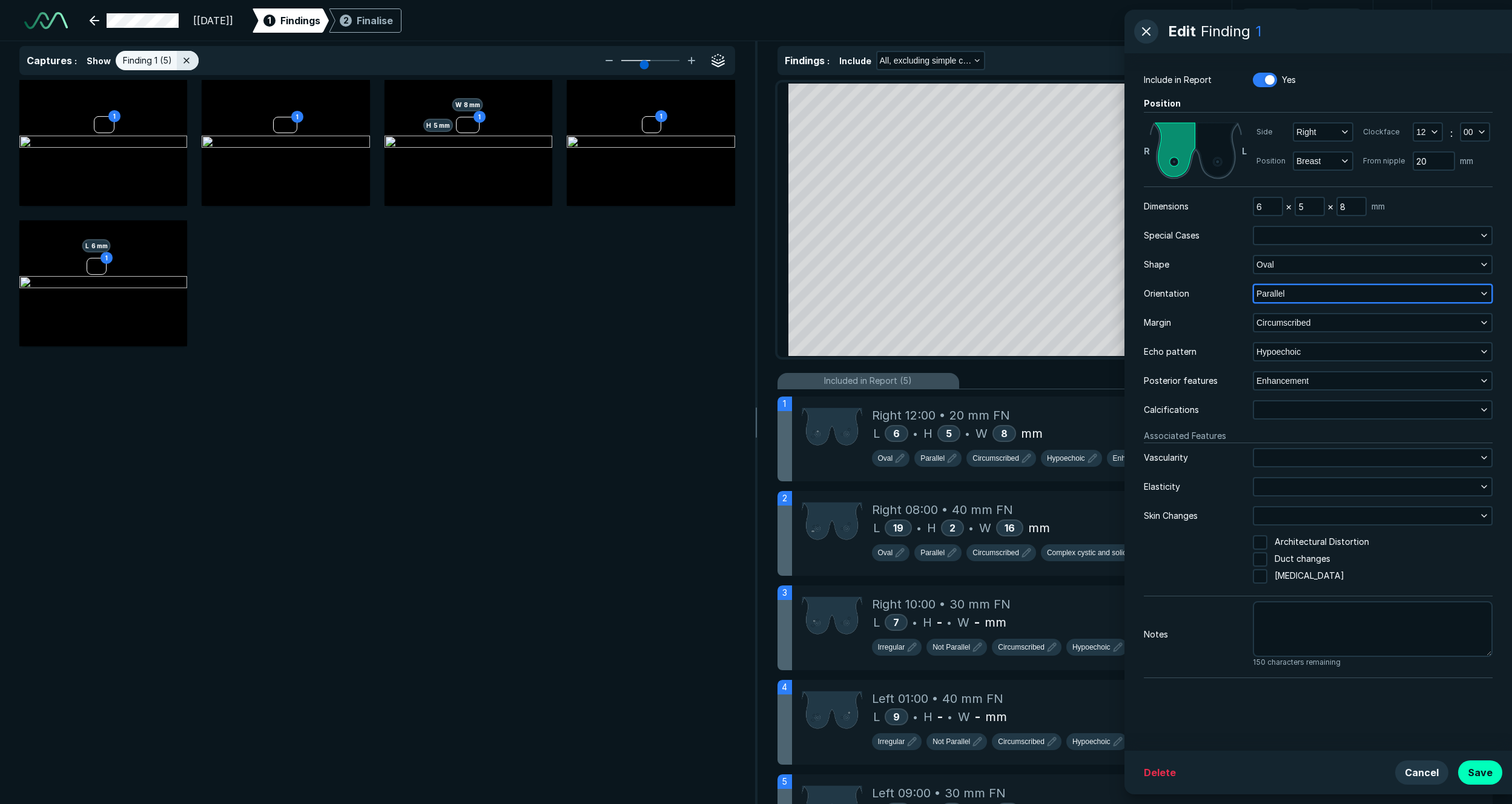
click at [1045, 292] on span "Parallel" at bounding box center [1270, 294] width 28 height 14
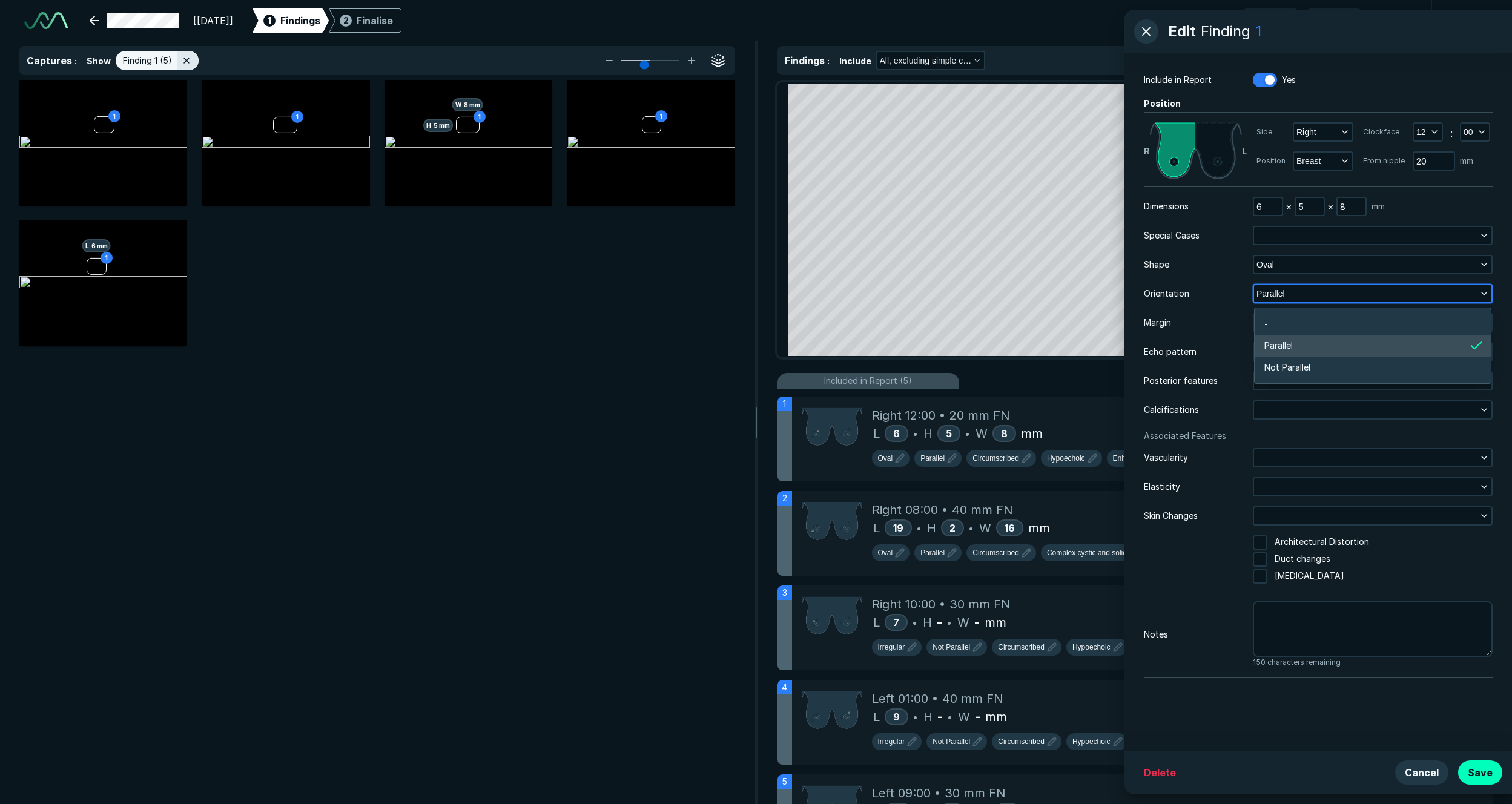
scroll to position [1825, 2619]
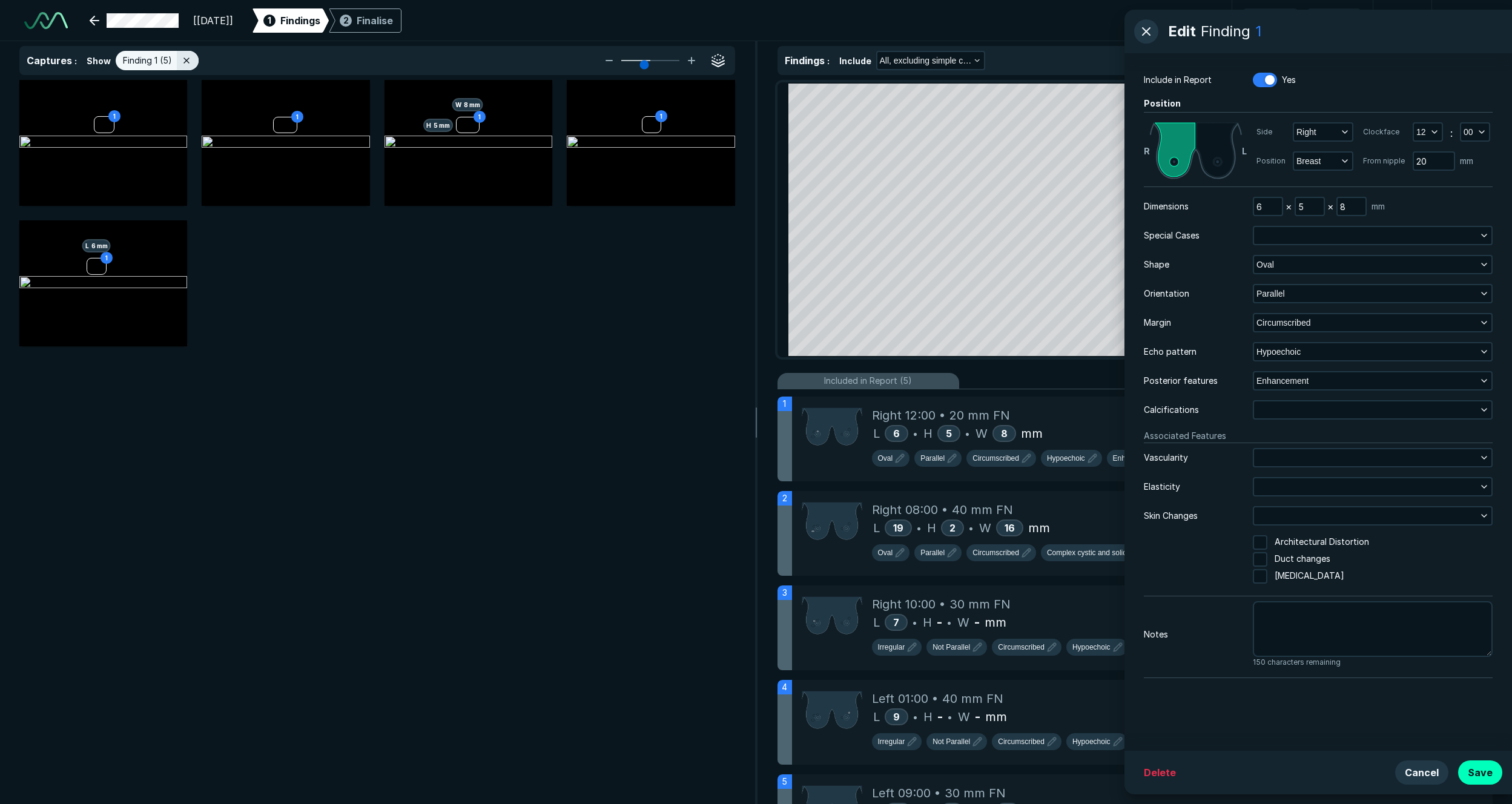
click at [1045, 307] on div "Dimensions 6 × 5 × 8 mm Special Cases Shape Oval Orientation Parallel Margin Ci…" at bounding box center [1318, 432] width 349 height 471
click at [1045, 313] on div "Circumscribed" at bounding box center [1372, 323] width 240 height 20
click at [1045, 322] on span "Circumscribed" at bounding box center [1283, 323] width 54 height 14
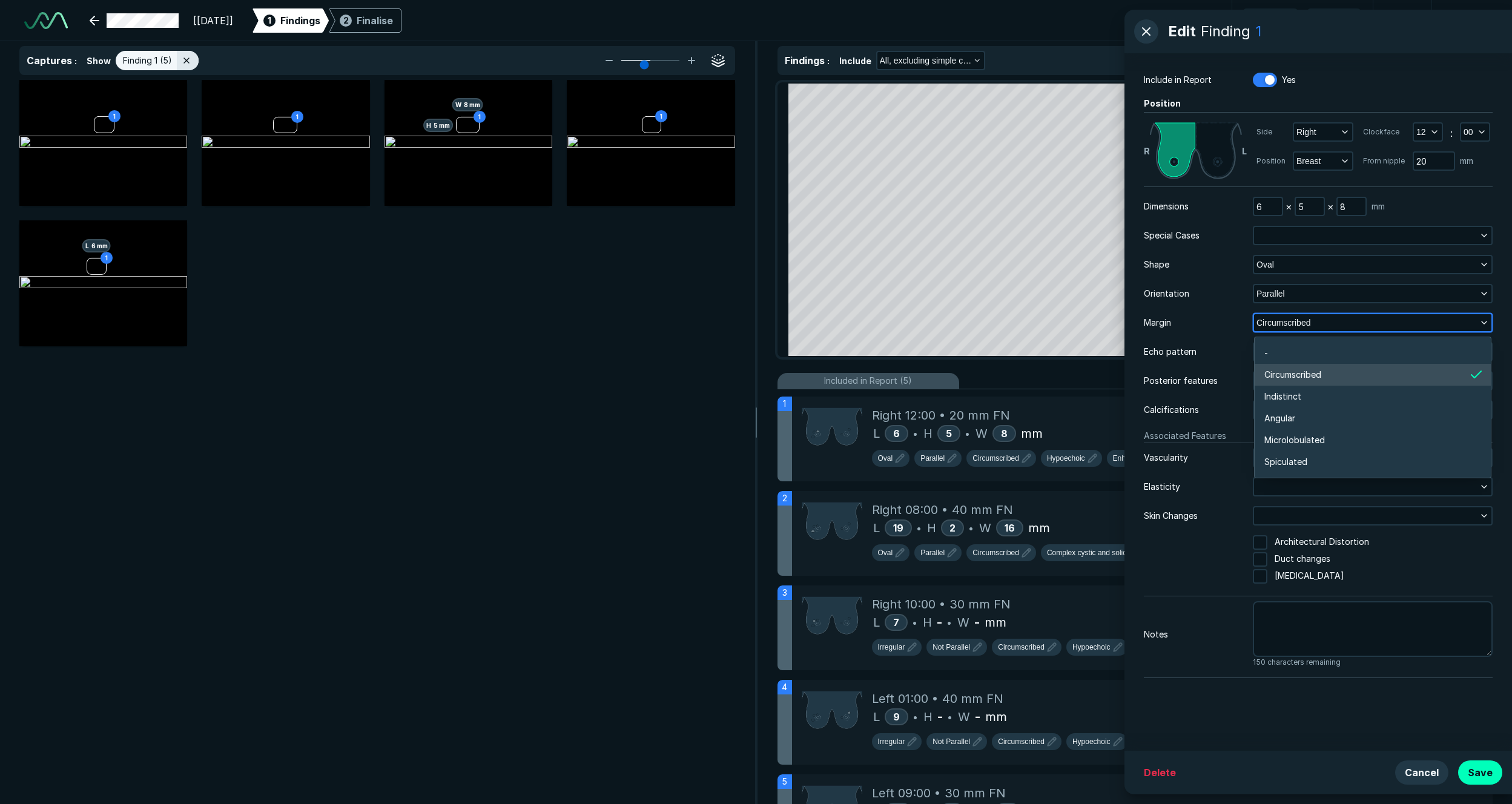
scroll to position [2119, 2619]
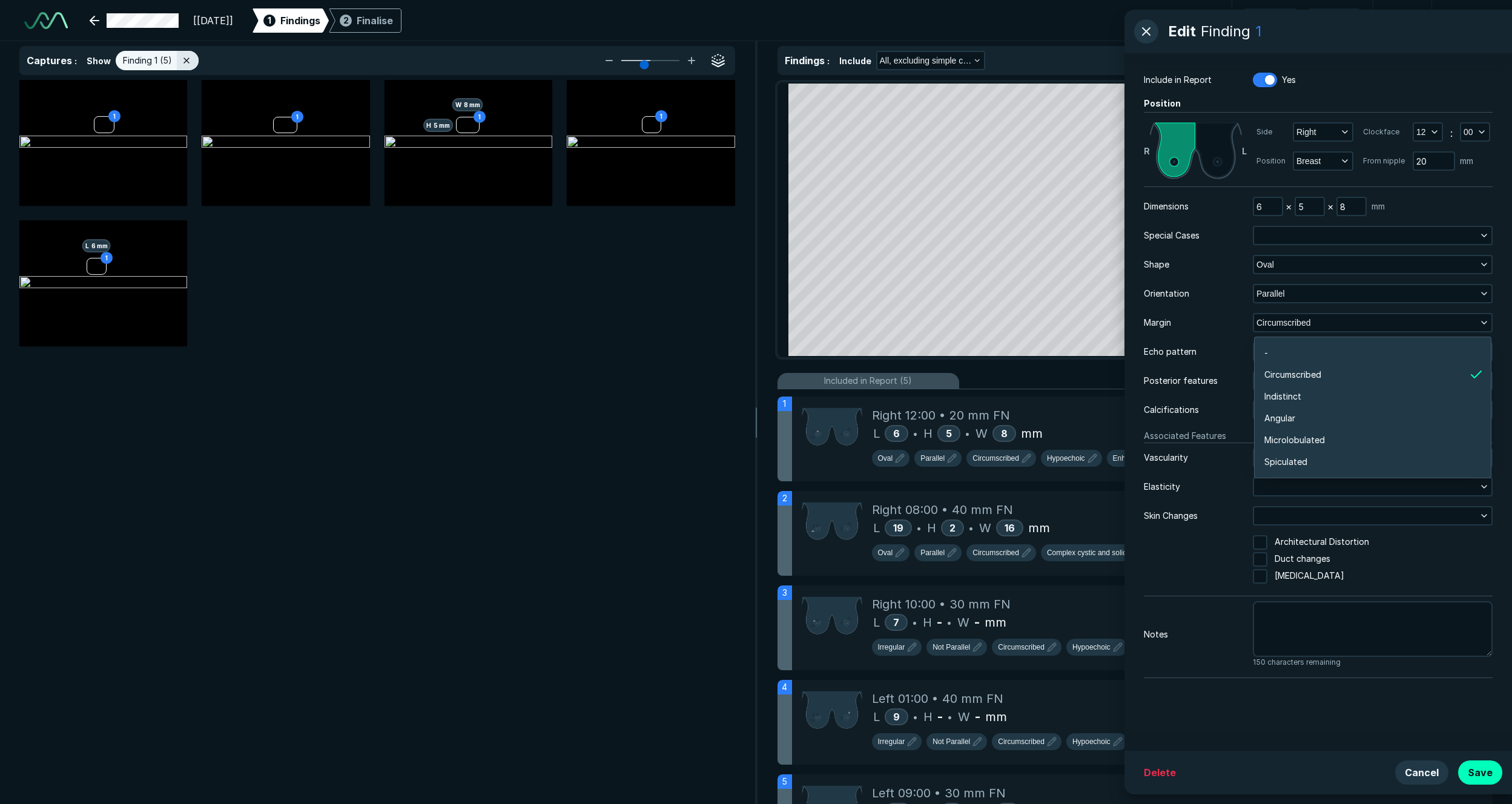
click at [1045, 361] on div "Echo pattern Hypoechoic" at bounding box center [1318, 352] width 349 height 20
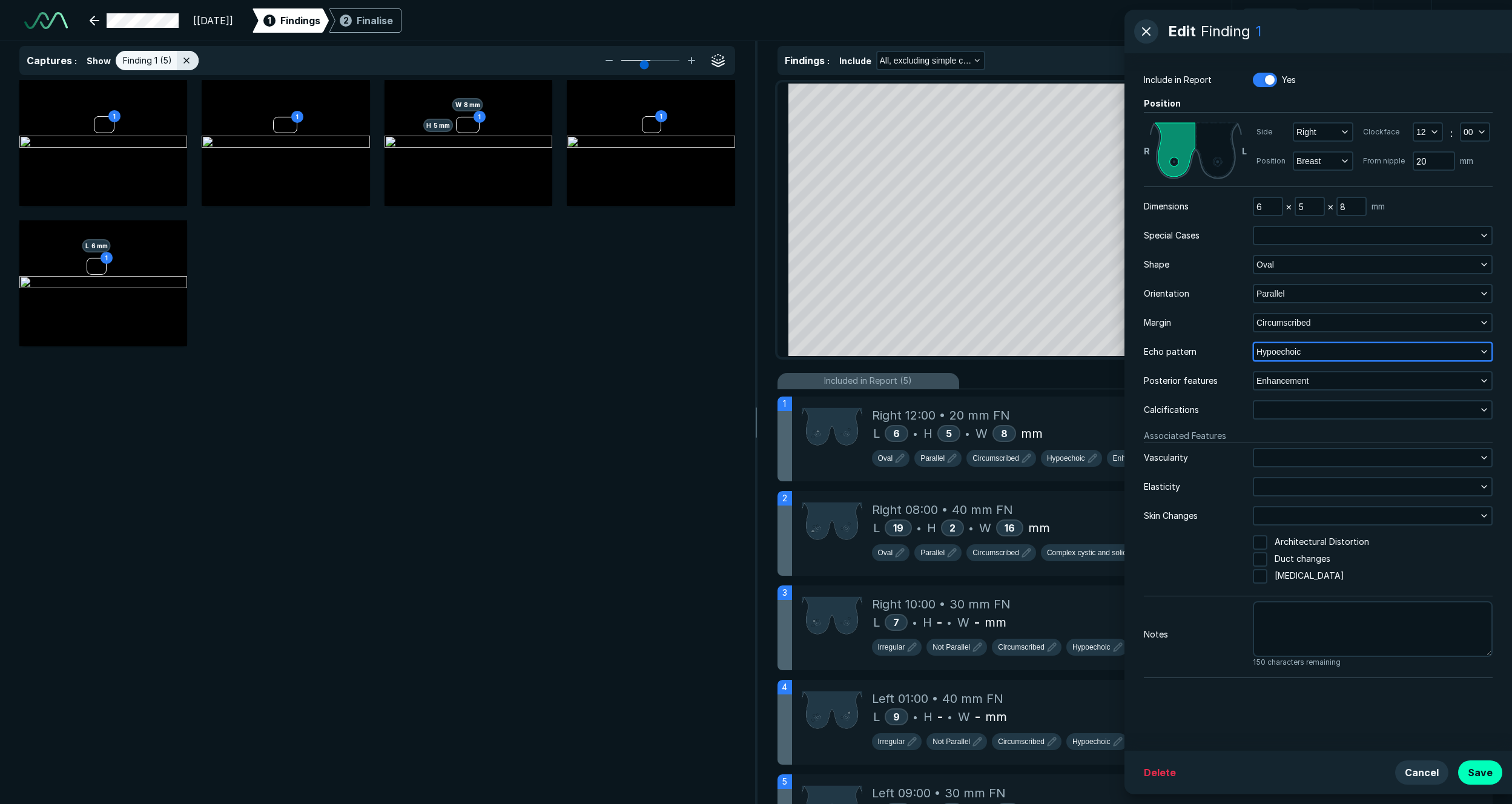
click at [1045, 359] on span "Hypoechoic" at bounding box center [1279, 352] width 44 height 14
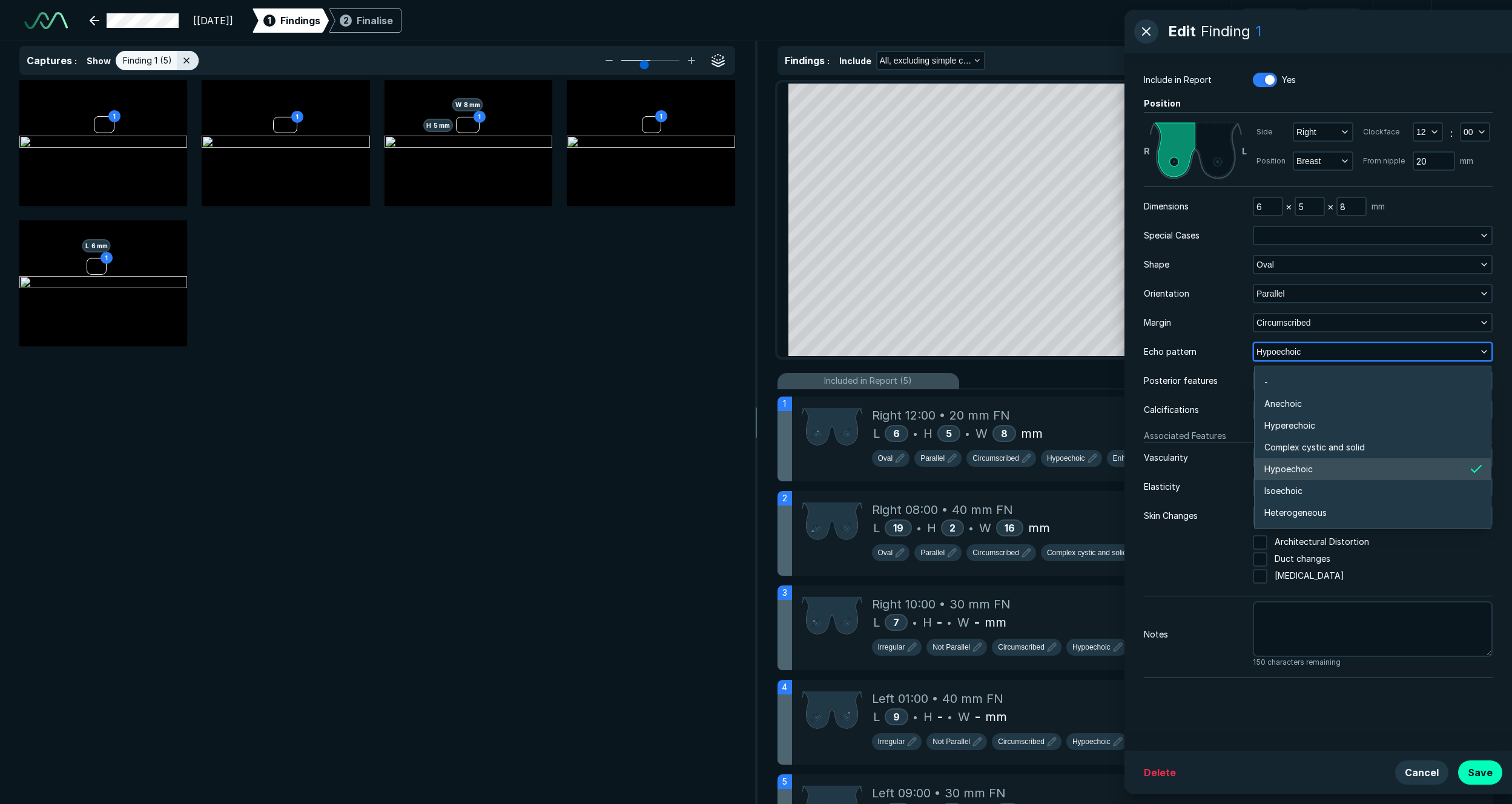
scroll to position [2217, 2619]
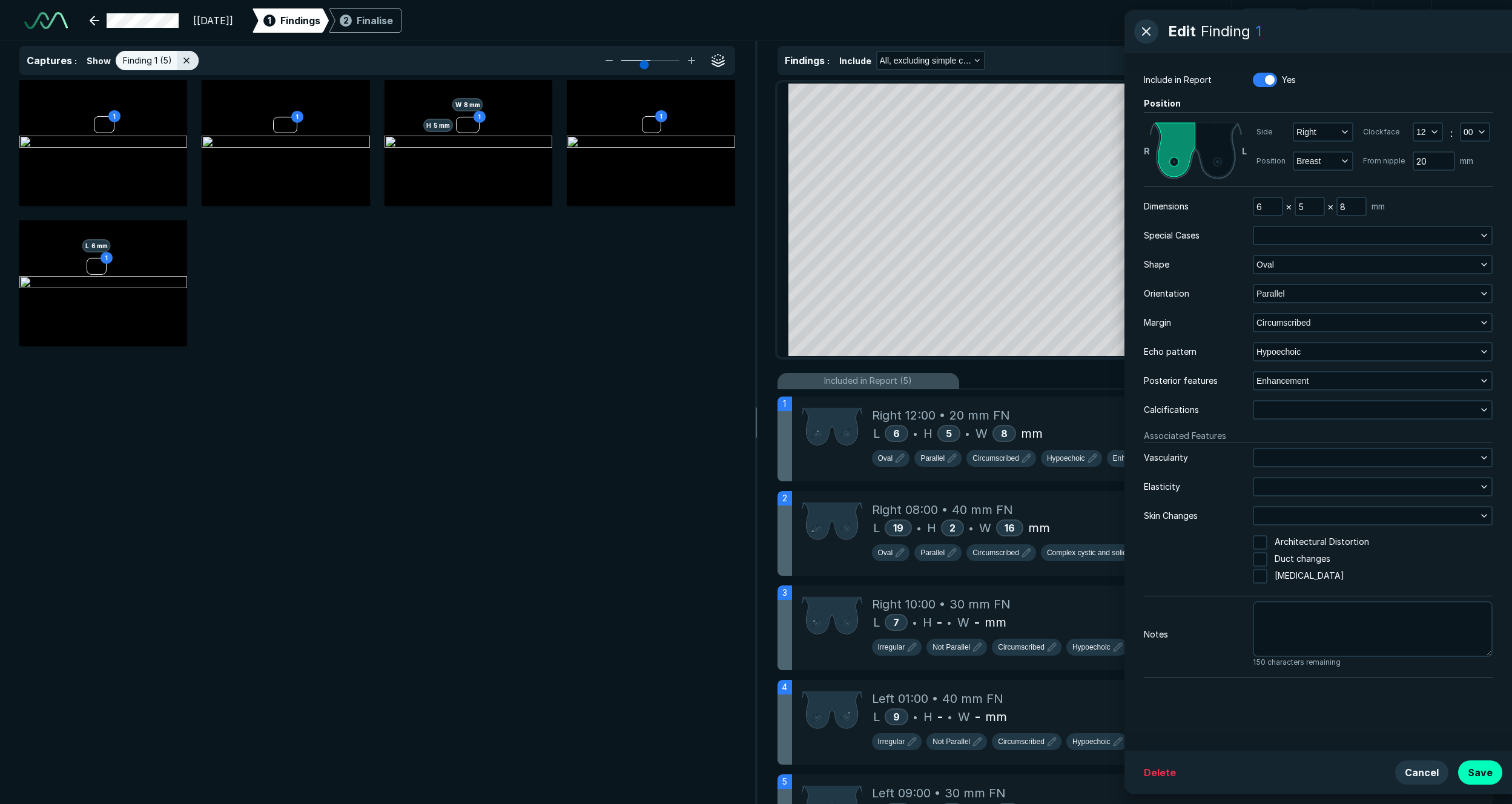
click at [1045, 354] on div "Echo pattern" at bounding box center [1198, 352] width 109 height 14
click at [1045, 385] on span "Enhancement" at bounding box center [1282, 381] width 52 height 14
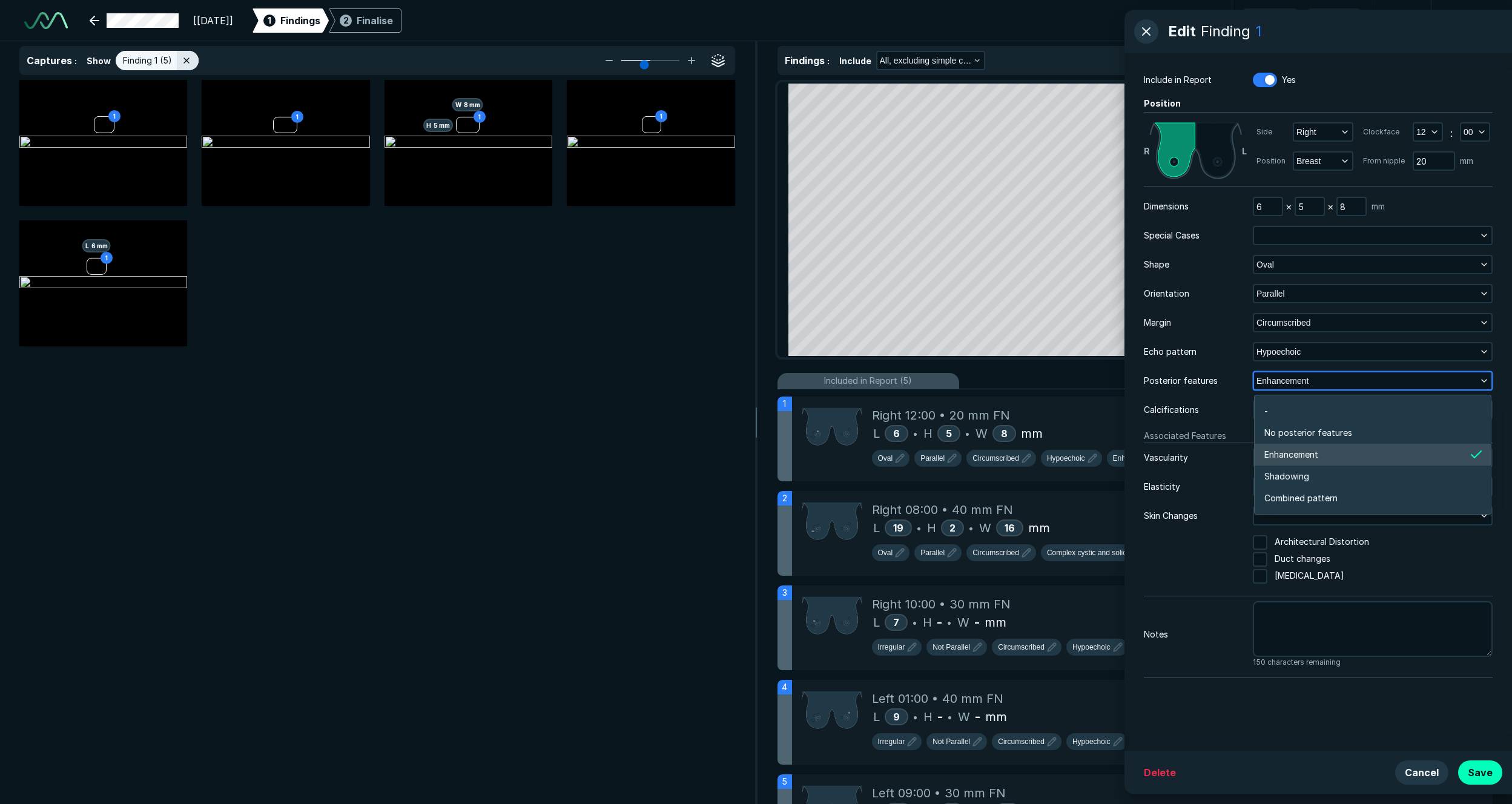
scroll to position [2021, 2619]
click at [1045, 388] on div "Posterior features" at bounding box center [1198, 381] width 109 height 14
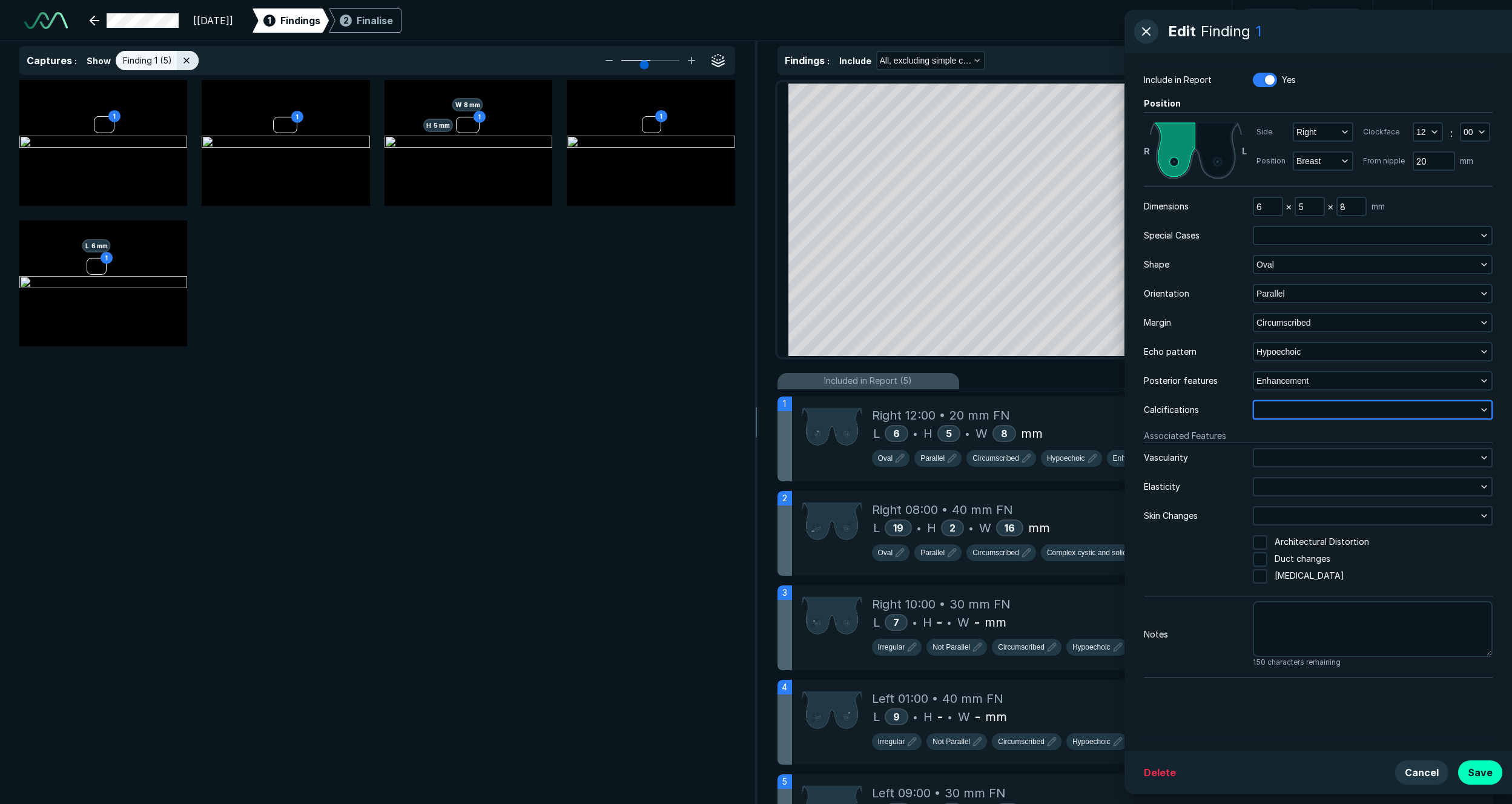
click at [1045, 403] on button "button" at bounding box center [1372, 410] width 238 height 17
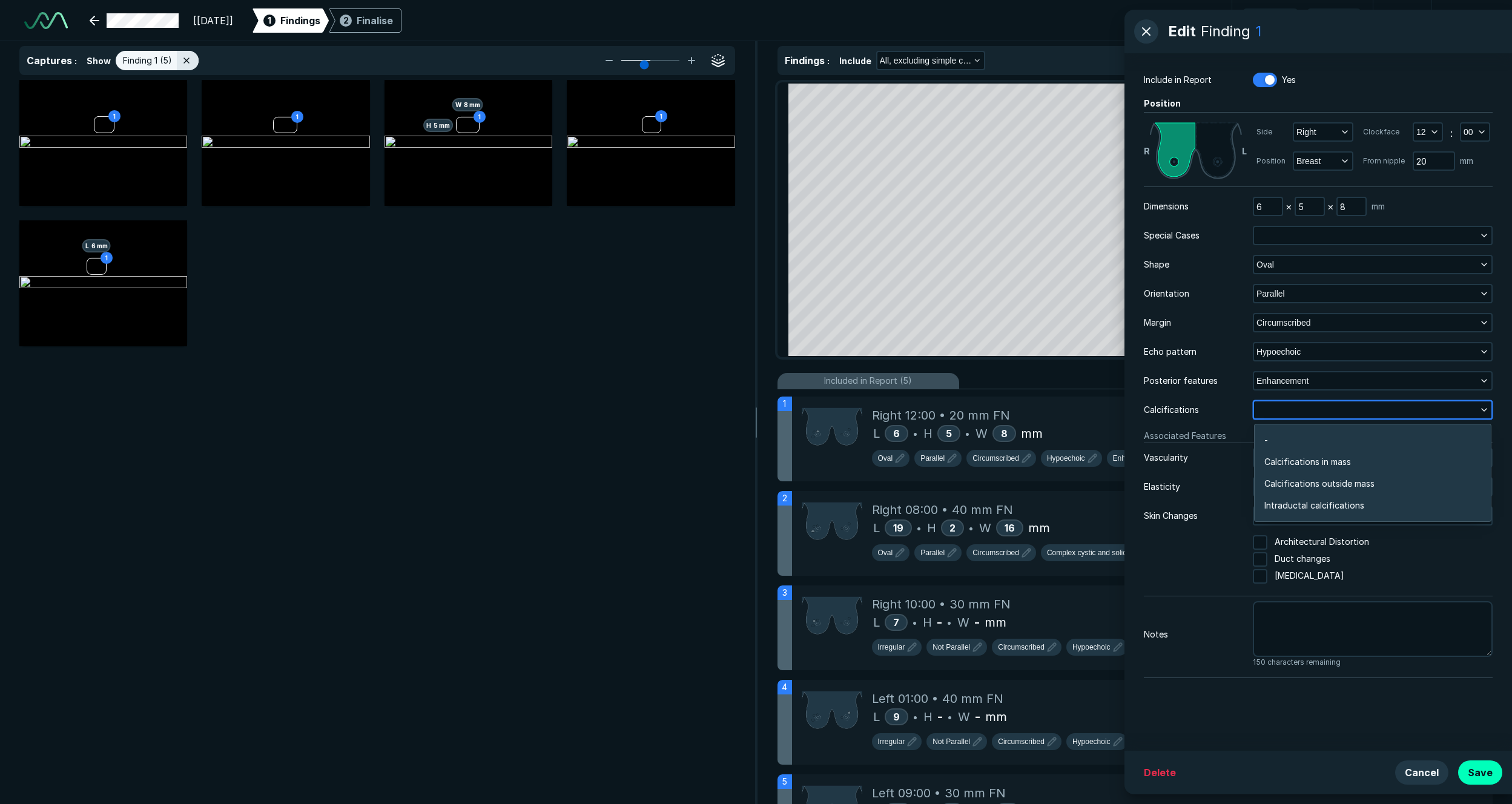
scroll to position [1923, 2619]
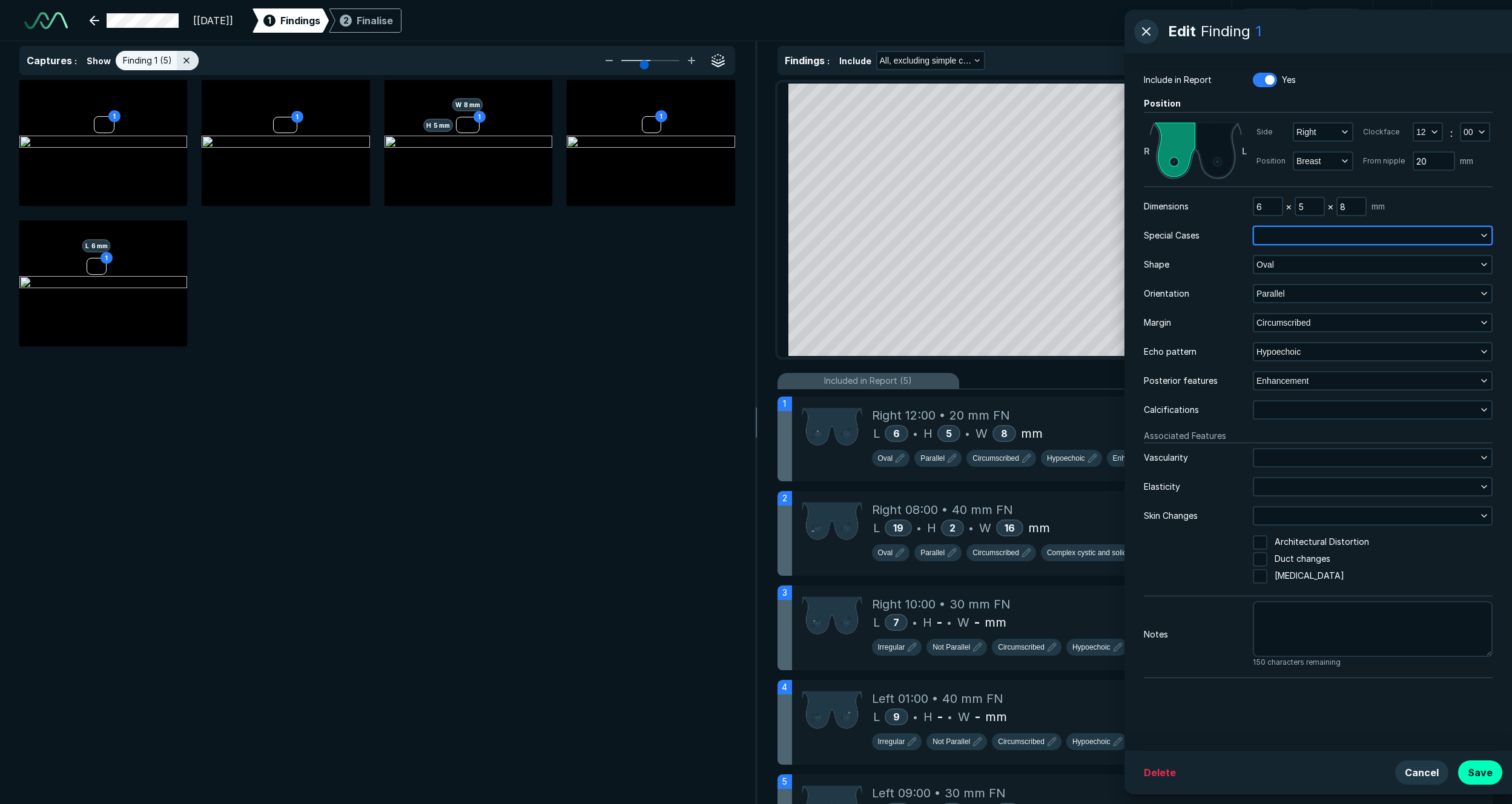
click at [1045, 240] on button "button" at bounding box center [1372, 236] width 238 height 17
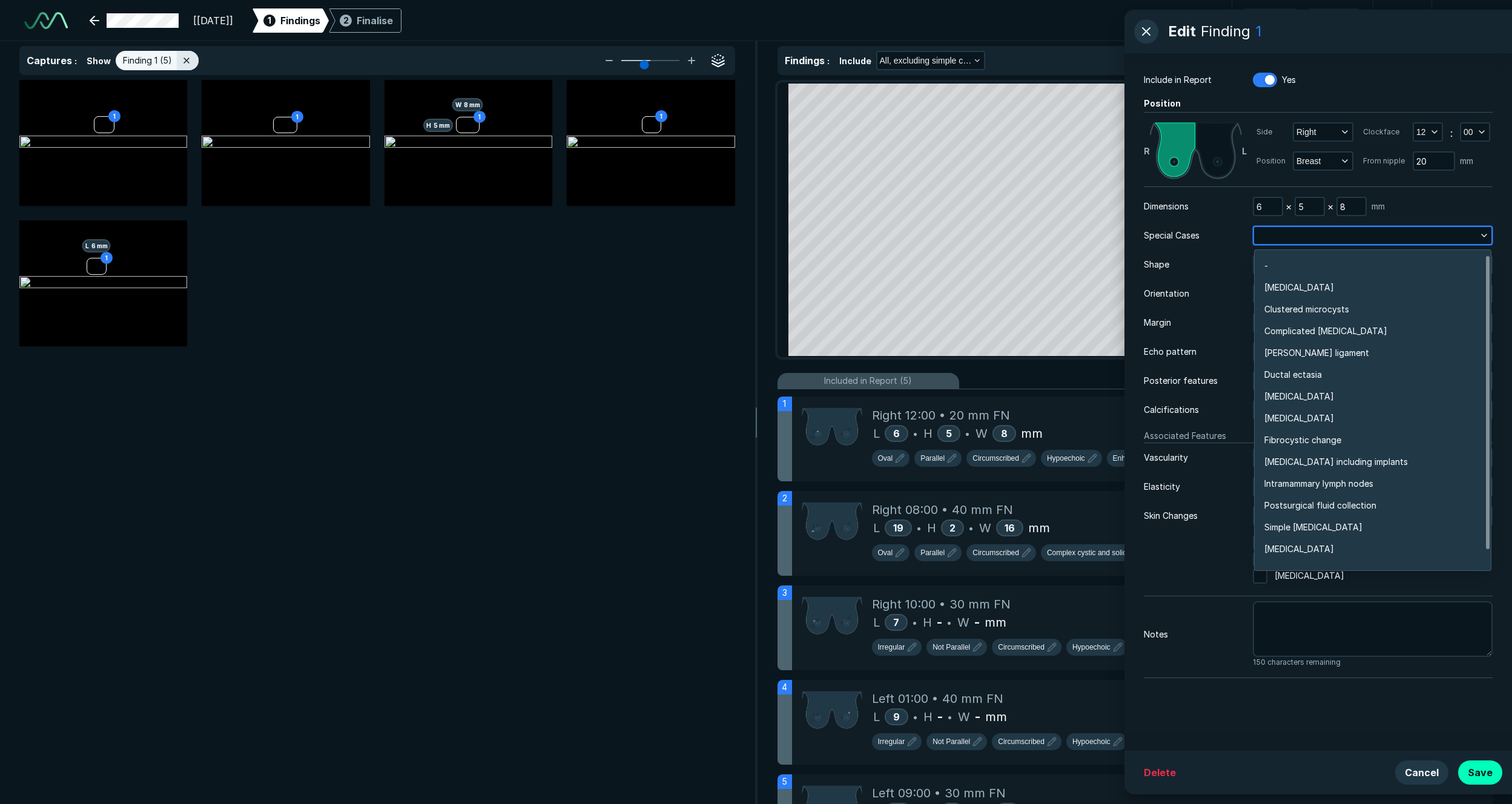
scroll to position [2930, 2619]
click at [1045, 208] on div "6 × 5 × 8 mm" at bounding box center [1372, 206] width 240 height 20
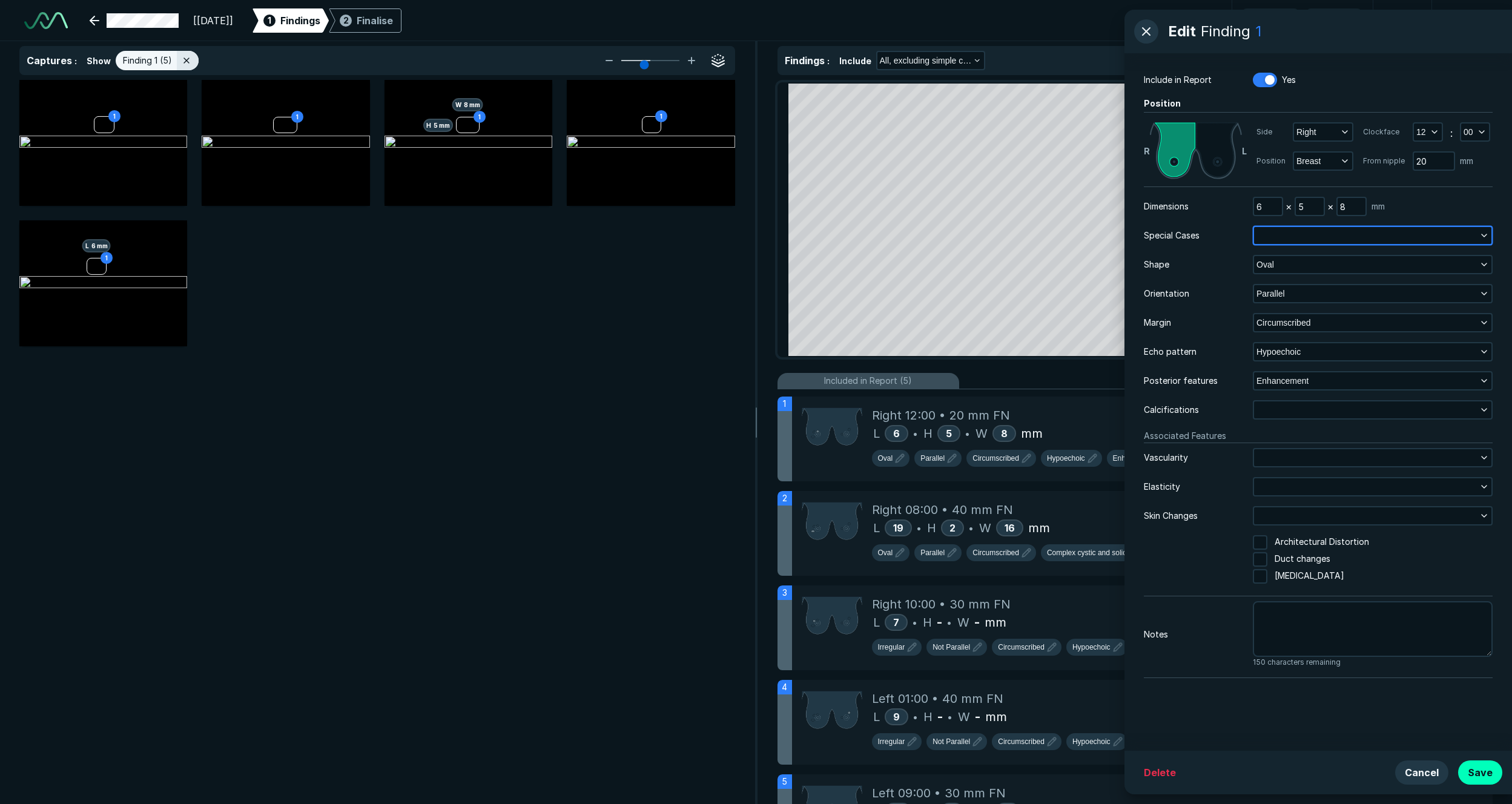
click at [1045, 233] on button "button" at bounding box center [1372, 236] width 238 height 17
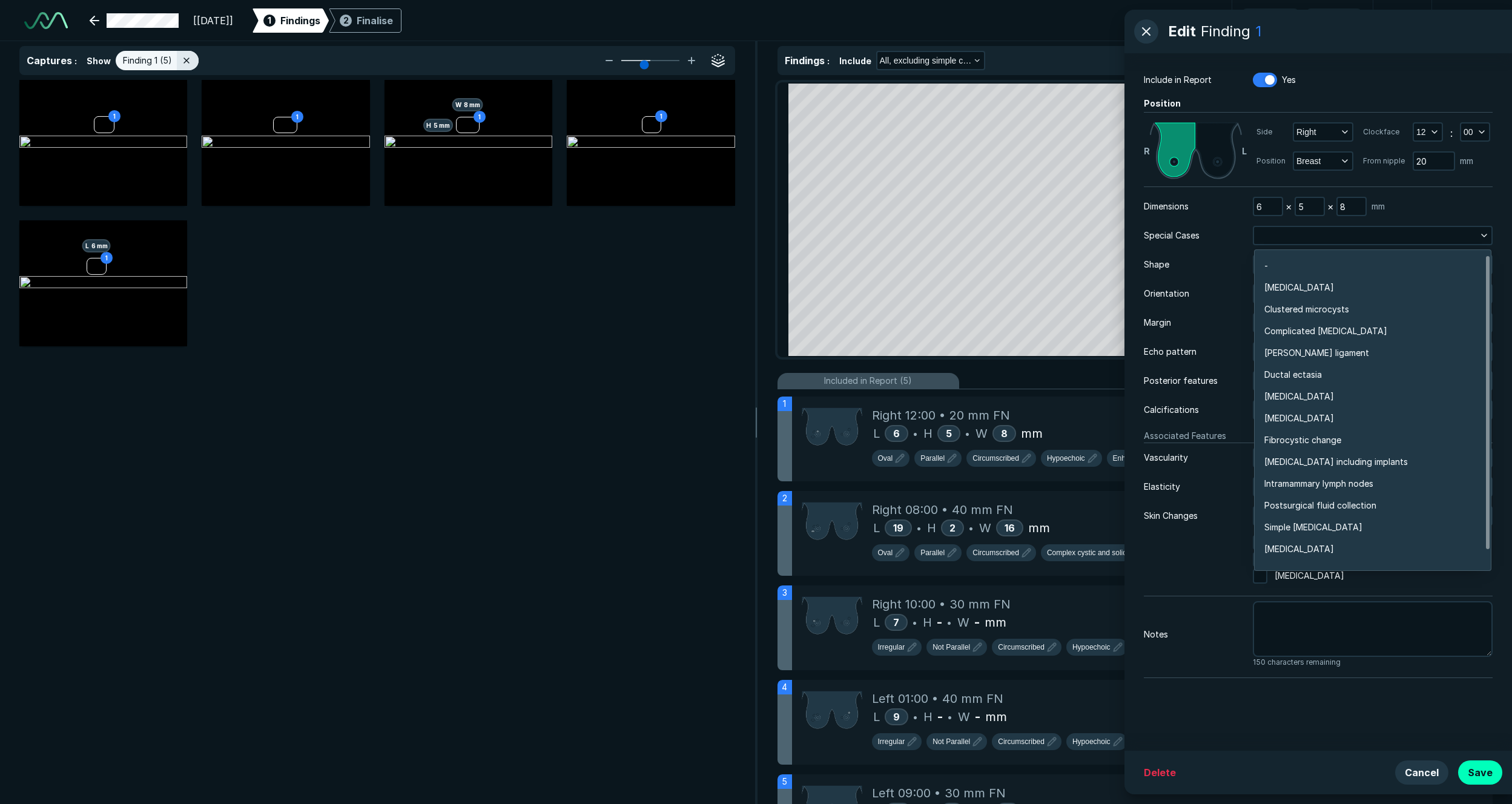
click at [1045, 95] on div "Include in Report Yes Position [PERSON_NAME] Side Right Position Breast Clockfa…" at bounding box center [1318, 402] width 387 height 698
